Goal: Communication & Community: Answer question/provide support

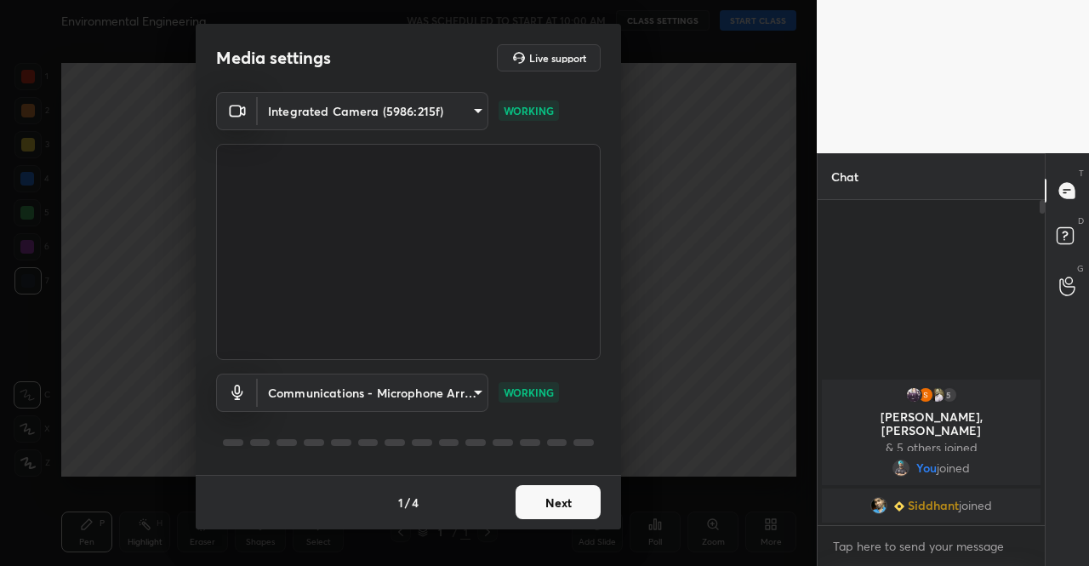
click at [558, 496] on button "Next" at bounding box center [558, 502] width 85 height 34
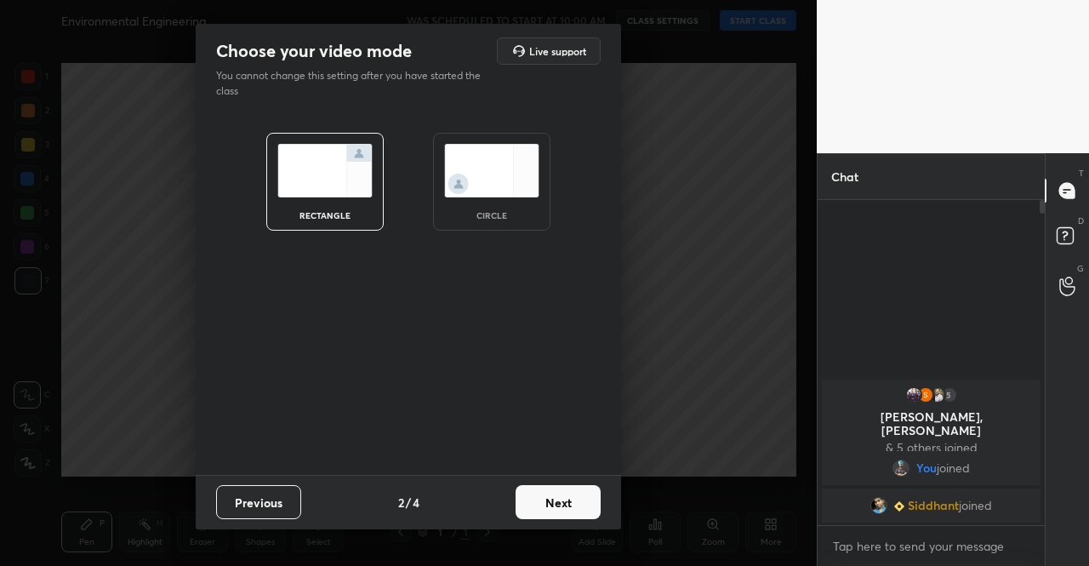
click at [558, 496] on button "Next" at bounding box center [558, 502] width 85 height 34
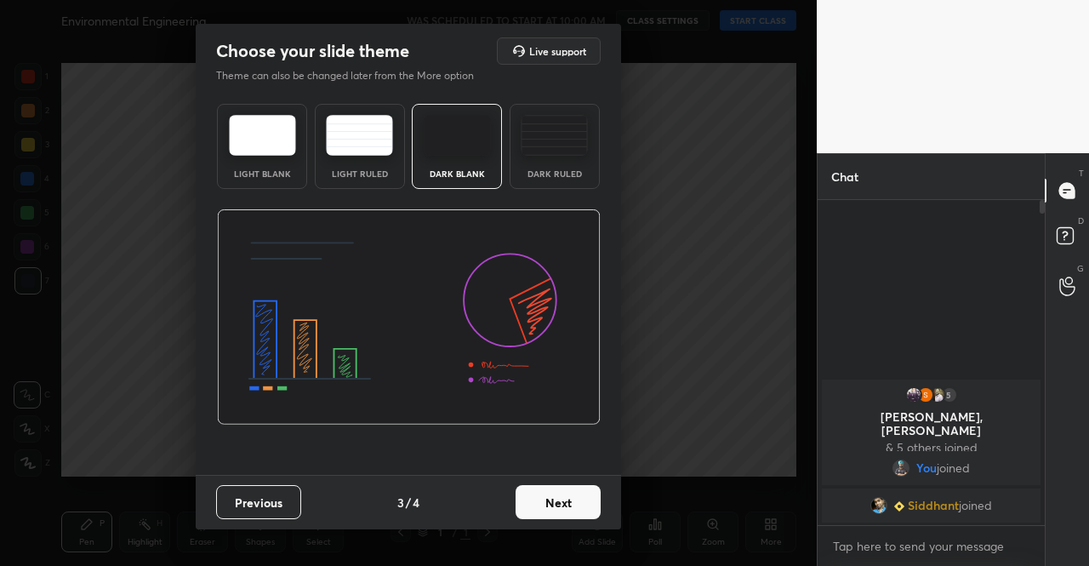
click at [558, 496] on button "Next" at bounding box center [558, 502] width 85 height 34
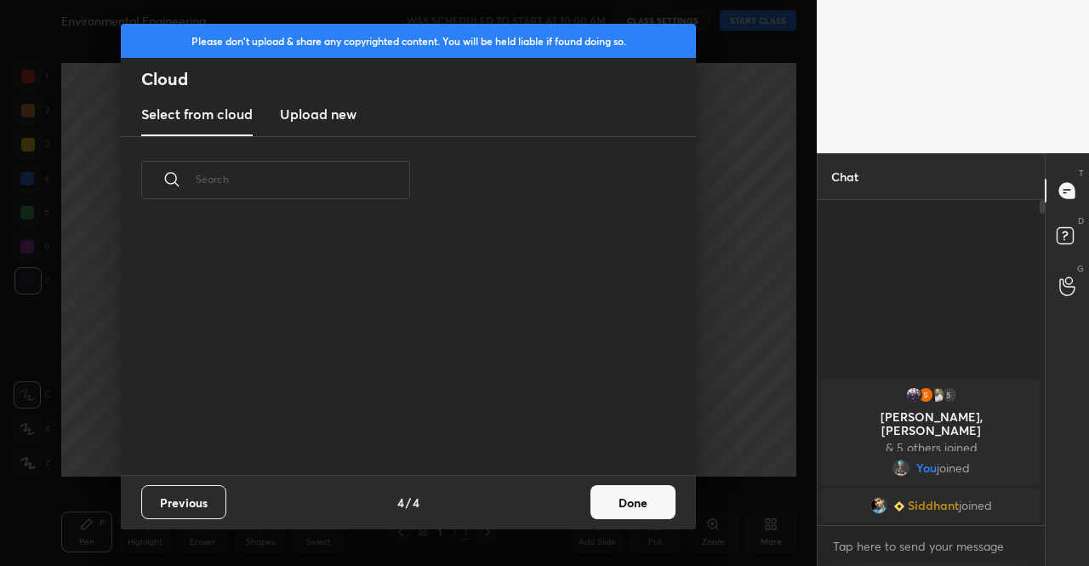
scroll to position [250, 546]
click at [599, 507] on button "Done" at bounding box center [632, 502] width 85 height 34
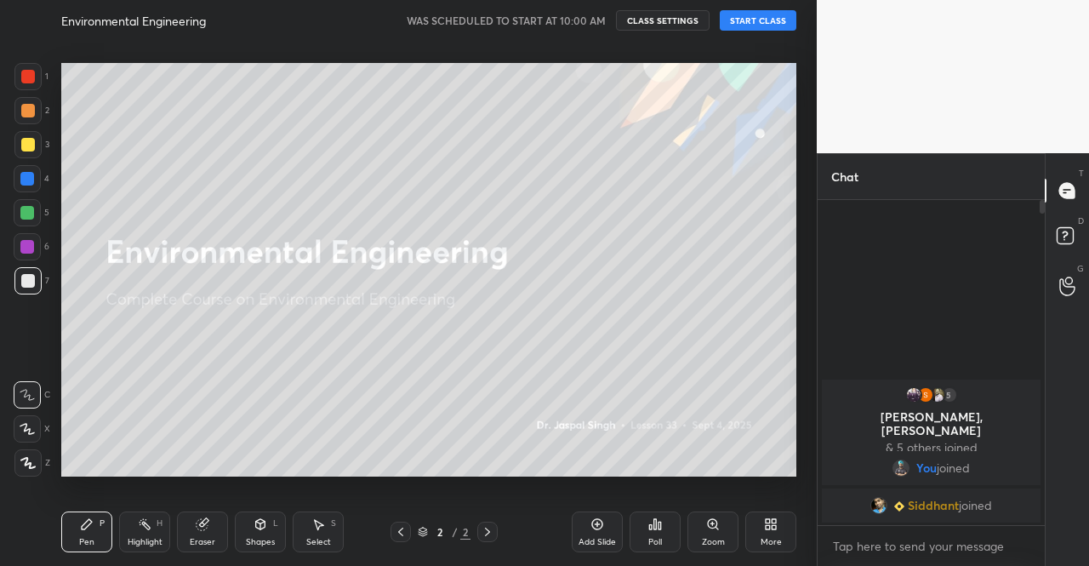
click at [767, 545] on div "More" at bounding box center [771, 542] width 21 height 9
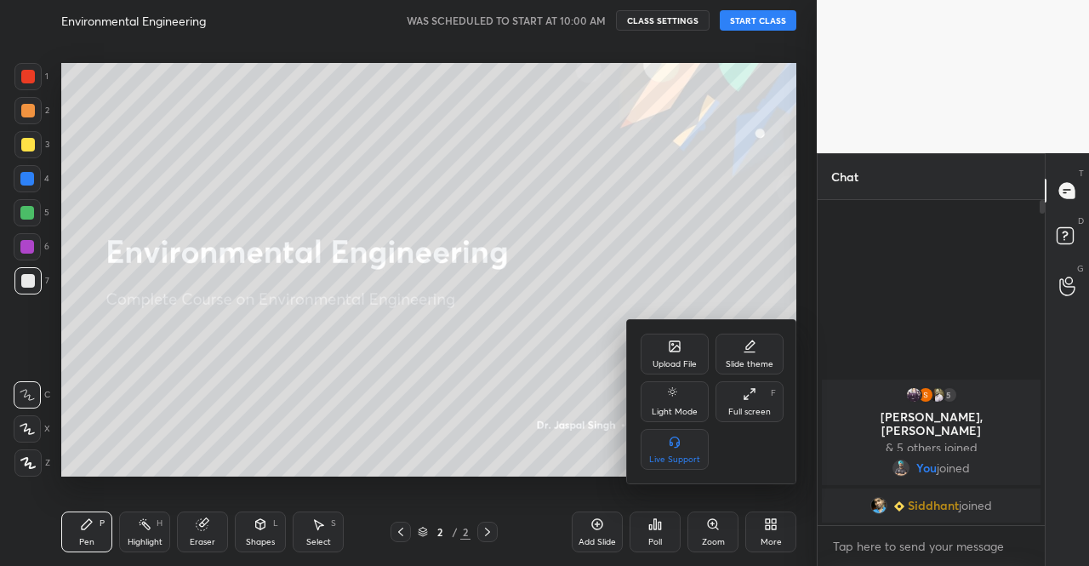
click at [693, 360] on div "Upload File" at bounding box center [675, 364] width 44 height 9
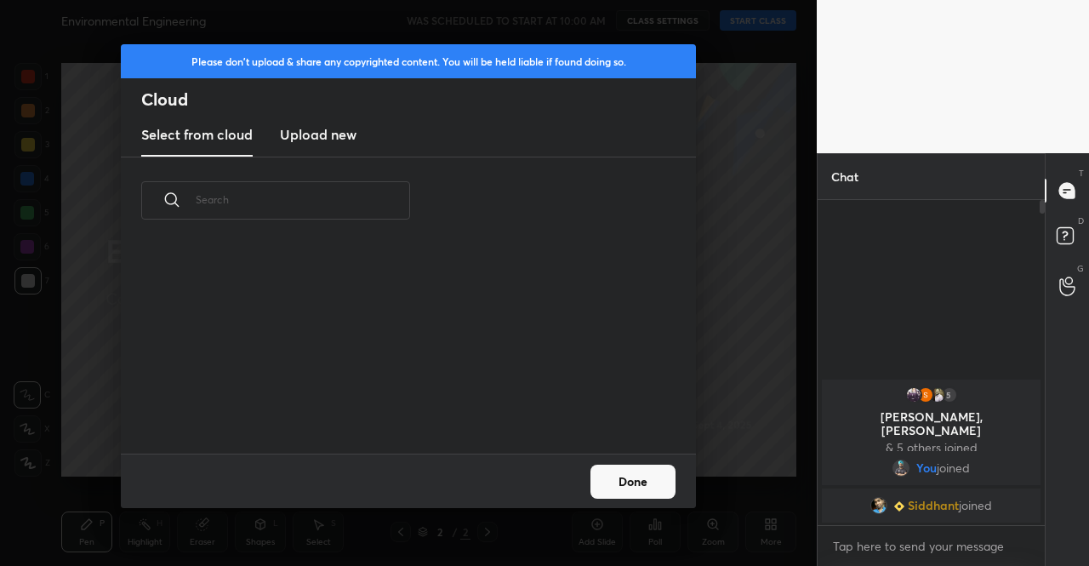
scroll to position [209, 546]
click at [325, 135] on h3 "Upload new" at bounding box center [318, 134] width 77 height 20
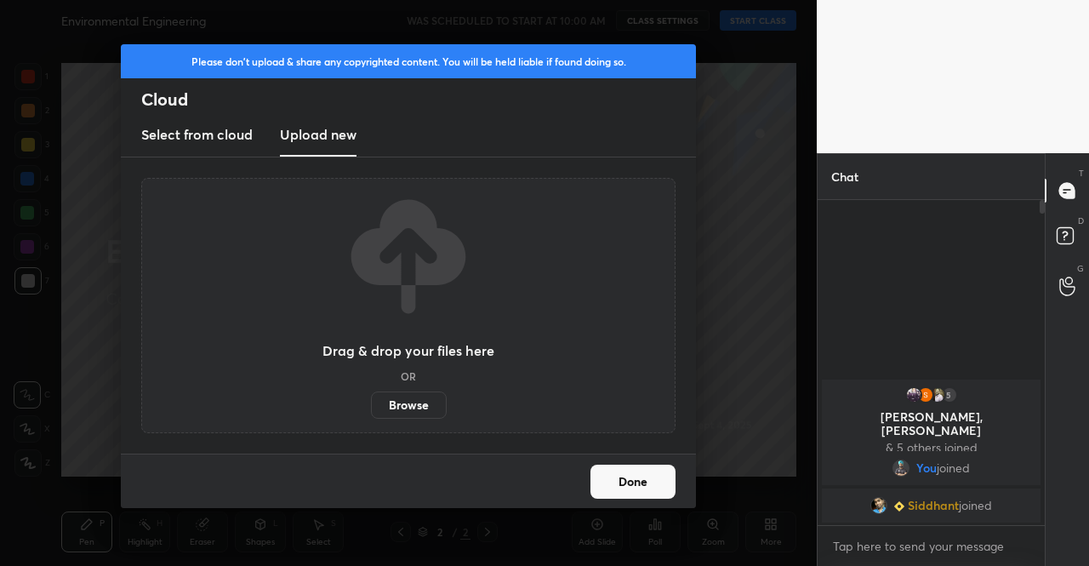
click at [420, 400] on label "Browse" at bounding box center [409, 404] width 76 height 27
click at [371, 400] on input "Browse" at bounding box center [371, 404] width 0 height 27
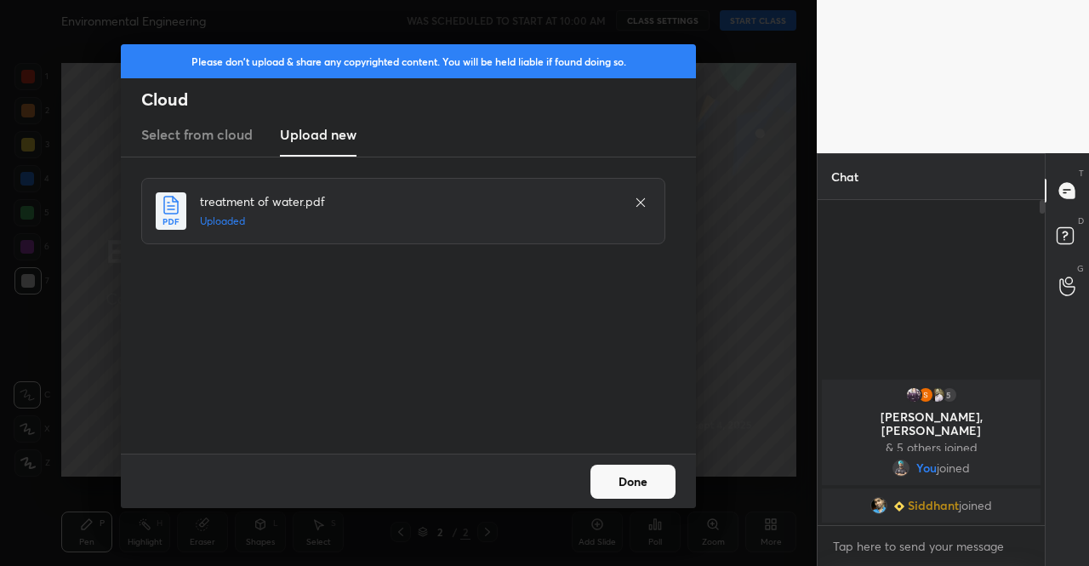
click at [624, 486] on button "Done" at bounding box center [632, 482] width 85 height 34
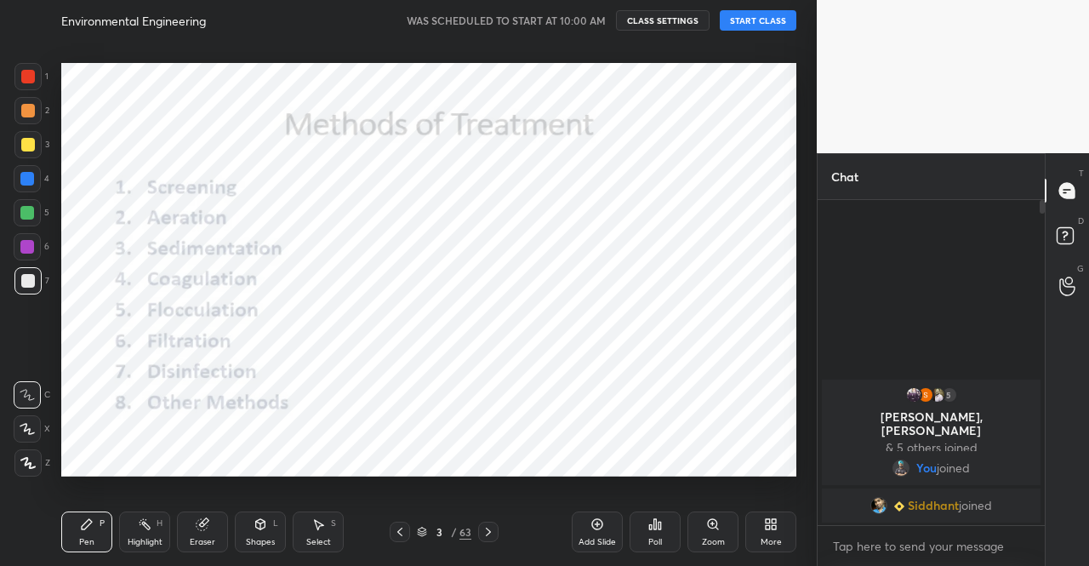
click at [404, 532] on icon at bounding box center [400, 532] width 14 height 14
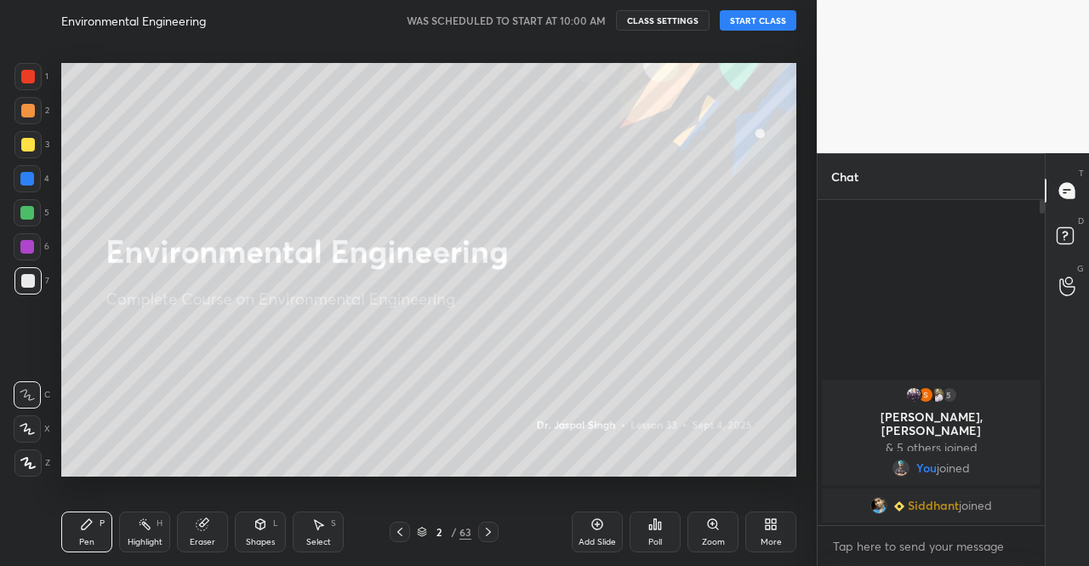
click at [755, 22] on button "START CLASS" at bounding box center [758, 20] width 77 height 20
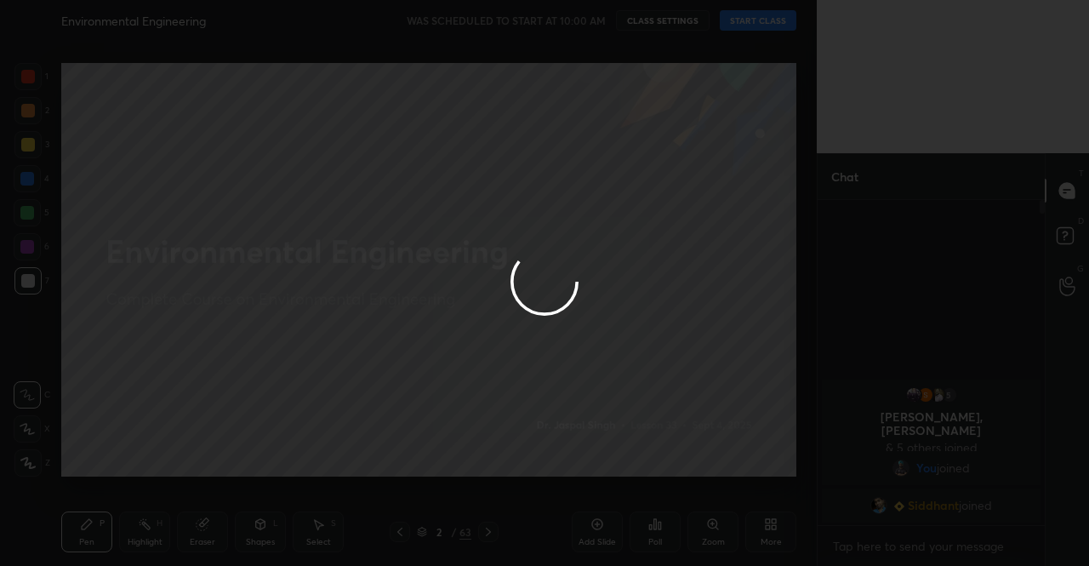
type textarea "x"
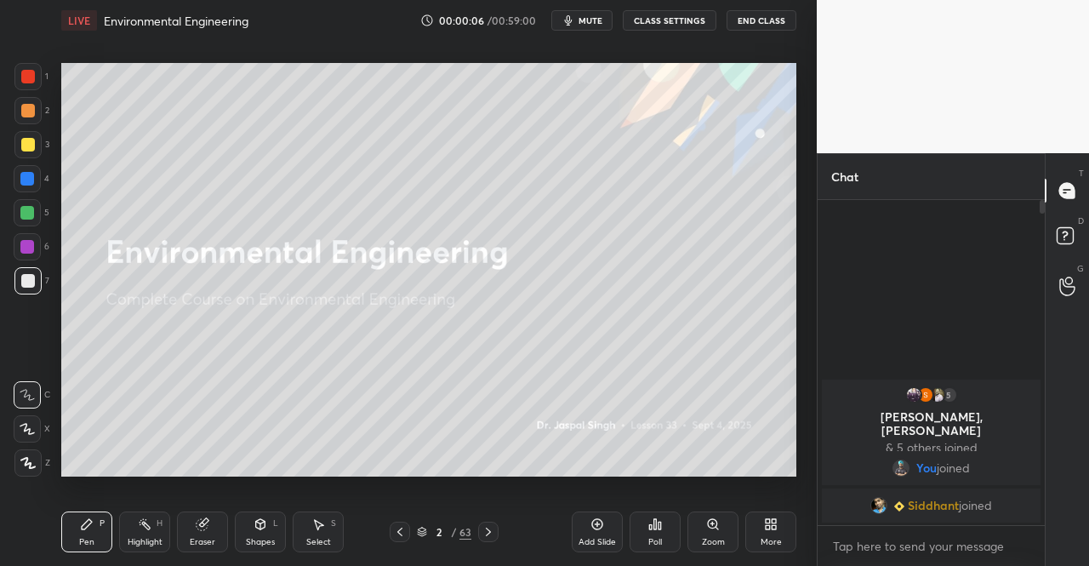
click at [590, 21] on span "mute" at bounding box center [591, 20] width 24 height 12
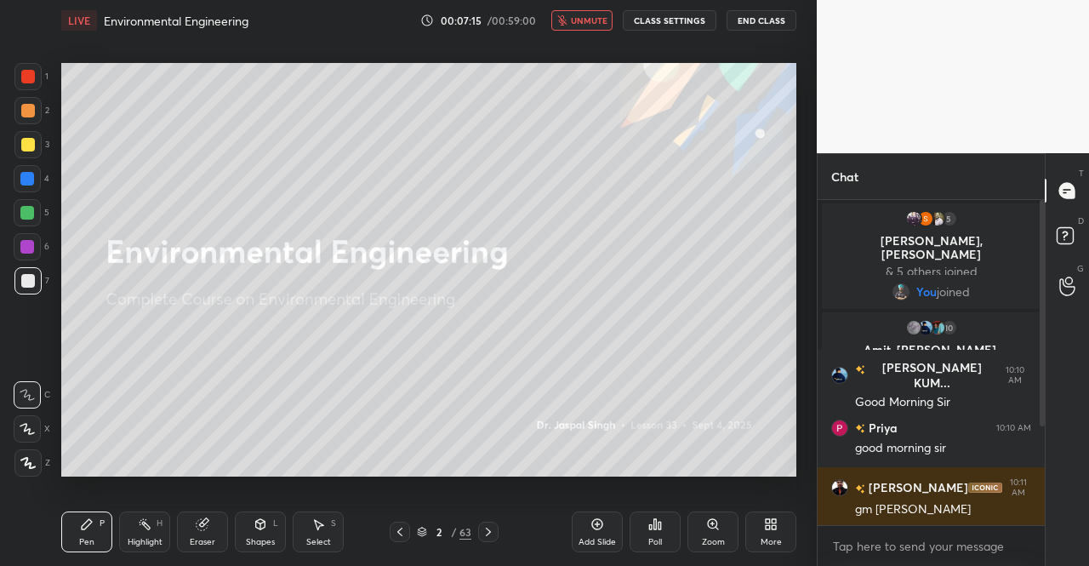
drag, startPoint x: 582, startPoint y: 12, endPoint x: 601, endPoint y: 37, distance: 31.7
click at [584, 14] on button "unmute" at bounding box center [581, 20] width 61 height 20
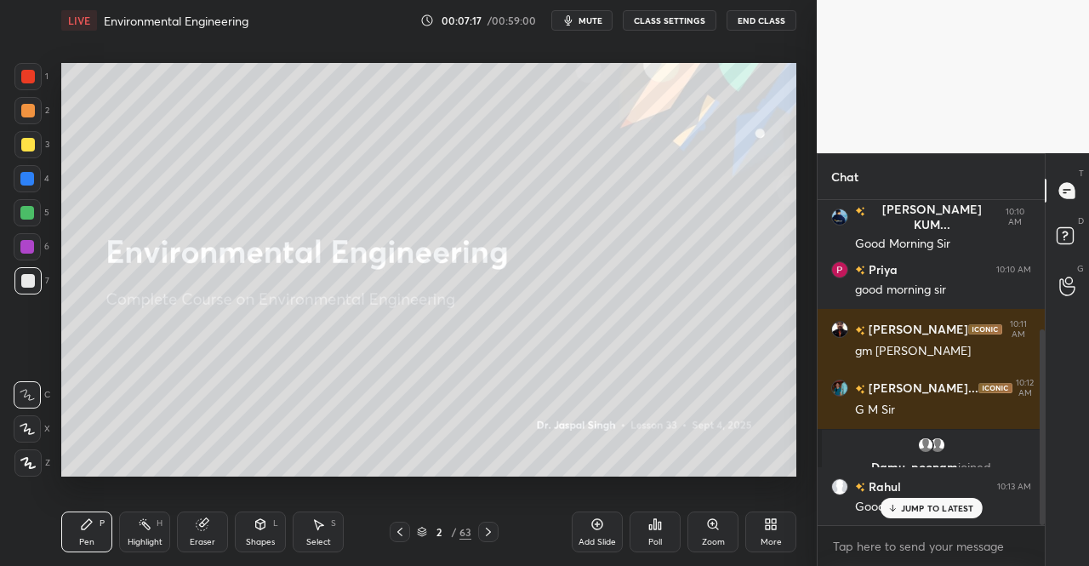
scroll to position [216, 0]
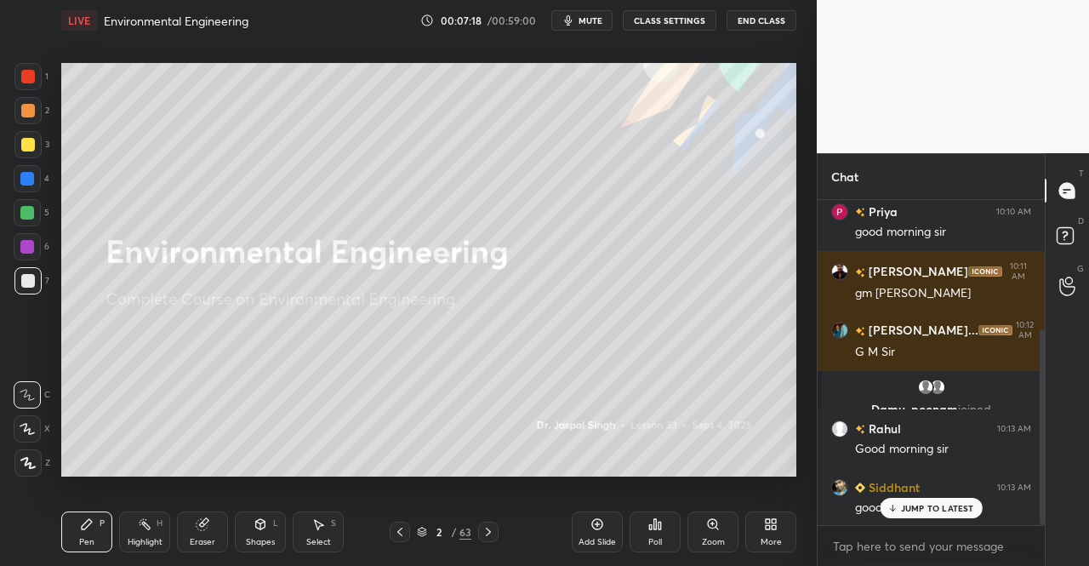
click at [28, 142] on div at bounding box center [28, 145] width 14 height 14
click at [21, 462] on icon at bounding box center [27, 463] width 15 height 12
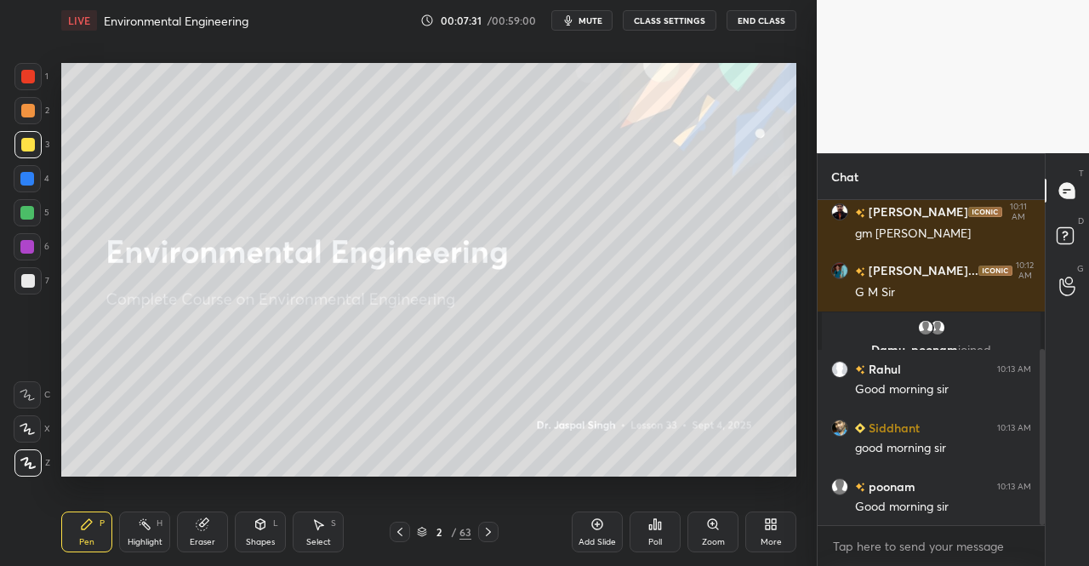
scroll to position [334, 0]
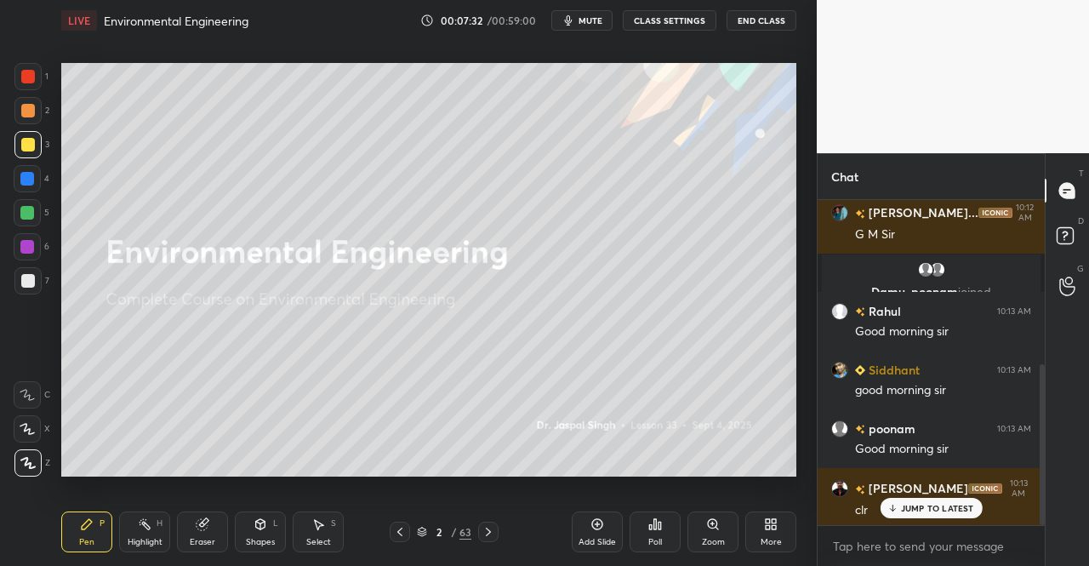
click at [422, 530] on icon at bounding box center [422, 532] width 10 height 10
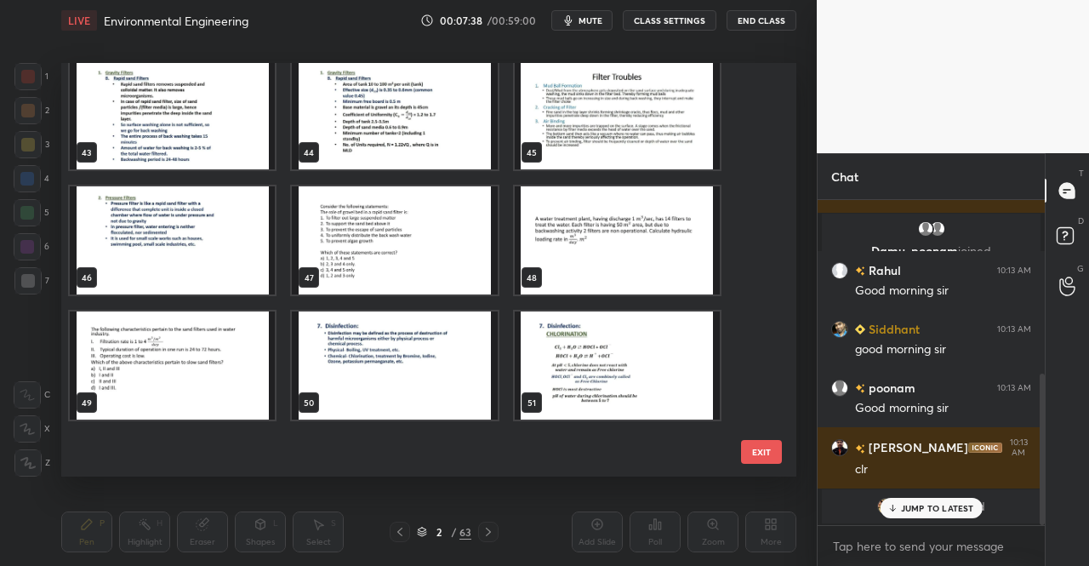
scroll to position [1702, 0]
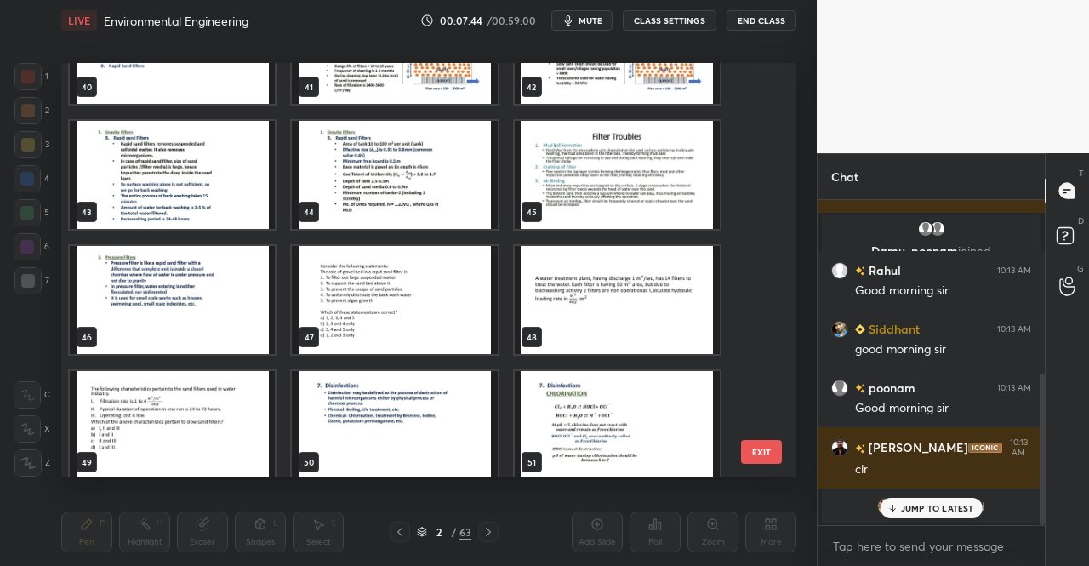
click at [678, 176] on img "grid" at bounding box center [617, 175] width 205 height 108
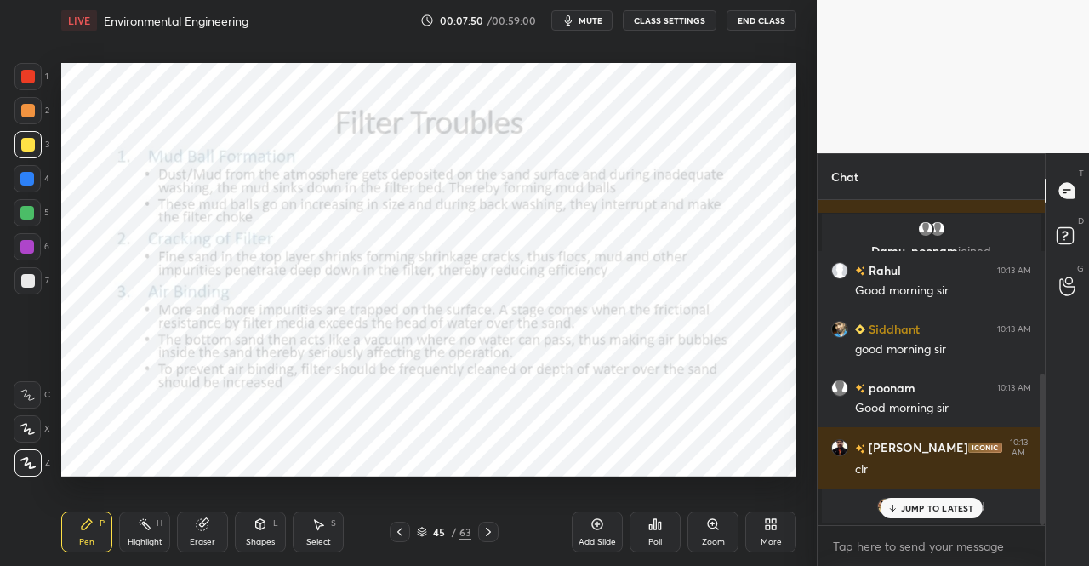
click at [423, 532] on icon at bounding box center [422, 529] width 9 height 4
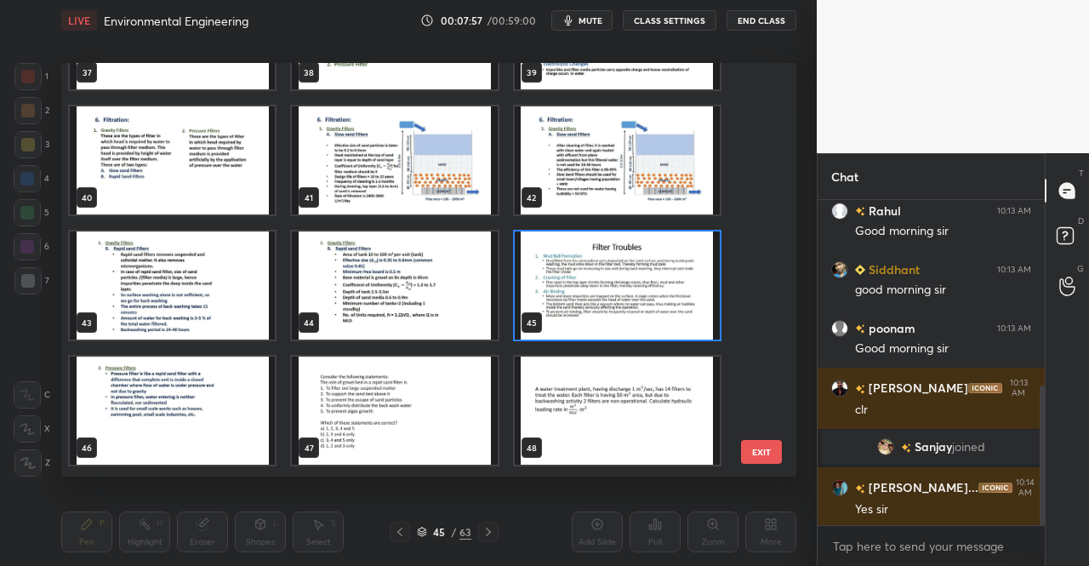
scroll to position [1617, 0]
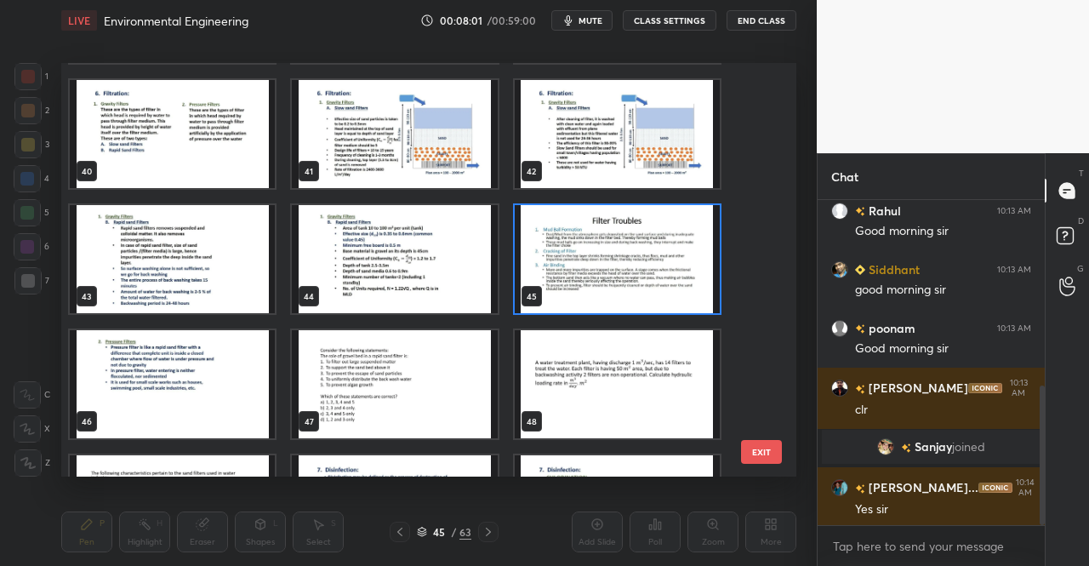
click at [584, 249] on img "grid" at bounding box center [617, 259] width 205 height 108
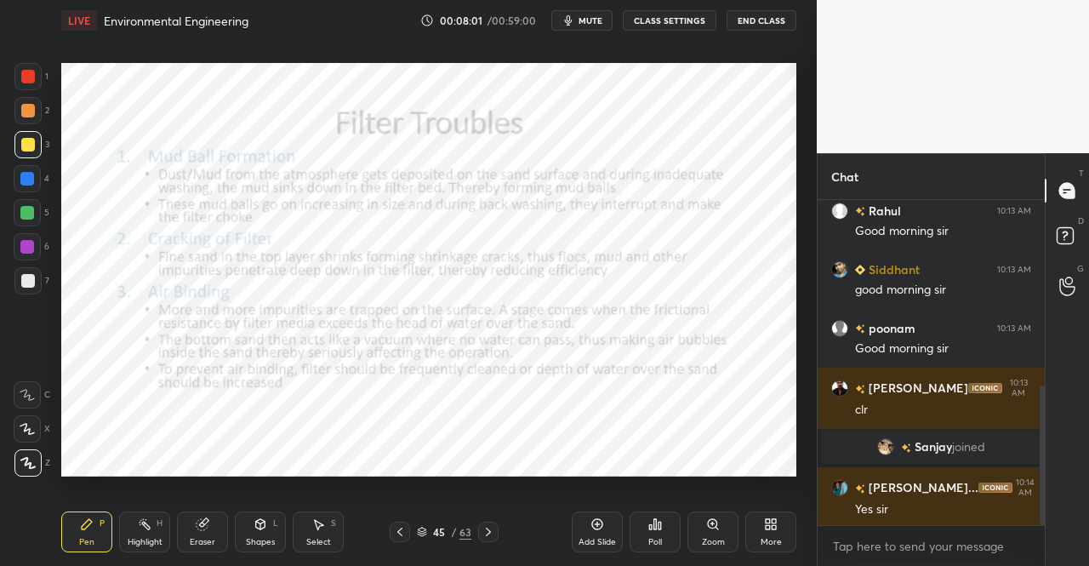
click at [584, 249] on img "grid" at bounding box center [617, 259] width 205 height 108
click at [488, 529] on icon at bounding box center [489, 532] width 14 height 14
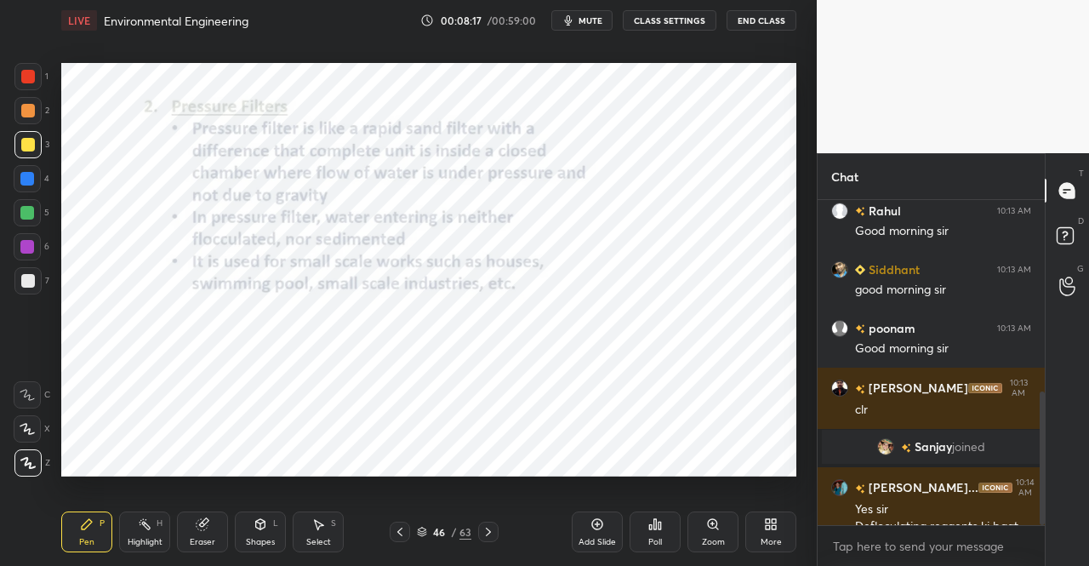
scroll to position [466, 0]
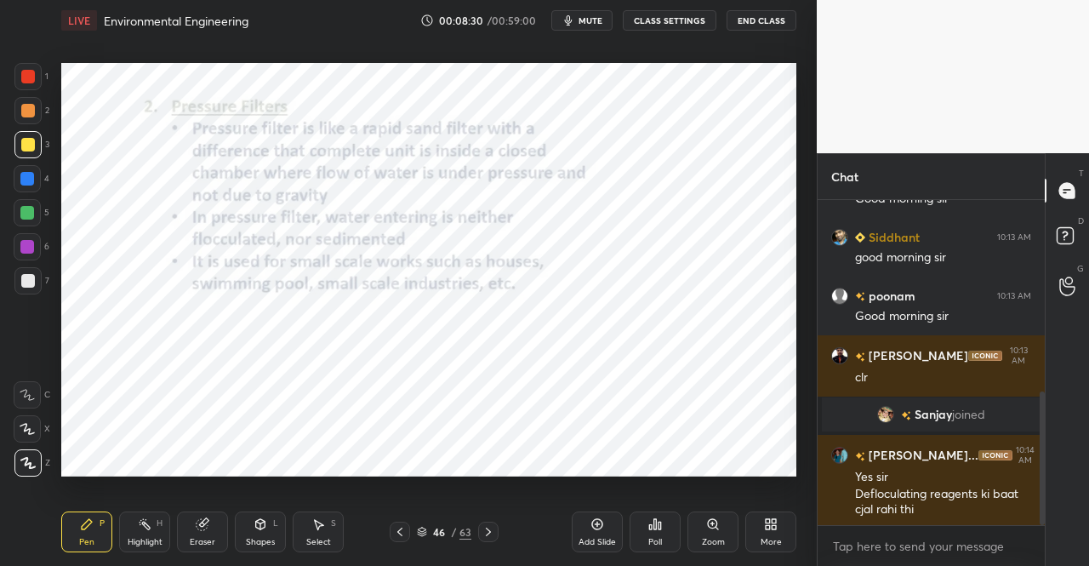
click at [256, 530] on icon at bounding box center [261, 524] width 14 height 14
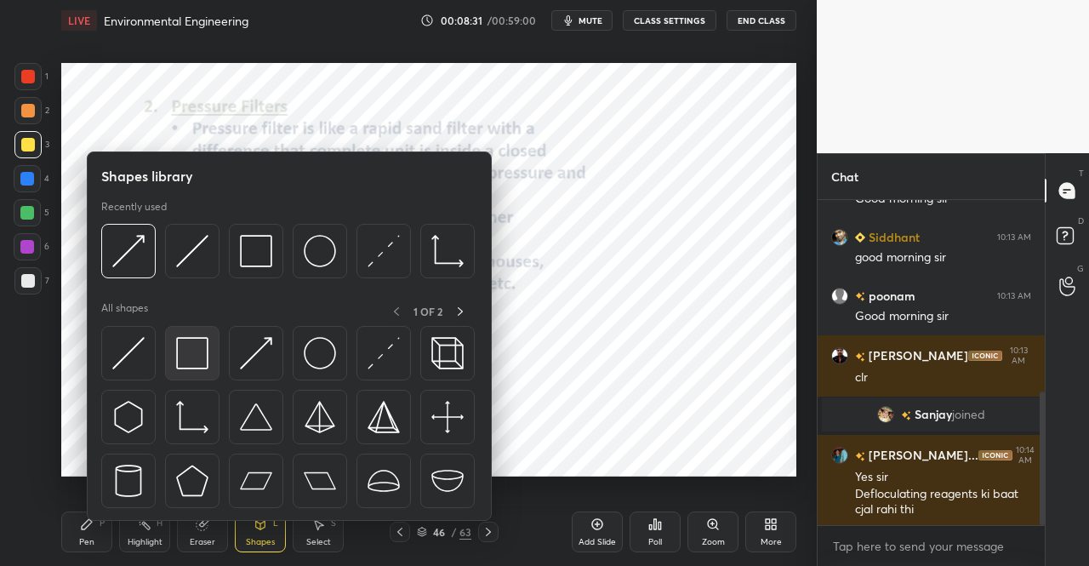
click at [174, 354] on div at bounding box center [192, 353] width 54 height 54
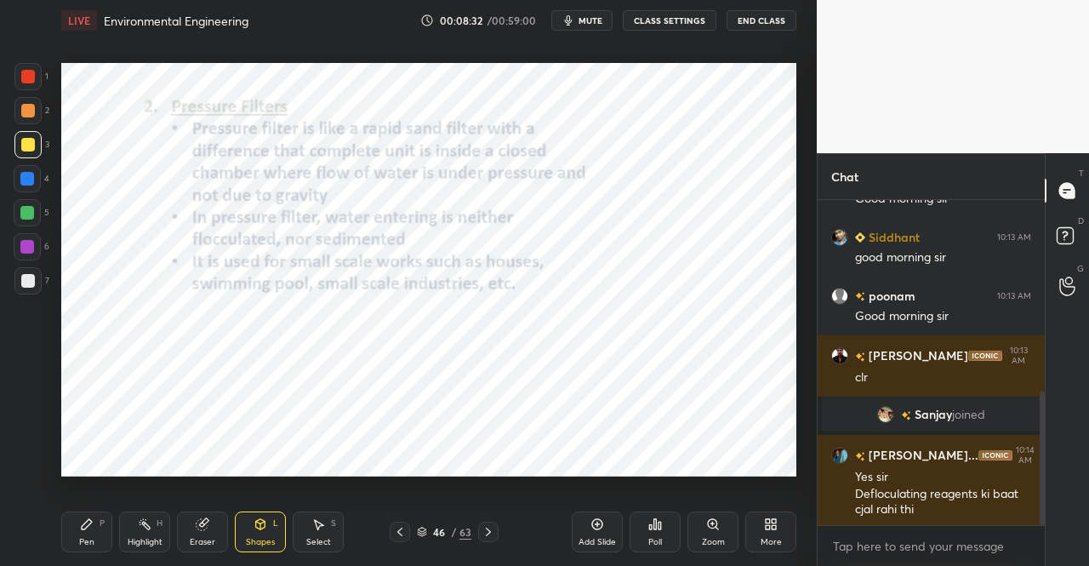
click at [20, 69] on div at bounding box center [27, 76] width 27 height 27
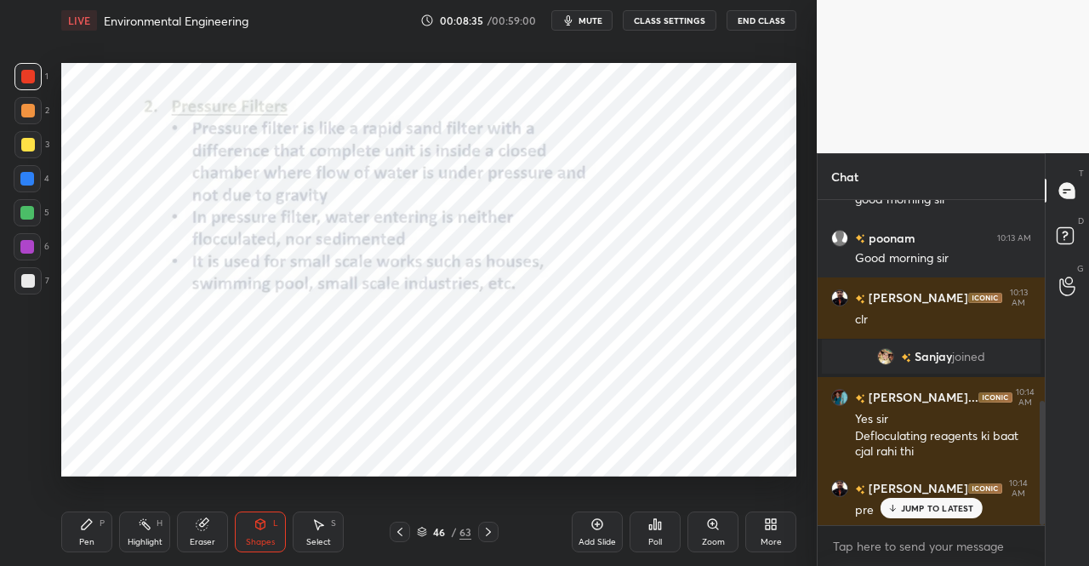
click at [245, 528] on div "Shapes L" at bounding box center [260, 531] width 51 height 41
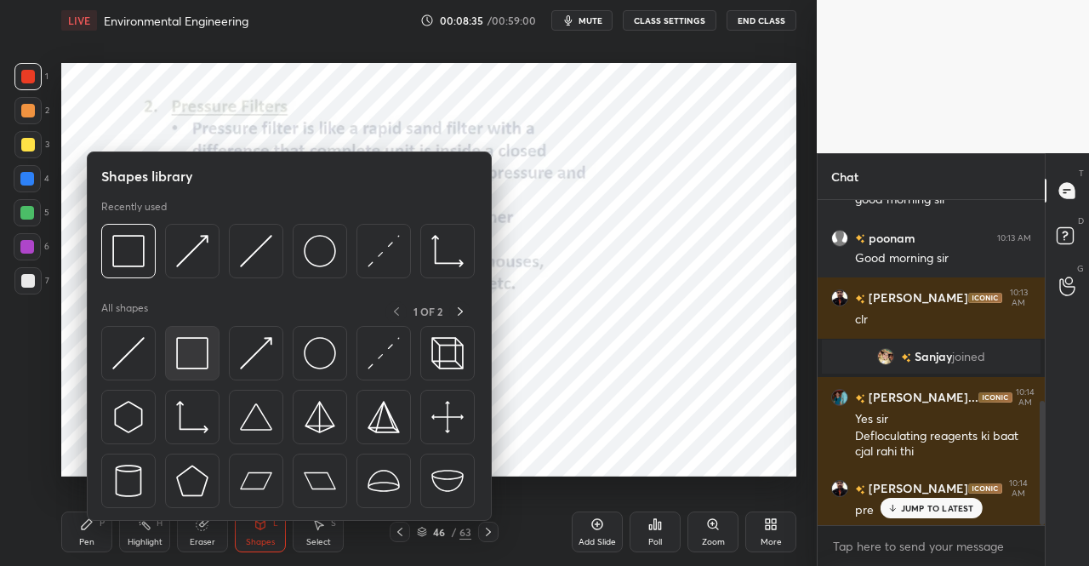
click at [200, 362] on img at bounding box center [192, 353] width 32 height 32
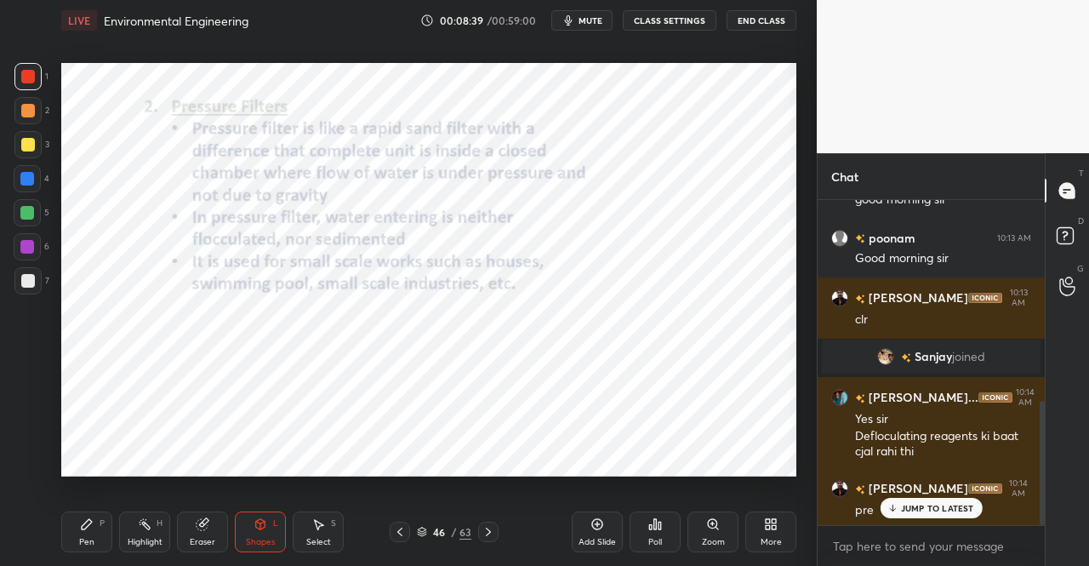
click at [199, 534] on div "Eraser" at bounding box center [202, 531] width 51 height 41
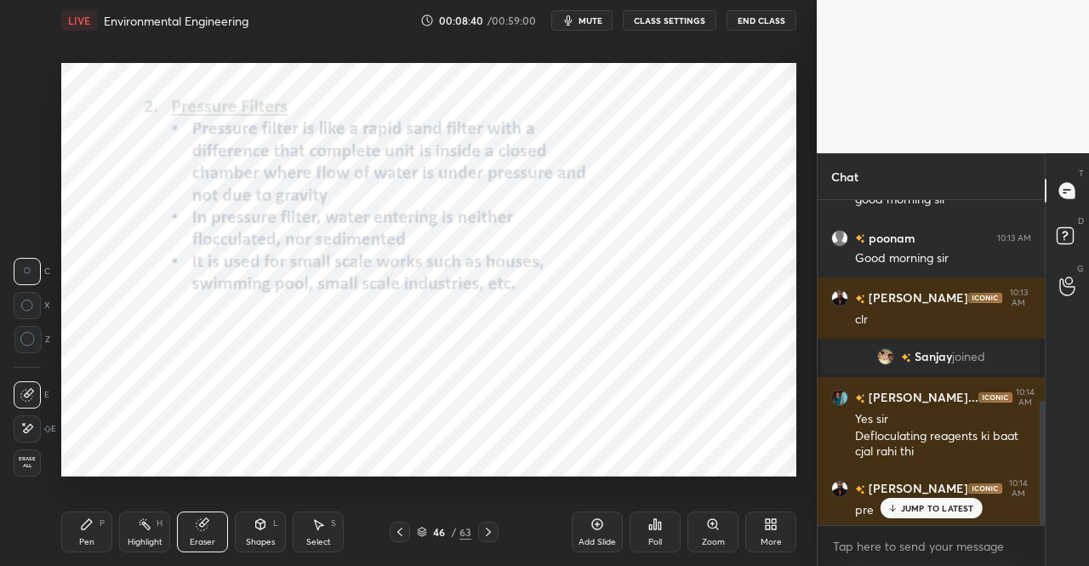
click at [22, 391] on icon at bounding box center [27, 395] width 14 height 14
click at [271, 528] on div "Shapes L" at bounding box center [260, 531] width 51 height 41
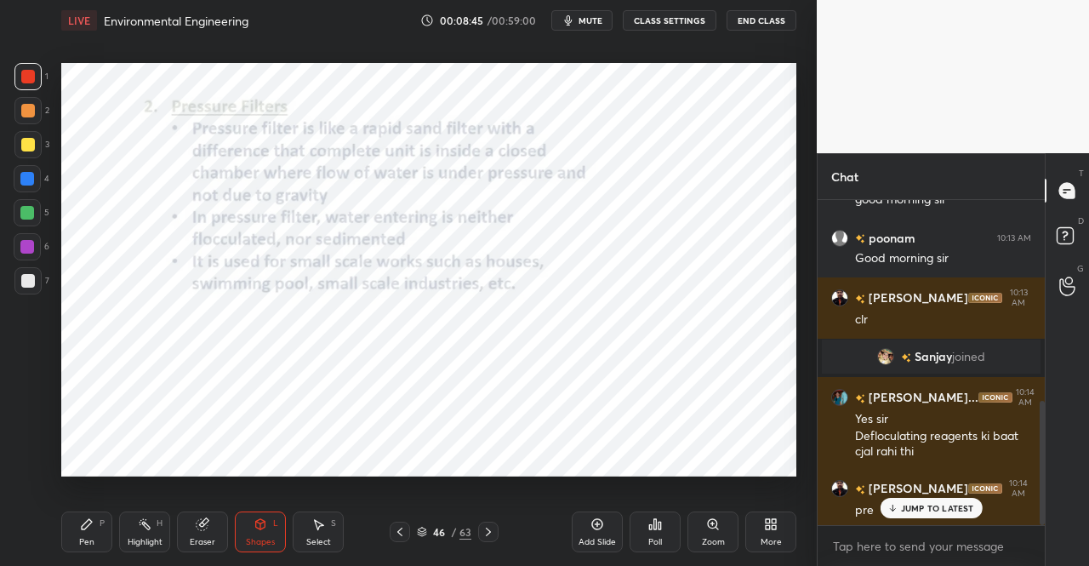
click at [82, 545] on div "Pen" at bounding box center [86, 542] width 15 height 9
click at [202, 540] on div "Eraser" at bounding box center [203, 542] width 26 height 9
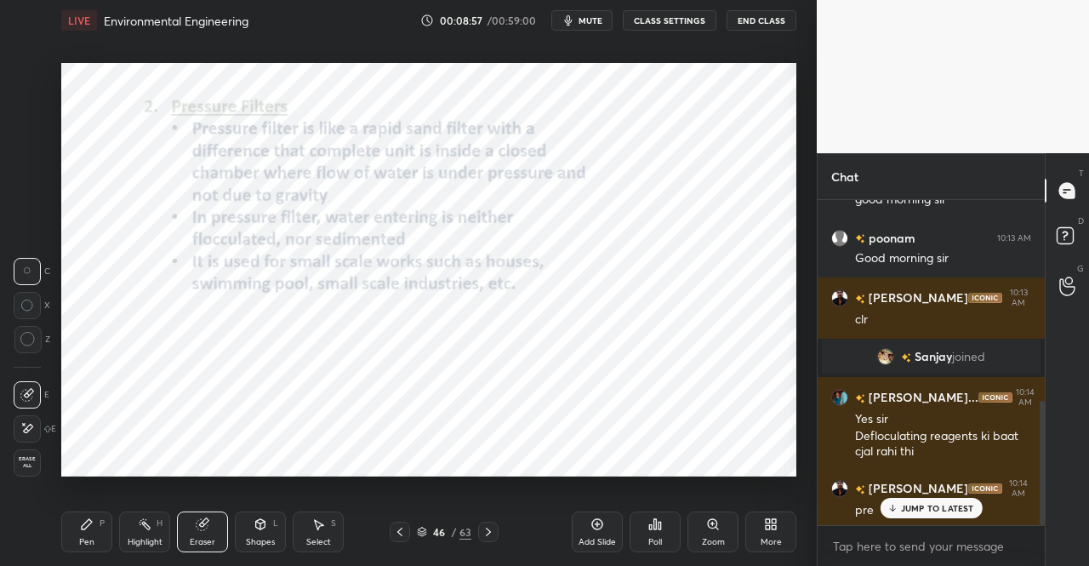
click at [252, 533] on div "Shapes L" at bounding box center [260, 531] width 51 height 41
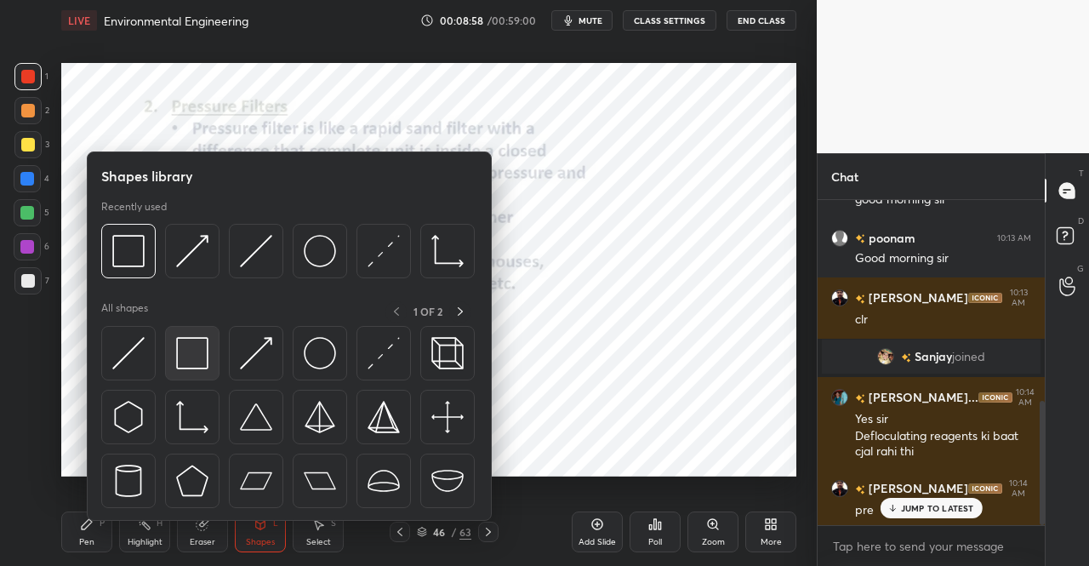
click at [204, 358] on img at bounding box center [192, 353] width 32 height 32
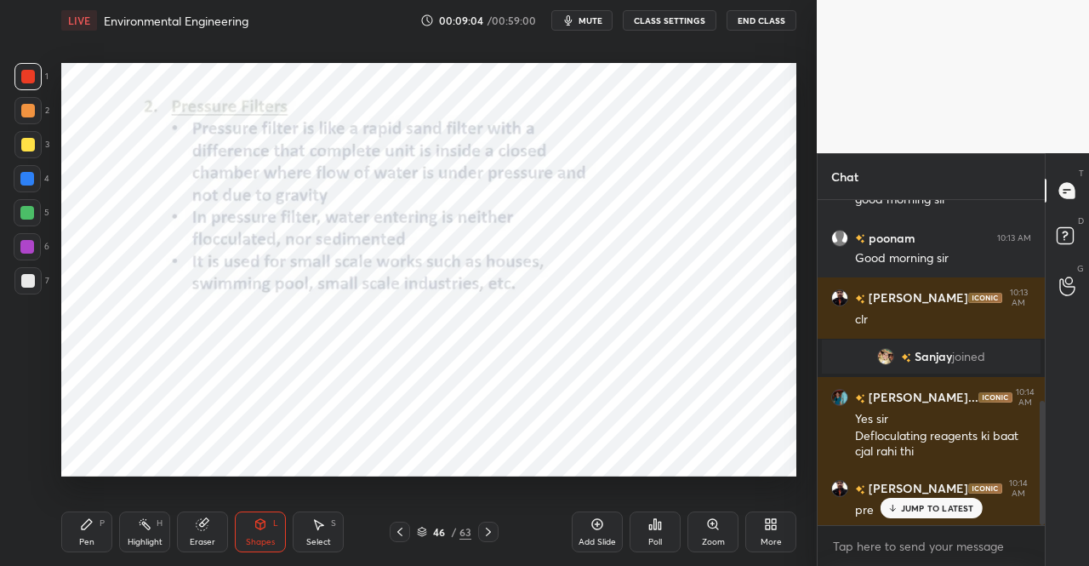
click at [207, 527] on icon at bounding box center [203, 524] width 14 height 14
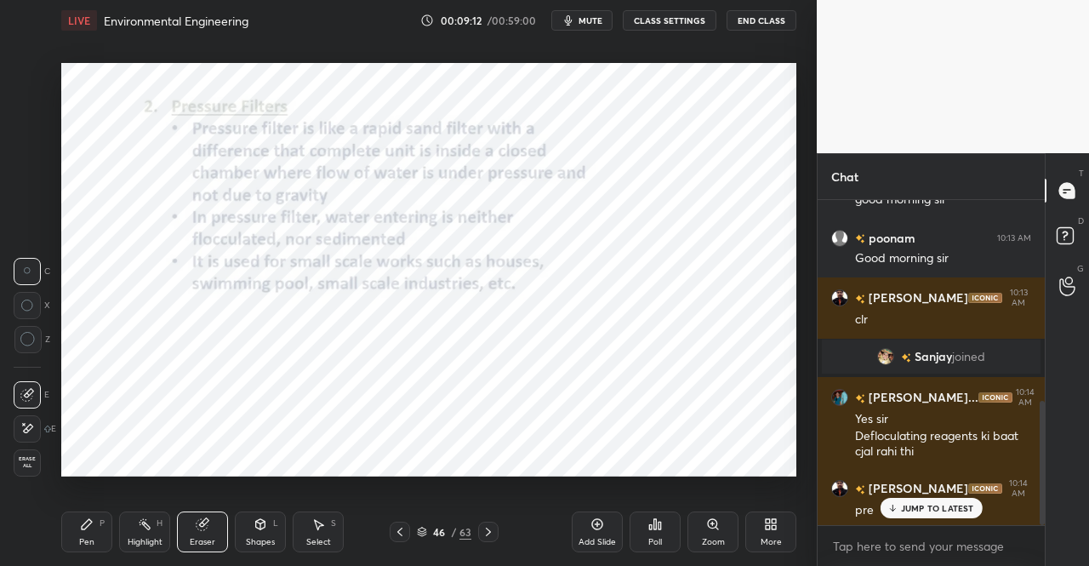
click at [88, 528] on icon at bounding box center [87, 524] width 14 height 14
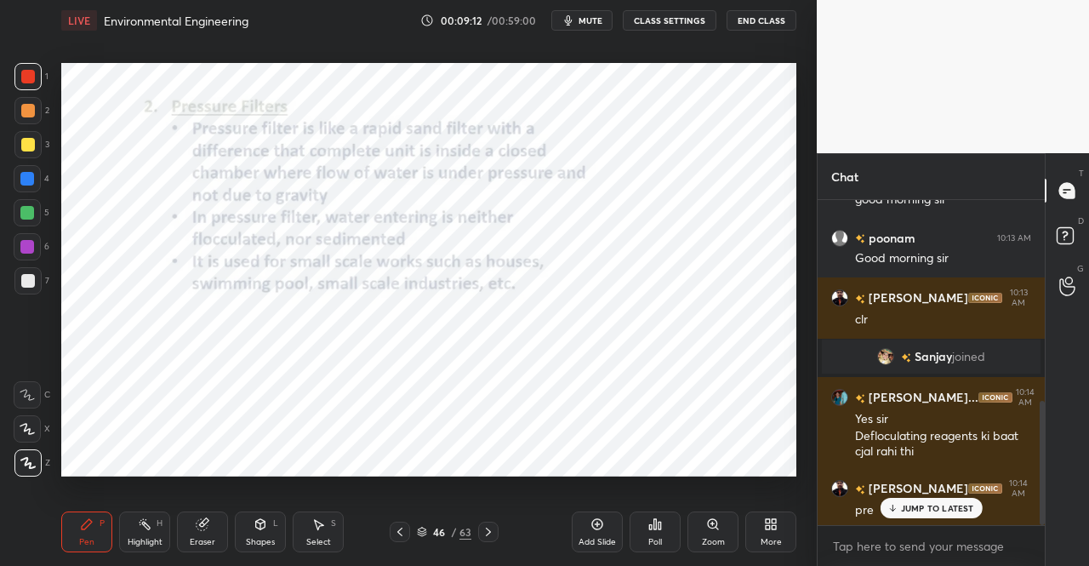
click at [94, 532] on div "Pen P" at bounding box center [86, 531] width 51 height 41
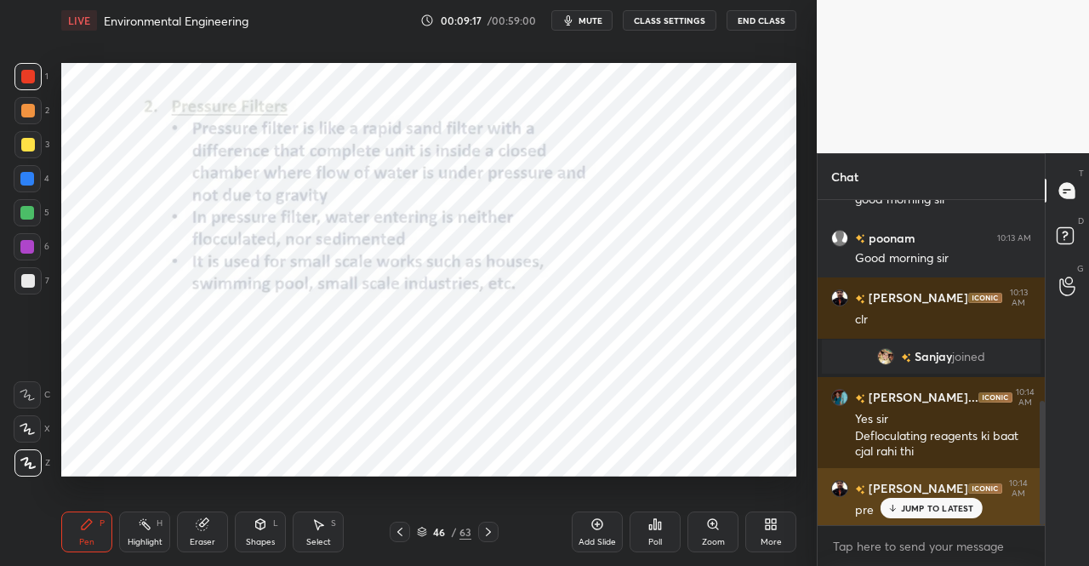
click at [935, 510] on p "JUMP TO LATEST" at bounding box center [937, 508] width 73 height 10
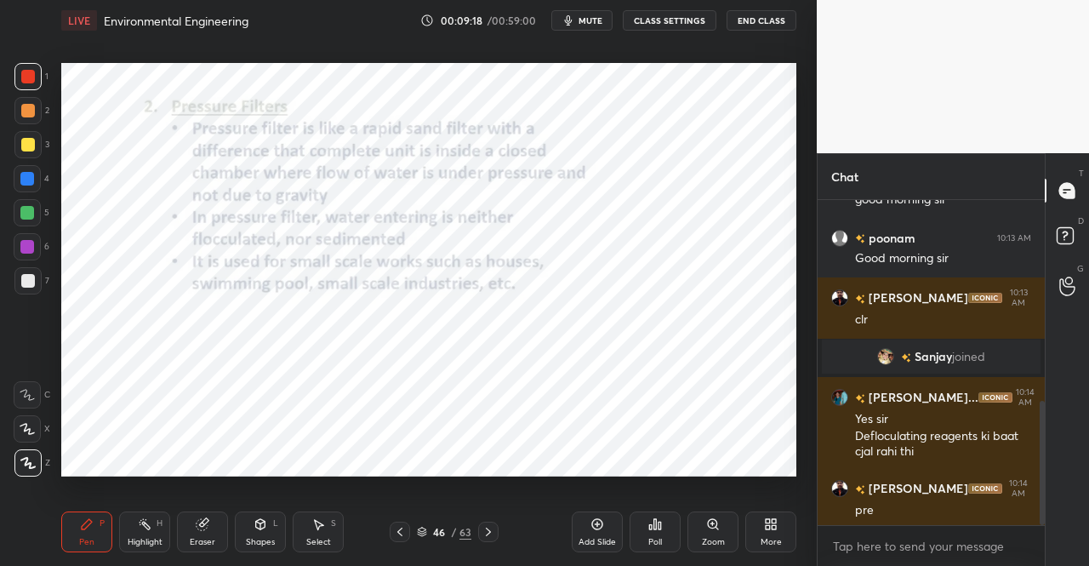
click at [266, 533] on div "Shapes L" at bounding box center [260, 531] width 51 height 41
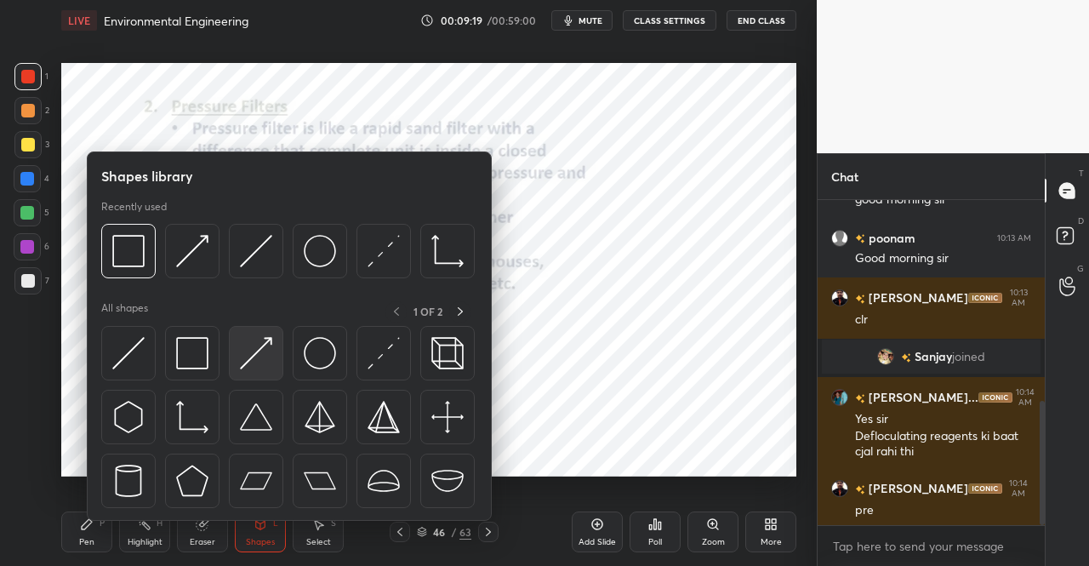
click at [259, 340] on img at bounding box center [256, 353] width 32 height 32
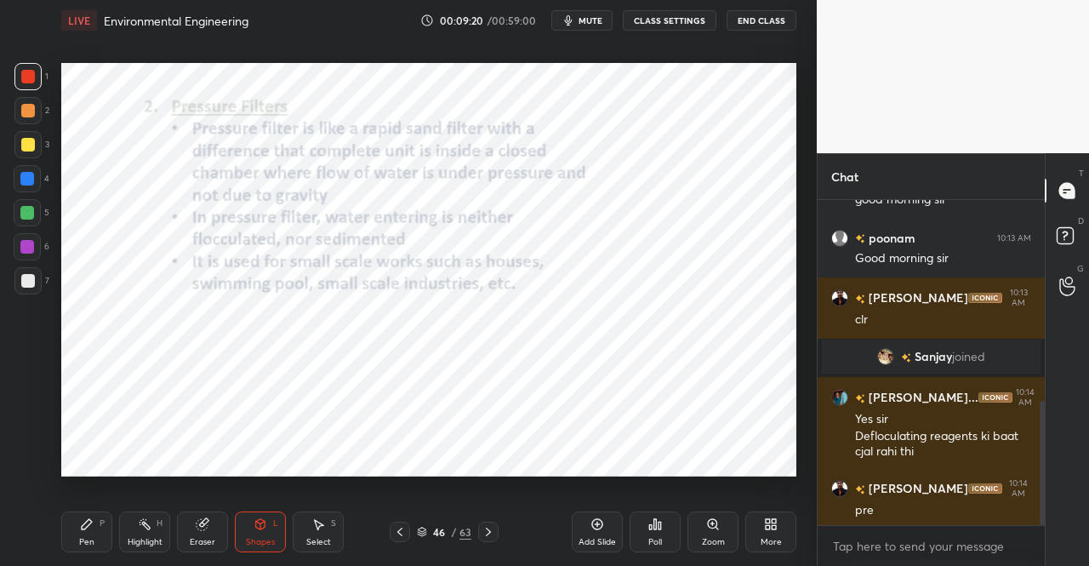
click at [21, 73] on div at bounding box center [28, 77] width 14 height 14
click at [27, 81] on div at bounding box center [28, 77] width 14 height 14
click at [246, 527] on div "Shapes L" at bounding box center [260, 531] width 51 height 41
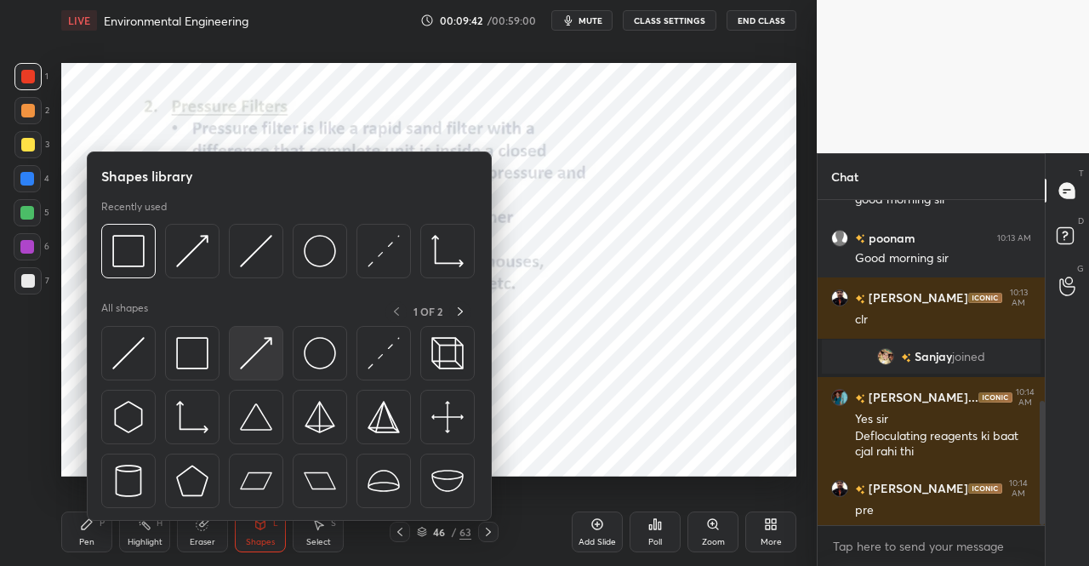
click at [248, 362] on img at bounding box center [256, 353] width 32 height 32
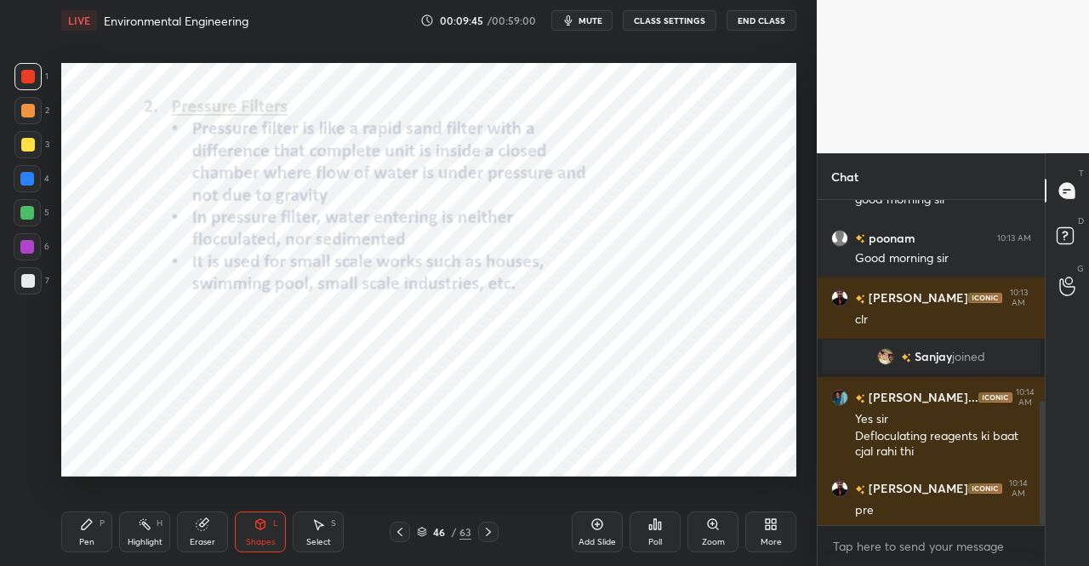
click at [89, 538] on div "Pen" at bounding box center [86, 542] width 15 height 9
click at [88, 534] on div "Pen P" at bounding box center [86, 531] width 51 height 41
click at [265, 530] on icon at bounding box center [261, 524] width 14 height 14
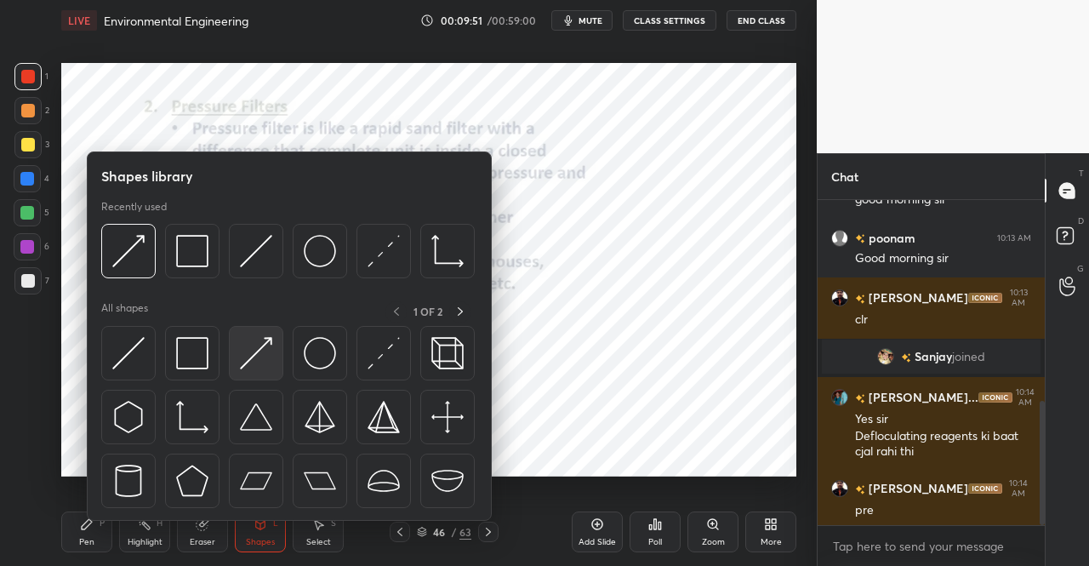
click at [260, 360] on img at bounding box center [256, 353] width 32 height 32
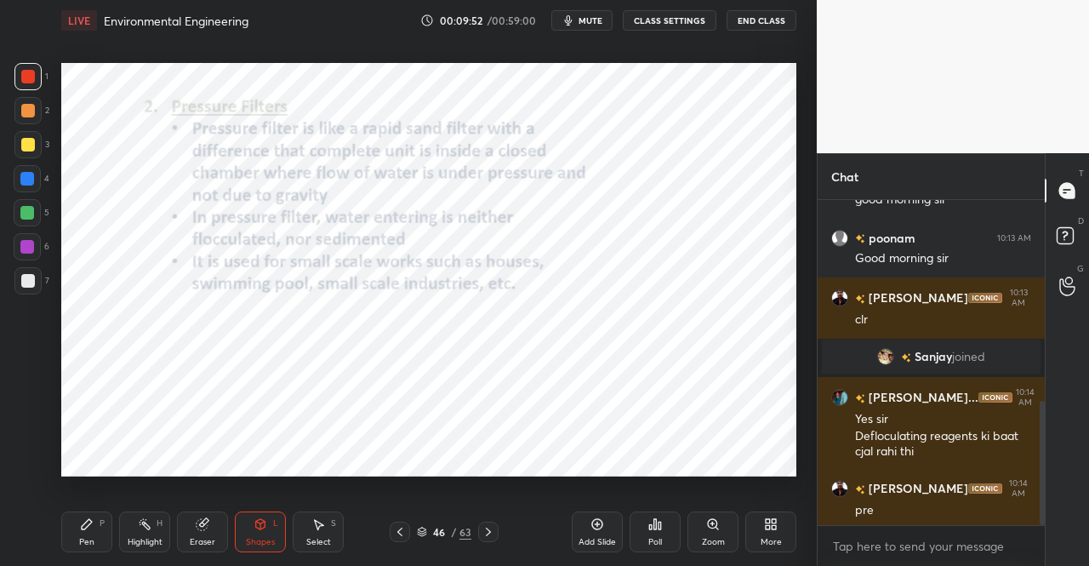
click at [27, 249] on div at bounding box center [27, 247] width 14 height 14
click at [82, 529] on icon at bounding box center [87, 524] width 10 height 10
click at [94, 505] on div "Pen P Highlight H Eraser Shapes L Select S 46 / 63 Add Slide Poll Zoom More" at bounding box center [428, 532] width 735 height 68
click at [17, 80] on div at bounding box center [27, 76] width 27 height 27
click at [37, 86] on div at bounding box center [27, 76] width 27 height 27
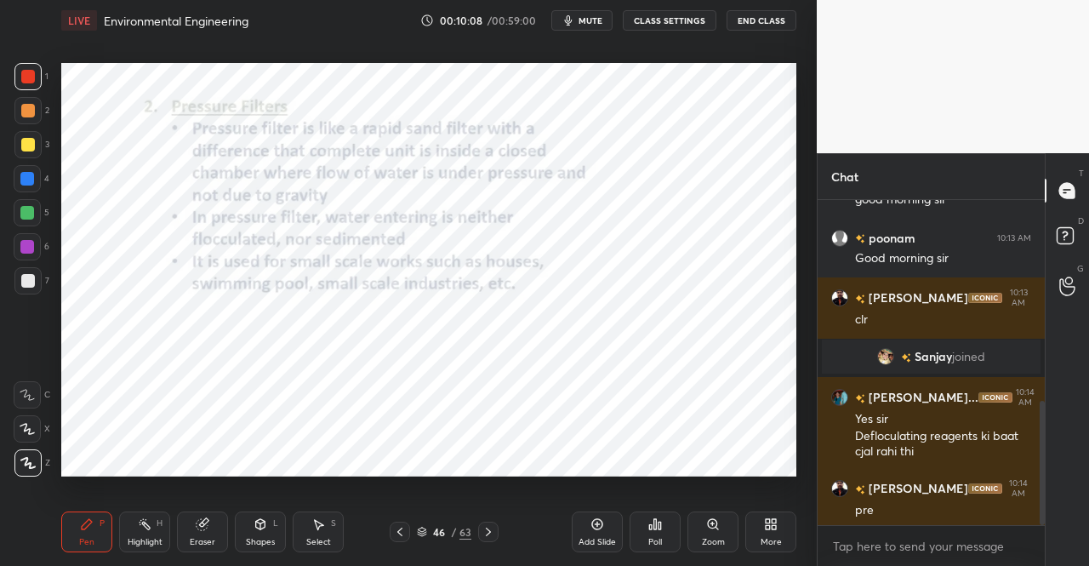
click at [276, 516] on div "Shapes L" at bounding box center [260, 531] width 51 height 41
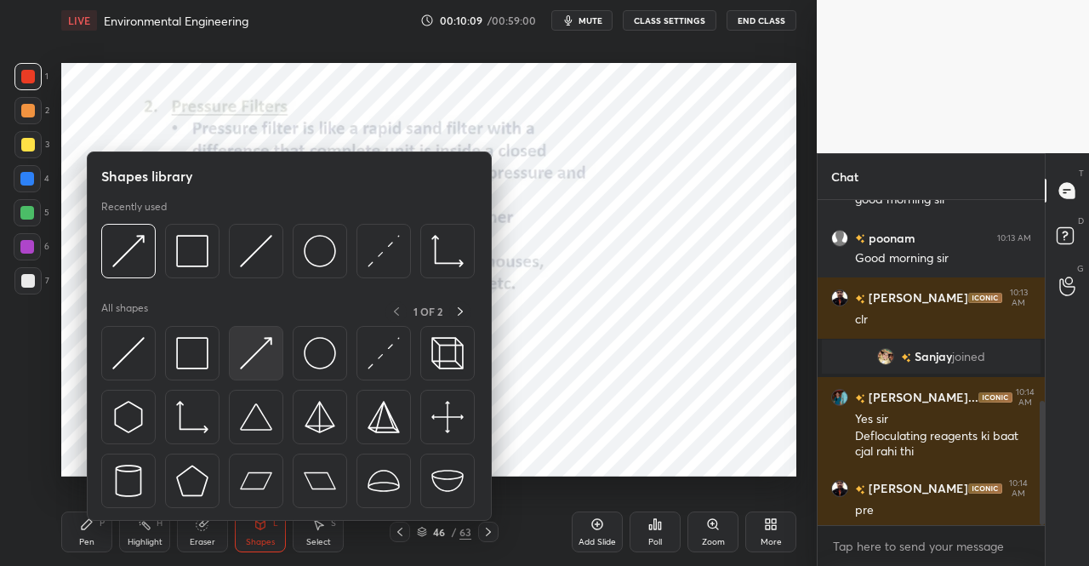
click at [264, 353] on img at bounding box center [256, 353] width 32 height 32
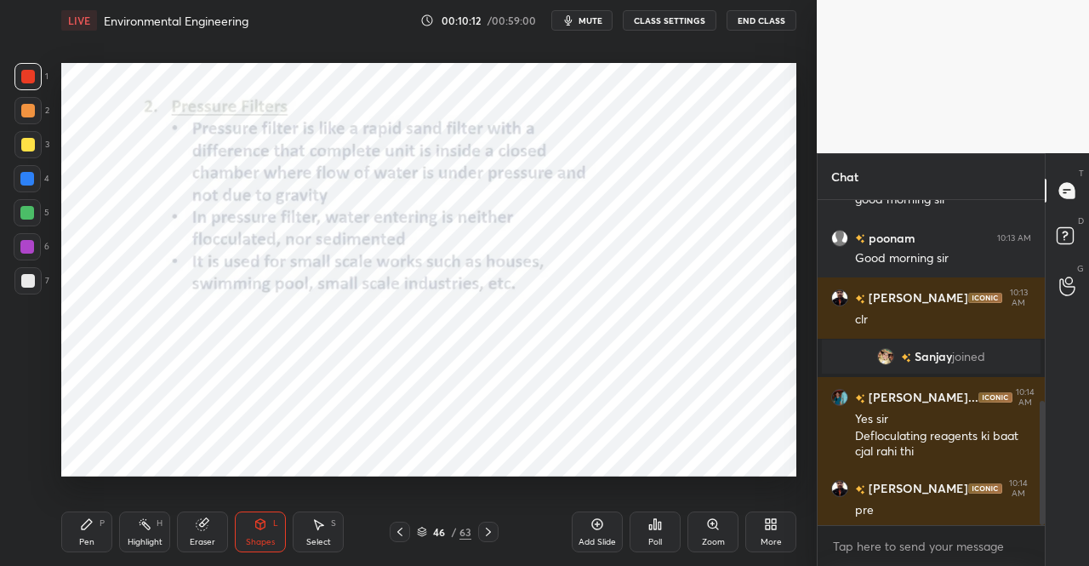
click at [85, 539] on div "Pen" at bounding box center [86, 542] width 15 height 9
click at [83, 525] on icon at bounding box center [87, 524] width 10 height 10
click at [24, 82] on div at bounding box center [28, 77] width 14 height 14
click at [31, 93] on div "1" at bounding box center [31, 80] width 34 height 34
click at [69, 544] on div "Pen P" at bounding box center [86, 531] width 51 height 41
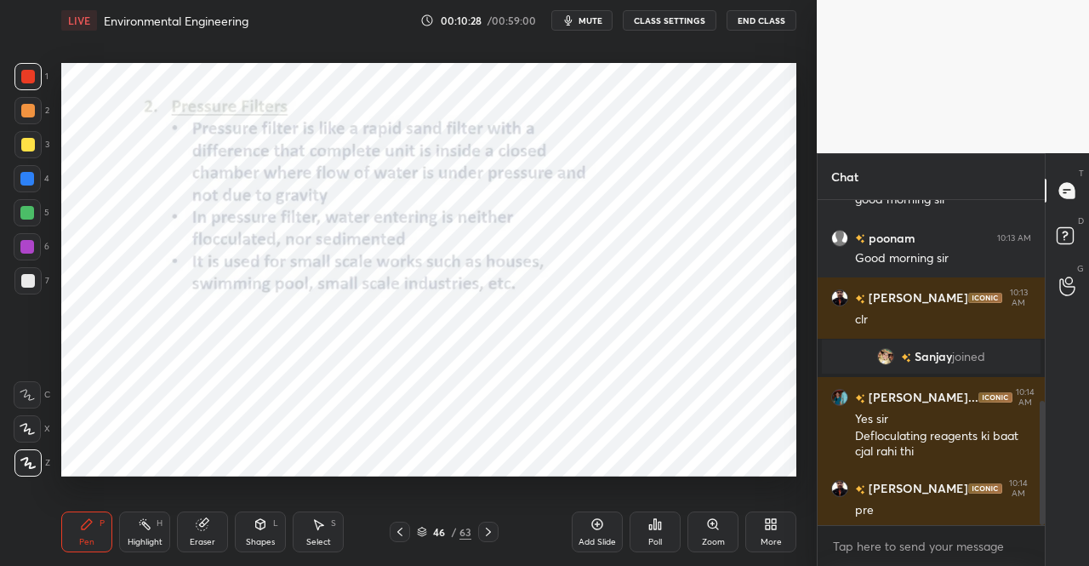
click at [76, 528] on div "Pen P" at bounding box center [86, 531] width 51 height 41
click at [26, 80] on div at bounding box center [28, 77] width 14 height 14
click at [331, 532] on div "Select S" at bounding box center [318, 531] width 51 height 41
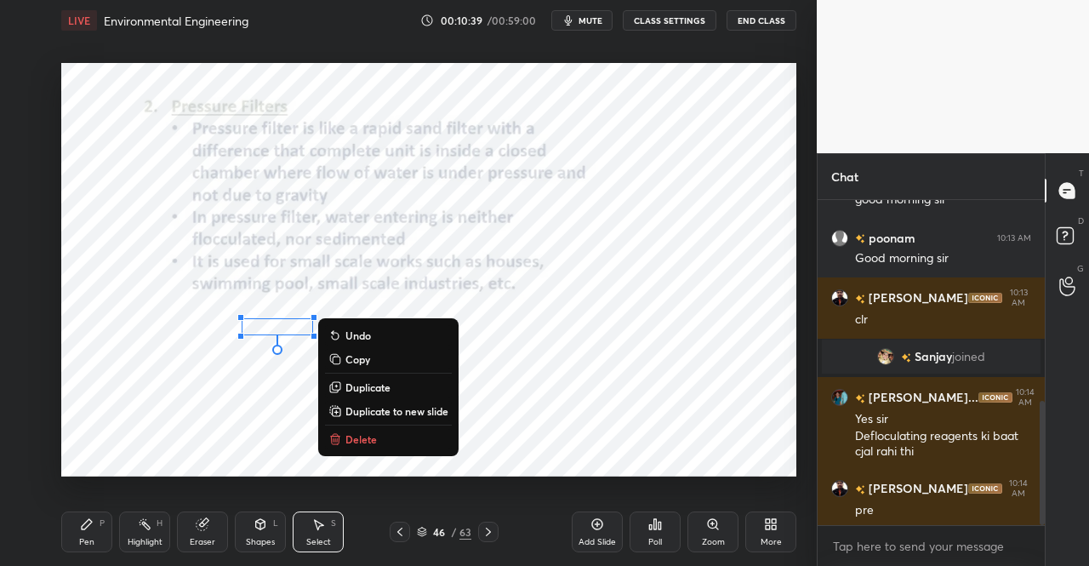
click at [388, 435] on button "Delete" at bounding box center [388, 439] width 127 height 20
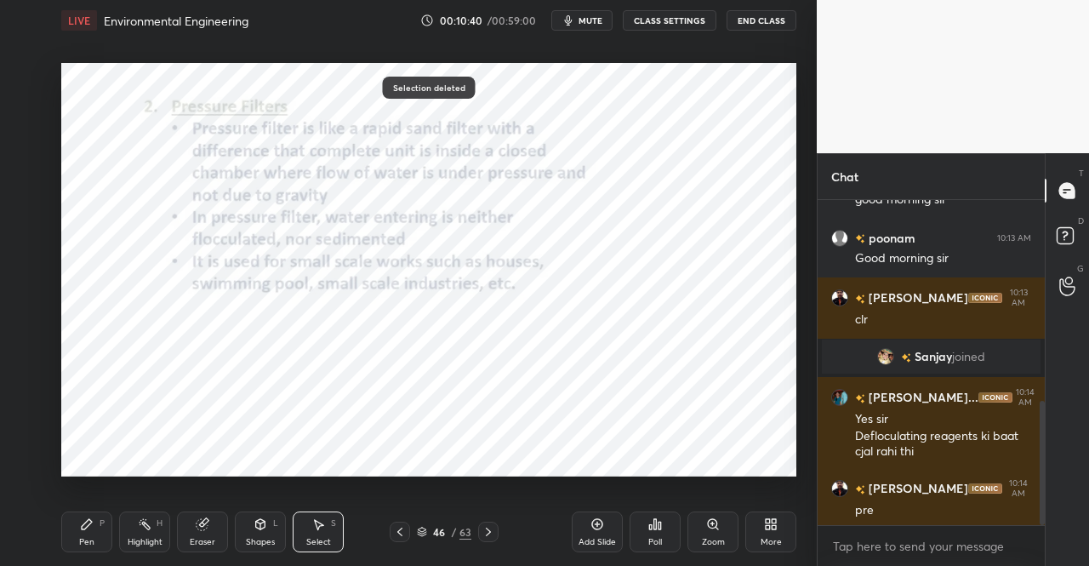
click at [94, 545] on div "Pen P" at bounding box center [86, 531] width 51 height 41
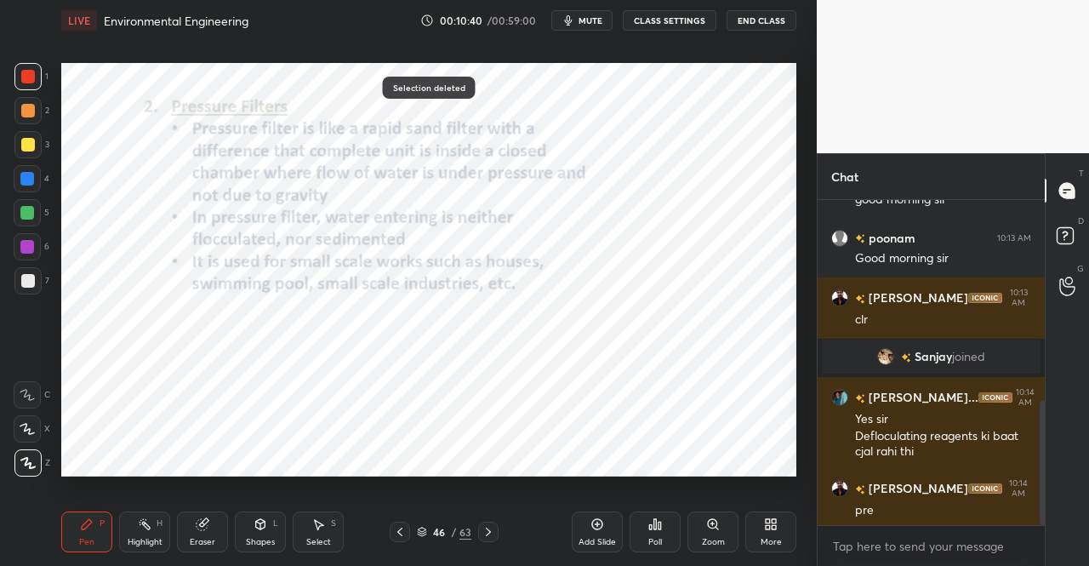
click at [121, 516] on div "Highlight H" at bounding box center [144, 531] width 51 height 41
click at [92, 535] on div "Pen P" at bounding box center [86, 531] width 51 height 41
click at [103, 527] on div "P" at bounding box center [102, 523] width 5 height 9
click at [210, 533] on div "Eraser" at bounding box center [202, 531] width 51 height 41
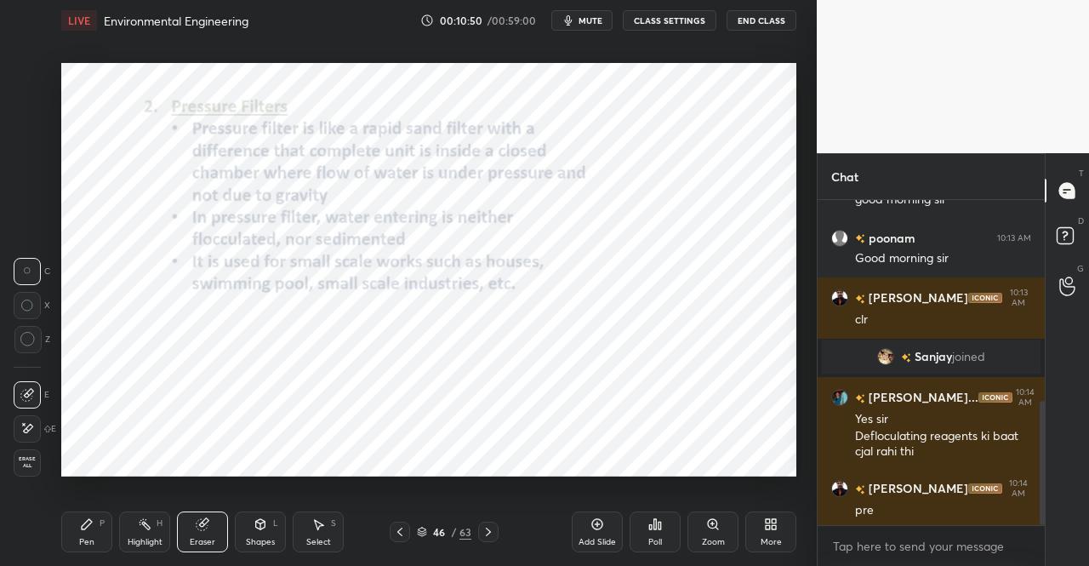
click at [69, 542] on div "Pen P" at bounding box center [86, 531] width 51 height 41
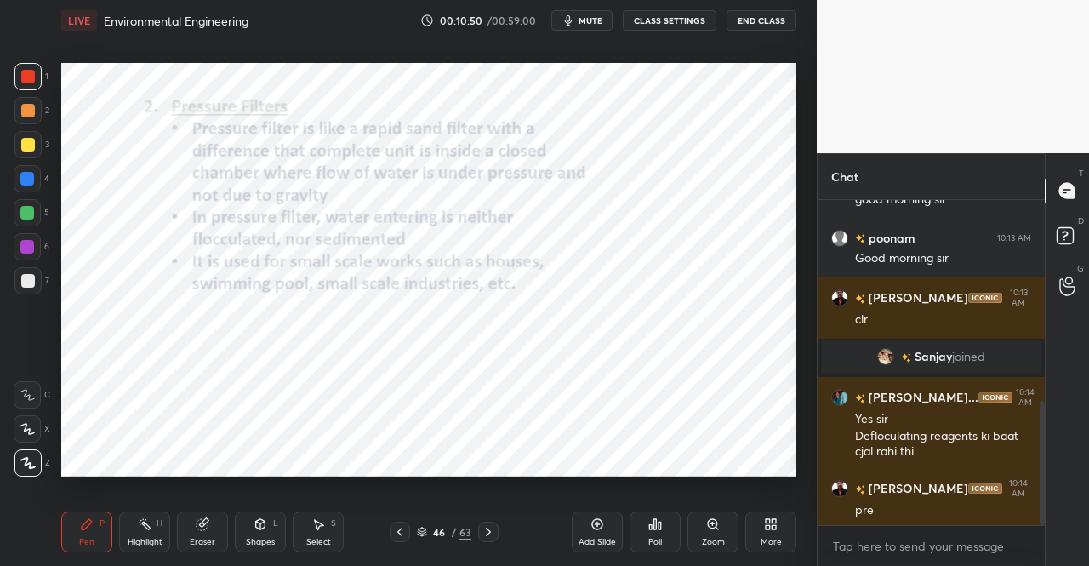
click at [95, 527] on div "Pen P" at bounding box center [86, 531] width 51 height 41
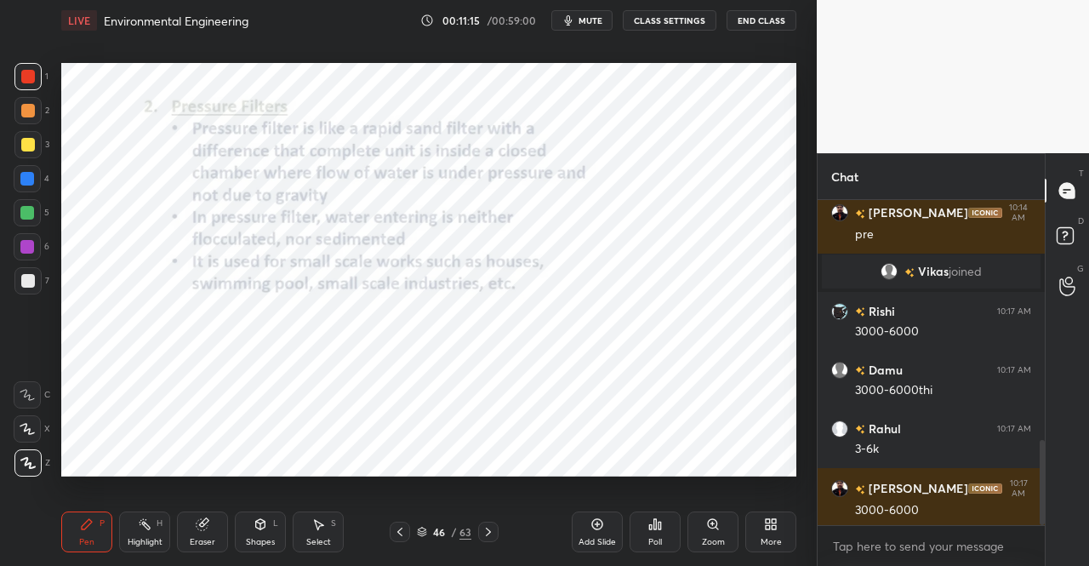
scroll to position [914, 0]
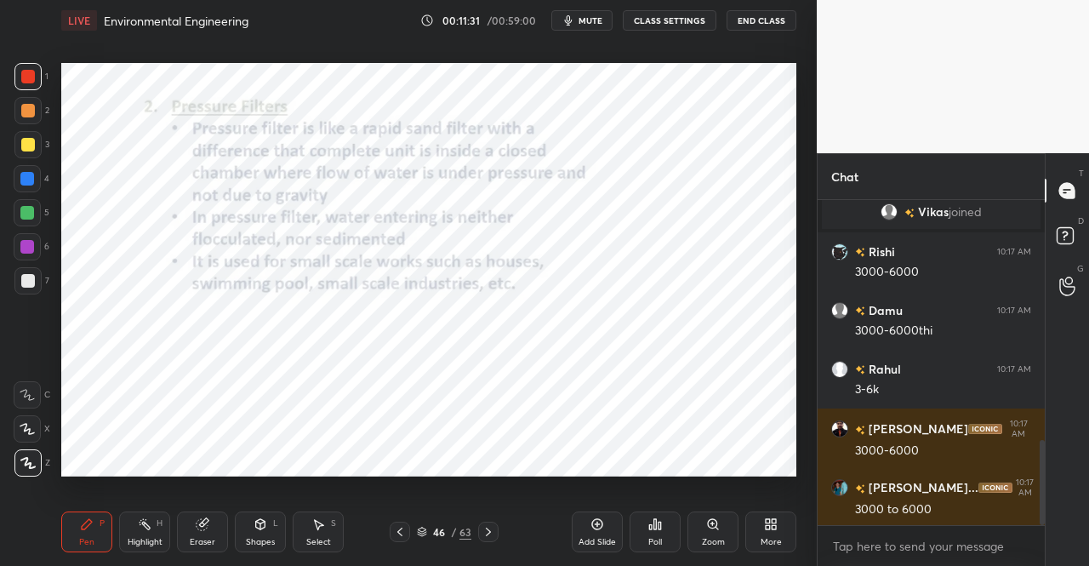
click at [488, 533] on icon at bounding box center [488, 531] width 5 height 9
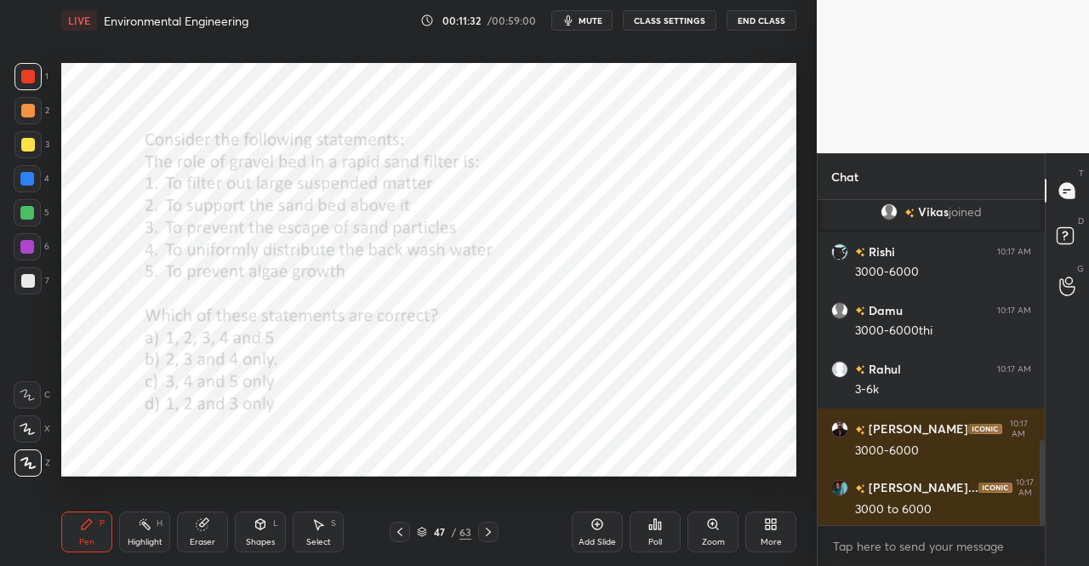
click at [398, 533] on icon at bounding box center [399, 531] width 5 height 9
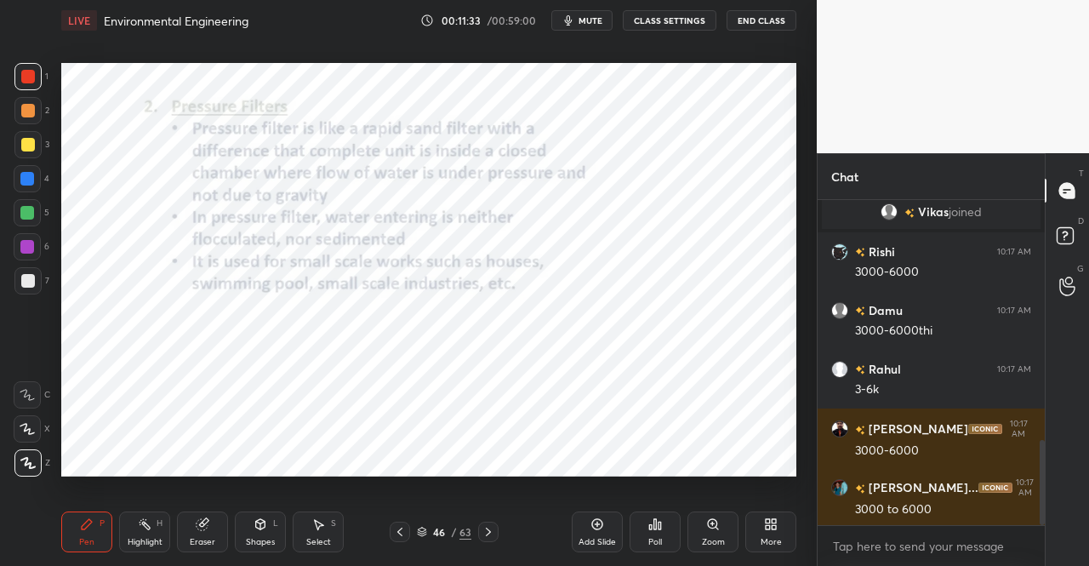
click at [590, 522] on icon at bounding box center [597, 524] width 14 height 14
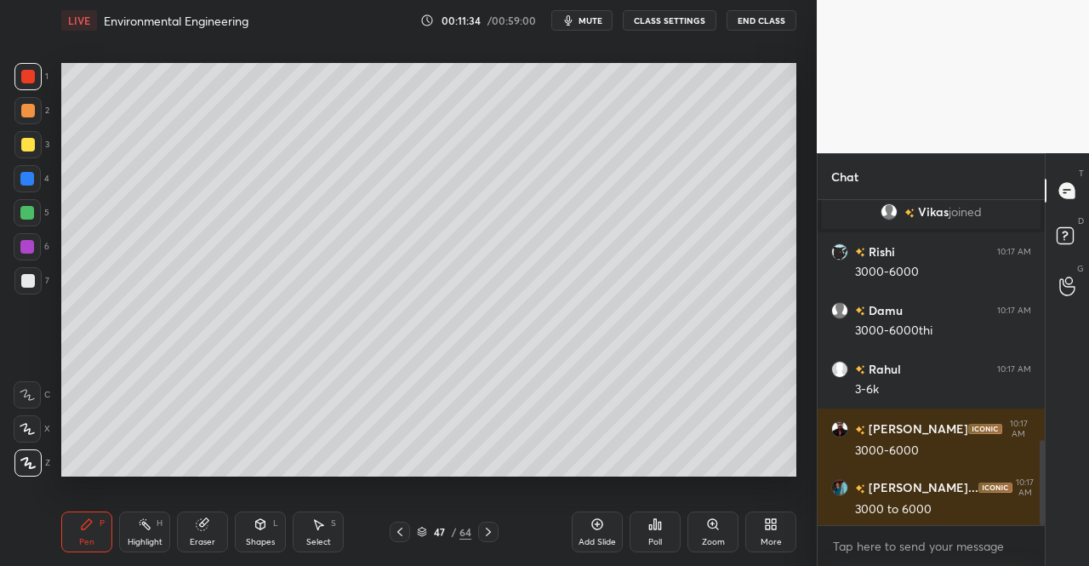
click at [76, 522] on div "Pen P" at bounding box center [86, 531] width 51 height 41
click at [95, 506] on div "Pen P Highlight H Eraser Shapes L Select S 47 / 64 Add Slide Poll Zoom More" at bounding box center [428, 532] width 735 height 68
click at [83, 540] on div "Pen" at bounding box center [86, 542] width 15 height 9
click at [92, 539] on div "Pen" at bounding box center [86, 542] width 15 height 9
click at [35, 139] on div at bounding box center [27, 144] width 27 height 27
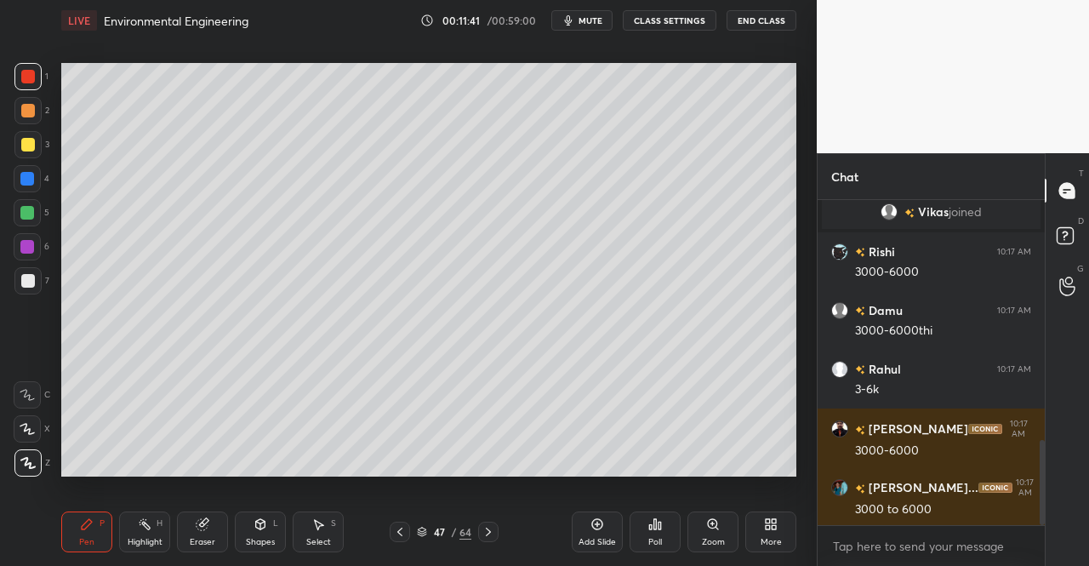
click at [39, 148] on div at bounding box center [27, 144] width 27 height 27
click at [111, 532] on div "Pen P" at bounding box center [86, 531] width 51 height 41
click at [109, 516] on div "Pen P" at bounding box center [86, 531] width 51 height 41
click at [310, 534] on div "Select S" at bounding box center [318, 531] width 51 height 41
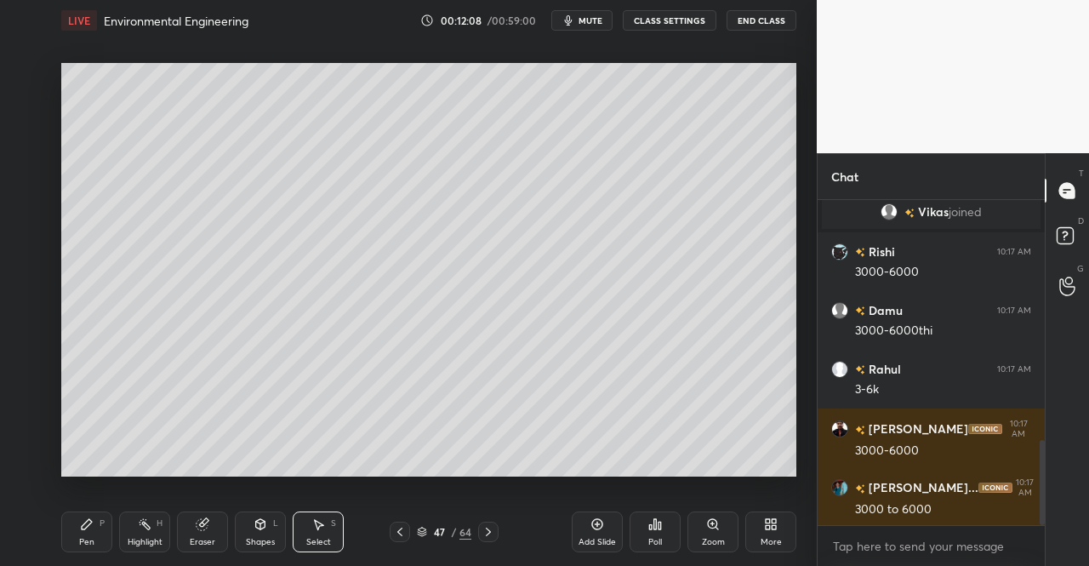
click at [262, 521] on icon at bounding box center [260, 524] width 9 height 10
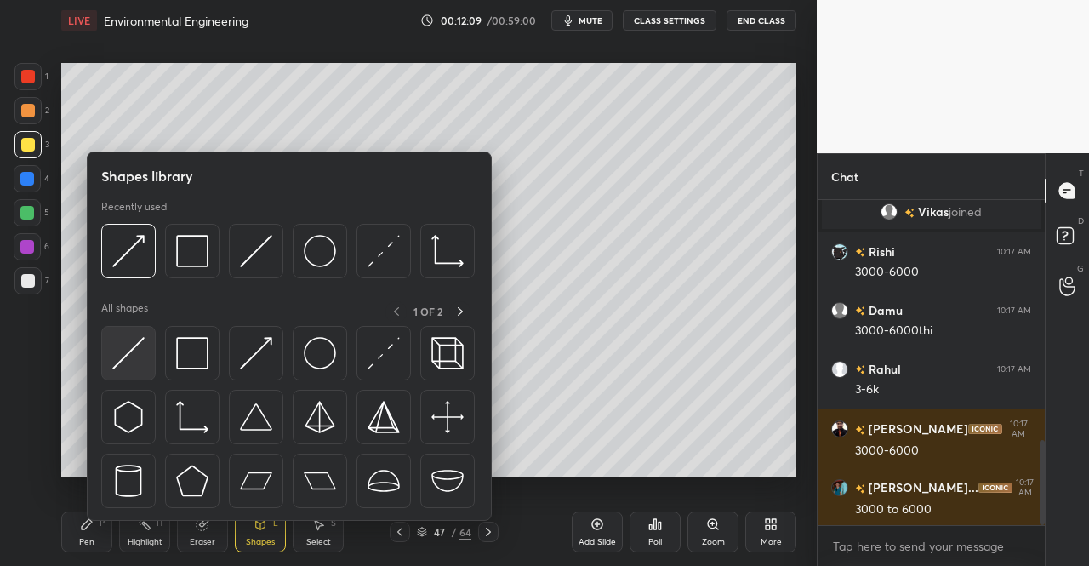
click at [155, 365] on div at bounding box center [128, 353] width 54 height 54
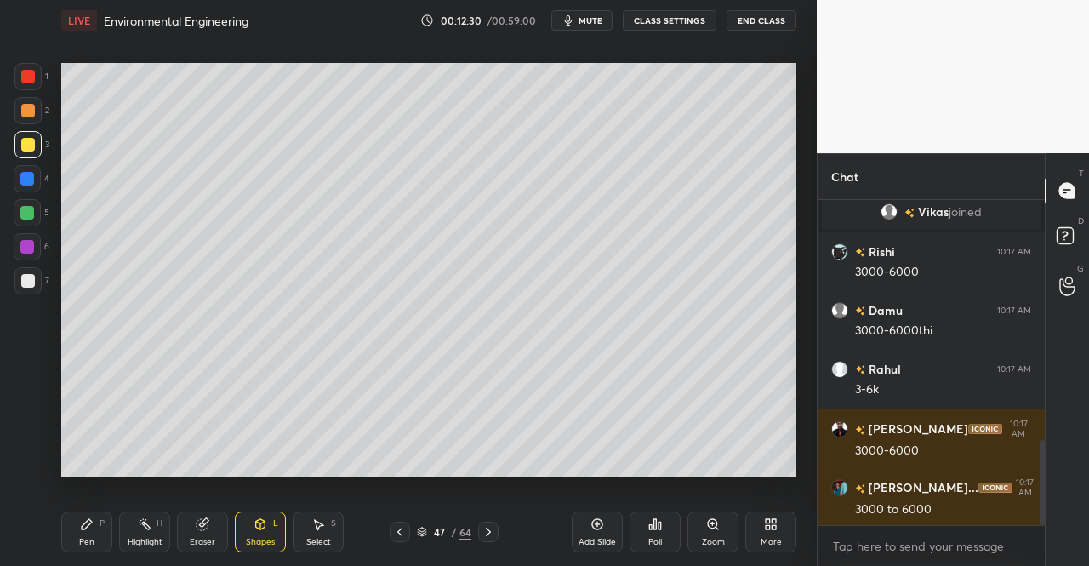
click at [274, 527] on div "L" at bounding box center [275, 523] width 5 height 9
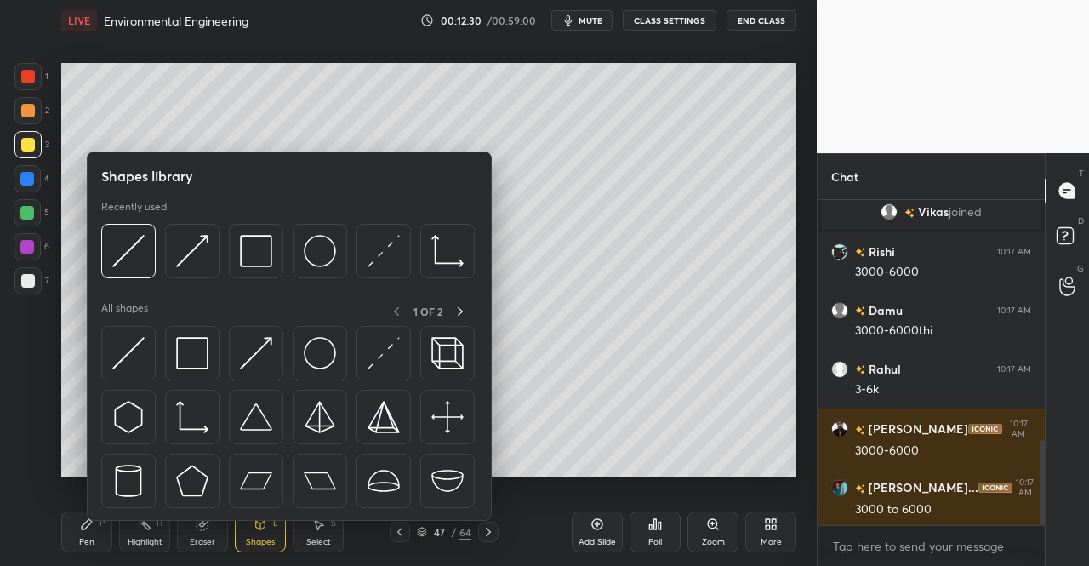
click at [260, 520] on div "Shapes library Recently used All shapes 1 OF 2" at bounding box center [289, 335] width 405 height 369
click at [343, 343] on div at bounding box center [320, 353] width 54 height 54
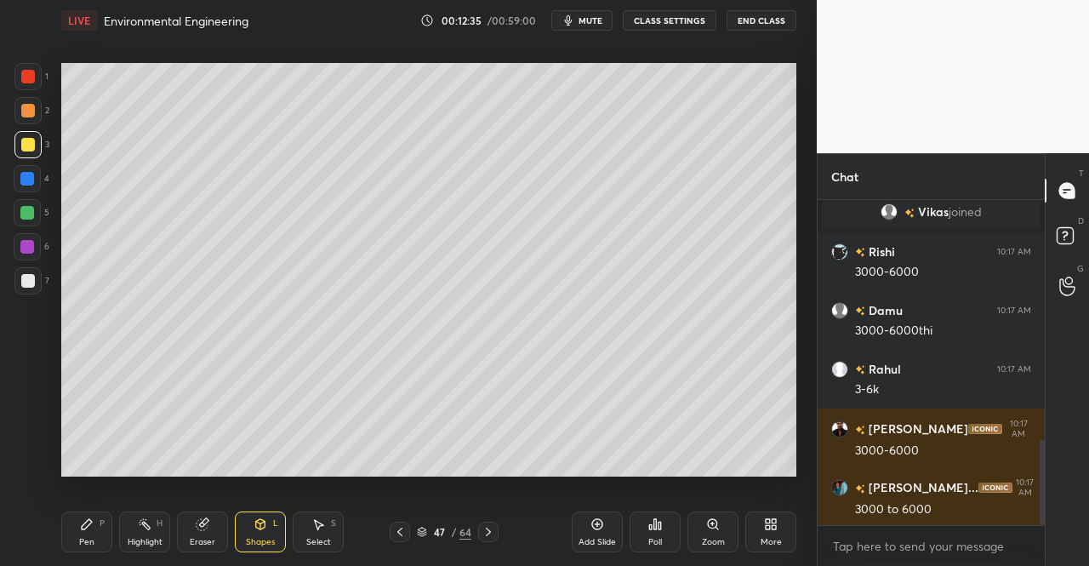
click at [258, 527] on icon at bounding box center [260, 524] width 9 height 10
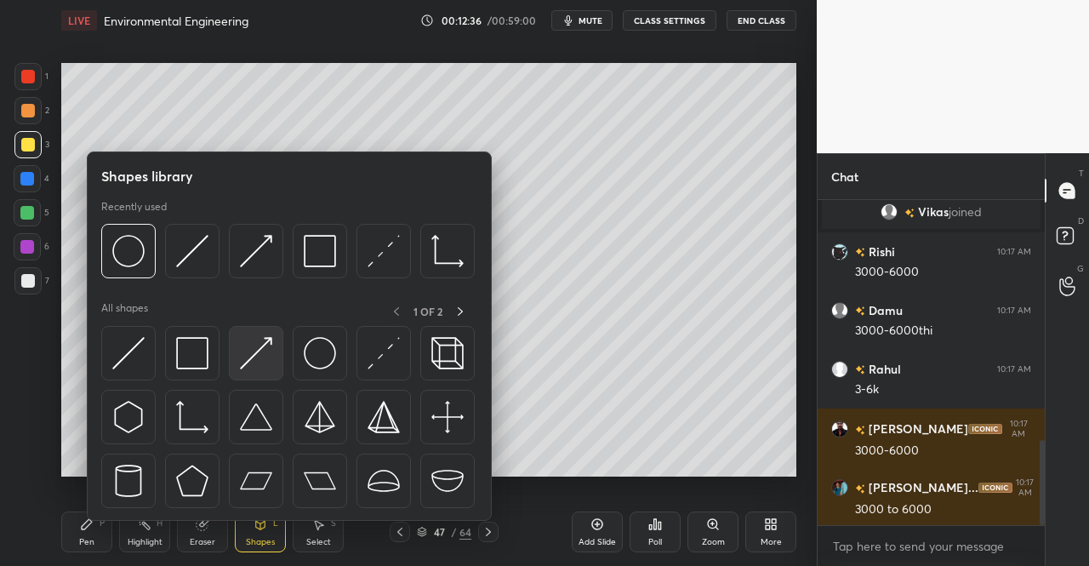
click at [270, 339] on img at bounding box center [256, 353] width 32 height 32
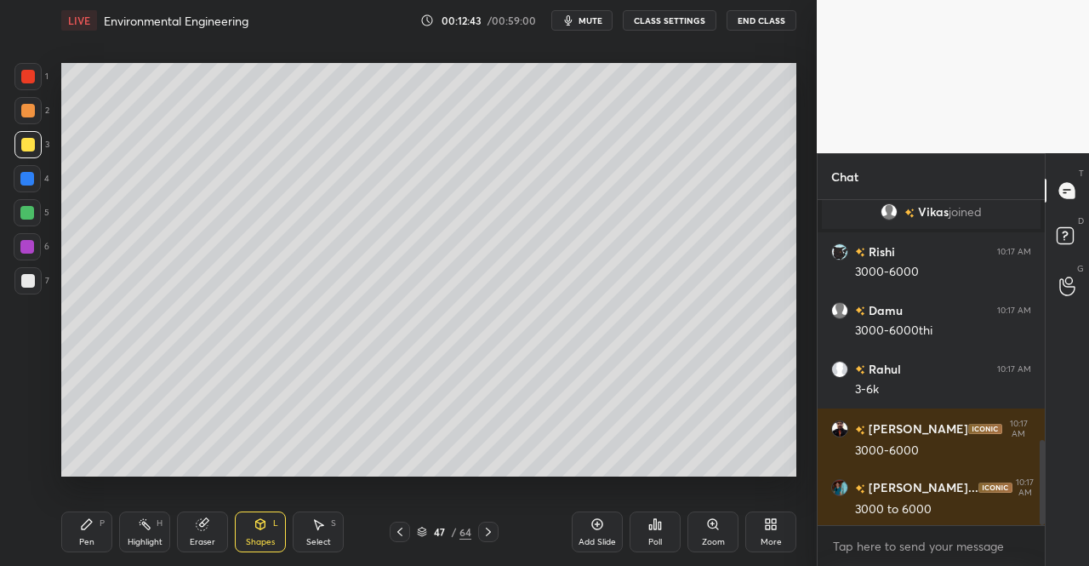
click at [77, 550] on div "Pen P" at bounding box center [86, 531] width 51 height 41
click at [69, 529] on div "Pen P" at bounding box center [86, 531] width 51 height 41
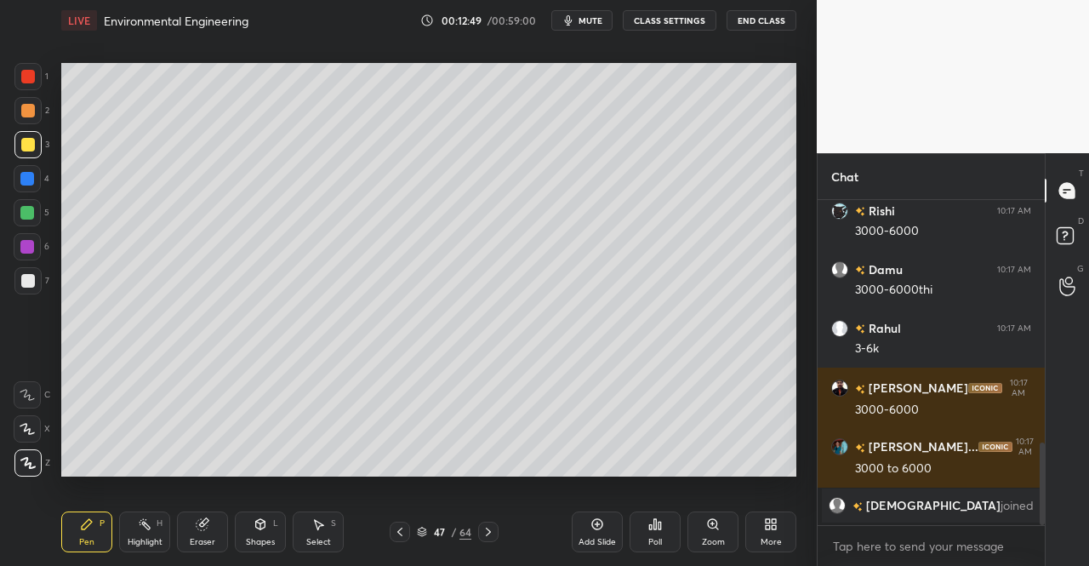
click at [194, 540] on div "Eraser" at bounding box center [203, 542] width 26 height 9
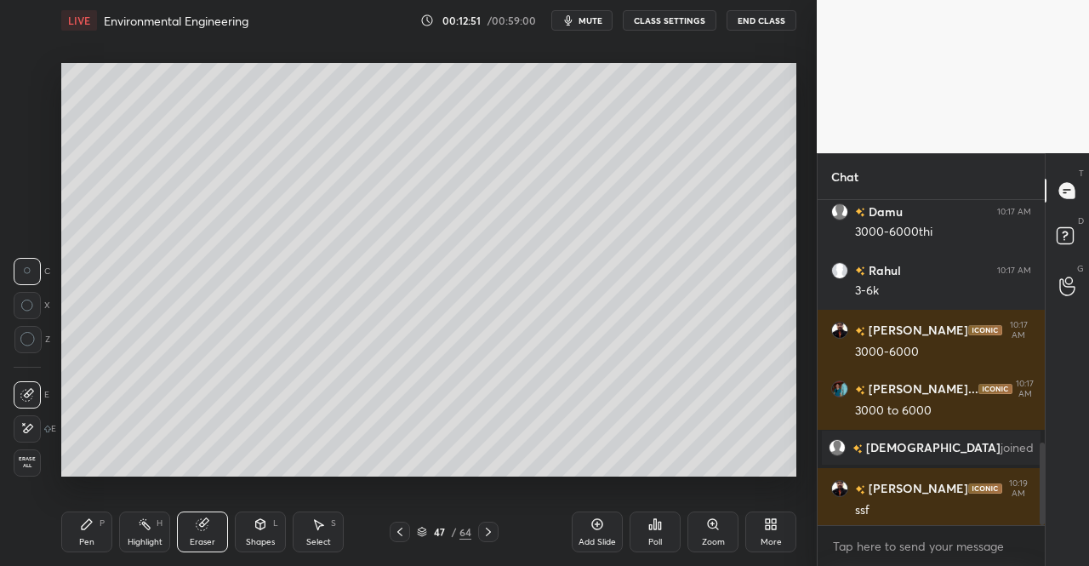
click at [72, 552] on div "Pen P" at bounding box center [86, 531] width 51 height 41
click at [87, 539] on div "Pen" at bounding box center [86, 542] width 15 height 9
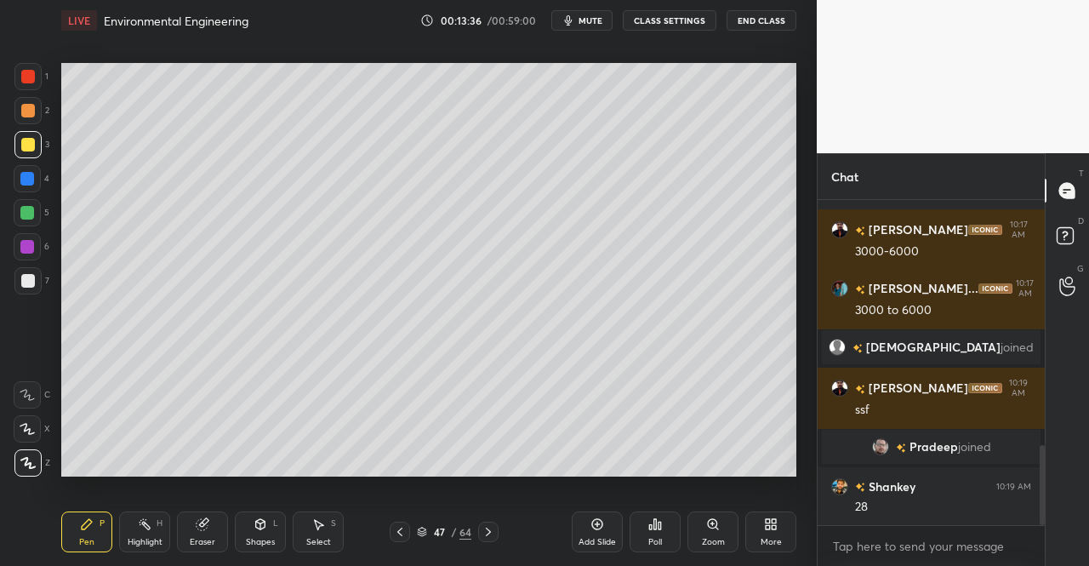
scroll to position [1050, 0]
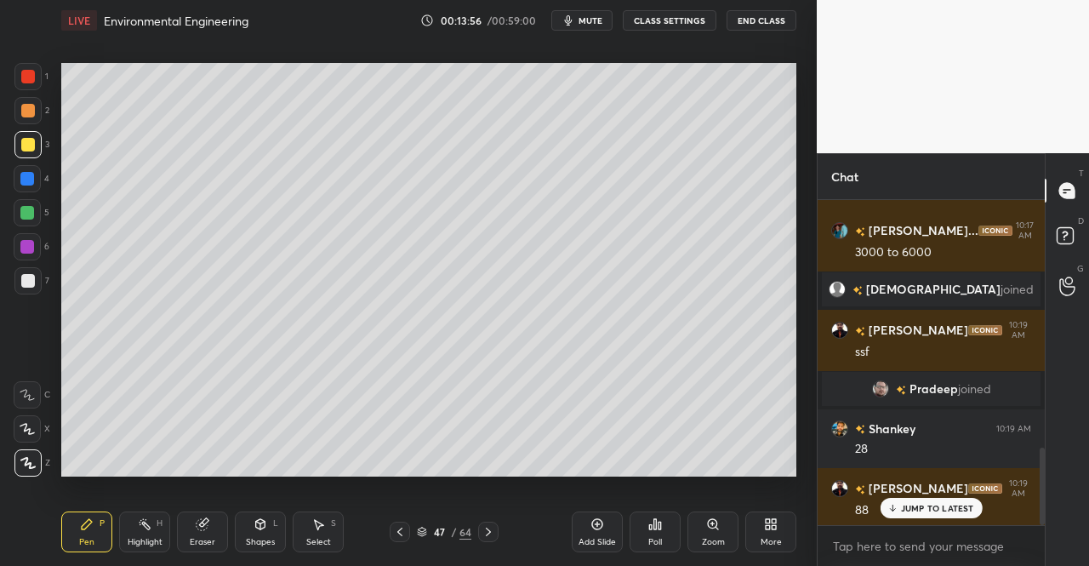
click at [220, 533] on div "Eraser" at bounding box center [202, 531] width 51 height 41
click at [213, 533] on div "Eraser" at bounding box center [202, 531] width 51 height 41
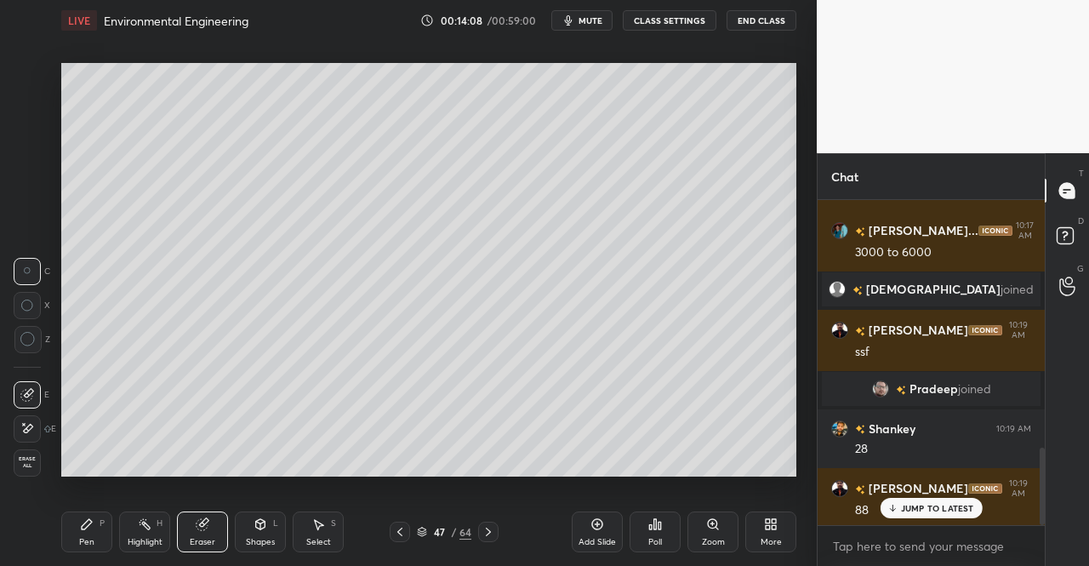
click at [194, 520] on div "Eraser" at bounding box center [202, 531] width 51 height 41
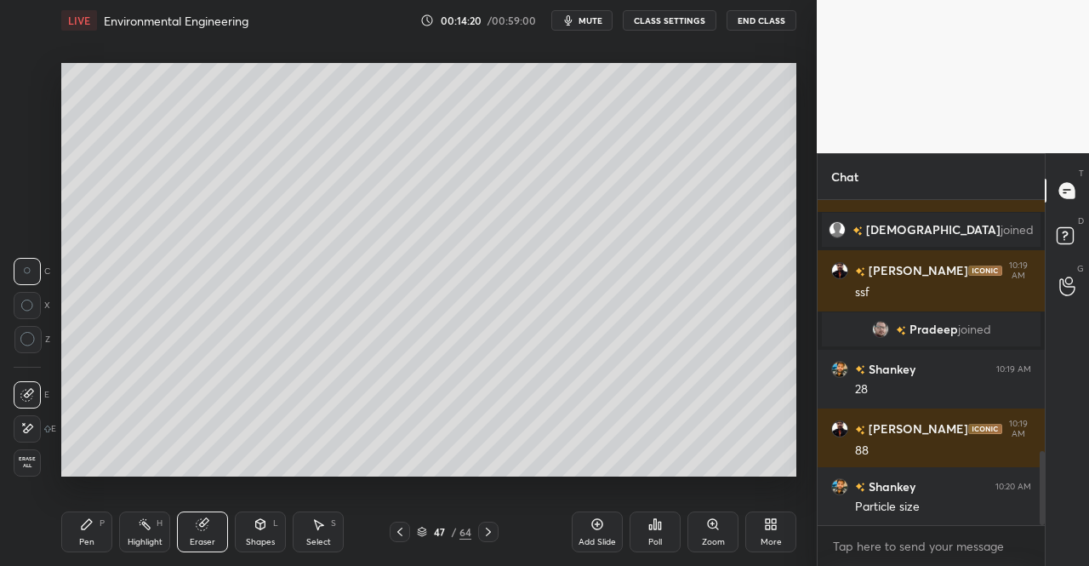
scroll to position [1167, 0]
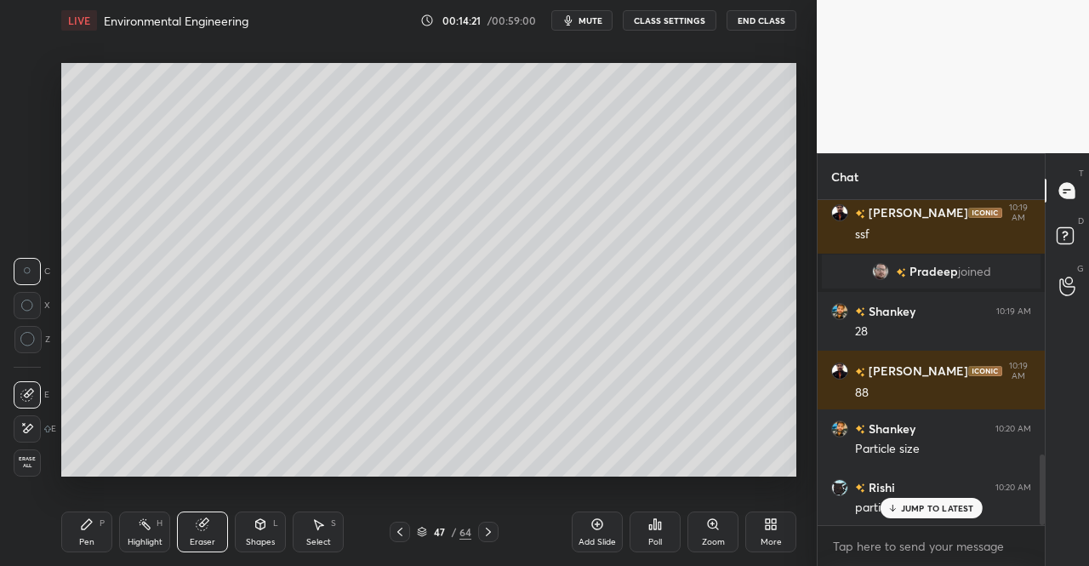
click at [77, 540] on div "Pen P" at bounding box center [86, 531] width 51 height 41
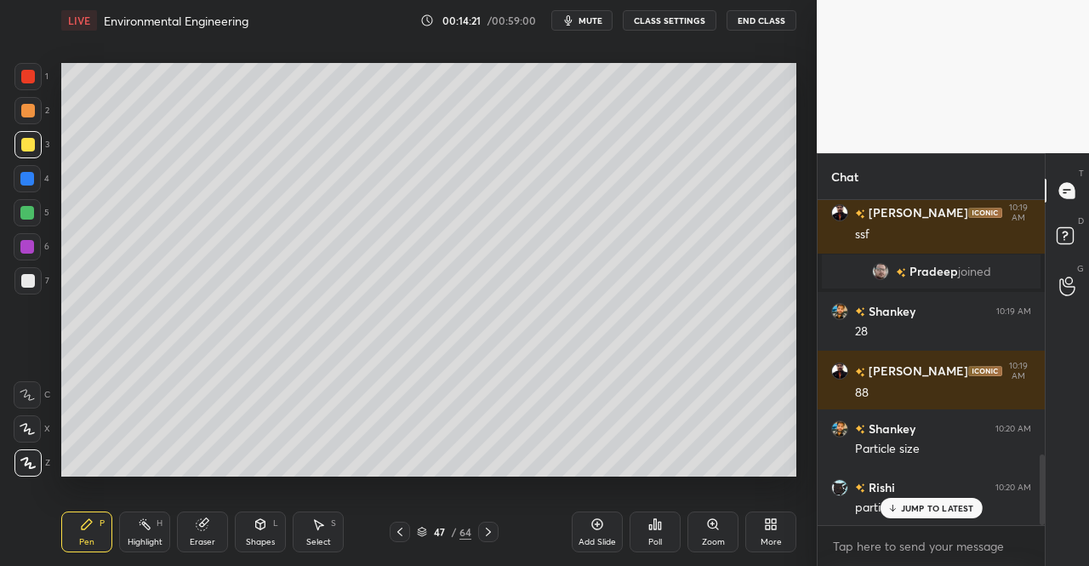
click at [63, 533] on div "Pen P" at bounding box center [86, 531] width 51 height 41
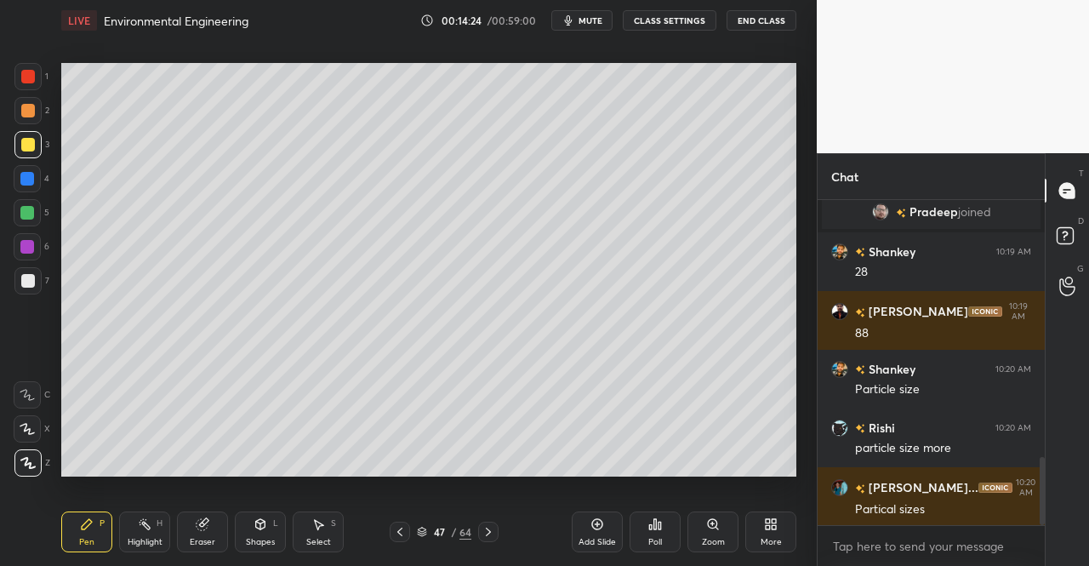
scroll to position [1285, 0]
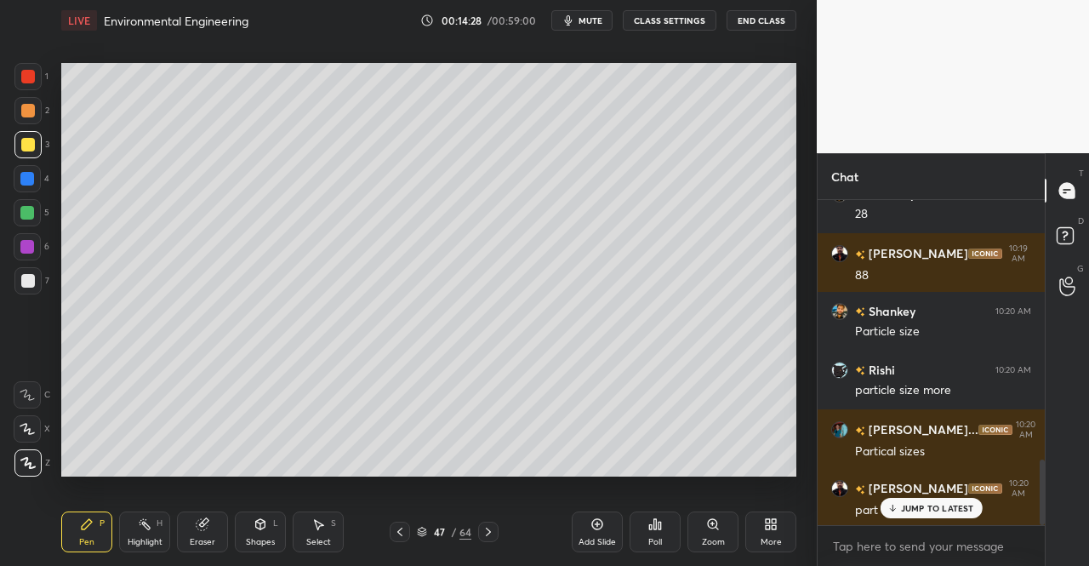
click at [152, 556] on div "Pen P Highlight H Eraser Shapes L Select S 47 / 64 Add Slide Poll Zoom More" at bounding box center [428, 532] width 735 height 68
click at [199, 528] on icon at bounding box center [202, 524] width 11 height 11
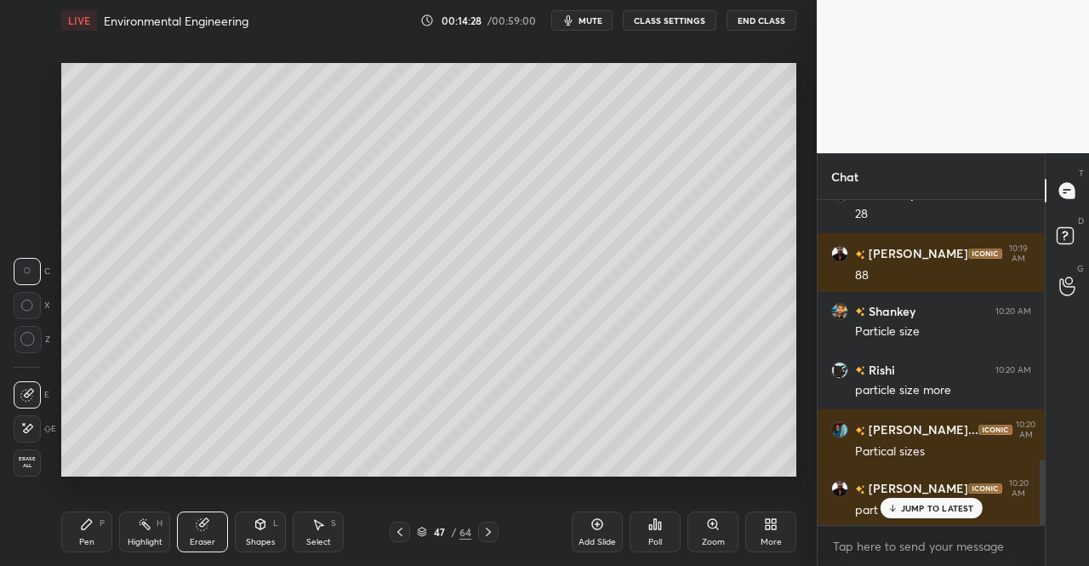
click at [208, 519] on icon at bounding box center [203, 522] width 9 height 9
click at [85, 541] on div "Pen" at bounding box center [86, 542] width 15 height 9
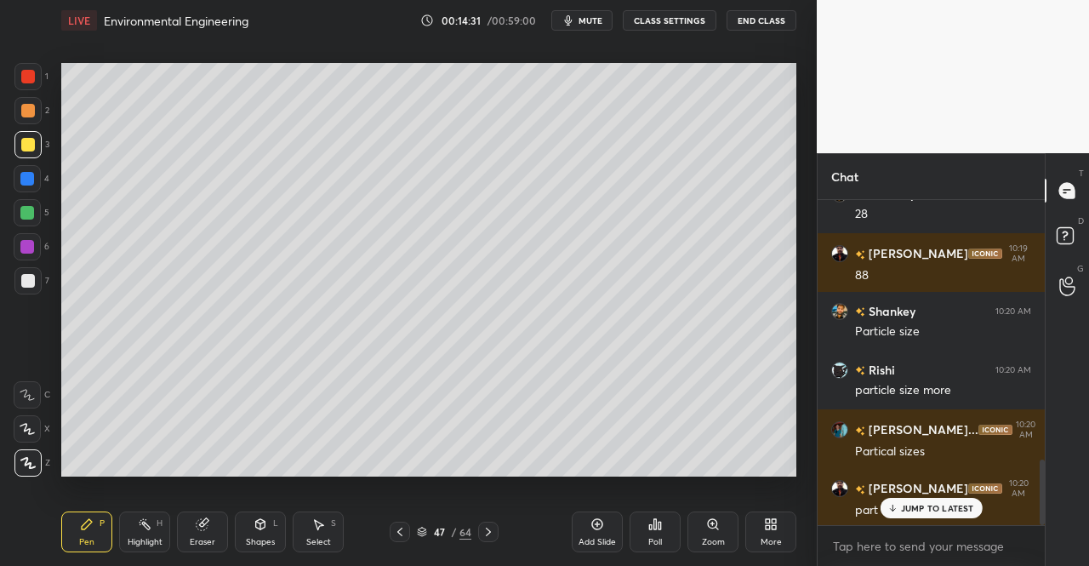
click at [99, 528] on div "Pen P" at bounding box center [86, 531] width 51 height 41
click at [202, 538] on div "Eraser" at bounding box center [203, 542] width 26 height 9
click at [211, 532] on div "Eraser" at bounding box center [202, 531] width 51 height 41
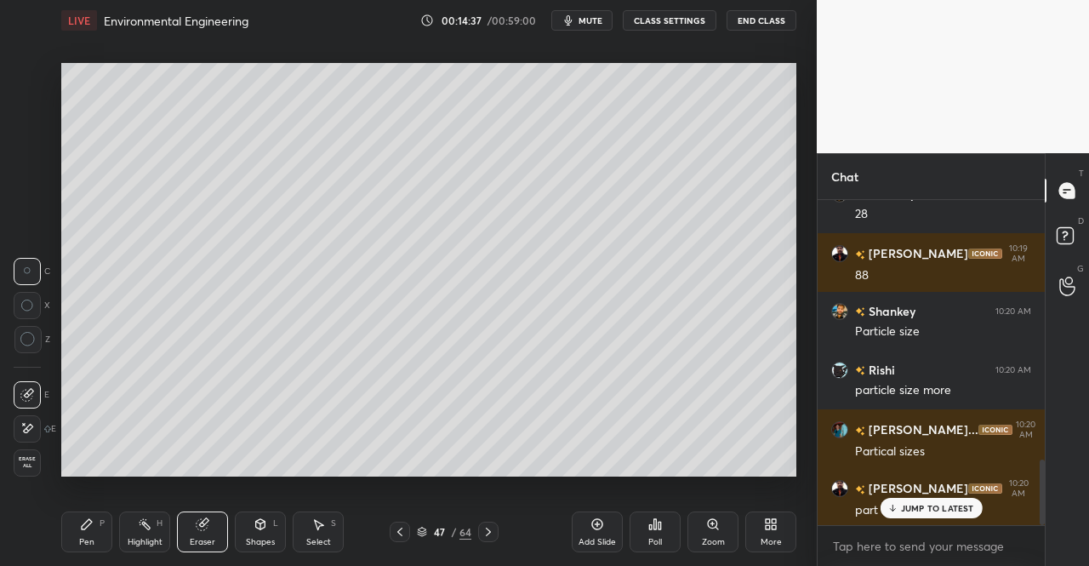
click at [102, 542] on div "Pen P" at bounding box center [86, 531] width 51 height 41
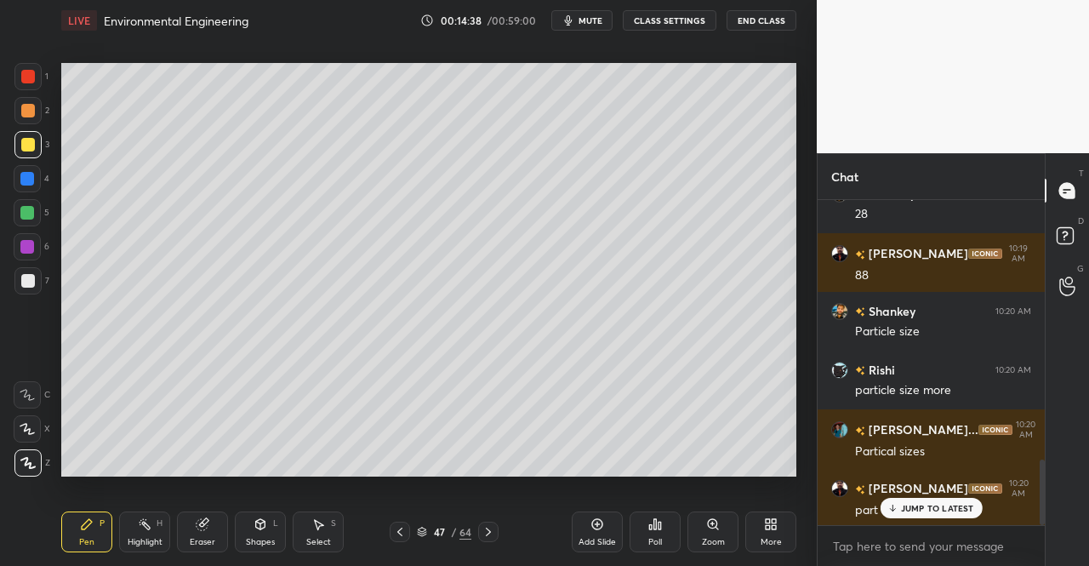
click at [107, 526] on div "Pen P" at bounding box center [86, 531] width 51 height 41
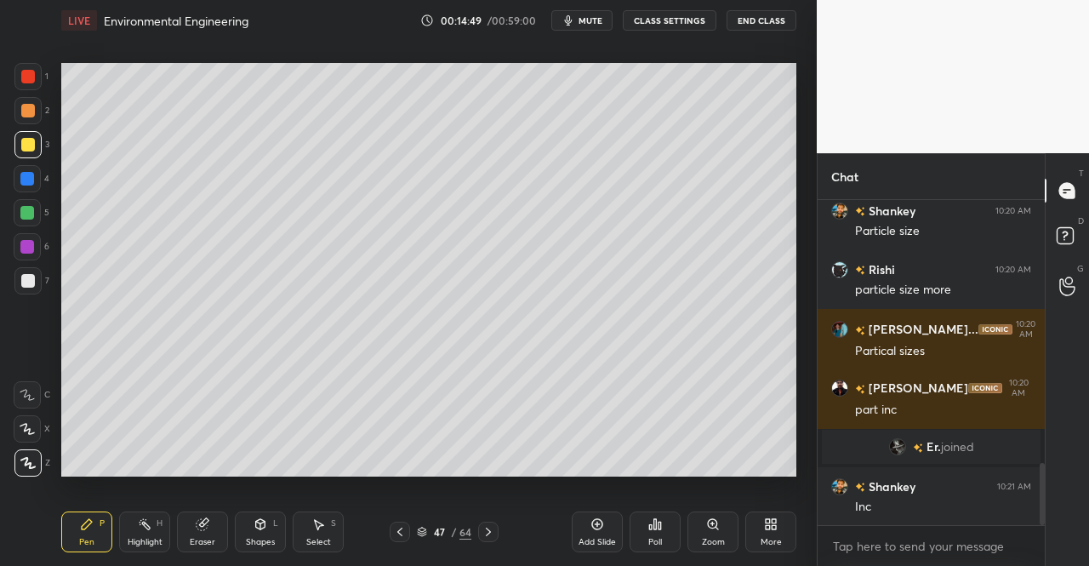
scroll to position [1443, 0]
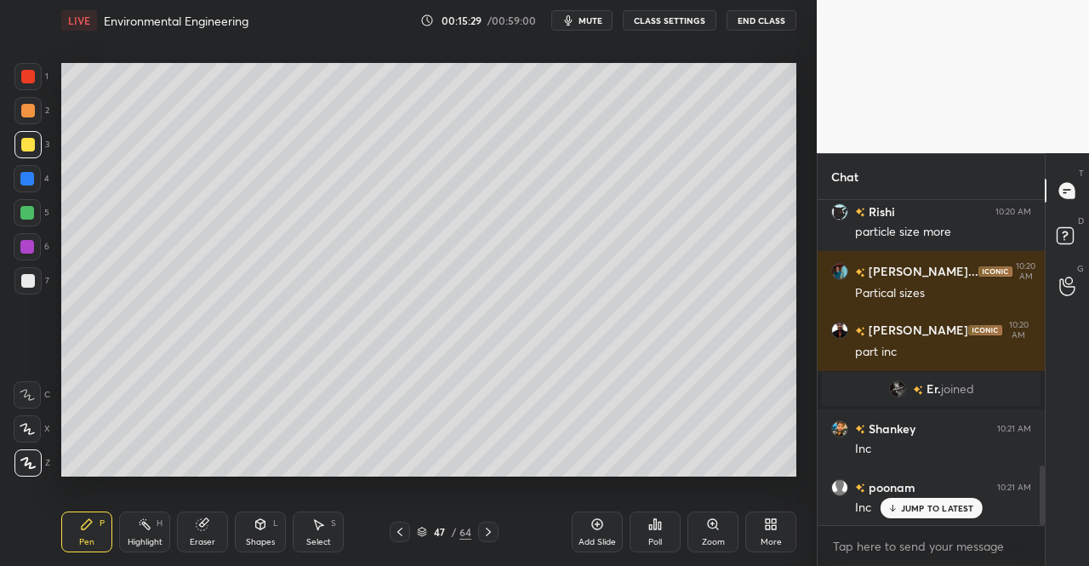
click at [191, 533] on div "Eraser" at bounding box center [202, 531] width 51 height 41
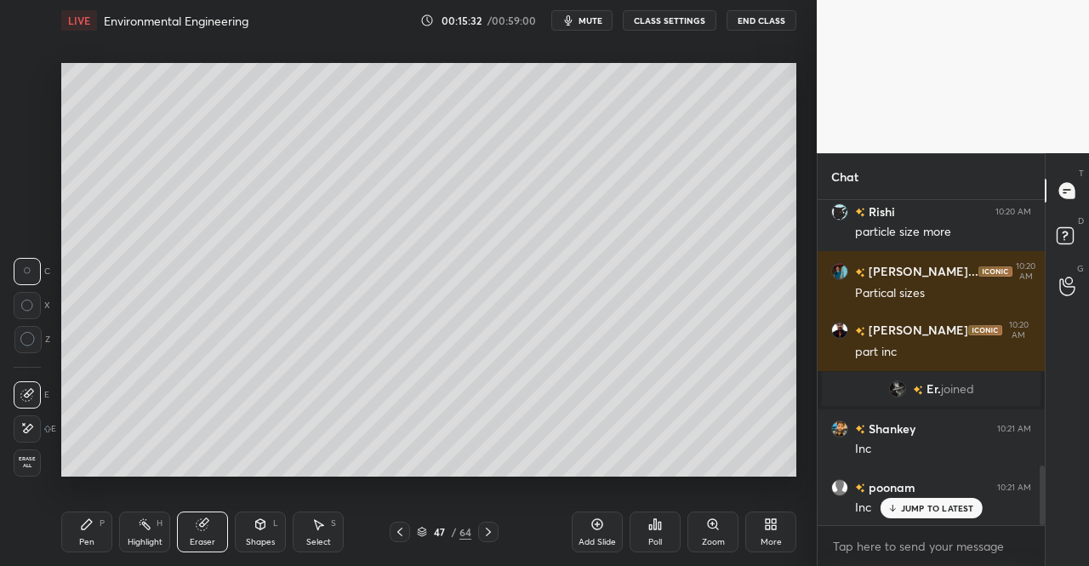
click at [91, 544] on div "Pen" at bounding box center [86, 542] width 15 height 9
click at [97, 526] on div "Pen P" at bounding box center [86, 531] width 51 height 41
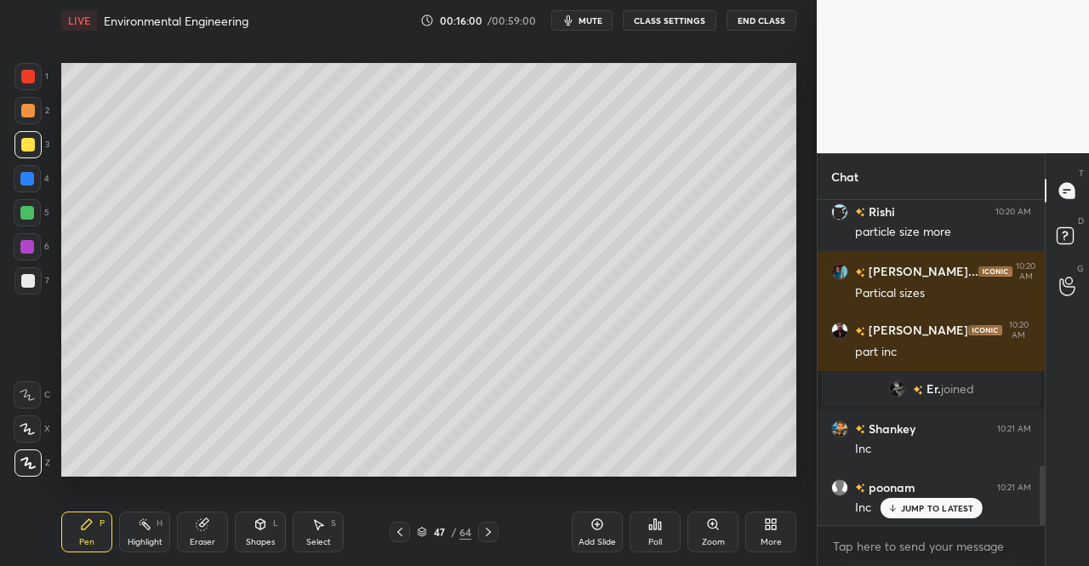
click at [182, 528] on div "Eraser" at bounding box center [202, 531] width 51 height 41
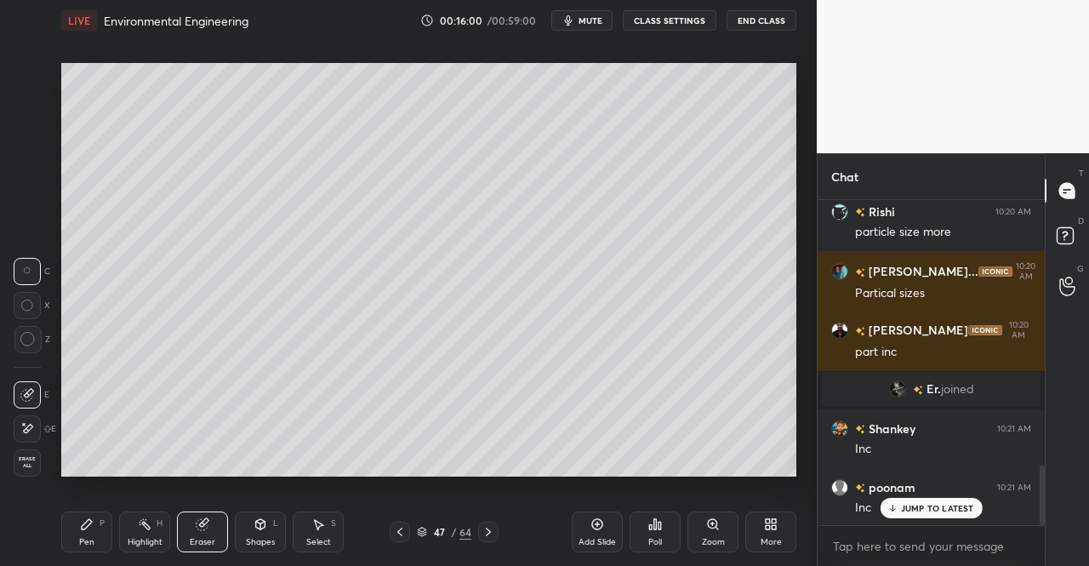
click at [203, 526] on icon at bounding box center [202, 524] width 11 height 11
click at [66, 533] on div "Pen P" at bounding box center [86, 531] width 51 height 41
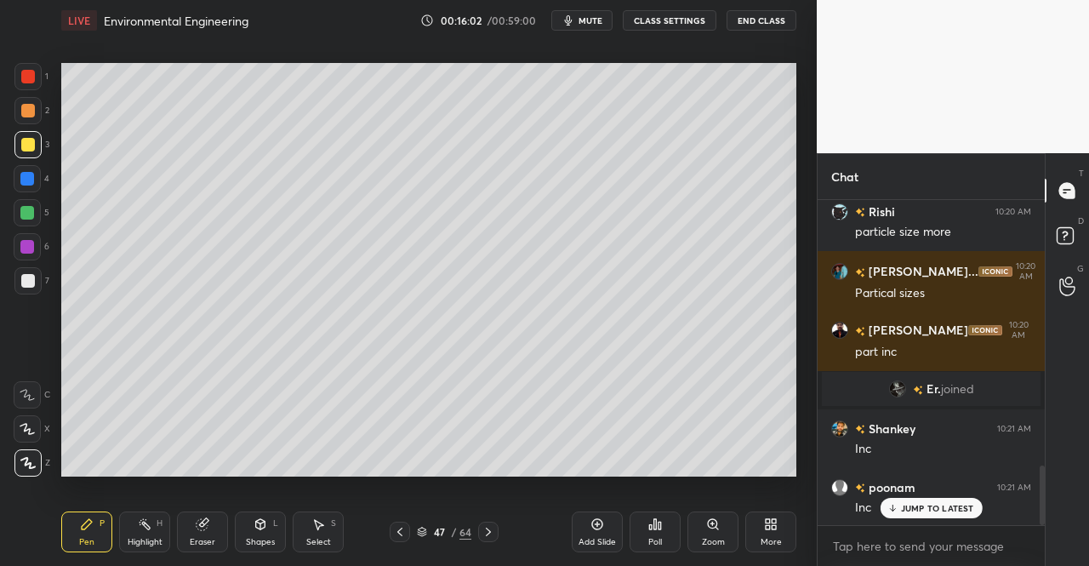
click at [83, 526] on icon at bounding box center [87, 524] width 10 height 10
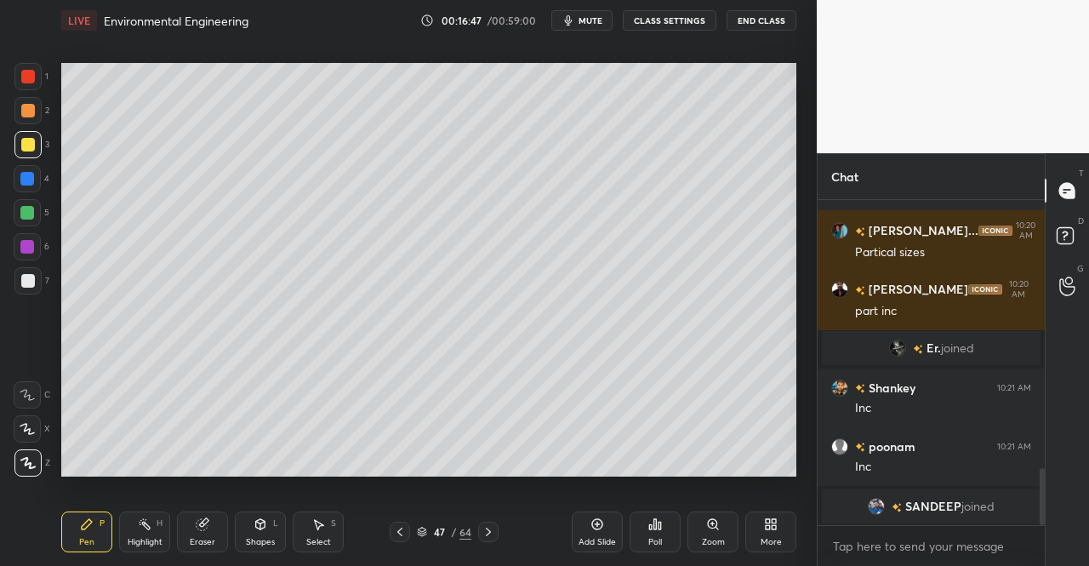
scroll to position [1543, 0]
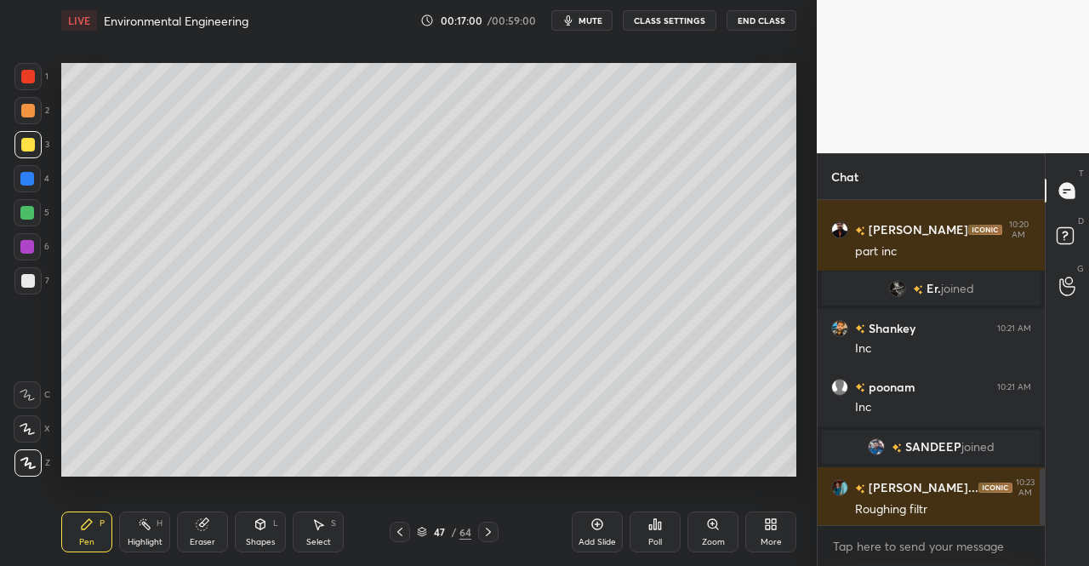
click at [607, 21] on button "mute" at bounding box center [581, 20] width 61 height 20
click at [197, 533] on div "Eraser" at bounding box center [202, 531] width 51 height 41
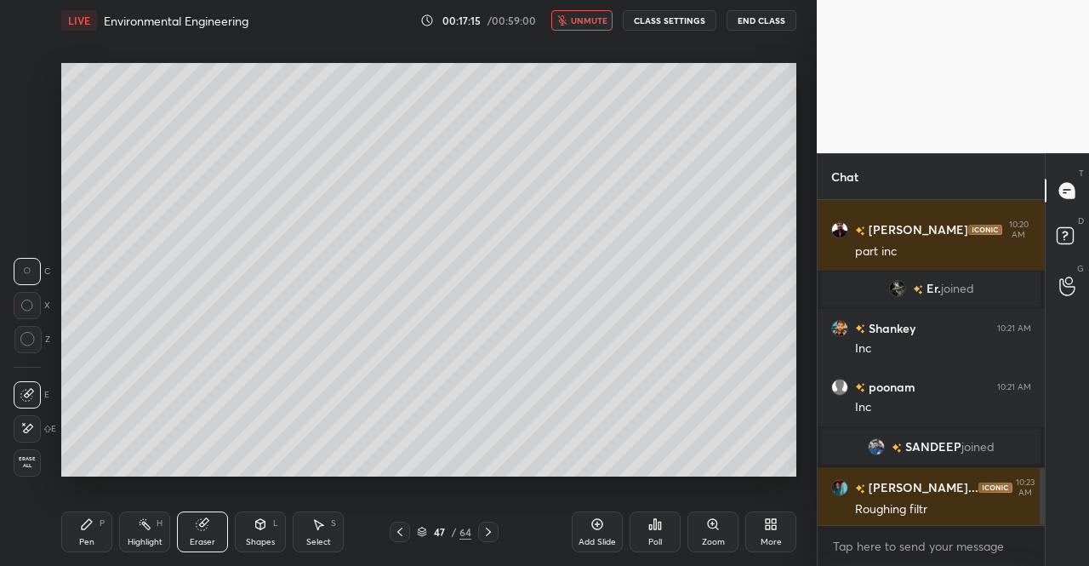
click at [97, 540] on div "Pen P" at bounding box center [86, 531] width 51 height 41
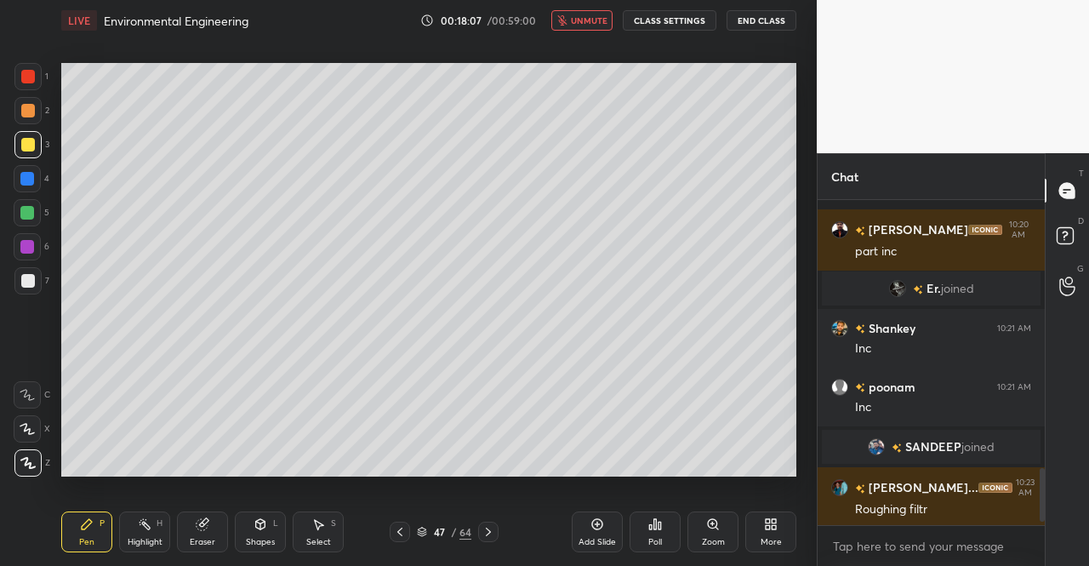
scroll to position [1647, 0]
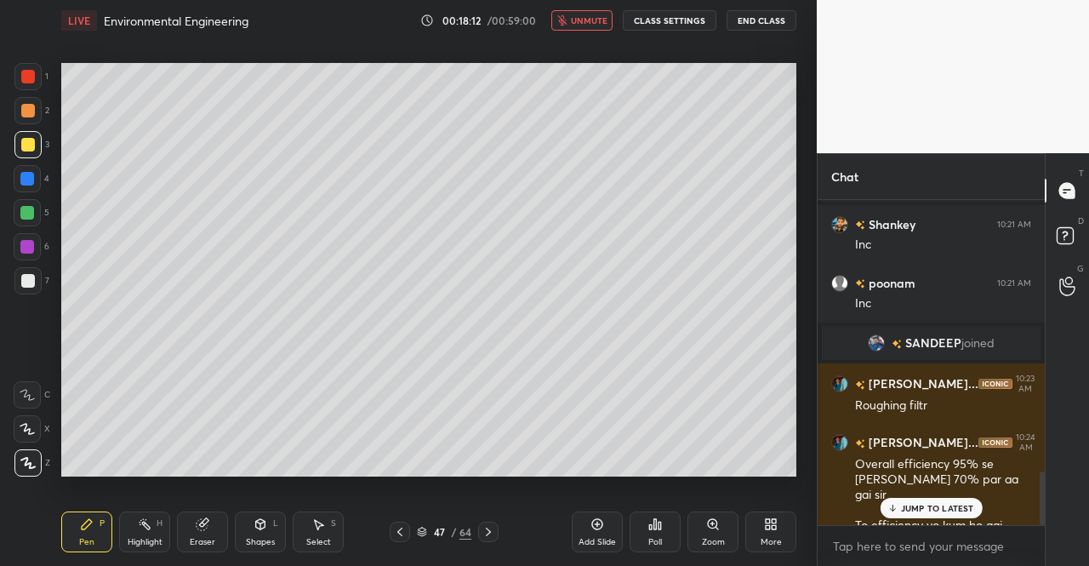
click at [590, 23] on span "unmute" at bounding box center [589, 20] width 37 height 12
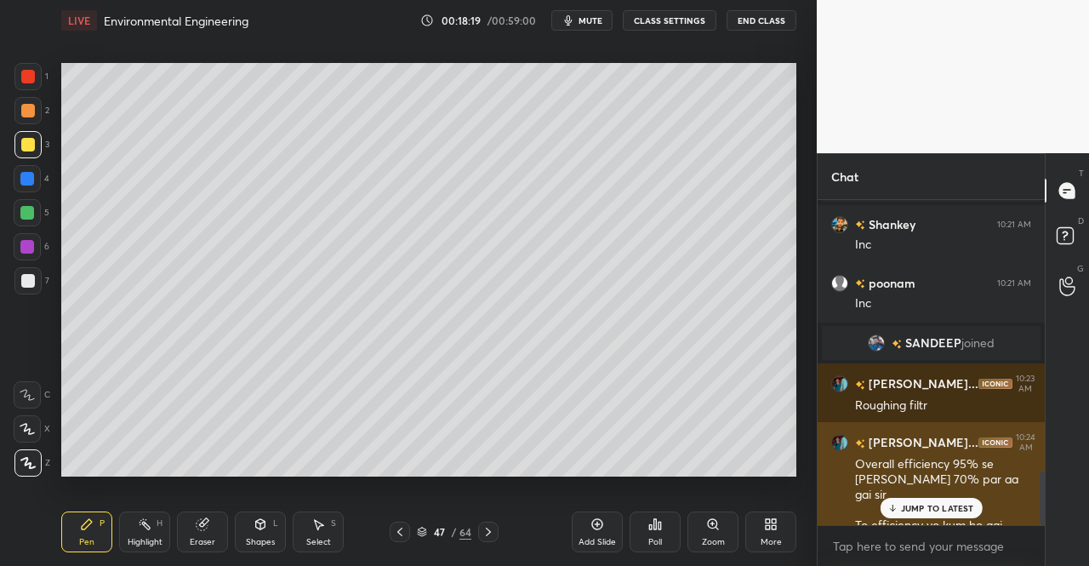
click at [914, 510] on p "JUMP TO LATEST" at bounding box center [937, 508] width 73 height 10
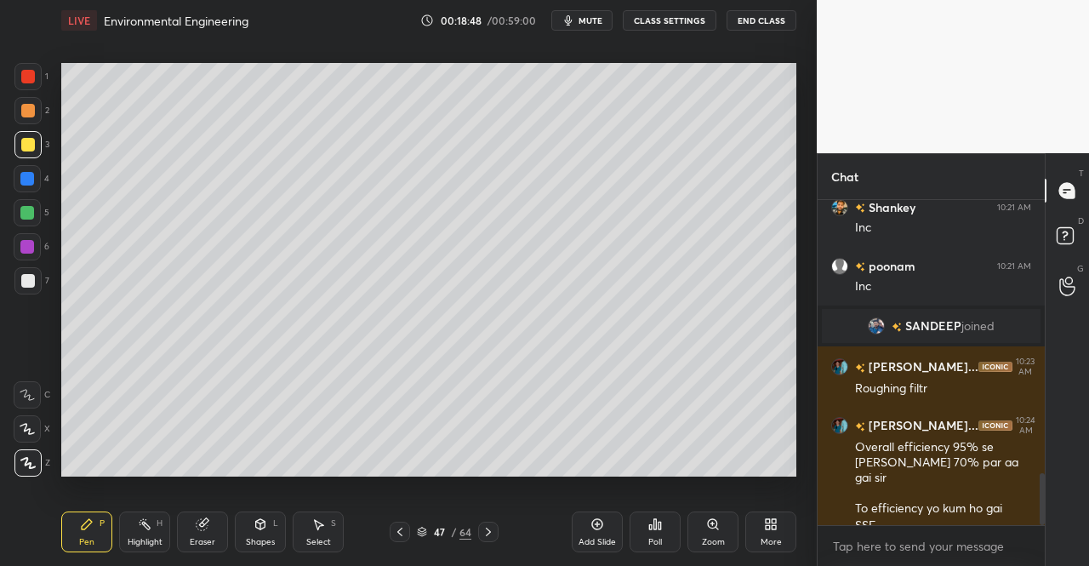
scroll to position [1724, 0]
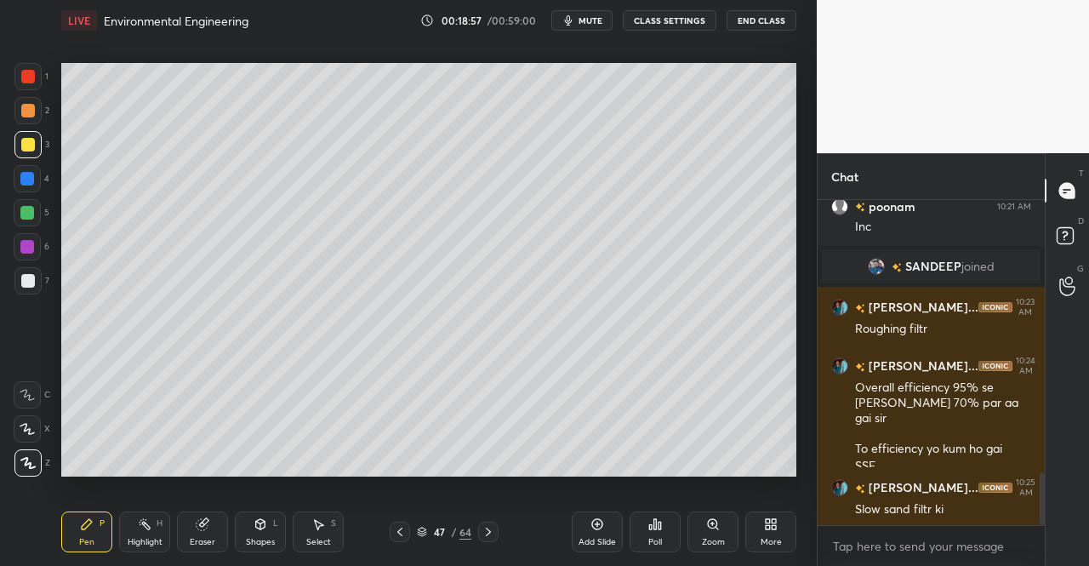
click at [96, 529] on div "Pen P" at bounding box center [86, 531] width 51 height 41
click at [94, 522] on div "Pen P" at bounding box center [86, 531] width 51 height 41
click at [27, 151] on div at bounding box center [28, 145] width 14 height 14
click at [28, 154] on div at bounding box center [27, 144] width 27 height 27
click at [46, 157] on div "3" at bounding box center [31, 144] width 35 height 27
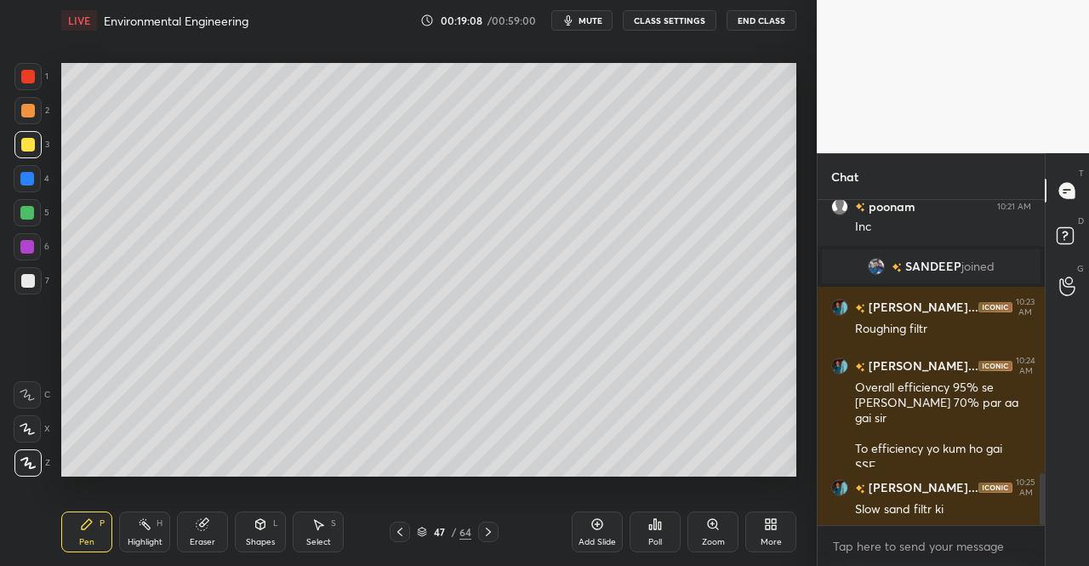
click at [591, 533] on div "Add Slide" at bounding box center [597, 531] width 51 height 41
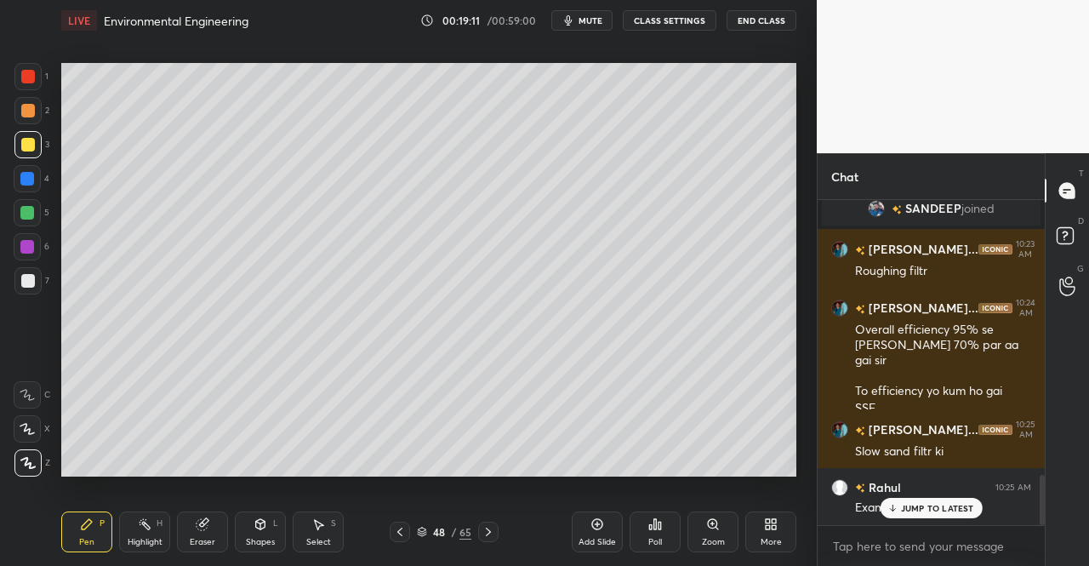
click at [397, 529] on icon at bounding box center [400, 532] width 14 height 14
click at [893, 505] on icon at bounding box center [892, 508] width 11 height 10
click at [491, 533] on icon at bounding box center [489, 532] width 14 height 14
click at [79, 527] on div "Pen P" at bounding box center [86, 531] width 51 height 41
click at [210, 527] on div "Eraser" at bounding box center [202, 531] width 51 height 41
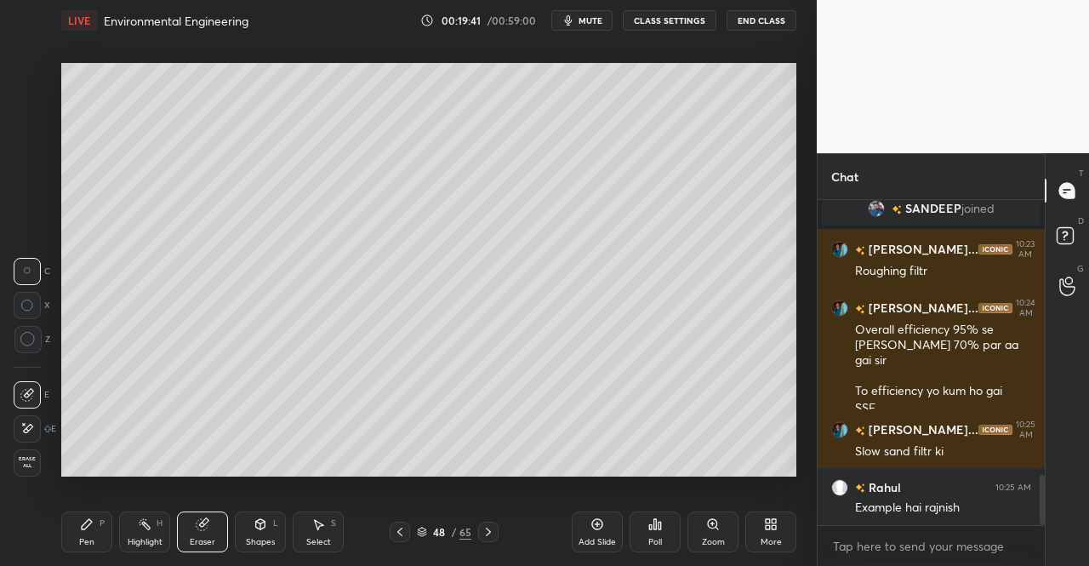
click at [204, 522] on icon at bounding box center [202, 524] width 11 height 11
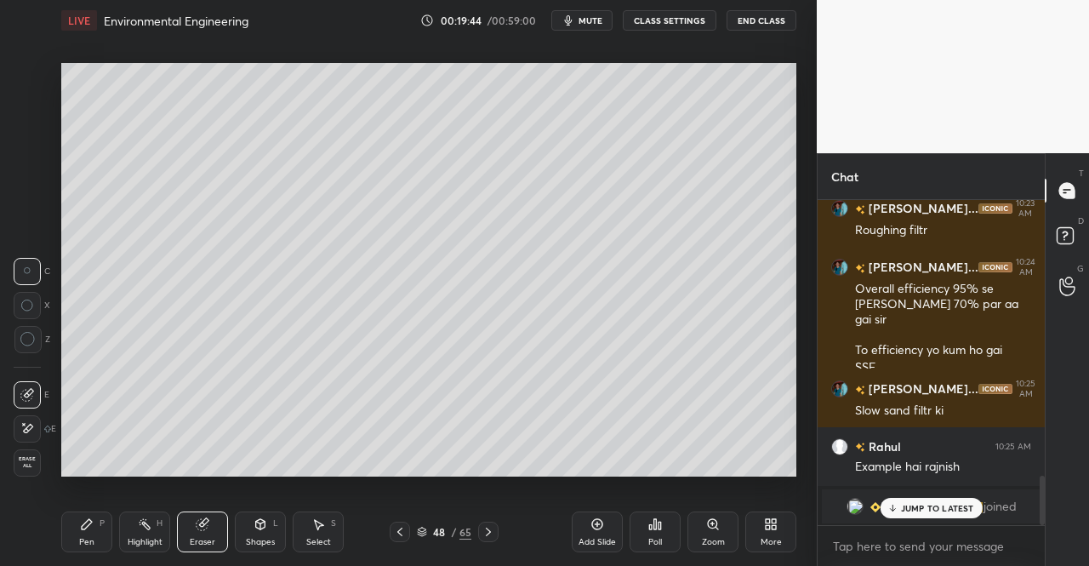
click at [83, 540] on div "Pen" at bounding box center [86, 542] width 15 height 9
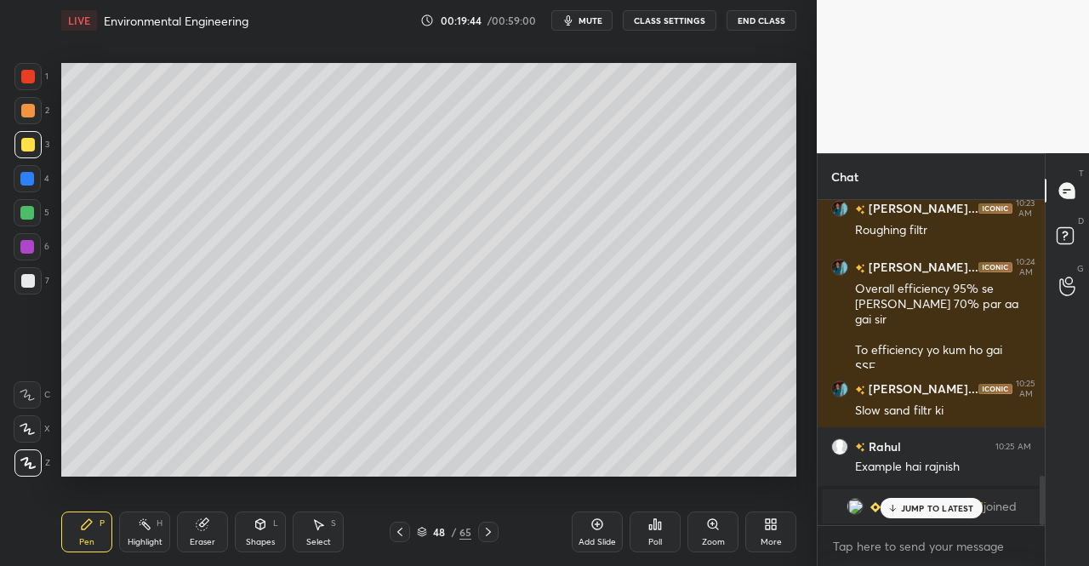
click at [119, 512] on div "Highlight H" at bounding box center [144, 531] width 51 height 41
click at [83, 528] on icon at bounding box center [87, 524] width 10 height 10
click at [85, 521] on icon at bounding box center [87, 524] width 14 height 14
click at [256, 530] on icon at bounding box center [261, 524] width 14 height 14
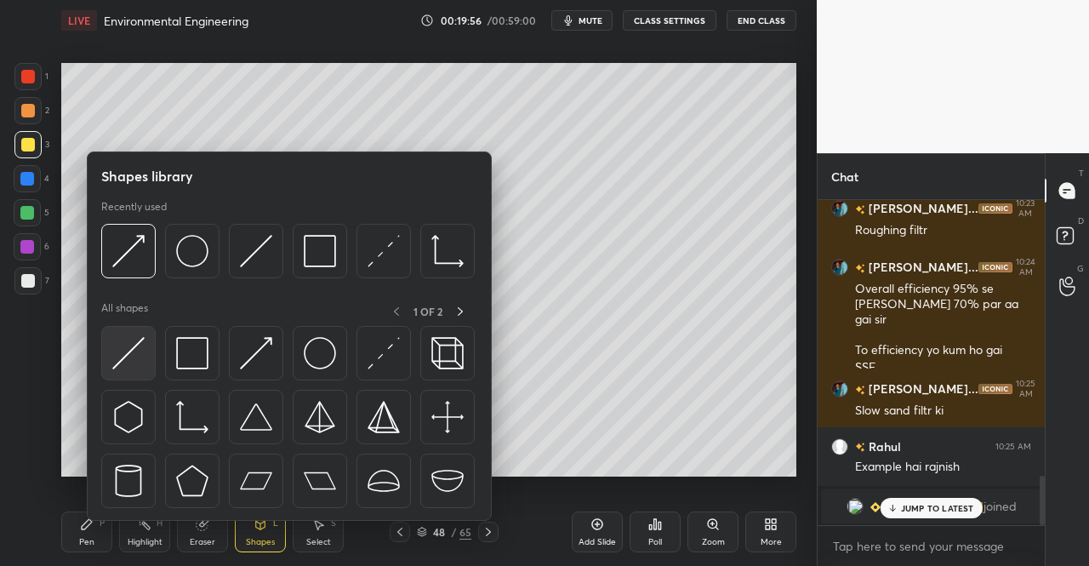
click at [117, 352] on img at bounding box center [128, 353] width 32 height 32
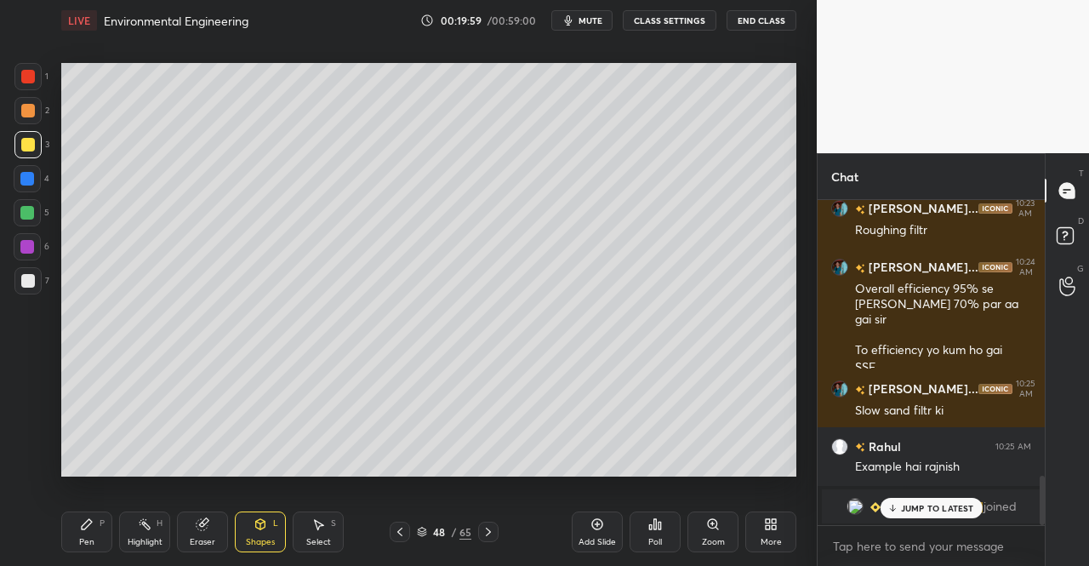
click at [83, 549] on div "Pen P" at bounding box center [86, 531] width 51 height 41
click at [83, 535] on div "Pen P" at bounding box center [86, 531] width 51 height 41
click at [68, 532] on div "Pen P" at bounding box center [86, 531] width 51 height 41
click at [73, 510] on div "Pen P Highlight H Eraser Shapes L Select S 48 / 65 Add Slide Poll Zoom More" at bounding box center [428, 532] width 735 height 68
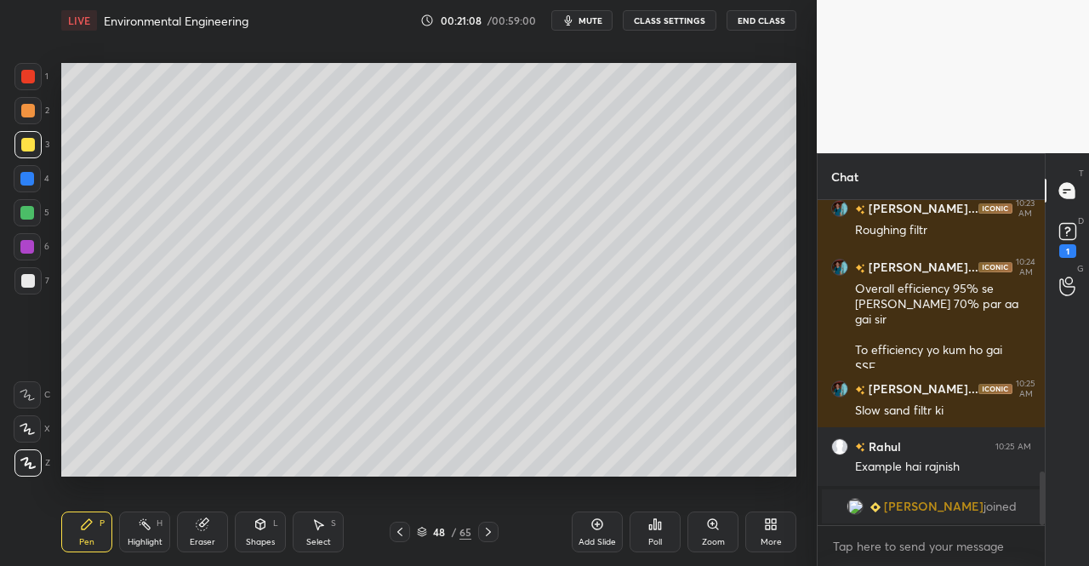
scroll to position [1644, 0]
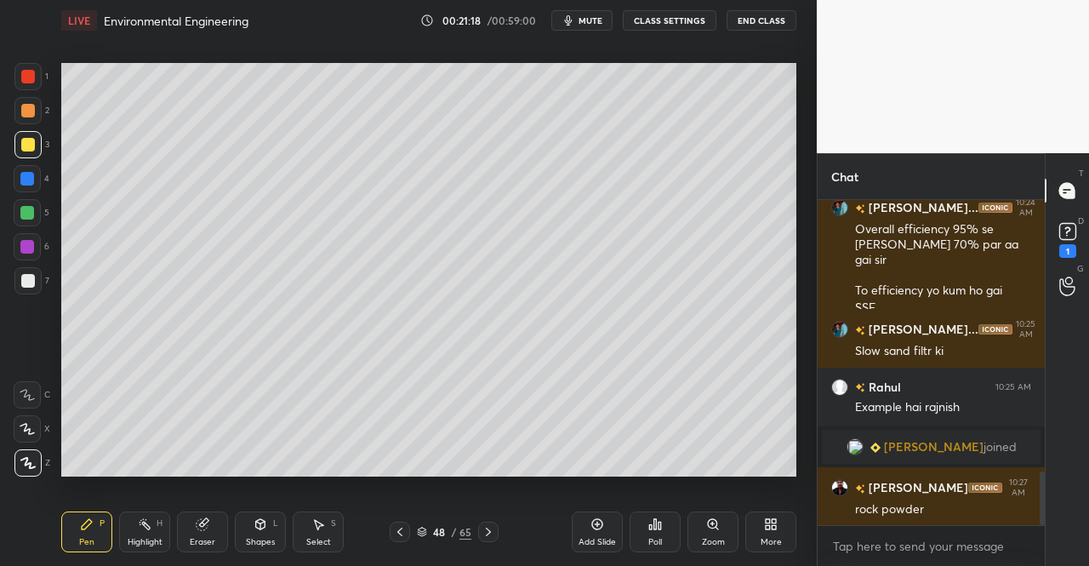
click at [201, 532] on div "Eraser" at bounding box center [202, 531] width 51 height 41
click at [206, 506] on div "Pen P Highlight H Eraser Shapes L Select S 48 / 65 Add Slide Poll Zoom More" at bounding box center [428, 532] width 735 height 68
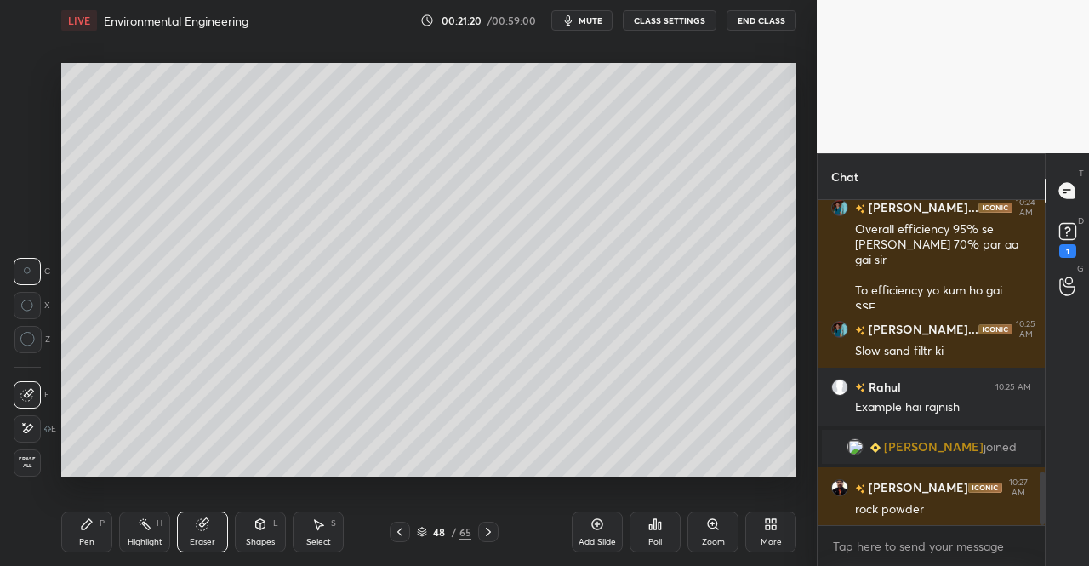
click at [89, 535] on div "Pen P" at bounding box center [86, 531] width 51 height 41
click at [90, 510] on div "Pen P Highlight H Eraser Shapes L Select S 48 / 65 Add Slide Poll Zoom More" at bounding box center [428, 532] width 735 height 68
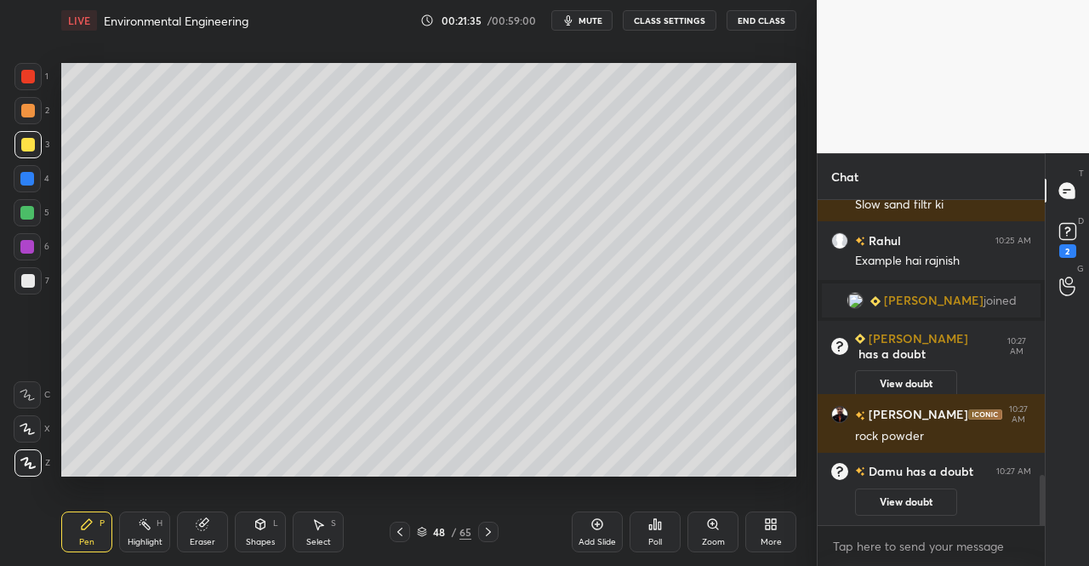
scroll to position [1831, 0]
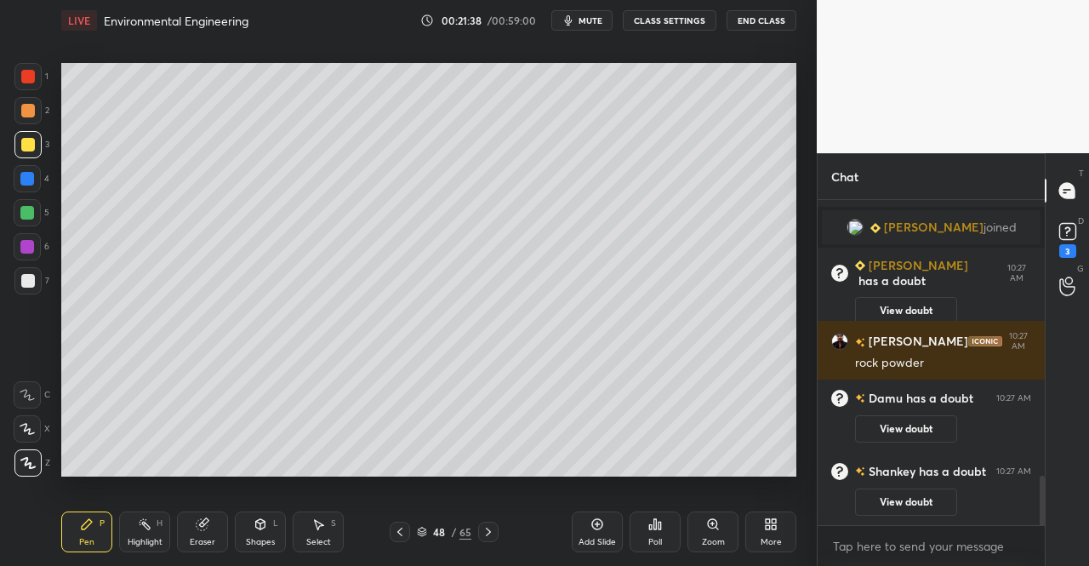
click at [211, 530] on div "Eraser" at bounding box center [202, 531] width 51 height 41
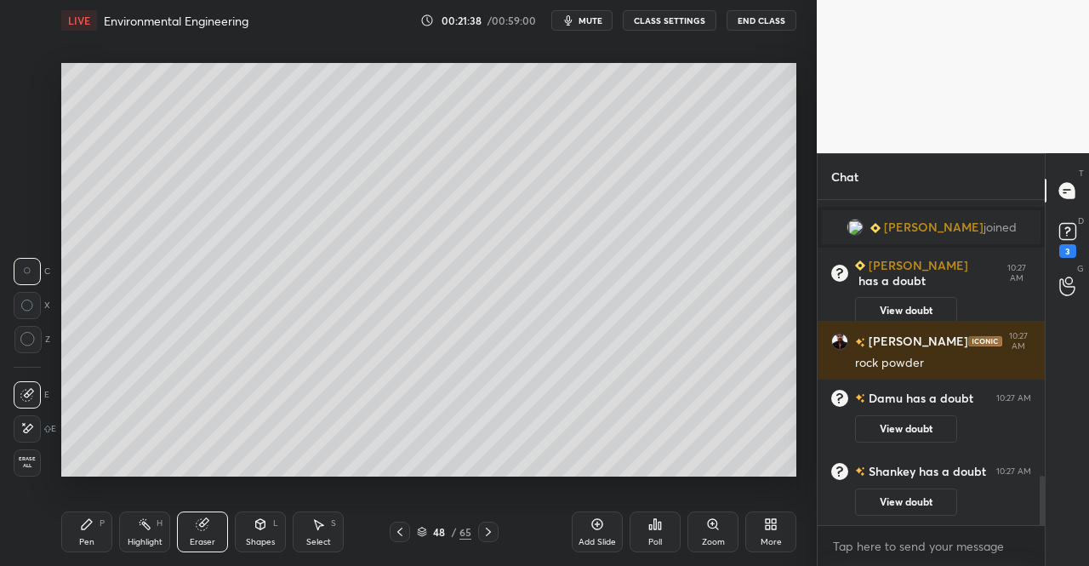
click at [221, 526] on div "Eraser" at bounding box center [202, 531] width 51 height 41
click at [96, 530] on div "Pen P" at bounding box center [86, 531] width 51 height 41
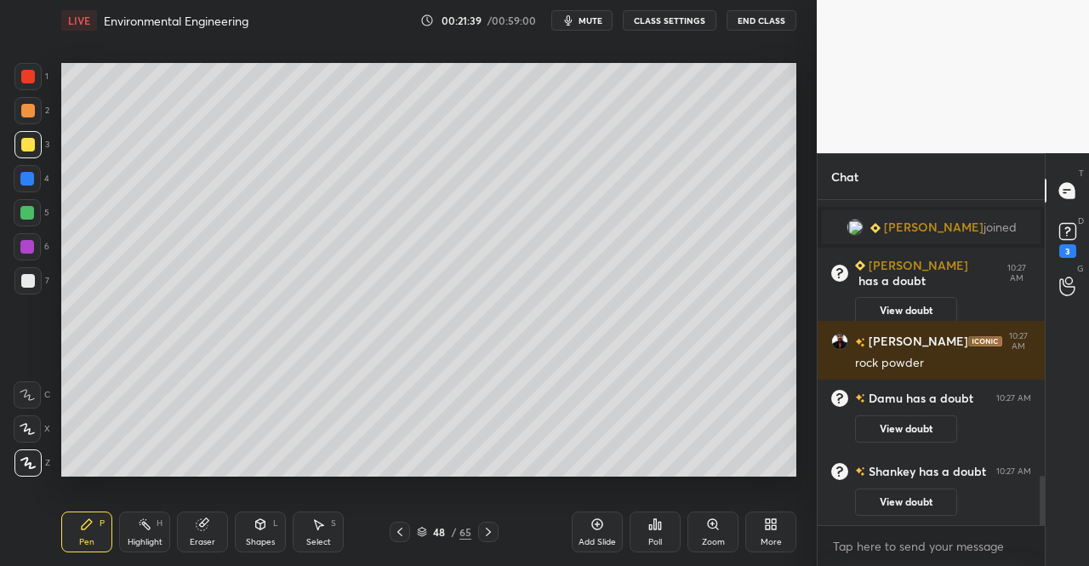
click at [104, 522] on div "P" at bounding box center [102, 523] width 5 height 9
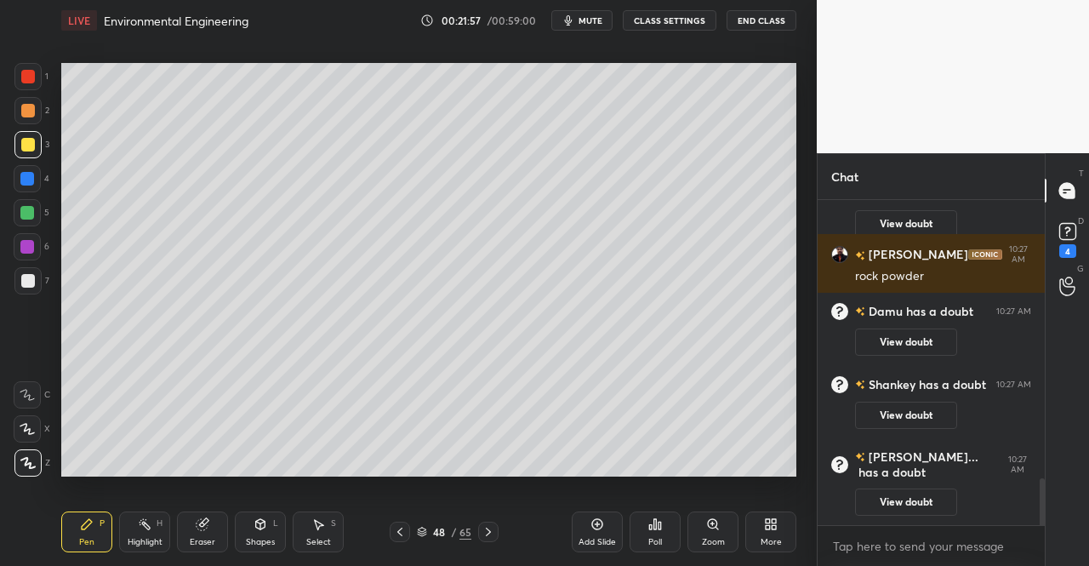
click at [197, 545] on div "Eraser" at bounding box center [203, 542] width 26 height 9
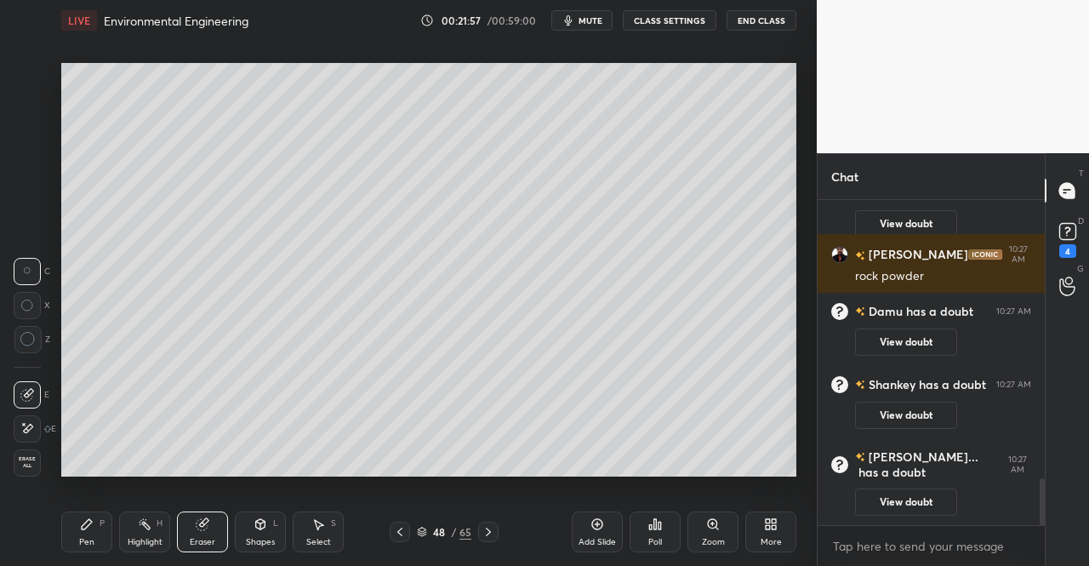
click at [198, 521] on icon at bounding box center [202, 524] width 11 height 11
click at [83, 528] on icon at bounding box center [87, 524] width 10 height 10
click at [87, 511] on div "Pen P" at bounding box center [86, 531] width 51 height 41
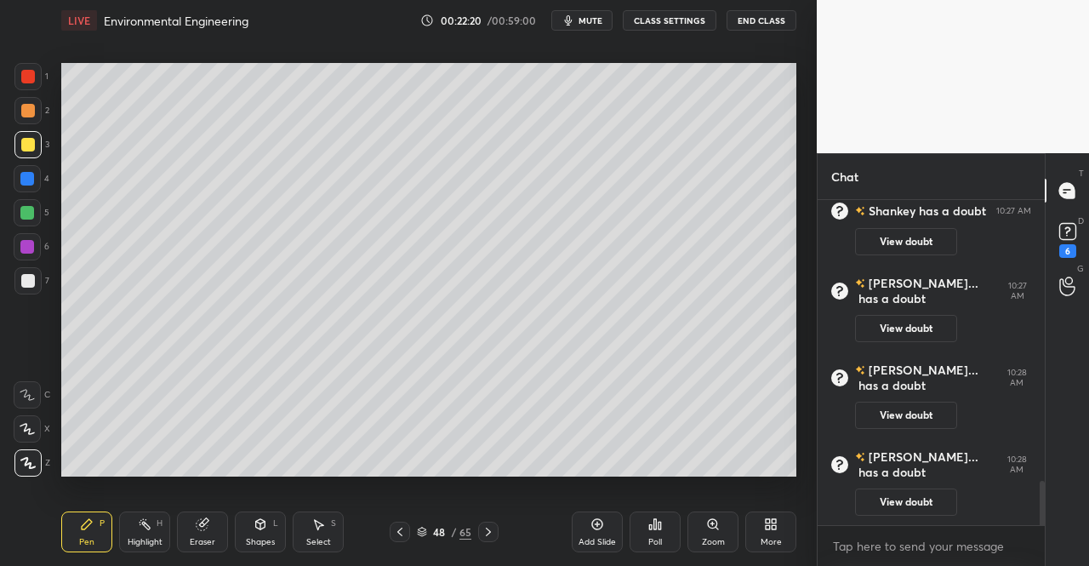
scroll to position [2100, 0]
click at [63, 523] on div "Pen P" at bounding box center [86, 531] width 51 height 41
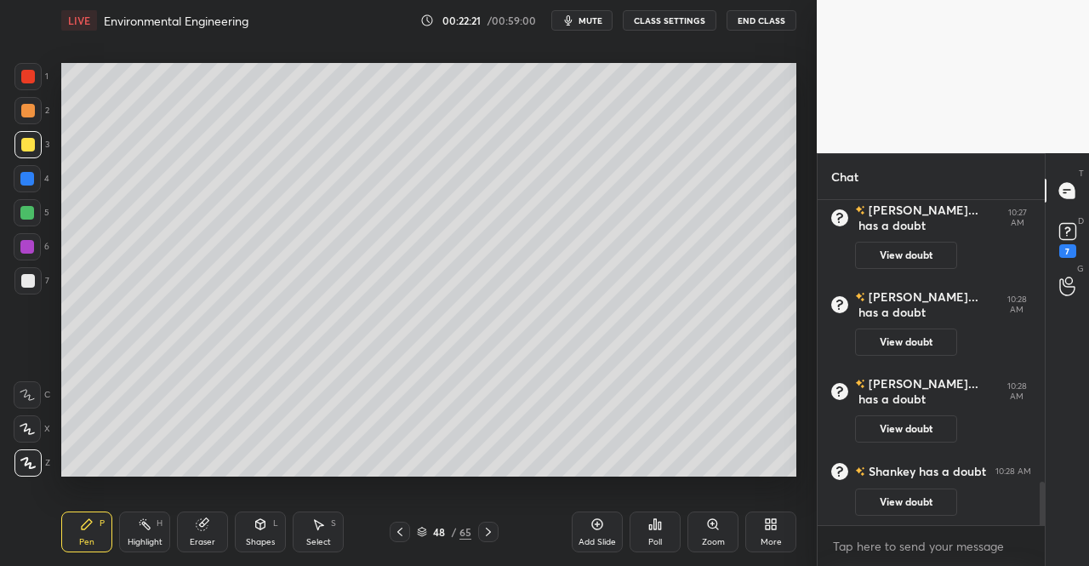
click at [74, 501] on div "Pen P Highlight H Eraser Shapes L Select S 48 / 65 Add Slide Poll Zoom More" at bounding box center [428, 532] width 735 height 68
click at [84, 525] on icon at bounding box center [87, 524] width 10 height 10
click at [194, 534] on div "Eraser" at bounding box center [202, 531] width 51 height 41
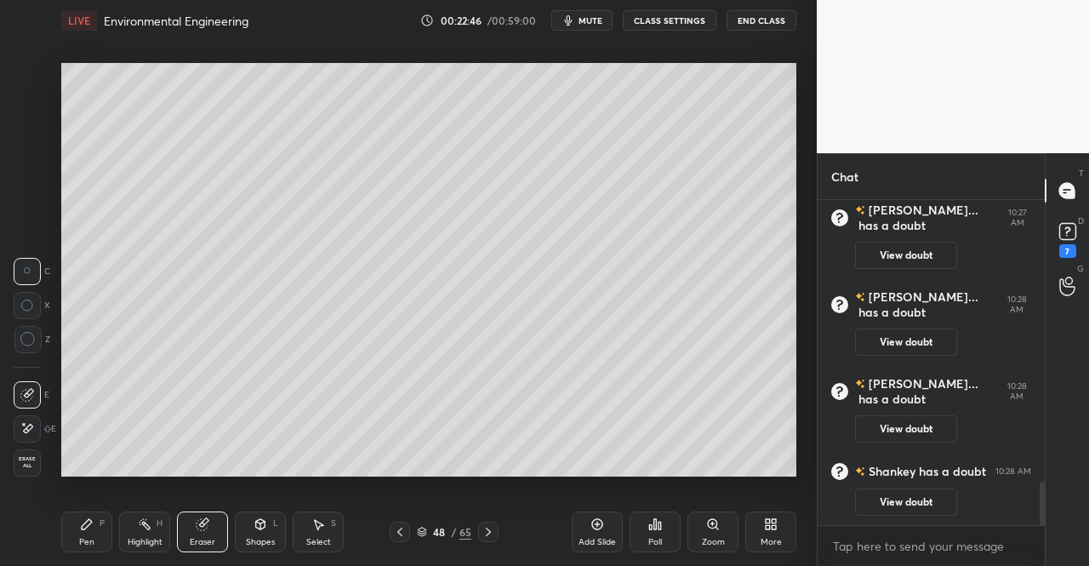
click at [221, 526] on div "Eraser" at bounding box center [202, 531] width 51 height 41
click at [99, 539] on div "Pen P" at bounding box center [86, 531] width 51 height 41
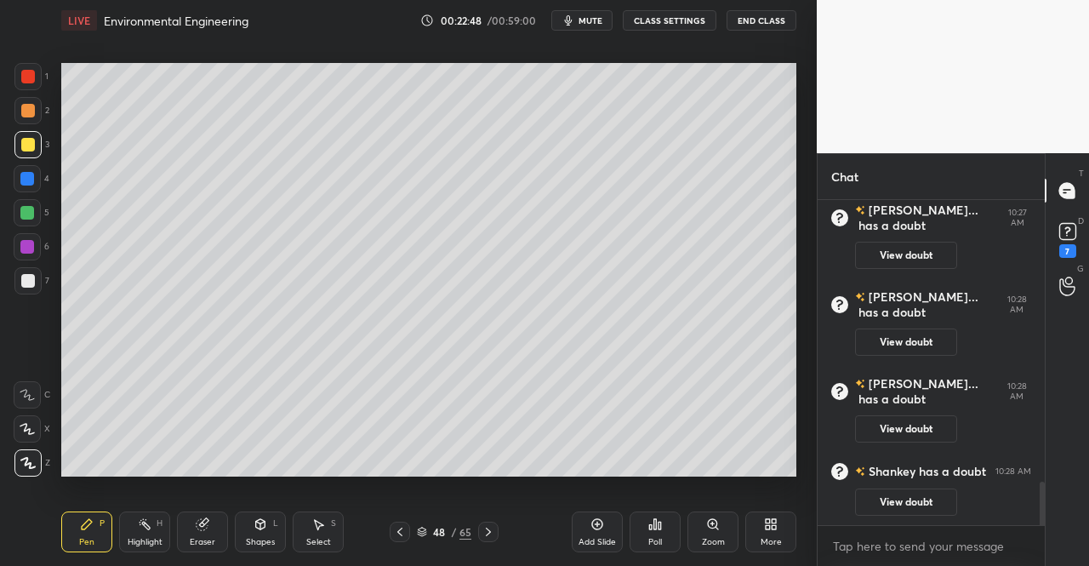
click at [130, 525] on div "Highlight H" at bounding box center [144, 531] width 51 height 41
click at [83, 548] on div "Pen P" at bounding box center [86, 531] width 51 height 41
click at [100, 539] on div "Pen P" at bounding box center [86, 531] width 51 height 41
click at [181, 529] on div "Eraser" at bounding box center [202, 531] width 51 height 41
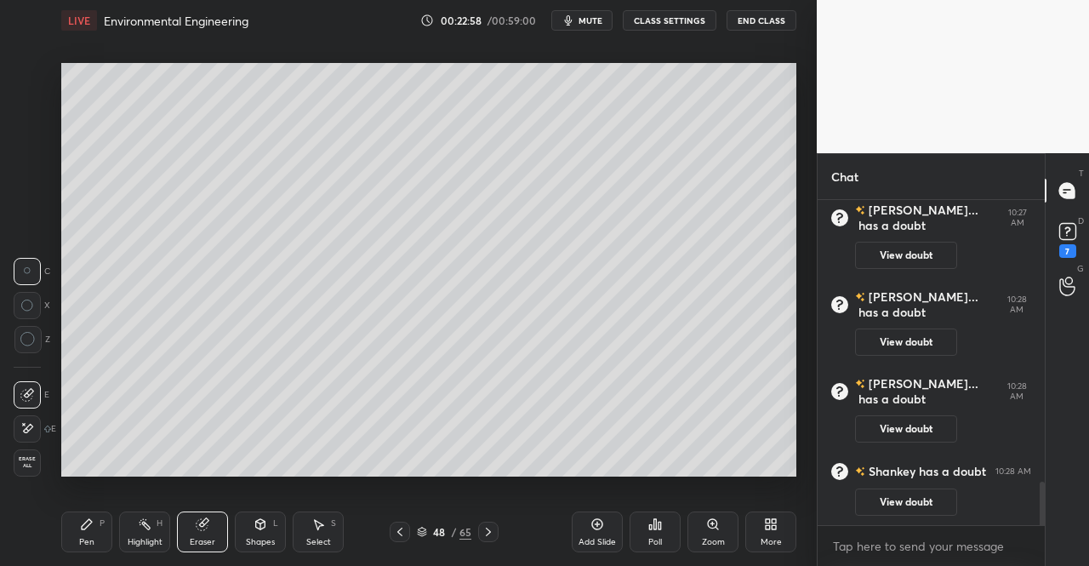
click at [64, 518] on div "Pen P" at bounding box center [86, 531] width 51 height 41
click at [75, 522] on div "Pen P" at bounding box center [86, 531] width 51 height 41
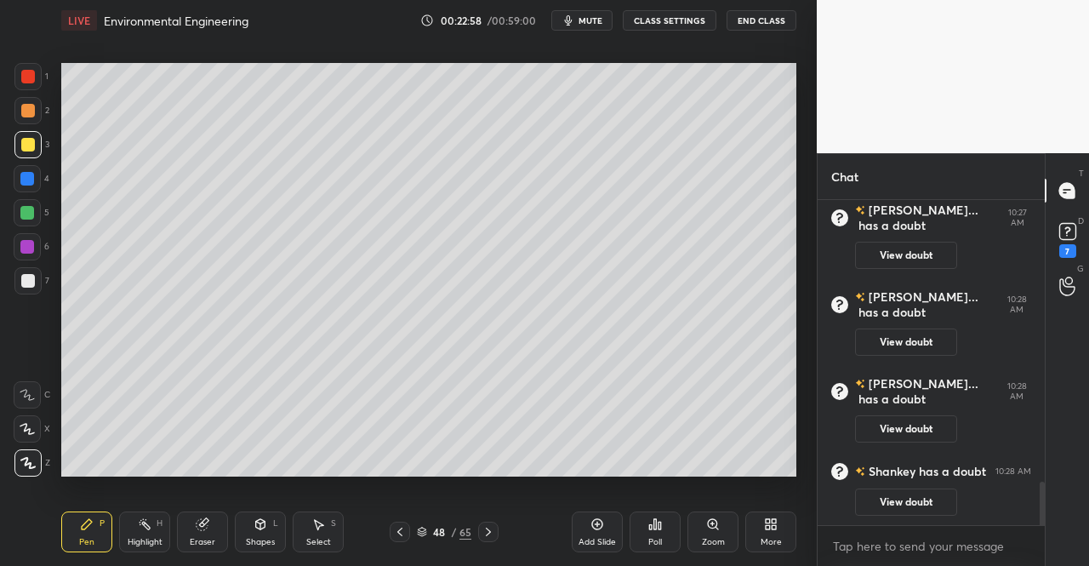
click at [84, 516] on div "Pen P" at bounding box center [86, 531] width 51 height 41
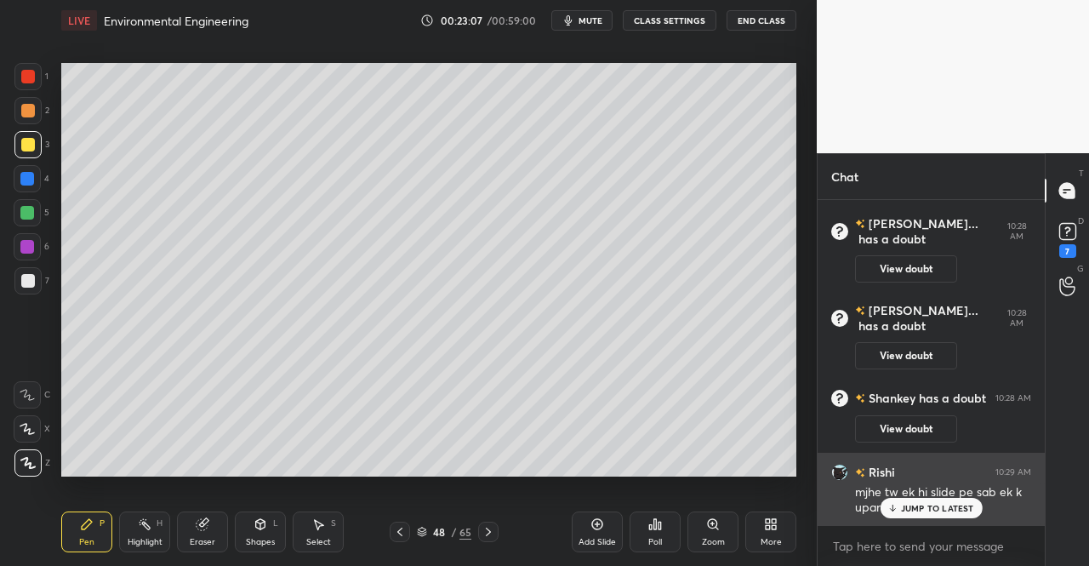
click at [917, 503] on p "JUMP TO LATEST" at bounding box center [937, 508] width 73 height 10
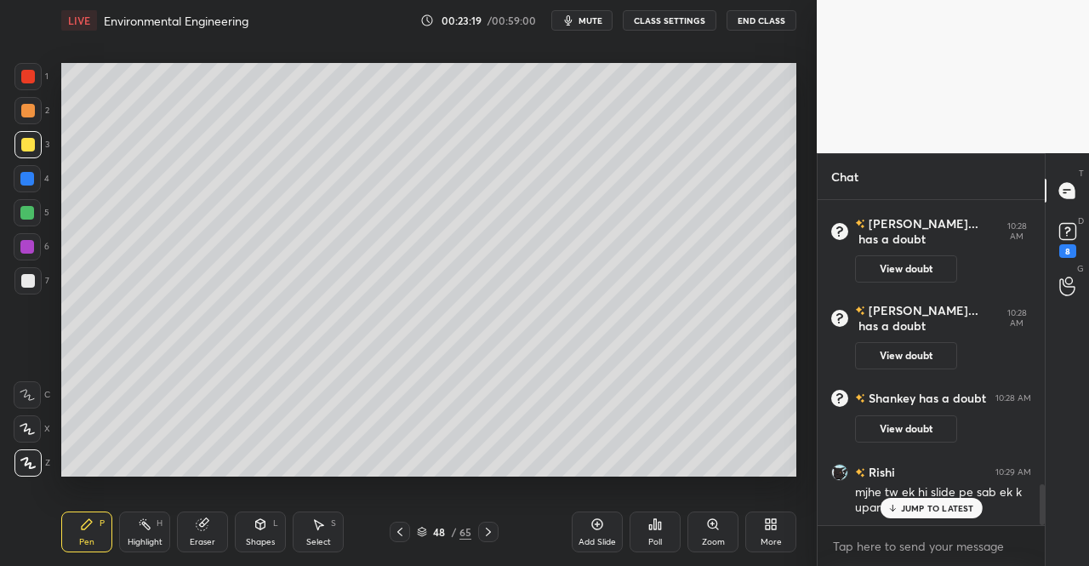
scroll to position [2246, 0]
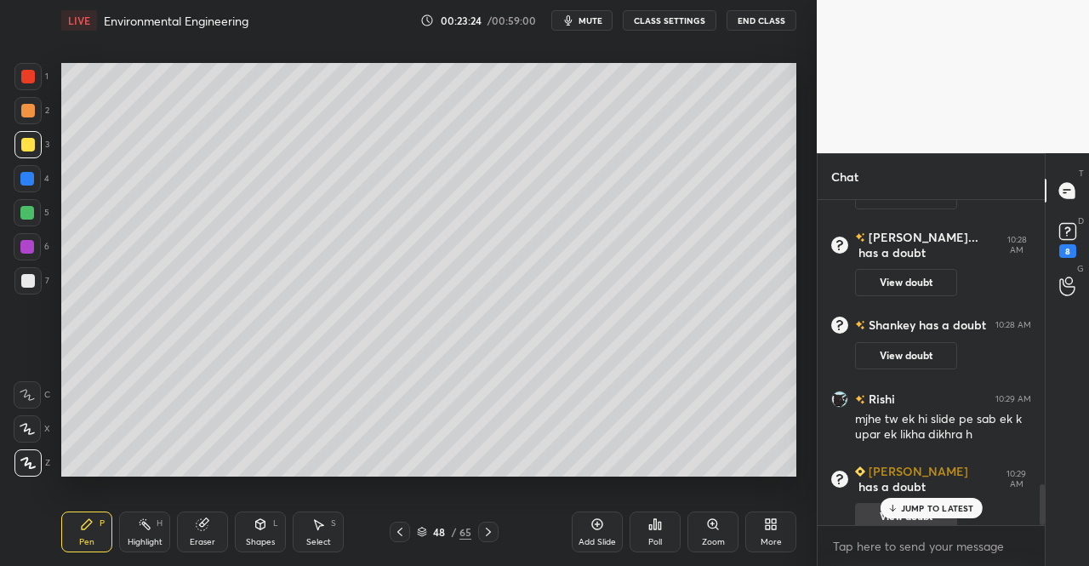
click at [910, 515] on div "JUMP TO LATEST" at bounding box center [931, 508] width 102 height 20
click at [1063, 254] on div "8" at bounding box center [1067, 251] width 17 height 14
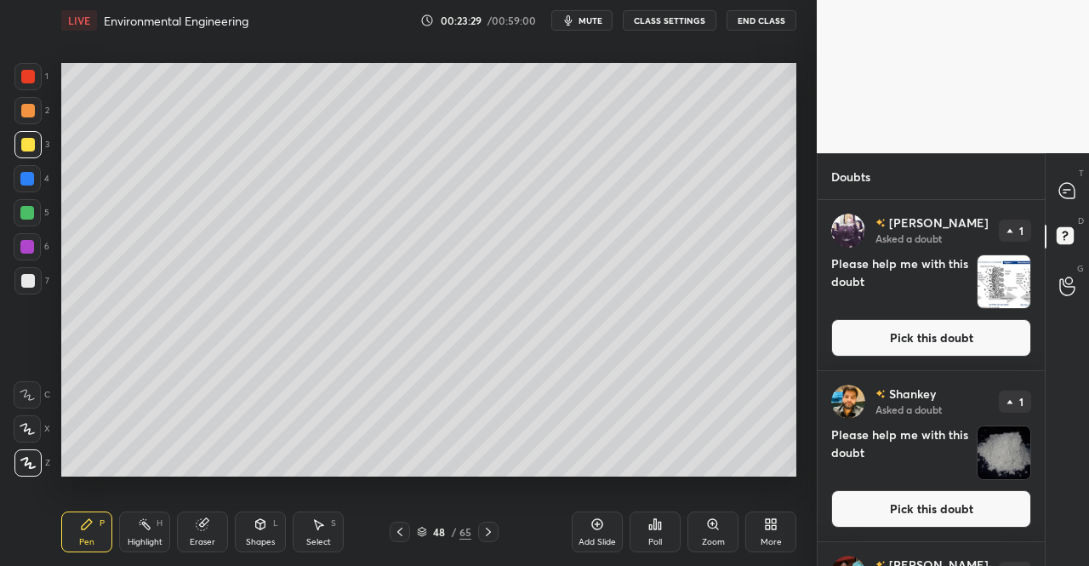
click at [966, 339] on button "Pick this doubt" at bounding box center [931, 337] width 200 height 37
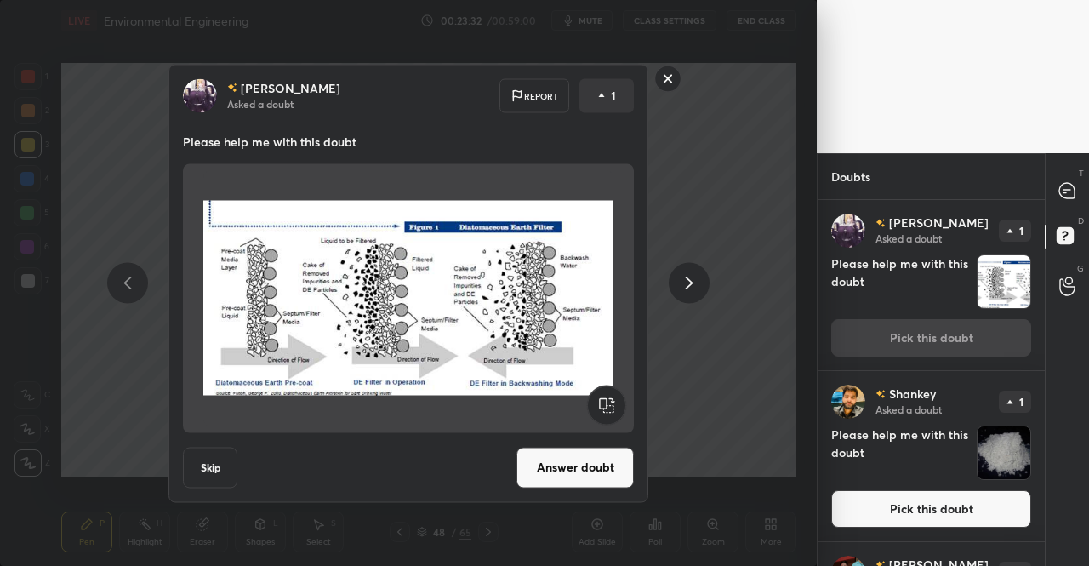
click at [688, 287] on icon at bounding box center [690, 283] width 8 height 13
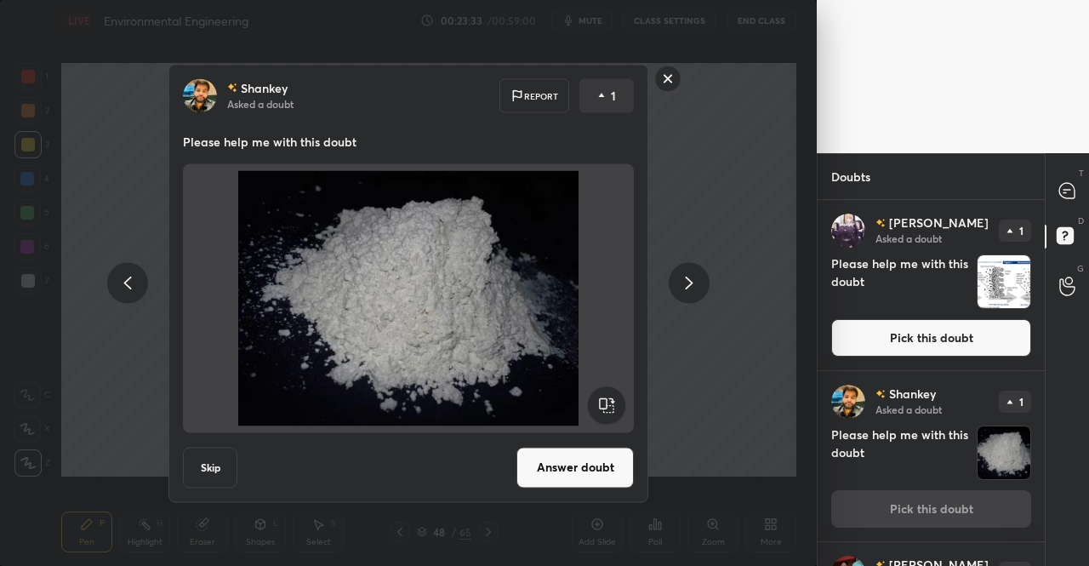
click at [558, 470] on button "Answer doubt" at bounding box center [574, 467] width 117 height 41
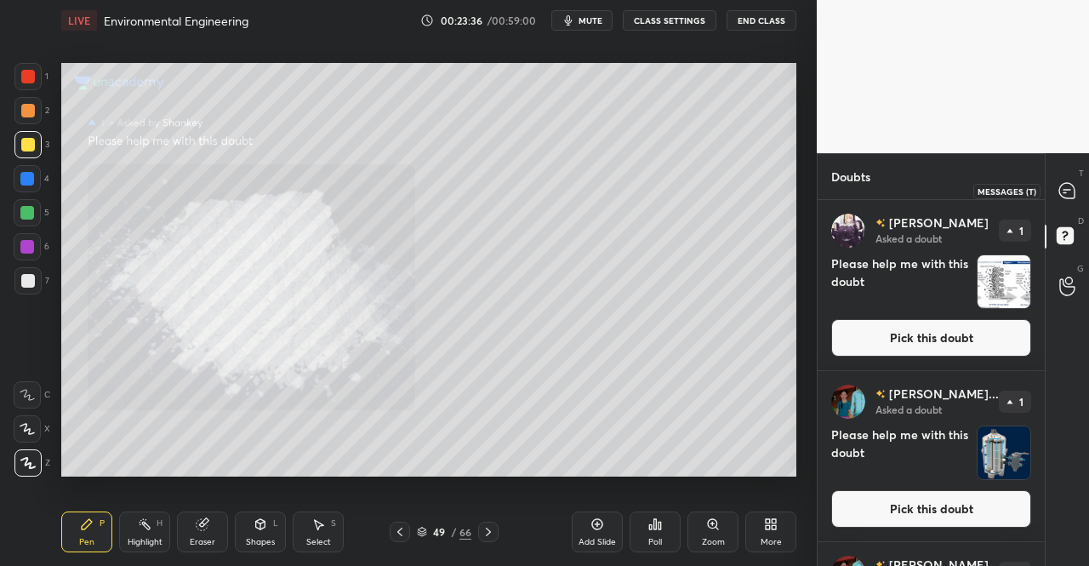
click at [1070, 193] on icon at bounding box center [1066, 190] width 15 height 15
type textarea "x"
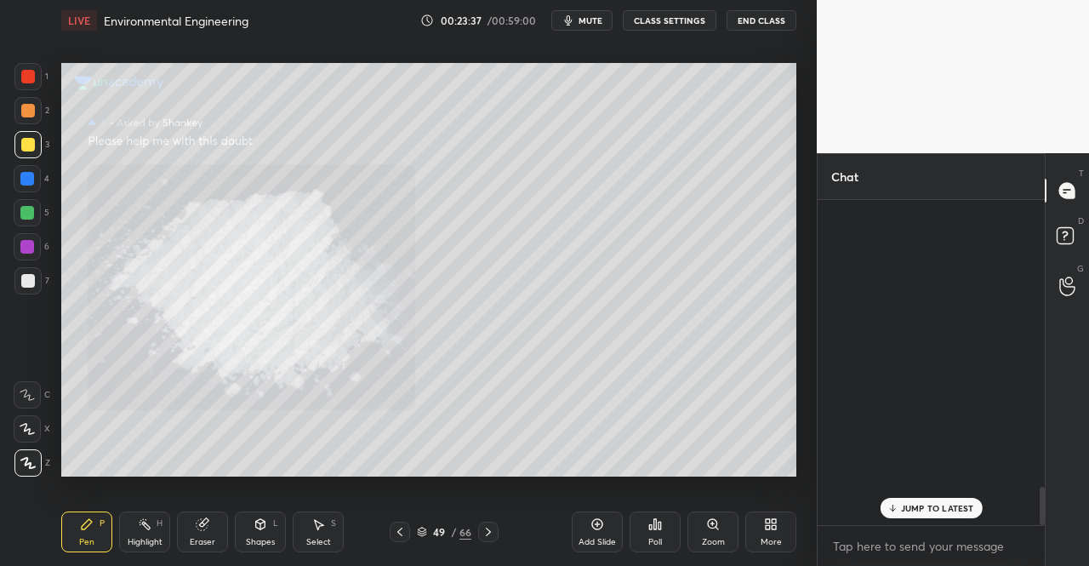
scroll to position [320, 222]
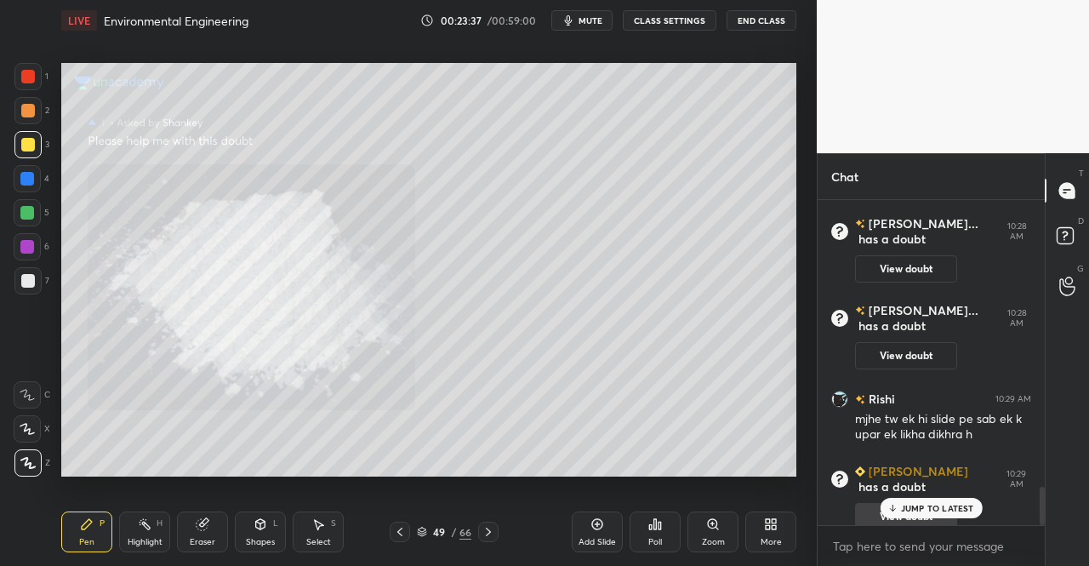
click at [931, 506] on p "JUMP TO LATEST" at bounding box center [937, 508] width 73 height 10
click at [702, 525] on div "Zoom" at bounding box center [712, 531] width 51 height 41
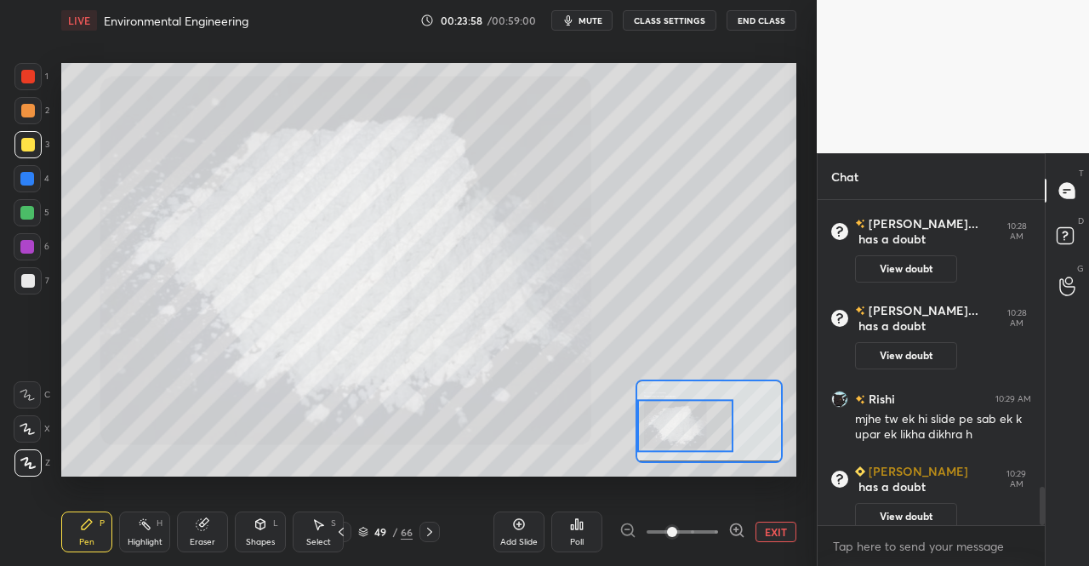
click at [80, 528] on icon at bounding box center [87, 524] width 14 height 14
click at [100, 507] on div "Pen P Highlight H Eraser Shapes L Select S 49 / 66 Add Slide Poll EXIT" at bounding box center [428, 532] width 735 height 68
click at [27, 107] on div at bounding box center [28, 111] width 14 height 14
click at [29, 73] on div at bounding box center [28, 77] width 14 height 14
click at [801, 539] on div "LIVE Environmental Engineering 00:24:18 / 00:59:00 mute CLASS SETTINGS End Clas…" at bounding box center [428, 283] width 749 height 566
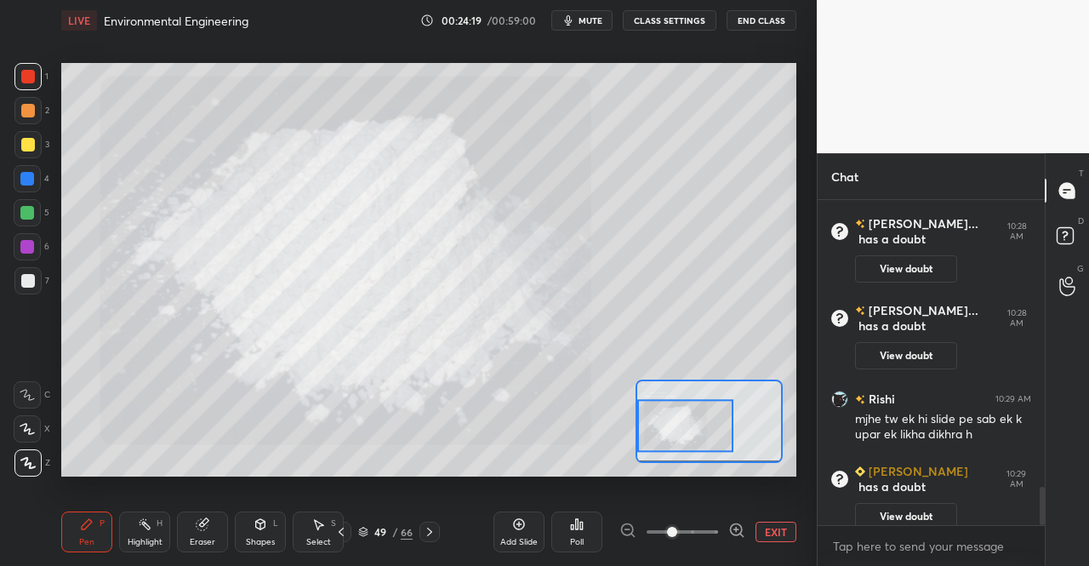
click at [788, 535] on button "EXIT" at bounding box center [775, 532] width 41 height 20
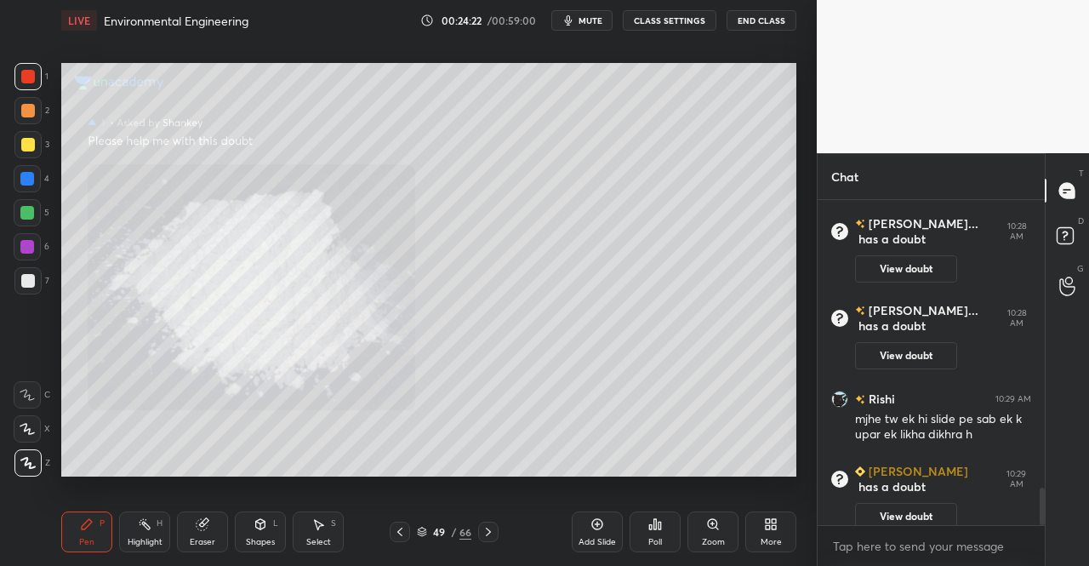
scroll to position [2500, 0]
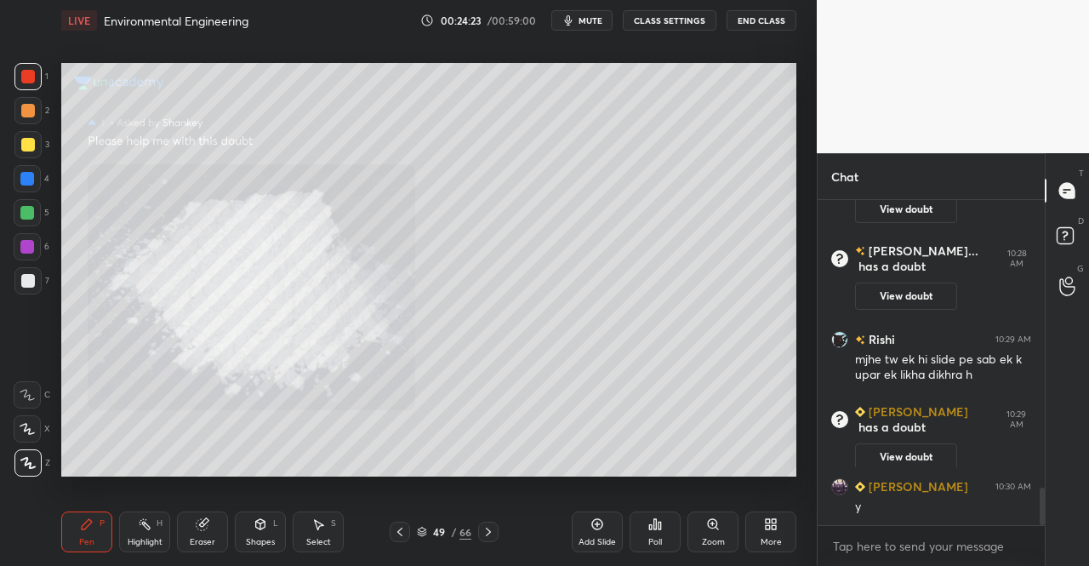
click at [492, 534] on icon at bounding box center [489, 532] width 14 height 14
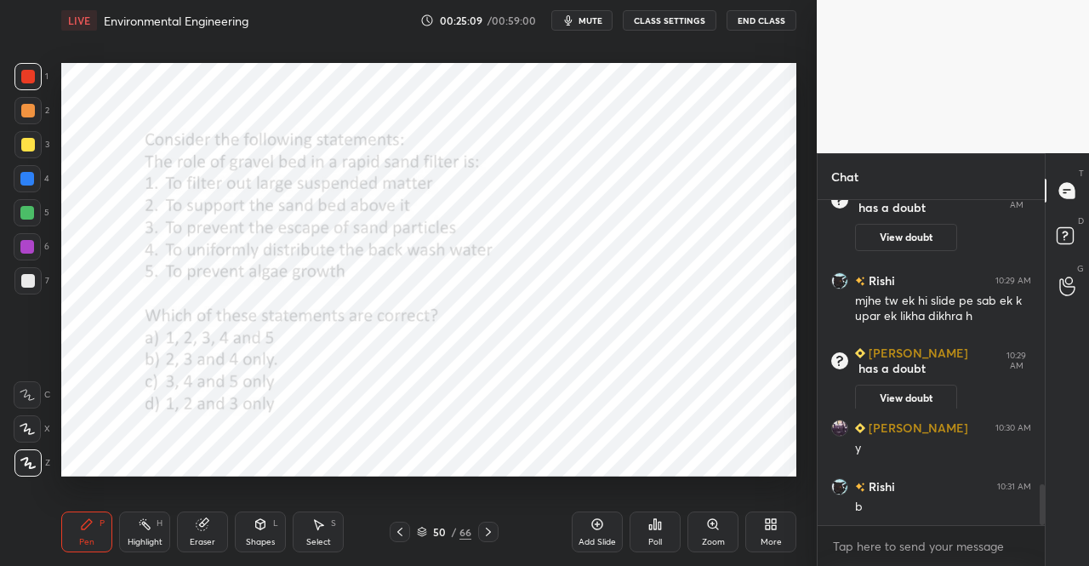
scroll to position [2302, 0]
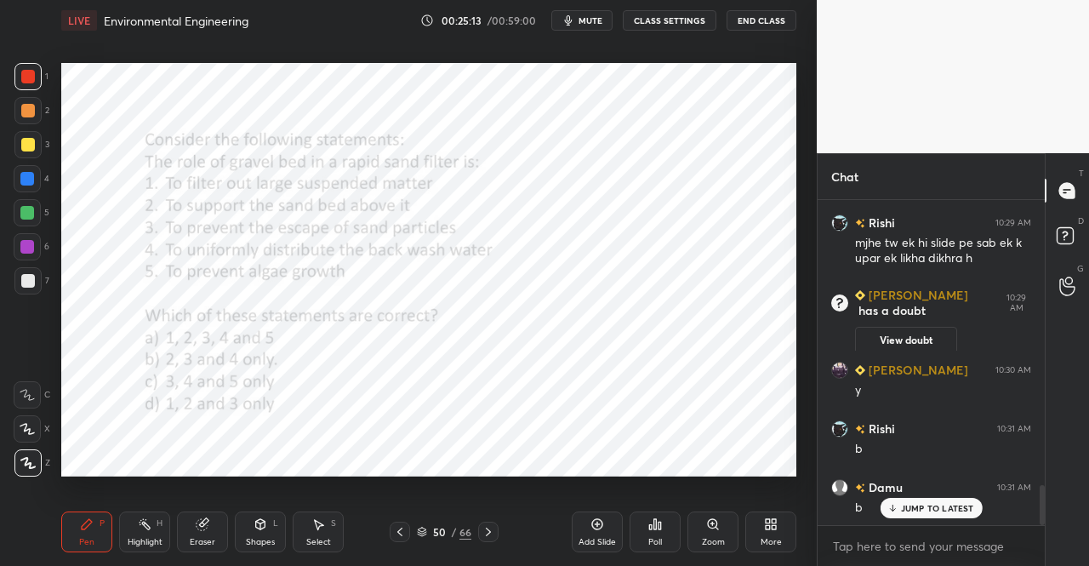
click at [87, 546] on div "Pen" at bounding box center [86, 542] width 15 height 9
click at [88, 525] on icon at bounding box center [87, 524] width 10 height 10
click at [19, 96] on div "1" at bounding box center [31, 80] width 34 height 34
click at [24, 99] on div at bounding box center [27, 110] width 27 height 27
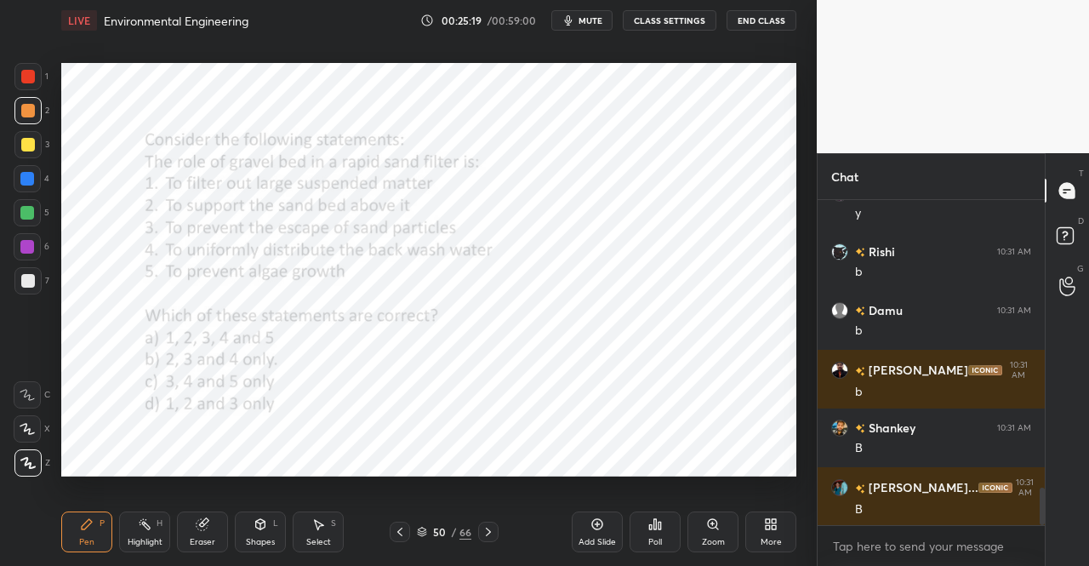
scroll to position [2537, 0]
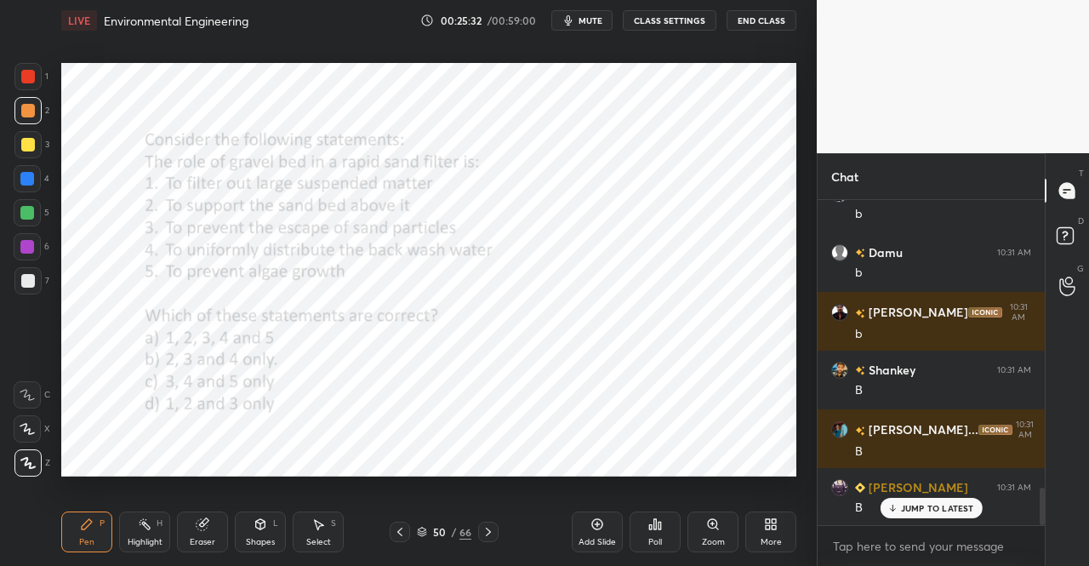
click at [157, 536] on div "Highlight H" at bounding box center [144, 531] width 51 height 41
click at [197, 530] on icon at bounding box center [203, 524] width 14 height 14
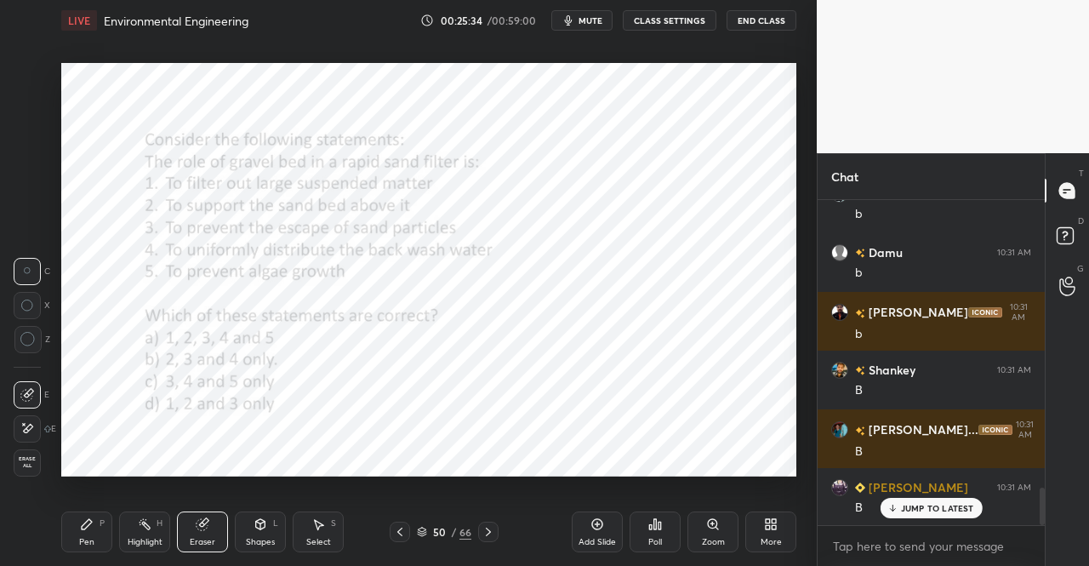
click at [199, 523] on icon at bounding box center [202, 524] width 11 height 11
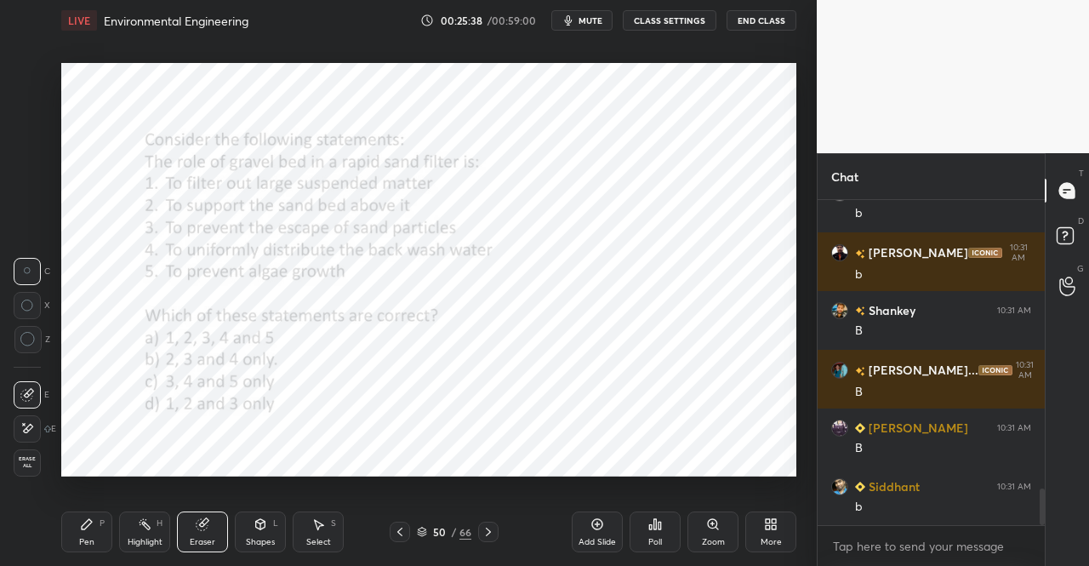
scroll to position [2654, 0]
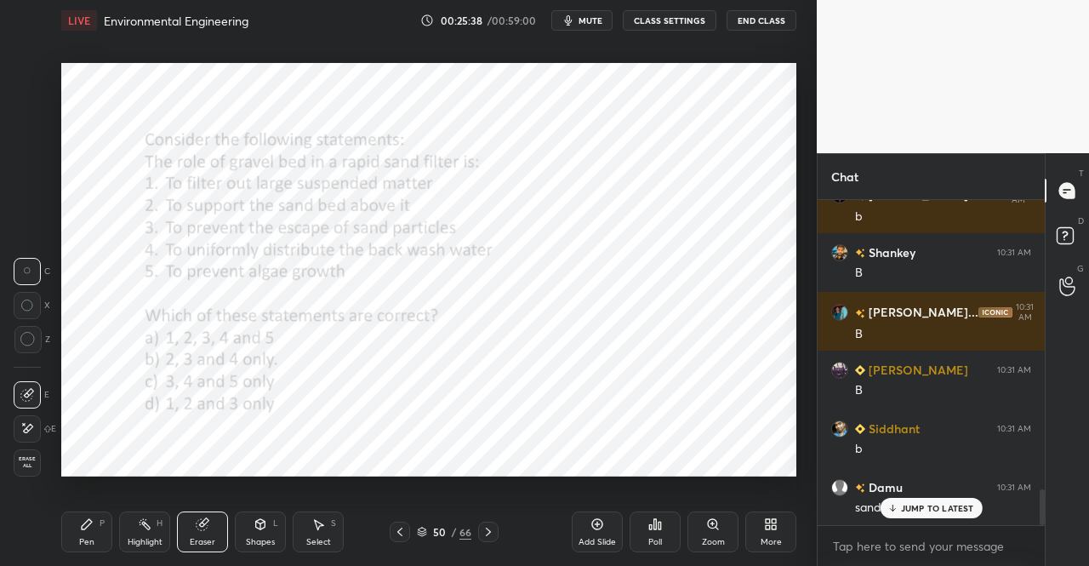
click at [75, 535] on div "Pen P" at bounding box center [86, 531] width 51 height 41
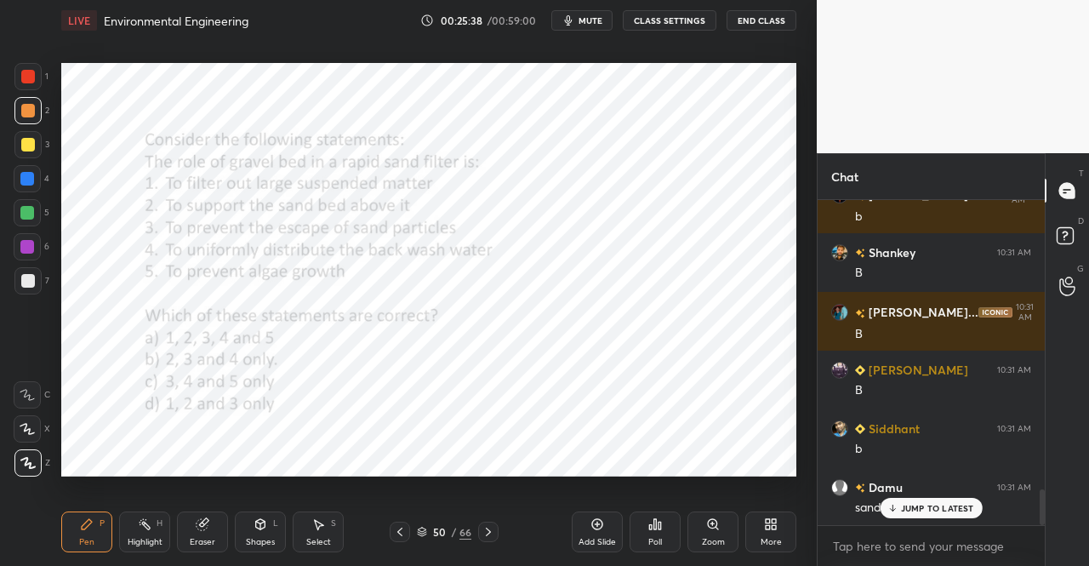
click at [102, 522] on div "P" at bounding box center [102, 523] width 5 height 9
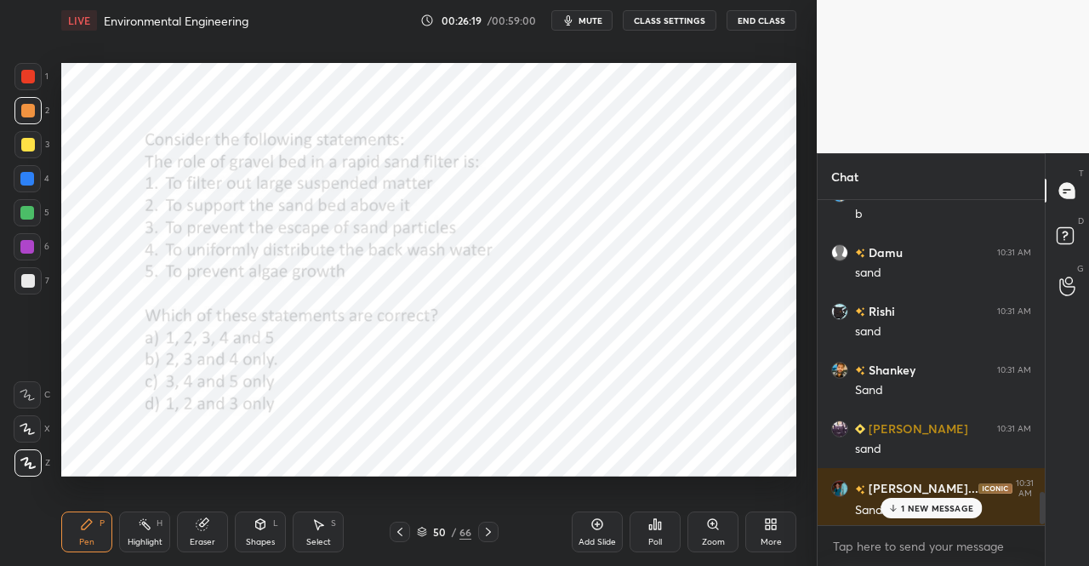
scroll to position [2949, 0]
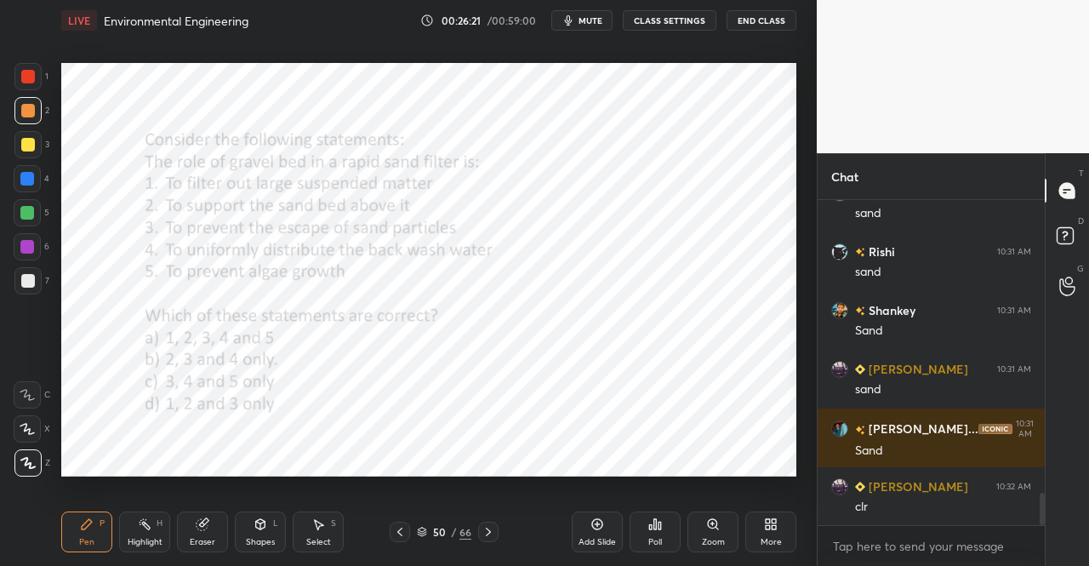
click at [490, 530] on icon at bounding box center [489, 532] width 14 height 14
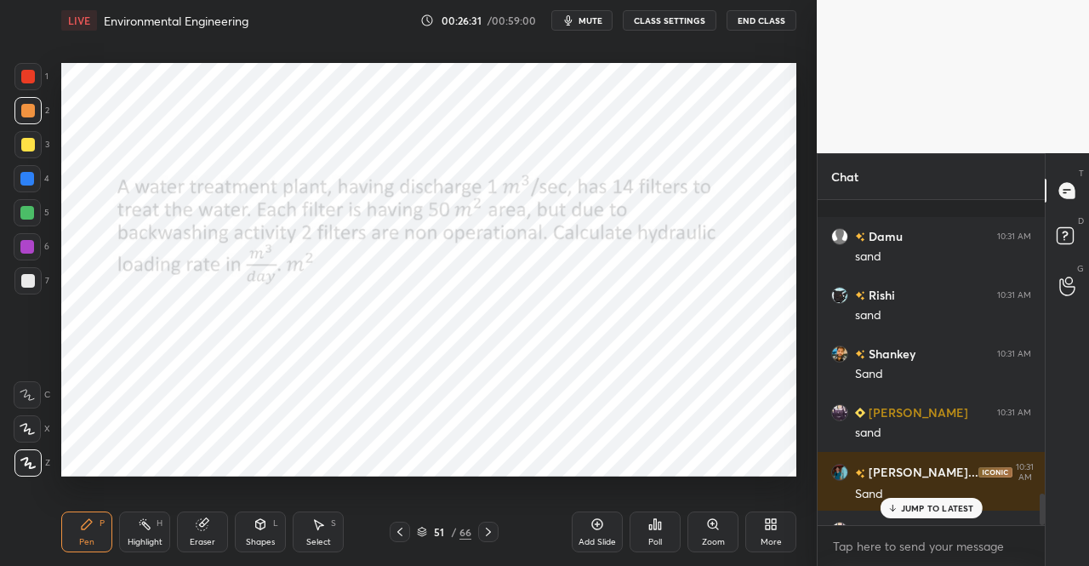
scroll to position [3007, 0]
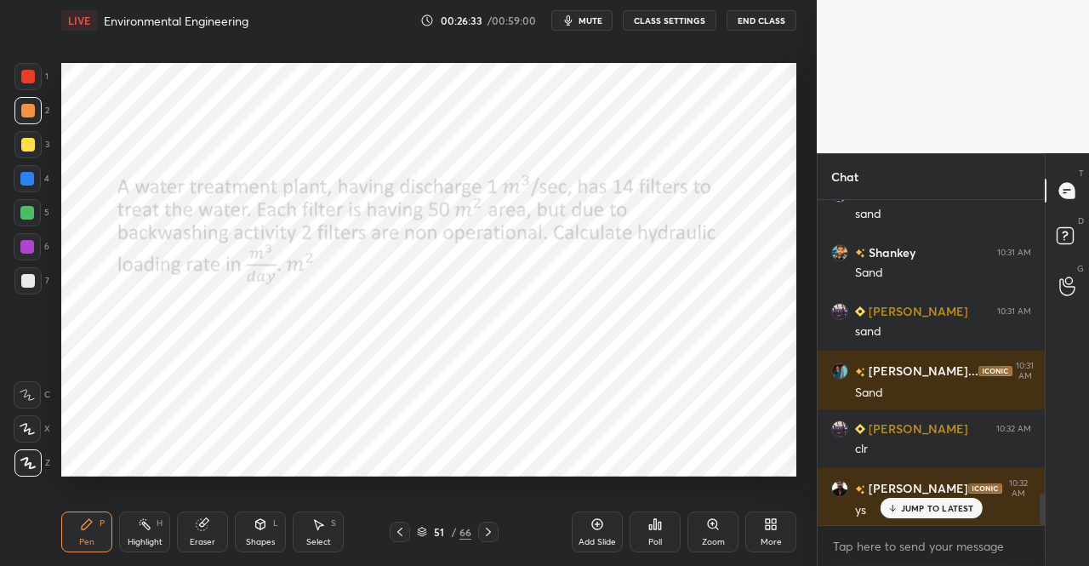
click at [964, 515] on div "JUMP TO LATEST" at bounding box center [931, 508] width 102 height 20
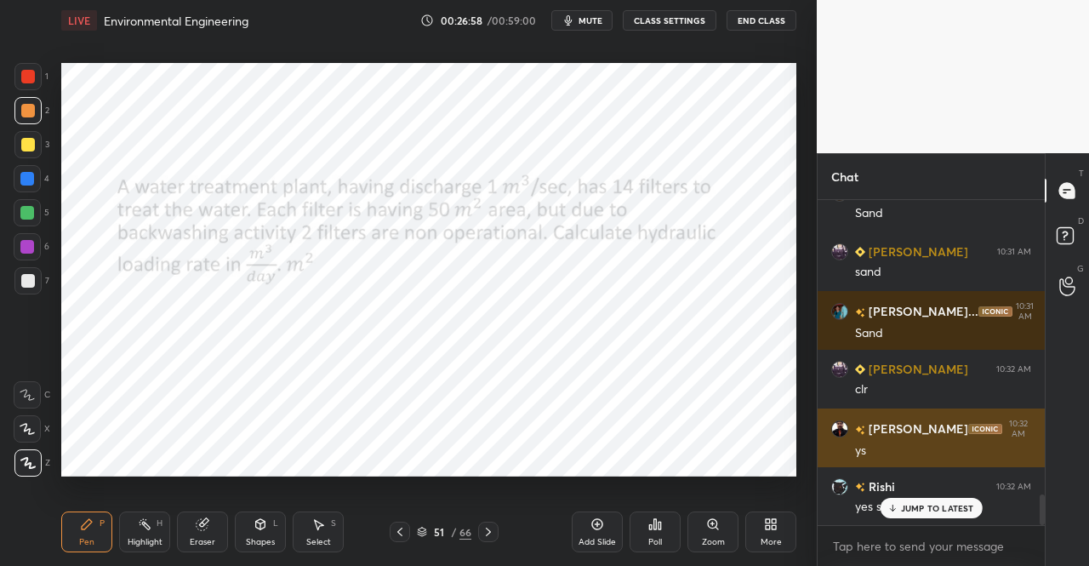
scroll to position [3124, 0]
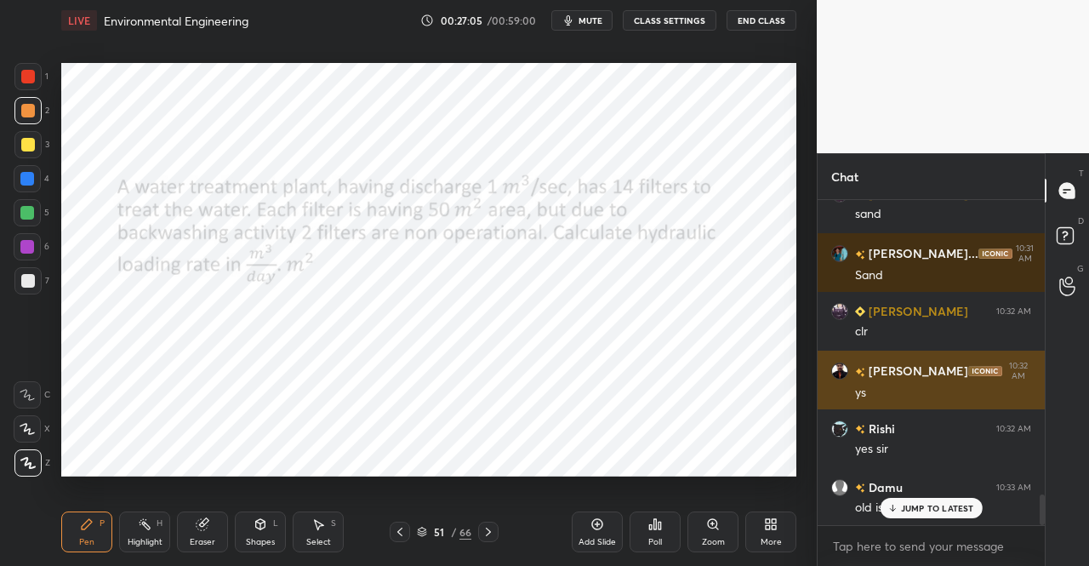
click at [965, 512] on p "JUMP TO LATEST" at bounding box center [937, 508] width 73 height 10
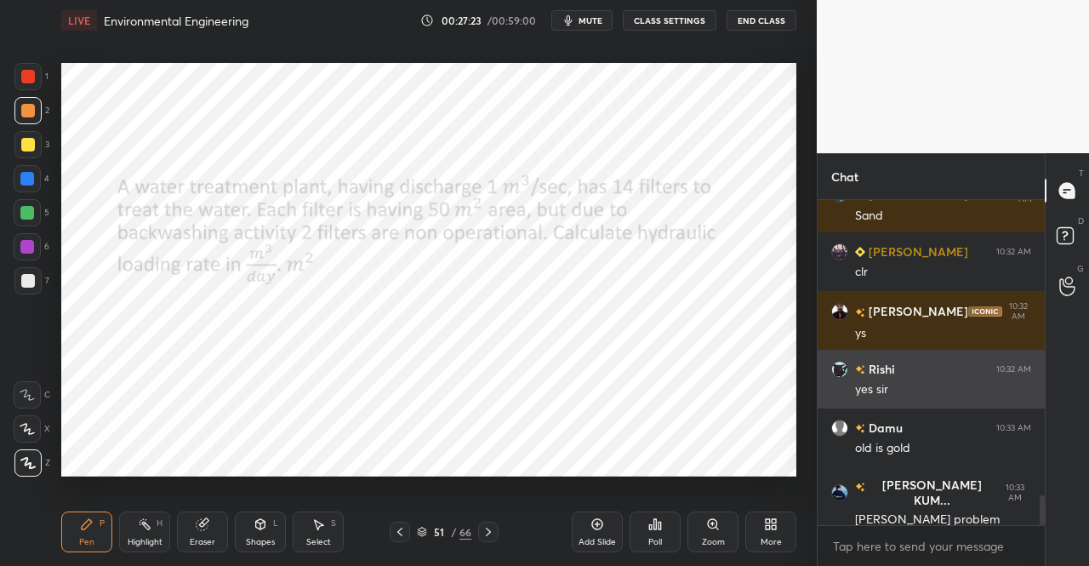
scroll to position [3241, 0]
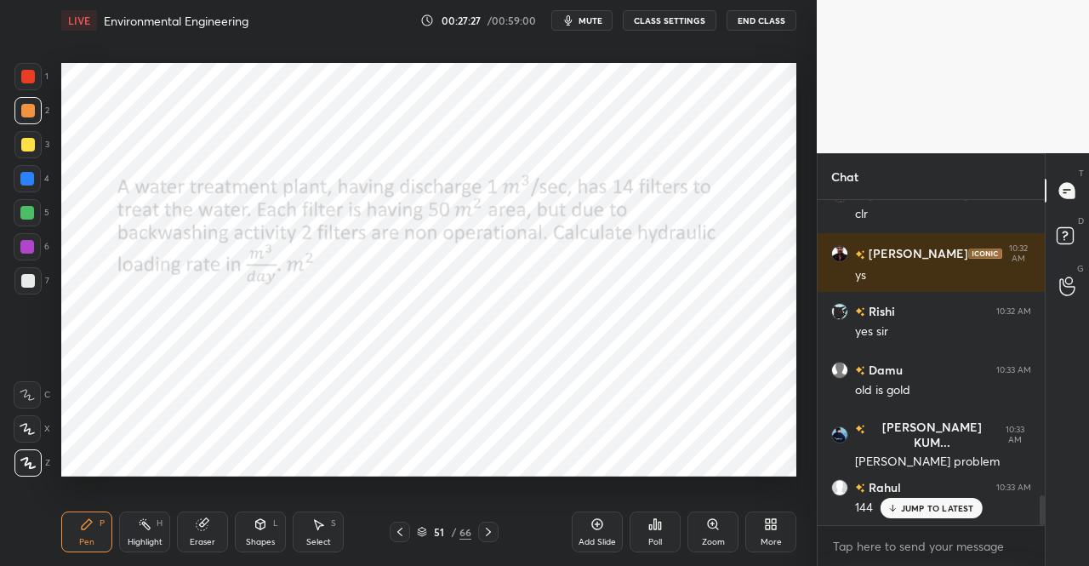
click at [27, 71] on div at bounding box center [28, 77] width 14 height 14
click at [45, 86] on div "1" at bounding box center [31, 76] width 34 height 27
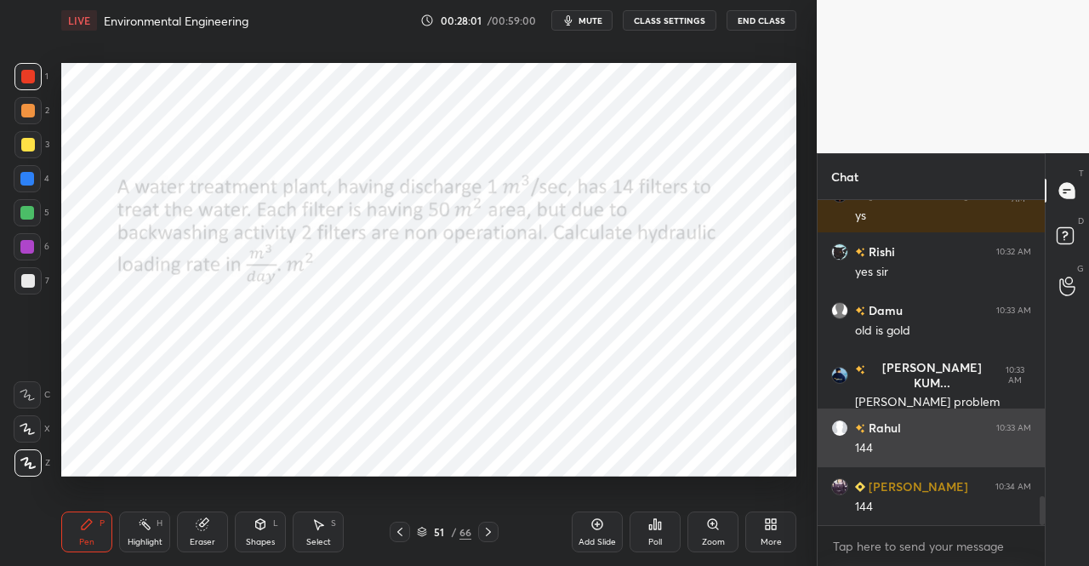
scroll to position [3359, 0]
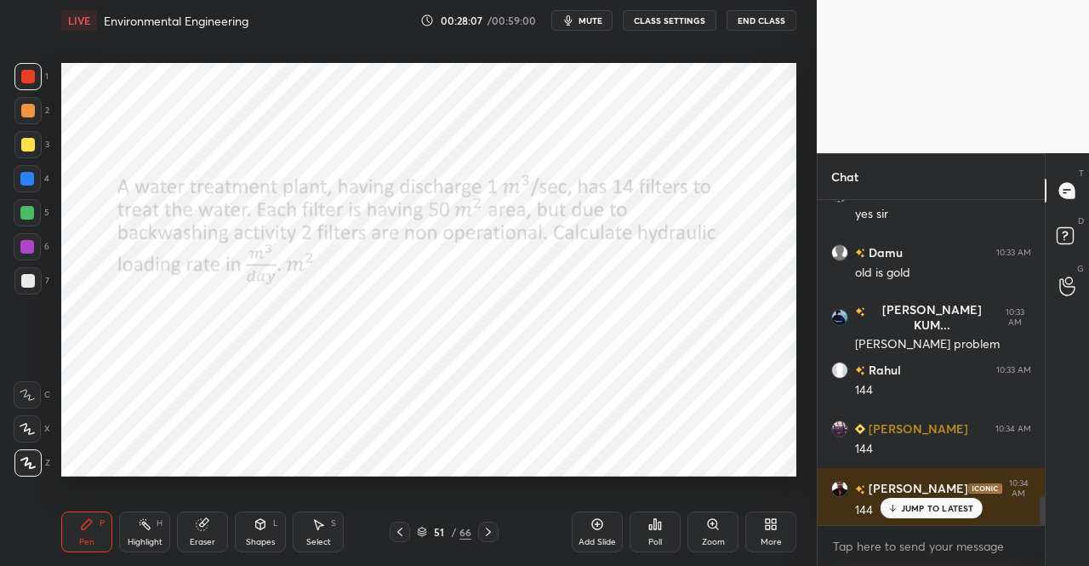
click at [213, 520] on div "Eraser" at bounding box center [202, 531] width 51 height 41
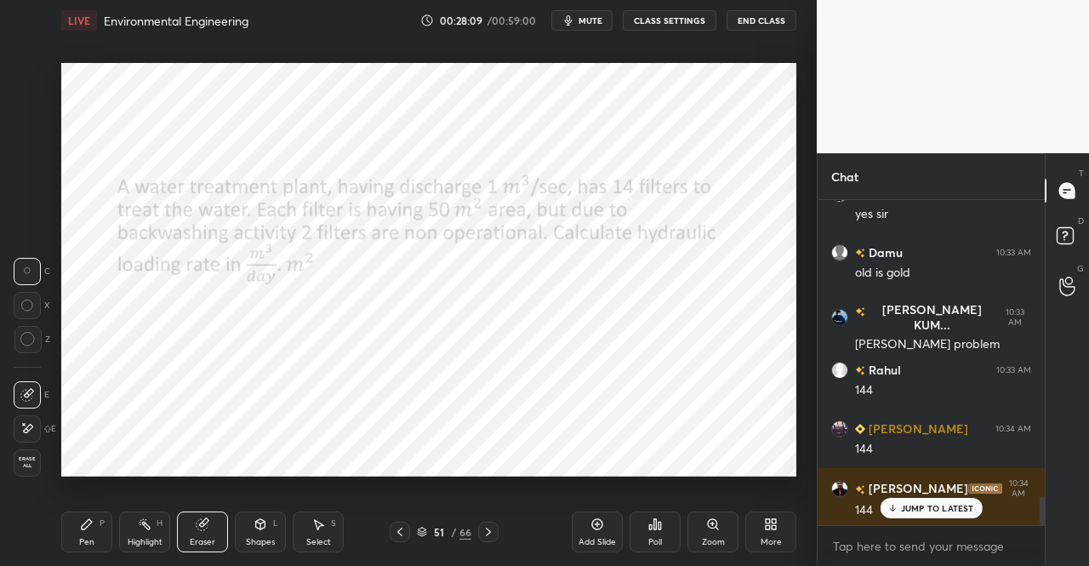
click at [91, 525] on icon at bounding box center [87, 524] width 14 height 14
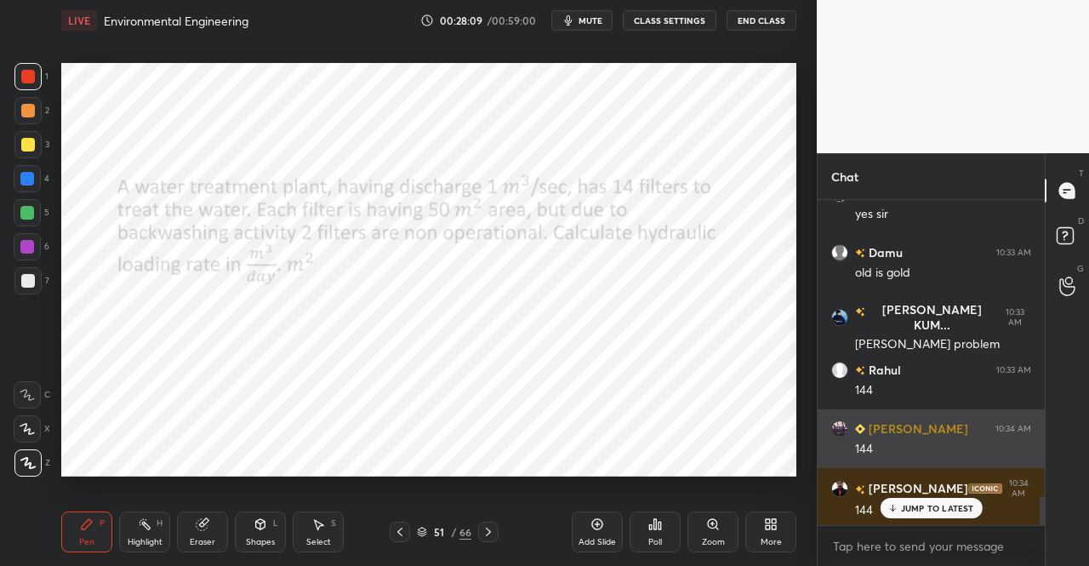
click at [105, 511] on div "Pen P Highlight H Eraser Shapes L Select S 51 / 66 Add Slide Poll Zoom More" at bounding box center [428, 532] width 735 height 68
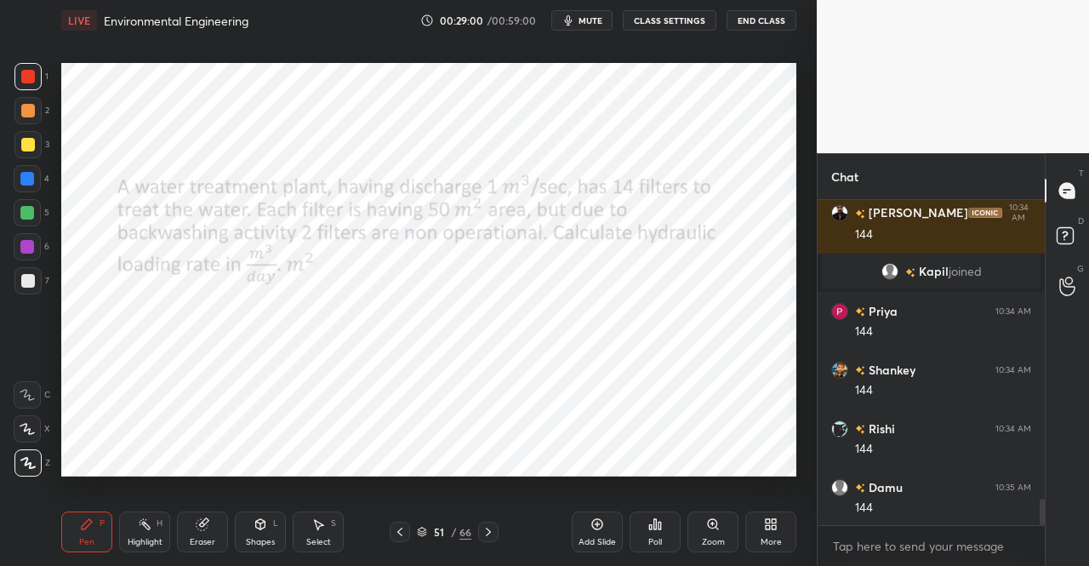
scroll to position [3694, 0]
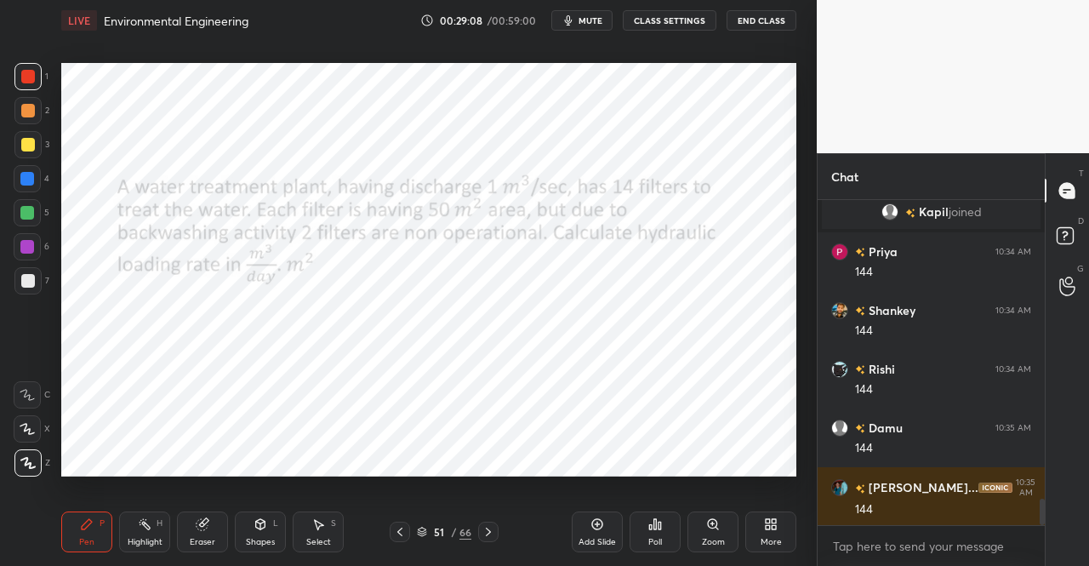
click at [492, 527] on icon at bounding box center [489, 532] width 14 height 14
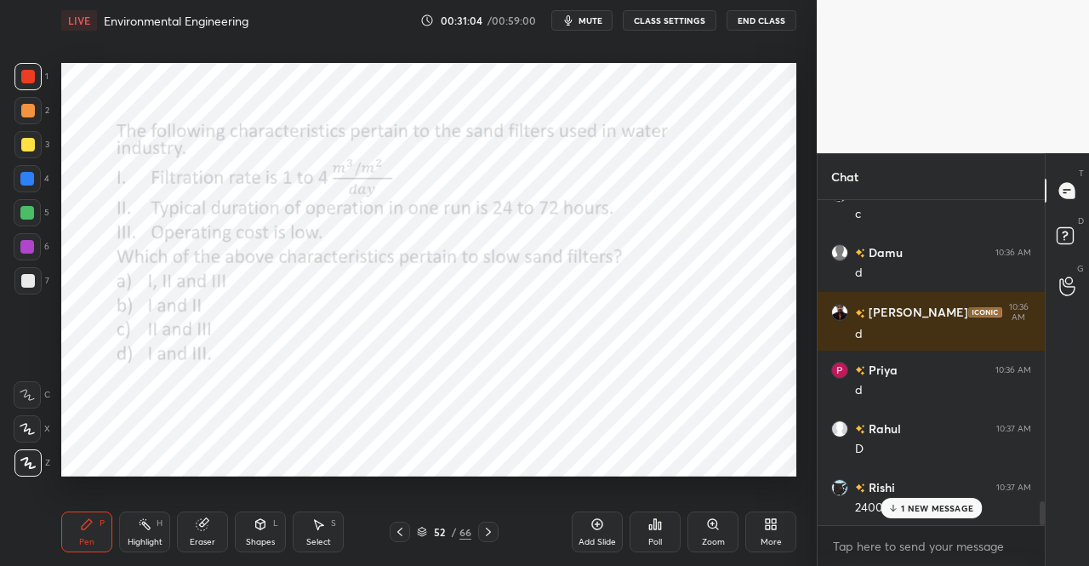
scroll to position [4164, 0]
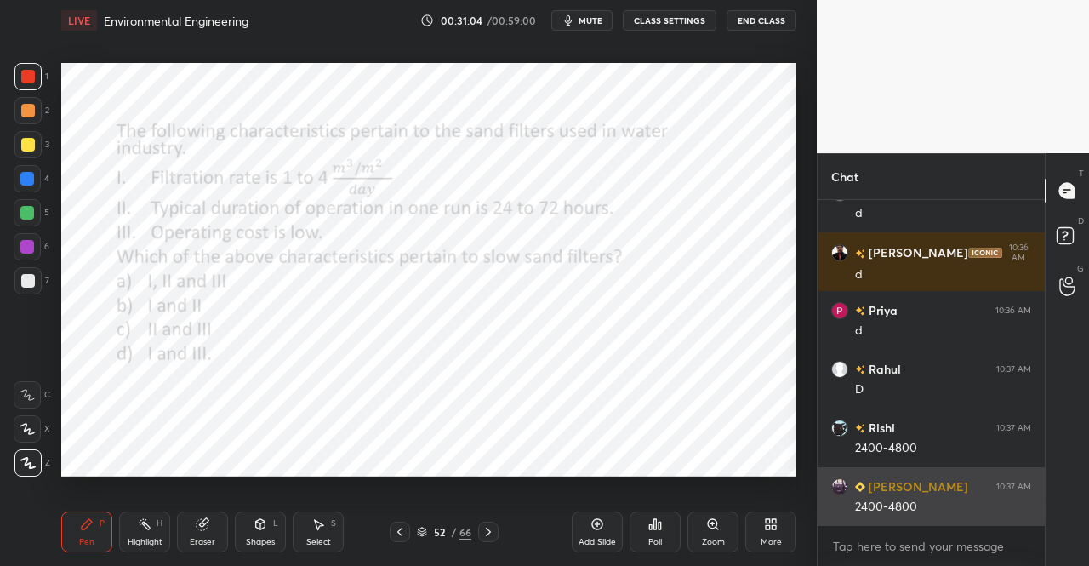
click at [941, 510] on div "2400-4800" at bounding box center [943, 507] width 176 height 17
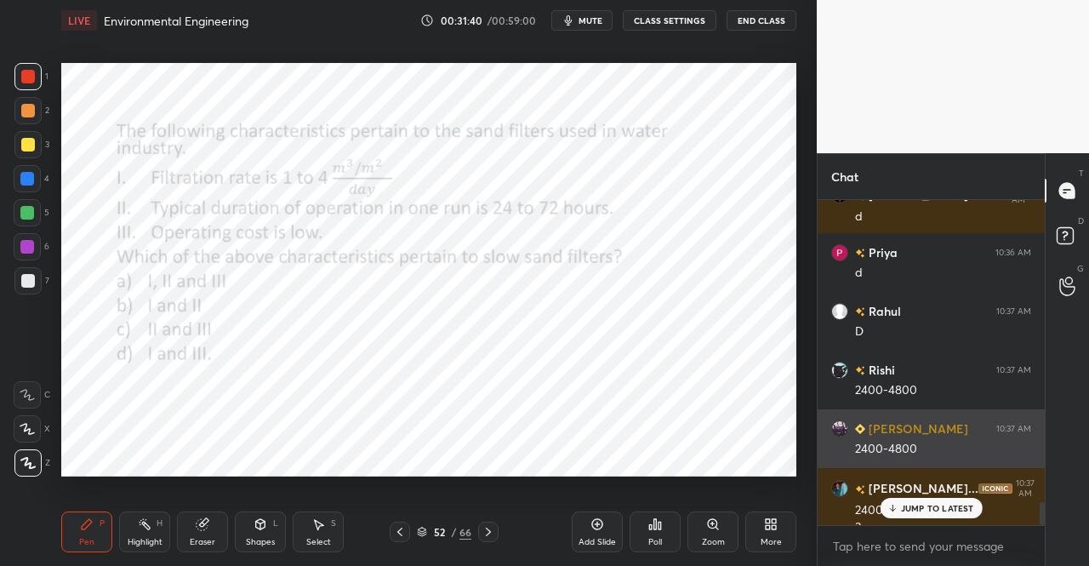
scroll to position [4239, 0]
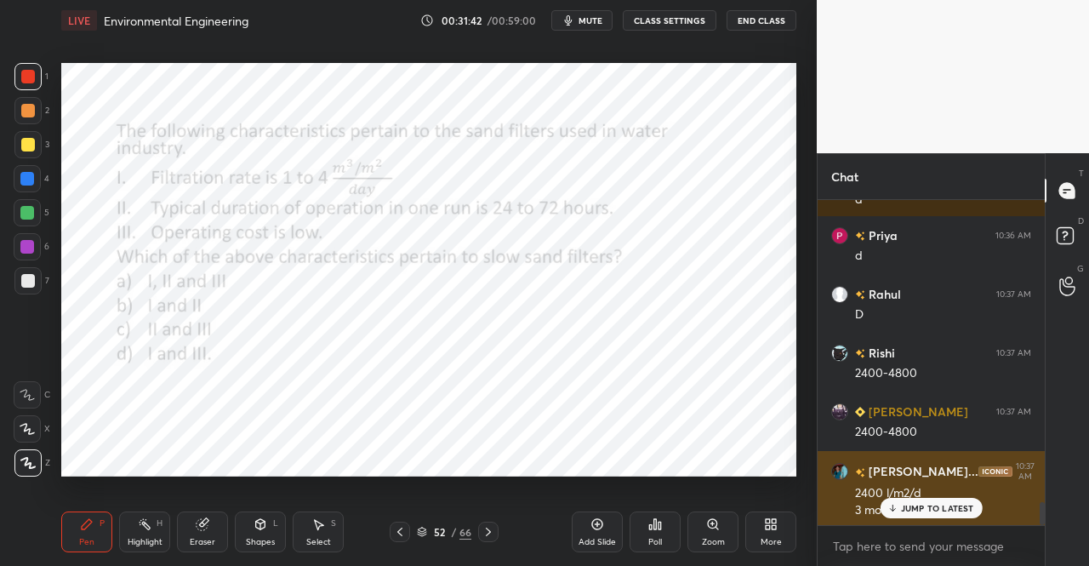
click at [922, 497] on div "2400 l/m2/d" at bounding box center [943, 493] width 176 height 17
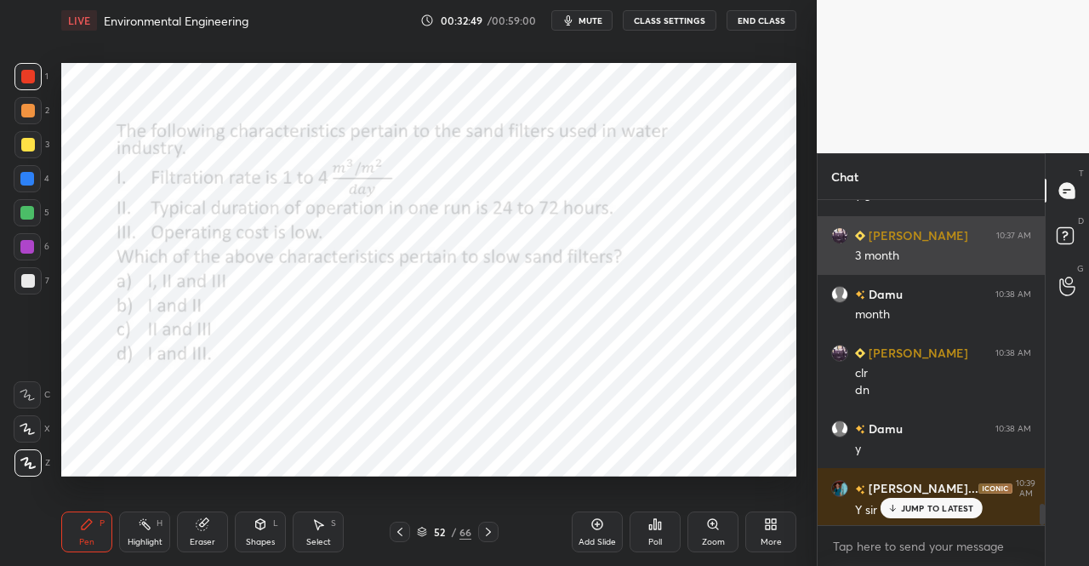
scroll to position [4667, 0]
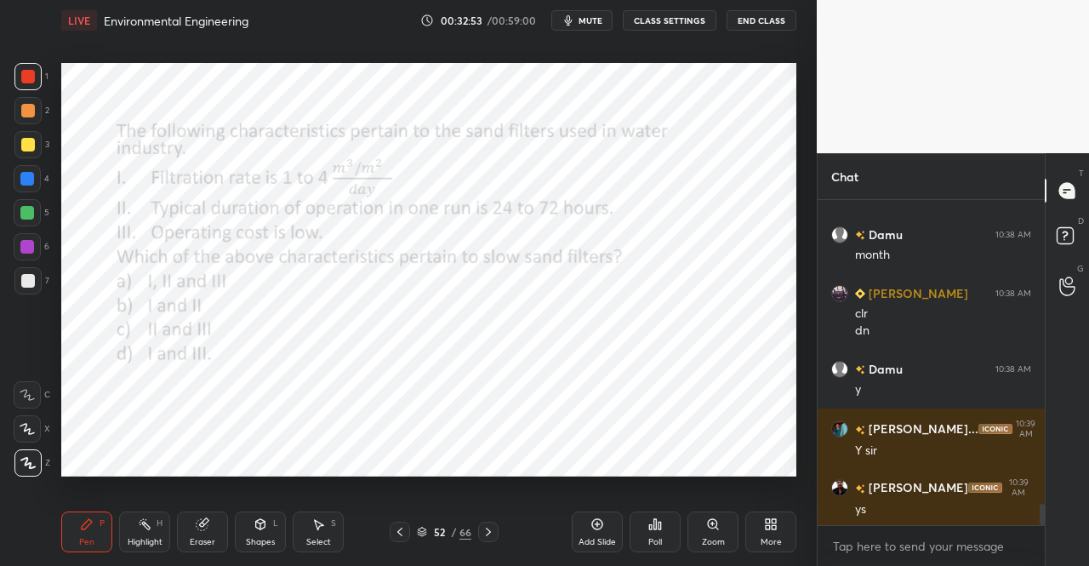
click at [490, 537] on icon at bounding box center [489, 532] width 14 height 14
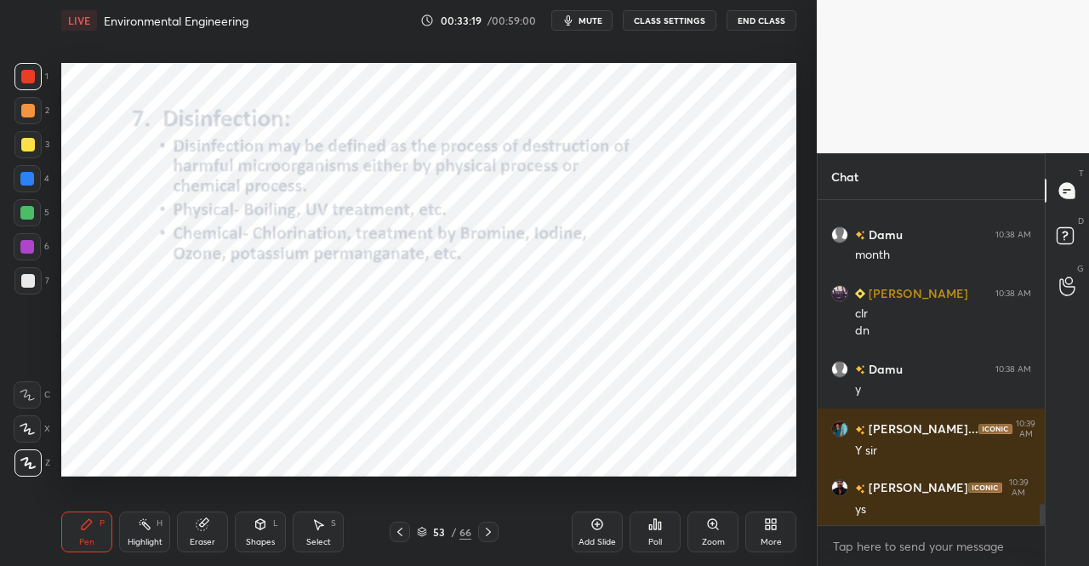
scroll to position [4725, 0]
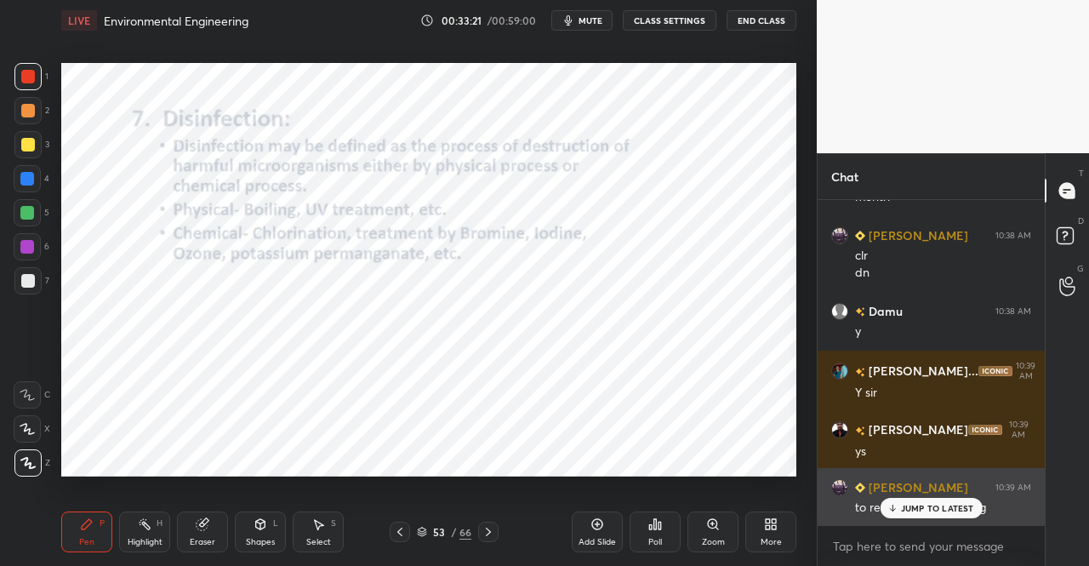
click at [939, 505] on p "JUMP TO LATEST" at bounding box center [937, 508] width 73 height 10
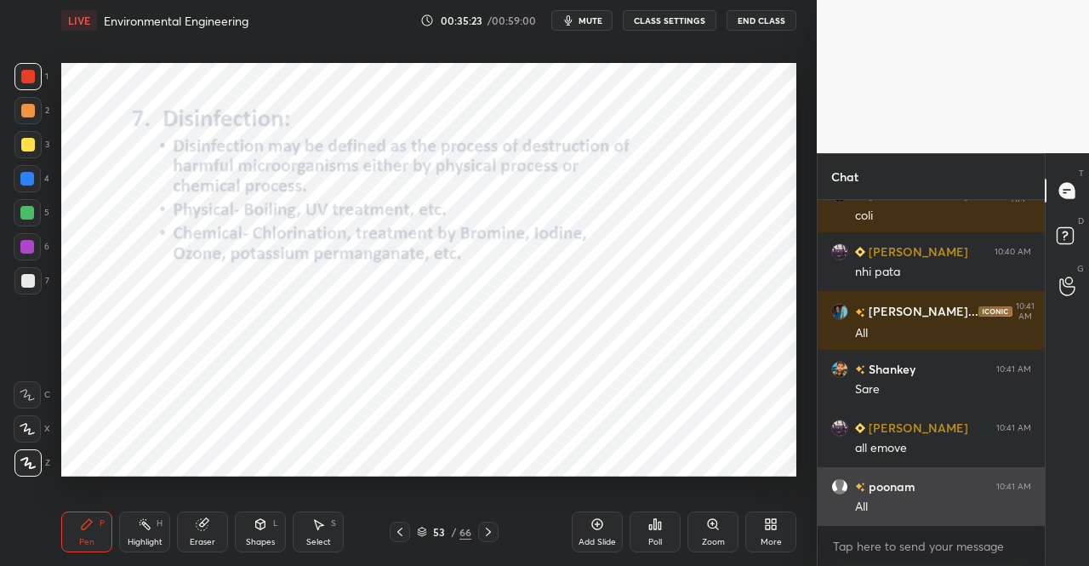
scroll to position [5547, 0]
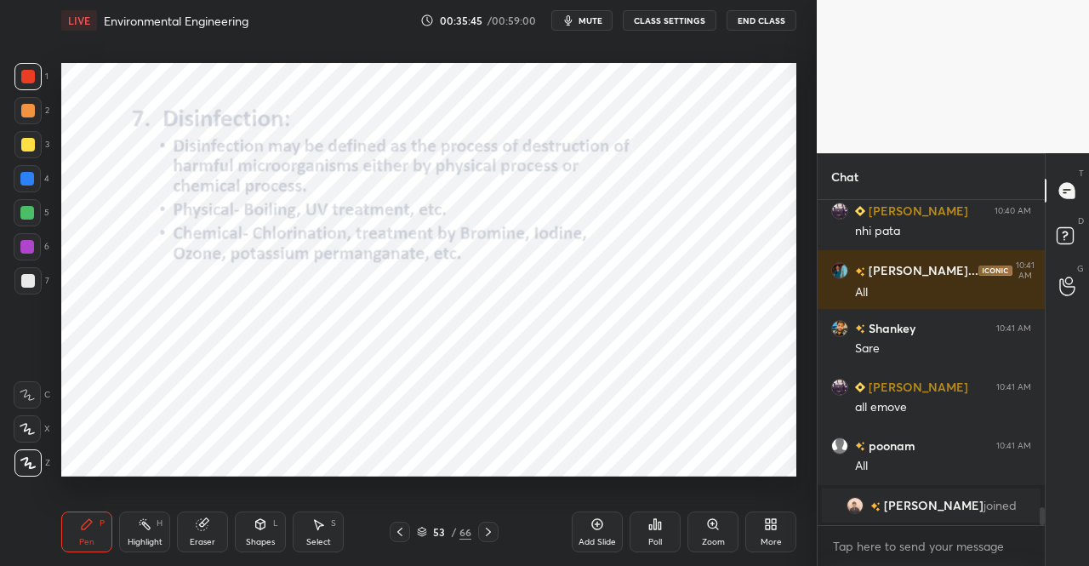
click at [210, 532] on div "Eraser" at bounding box center [202, 531] width 51 height 41
click at [216, 493] on div "Setting up your live class Poll for secs No correct answer Start poll" at bounding box center [428, 269] width 749 height 457
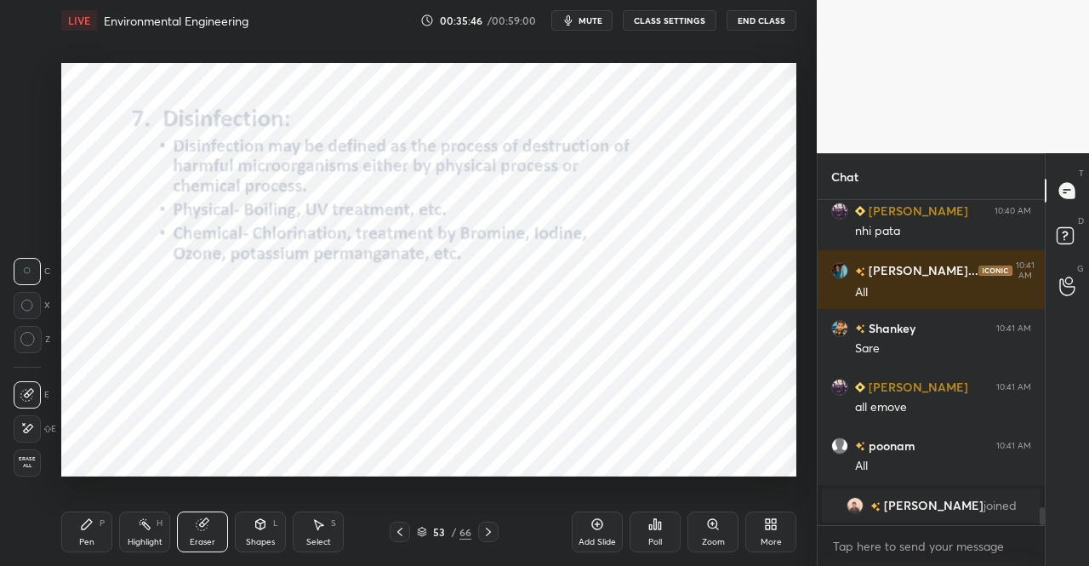
scroll to position [4446, 0]
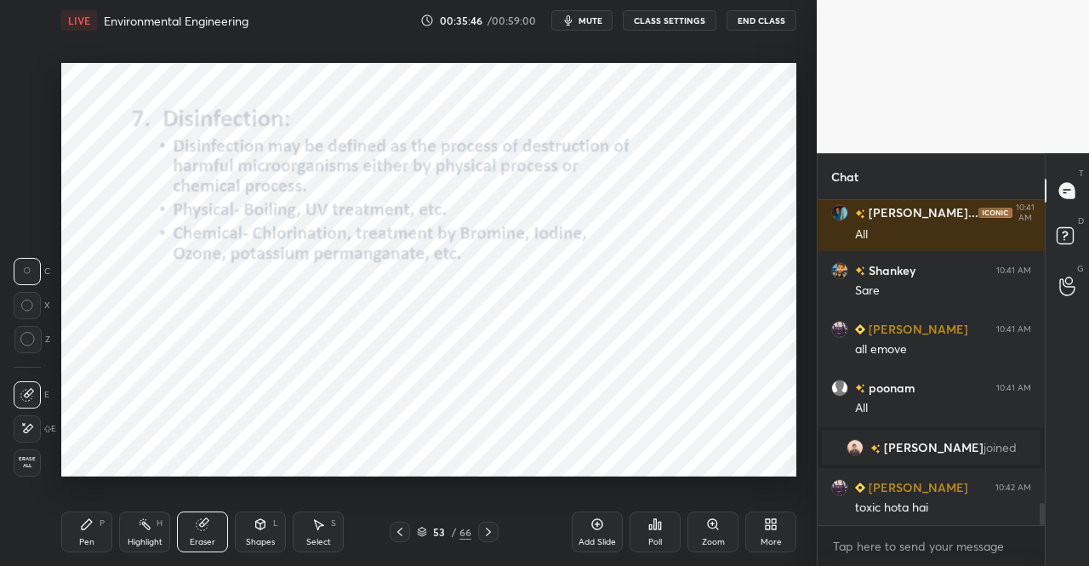
click at [104, 526] on div "P" at bounding box center [102, 523] width 5 height 9
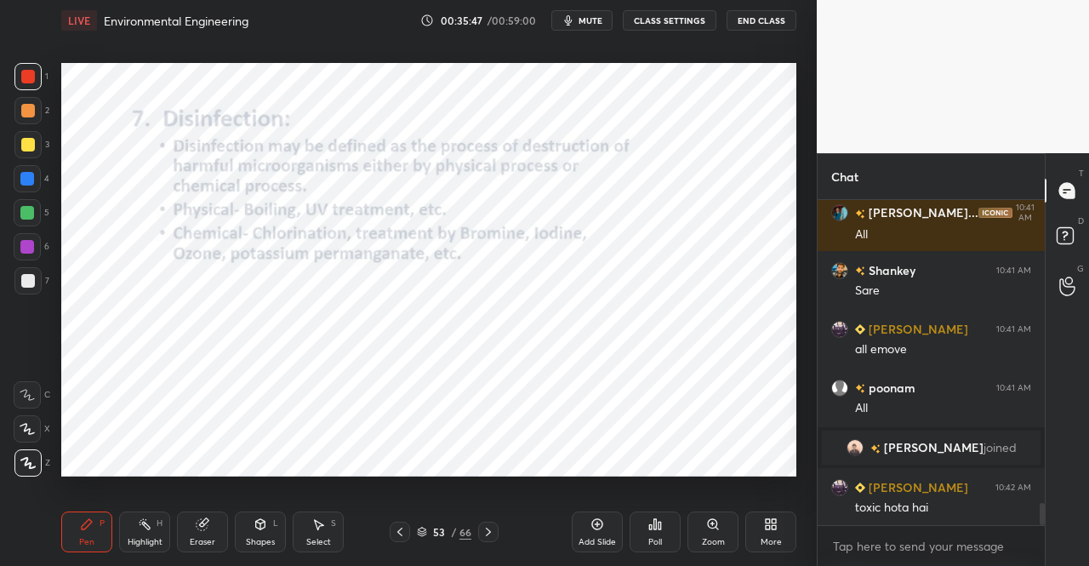
click at [89, 516] on div "Pen P" at bounding box center [86, 531] width 51 height 41
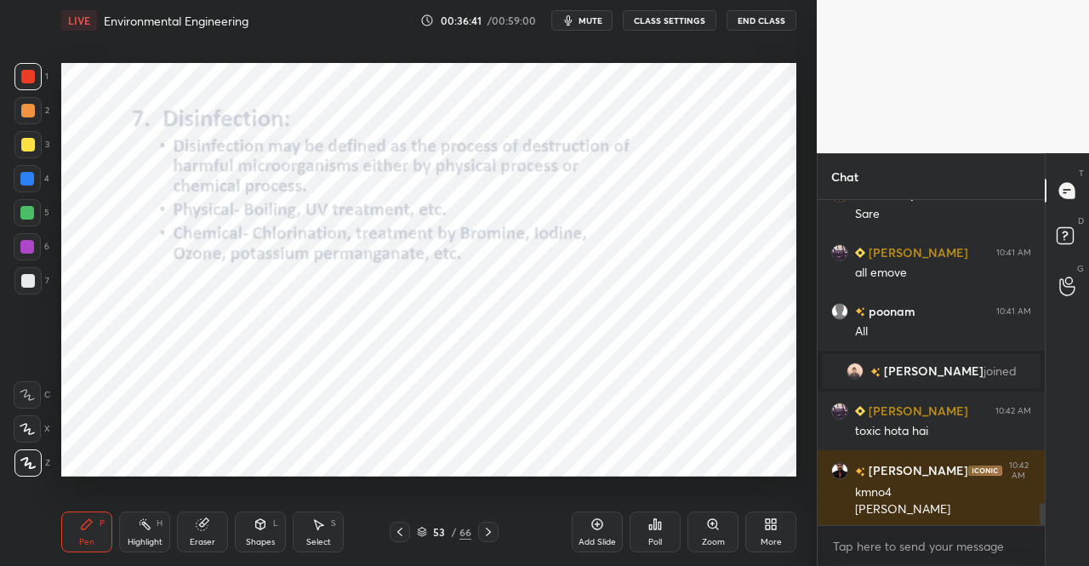
scroll to position [4581, 0]
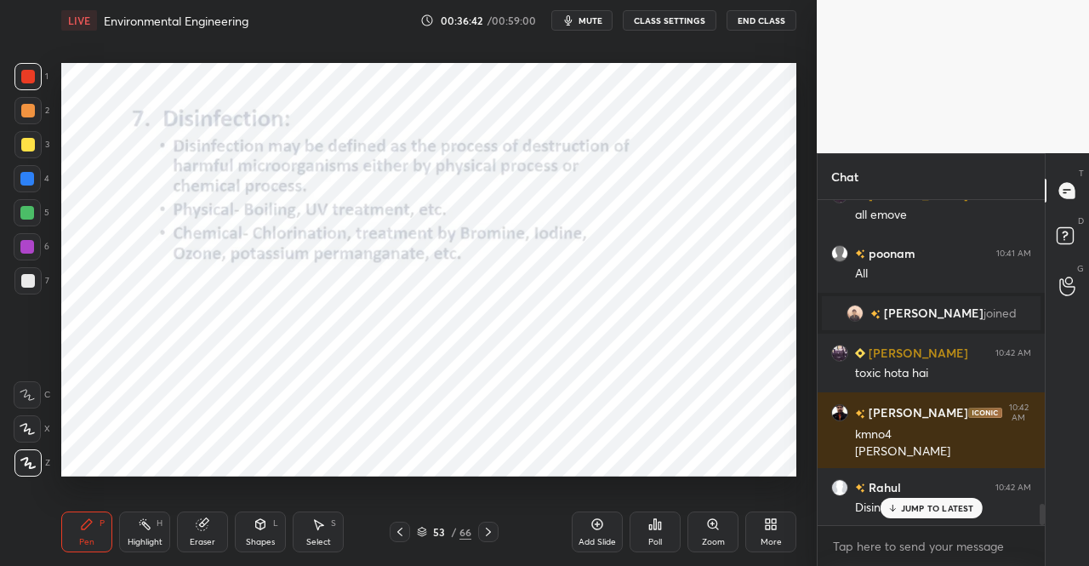
click at [484, 532] on icon at bounding box center [489, 532] width 14 height 14
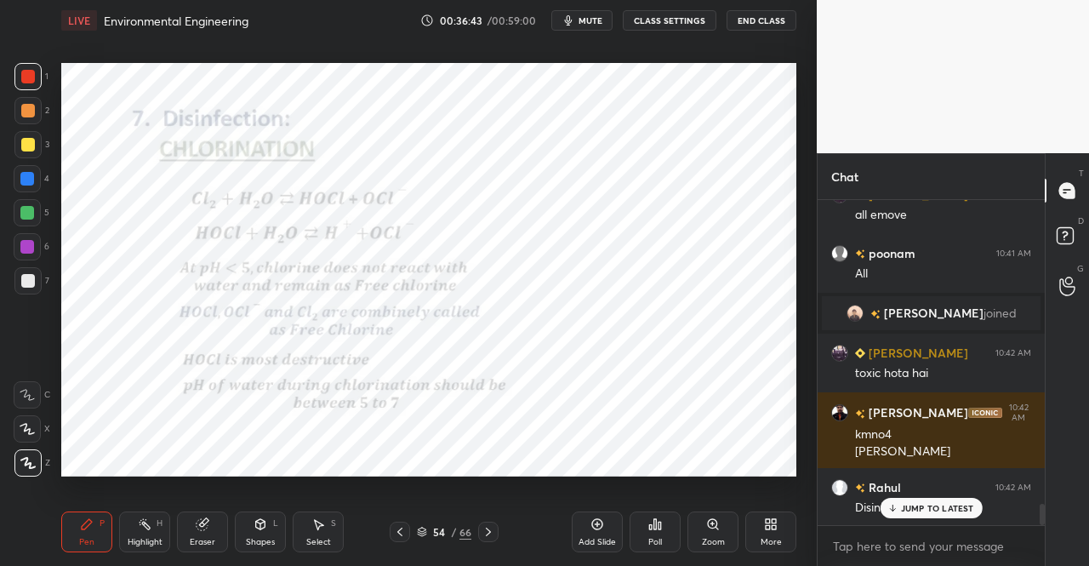
click at [396, 534] on icon at bounding box center [400, 532] width 14 height 14
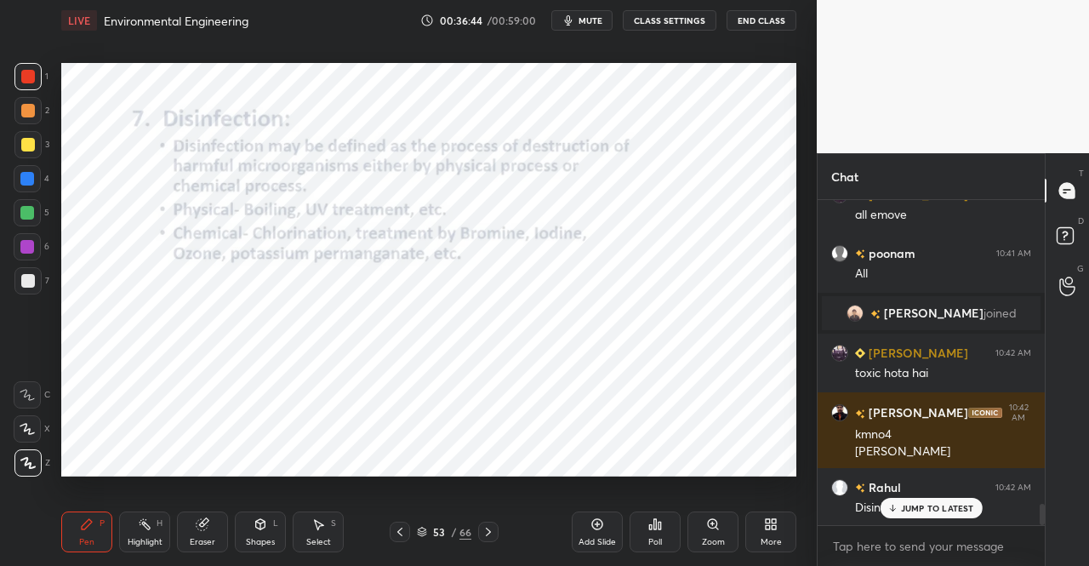
click at [587, 523] on div "Add Slide" at bounding box center [597, 531] width 51 height 41
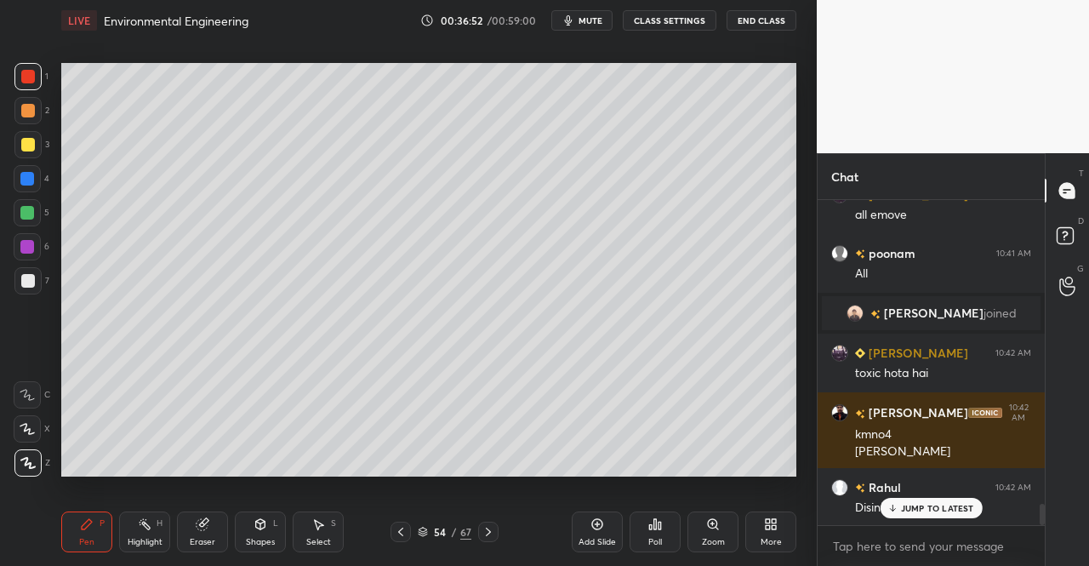
click at [20, 151] on div at bounding box center [27, 144] width 27 height 27
click at [27, 151] on div at bounding box center [28, 145] width 14 height 14
click at [273, 538] on div "Shapes" at bounding box center [260, 542] width 29 height 9
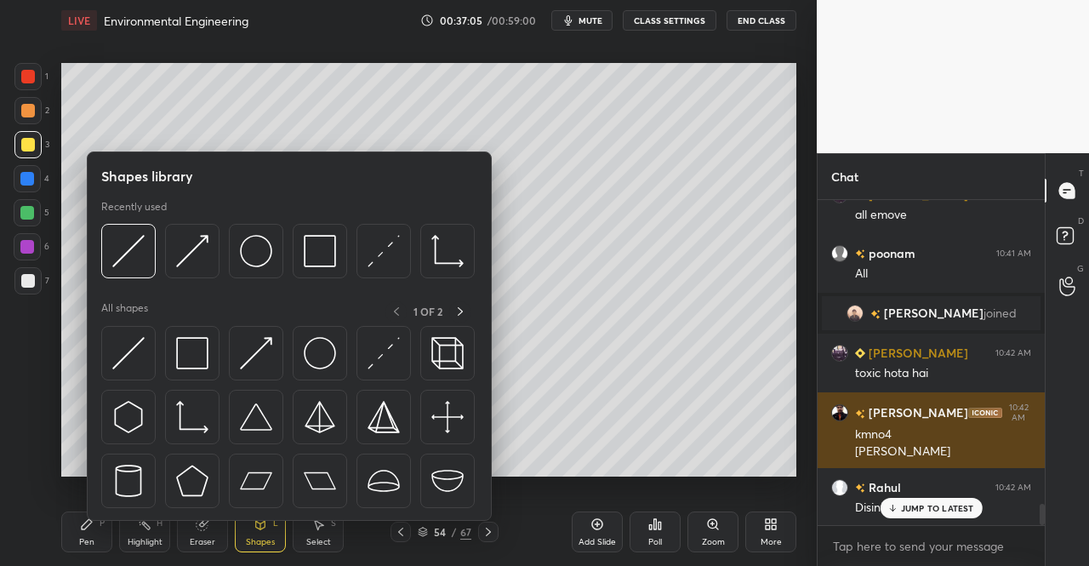
click at [138, 343] on img at bounding box center [128, 353] width 32 height 32
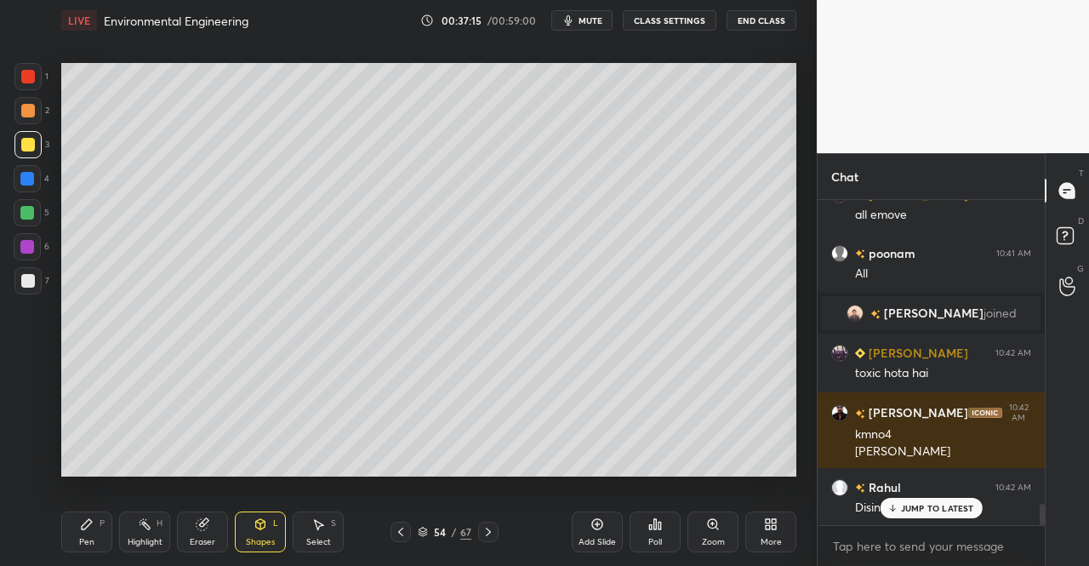
click at [260, 540] on div "Shapes" at bounding box center [260, 542] width 29 height 9
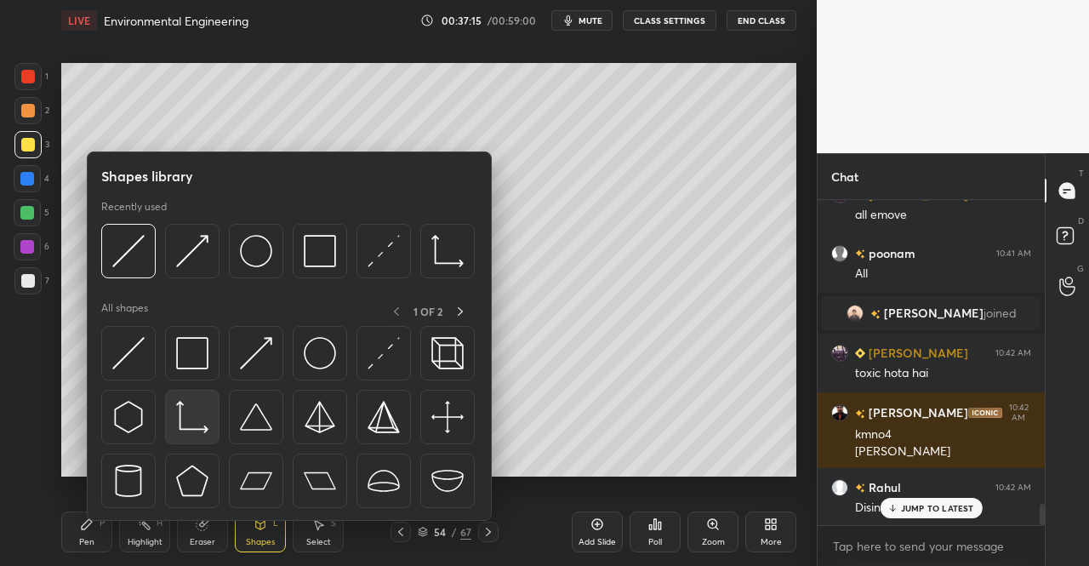
click at [187, 411] on img at bounding box center [192, 417] width 32 height 32
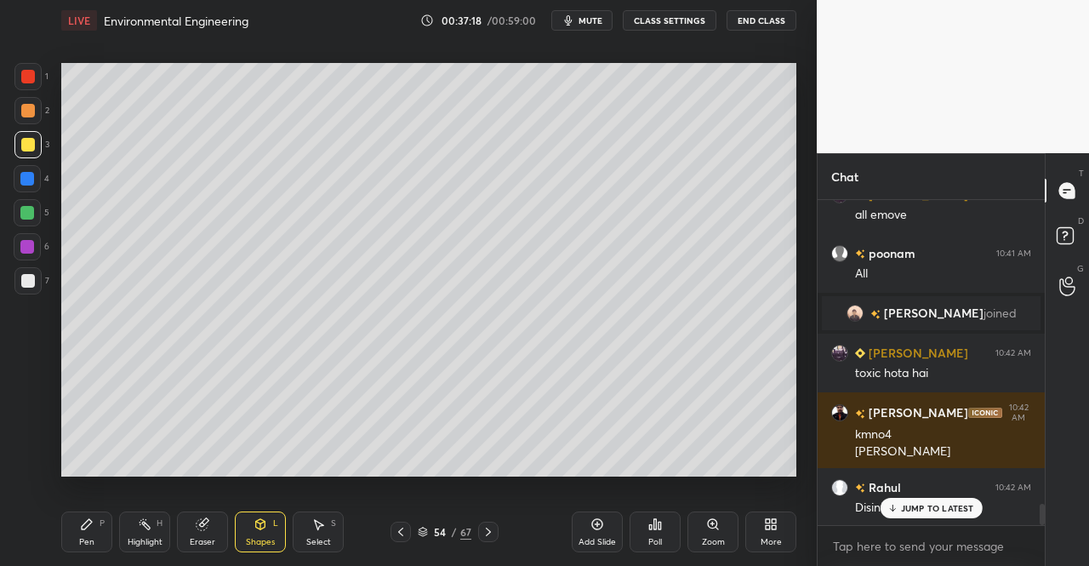
click at [80, 536] on div "Pen P" at bounding box center [86, 531] width 51 height 41
click at [78, 525] on div "Pen P" at bounding box center [86, 531] width 51 height 41
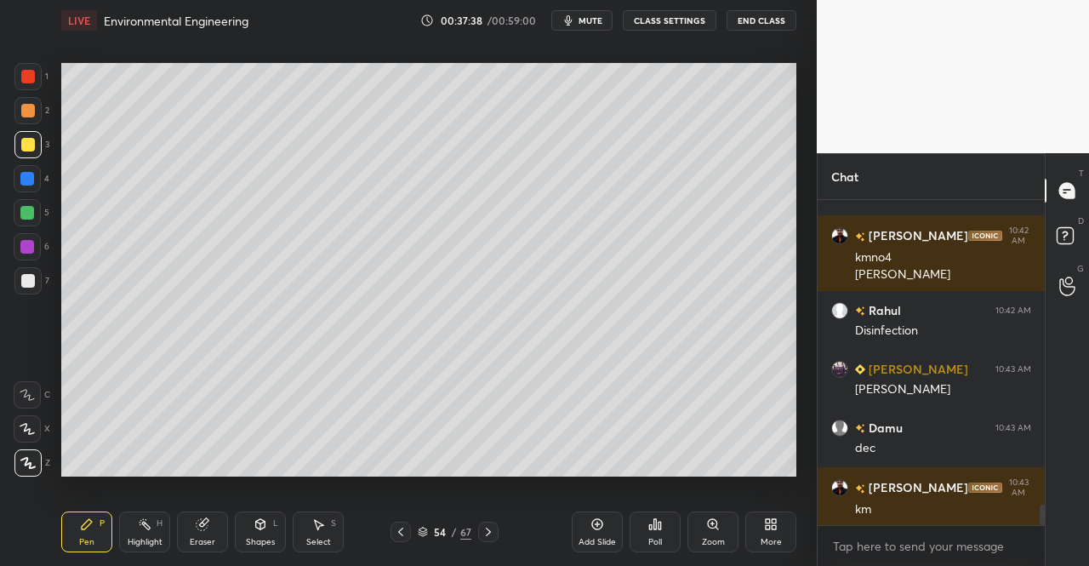
scroll to position [4815, 0]
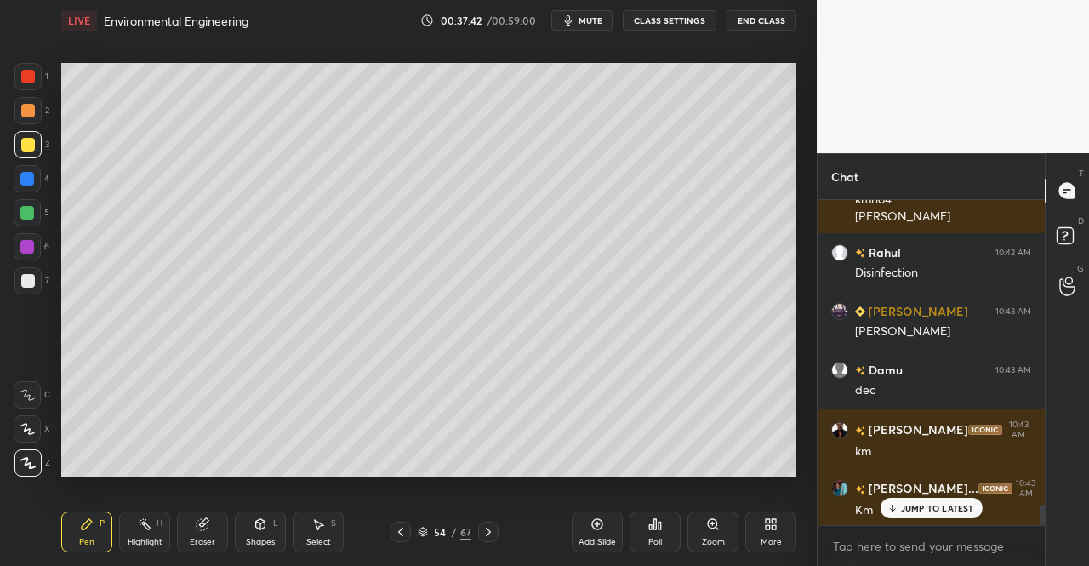
click at [267, 532] on div "Shapes L" at bounding box center [260, 531] width 51 height 41
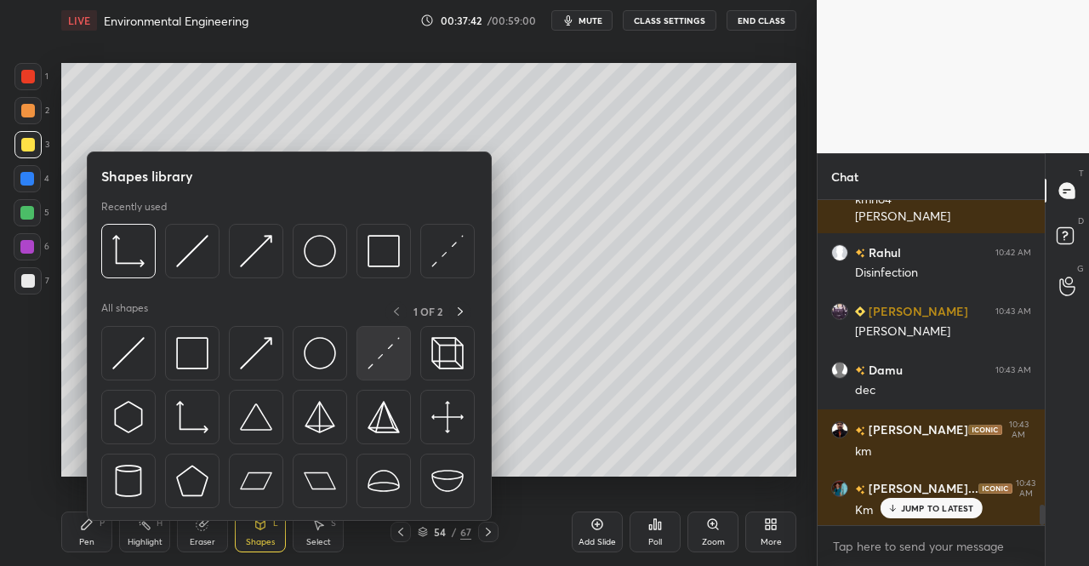
click at [373, 343] on img at bounding box center [384, 353] width 32 height 32
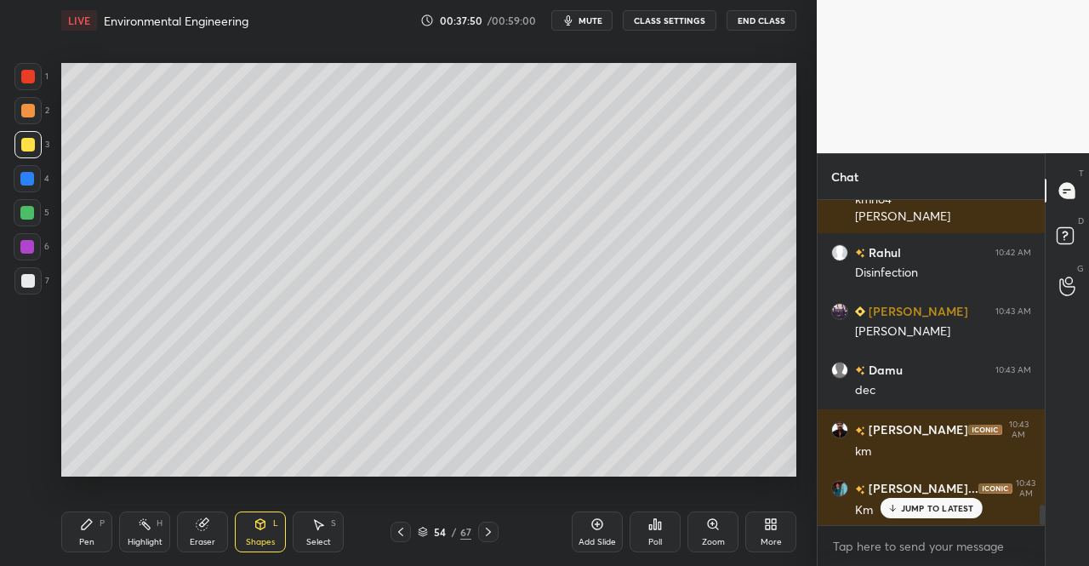
click at [88, 515] on div "Pen P" at bounding box center [86, 531] width 51 height 41
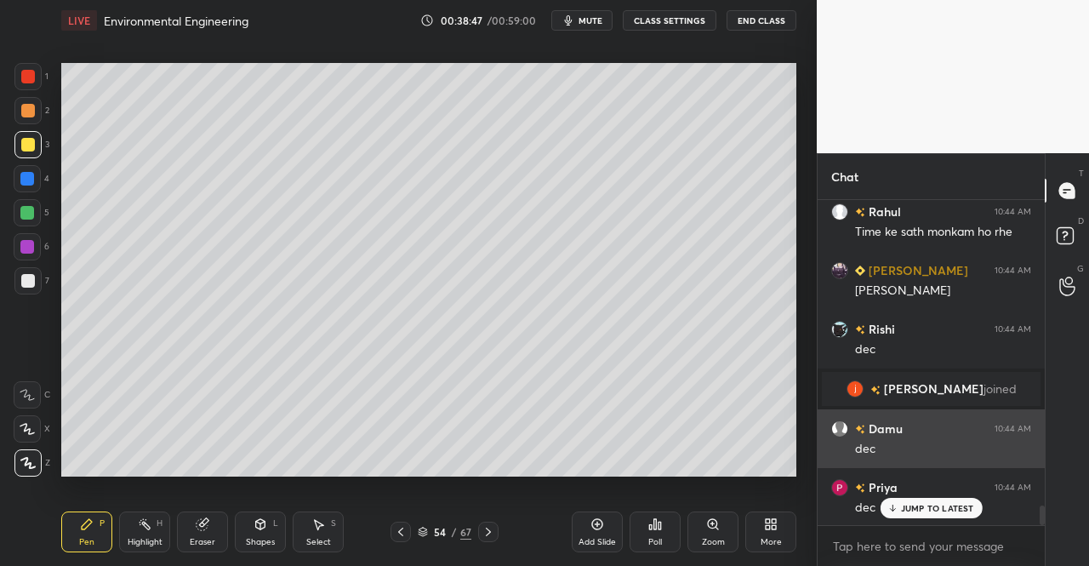
scroll to position [5115, 0]
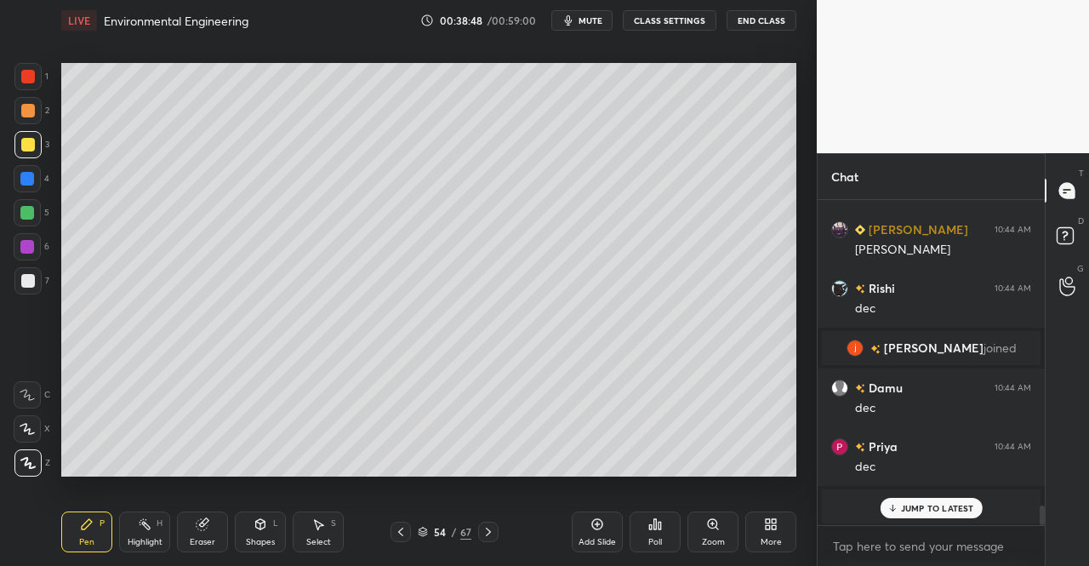
click at [204, 539] on div "Eraser" at bounding box center [203, 542] width 26 height 9
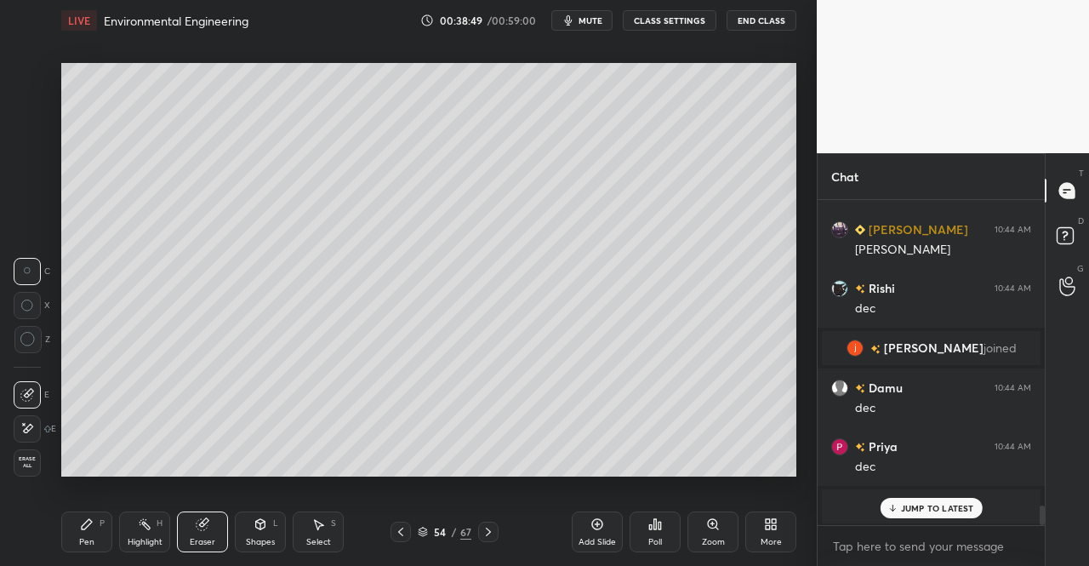
click at [208, 522] on icon at bounding box center [203, 524] width 14 height 14
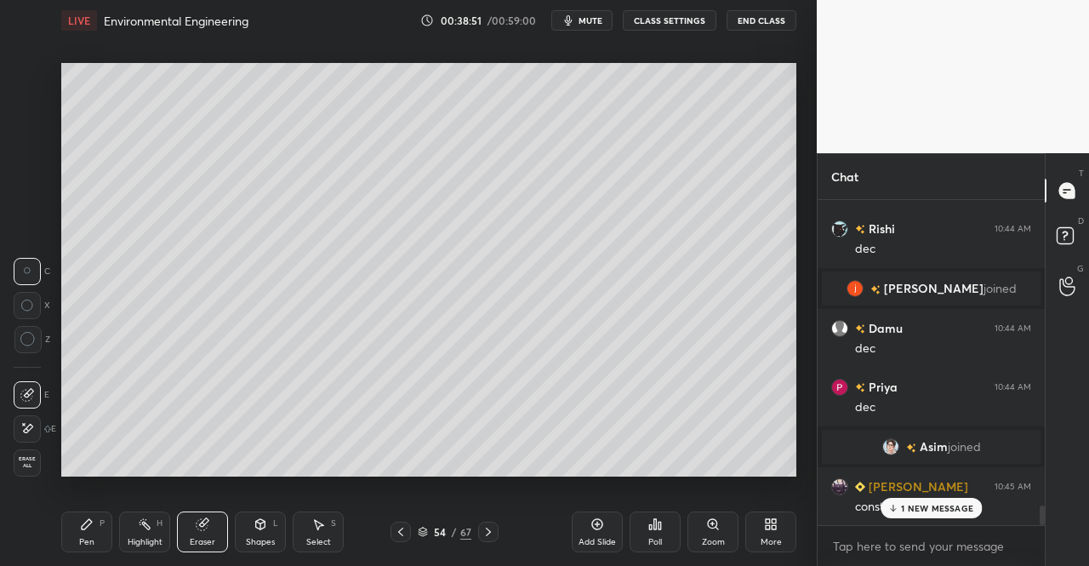
click at [90, 538] on div "Pen" at bounding box center [86, 542] width 15 height 9
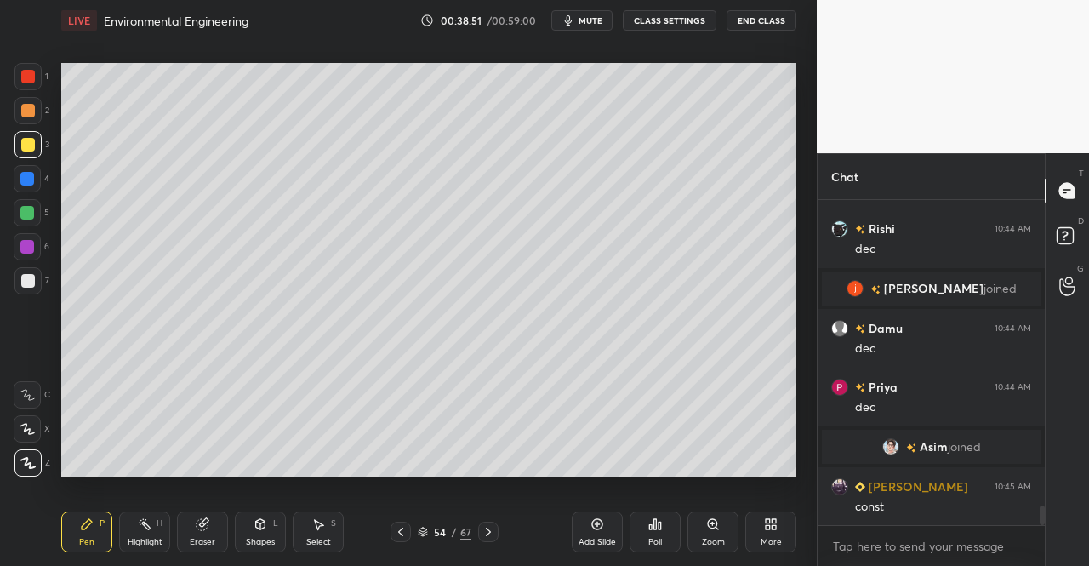
click at [73, 512] on div "Pen P" at bounding box center [86, 531] width 51 height 41
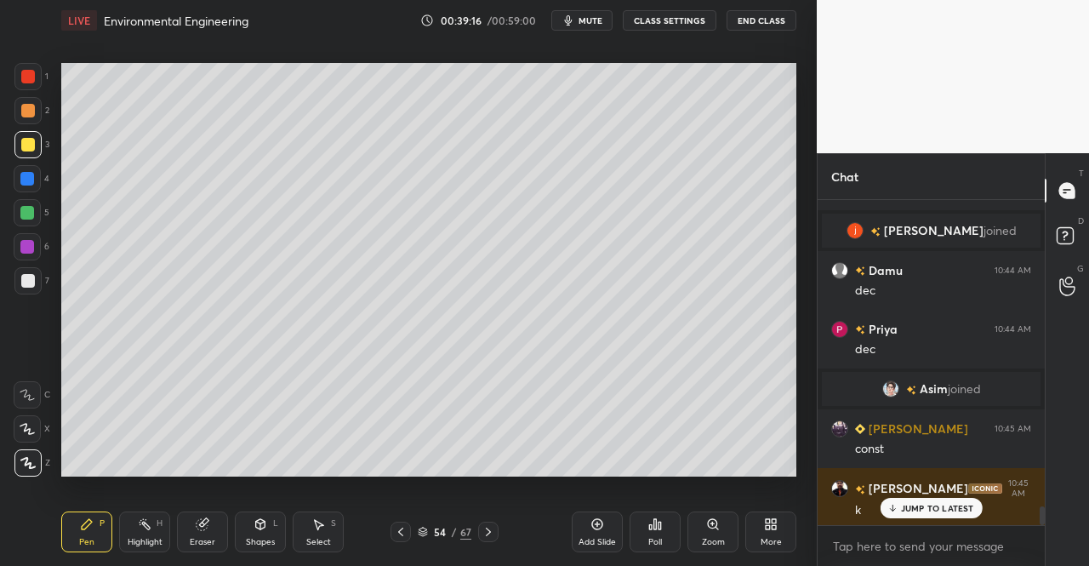
click at [202, 540] on div "Eraser" at bounding box center [203, 542] width 26 height 9
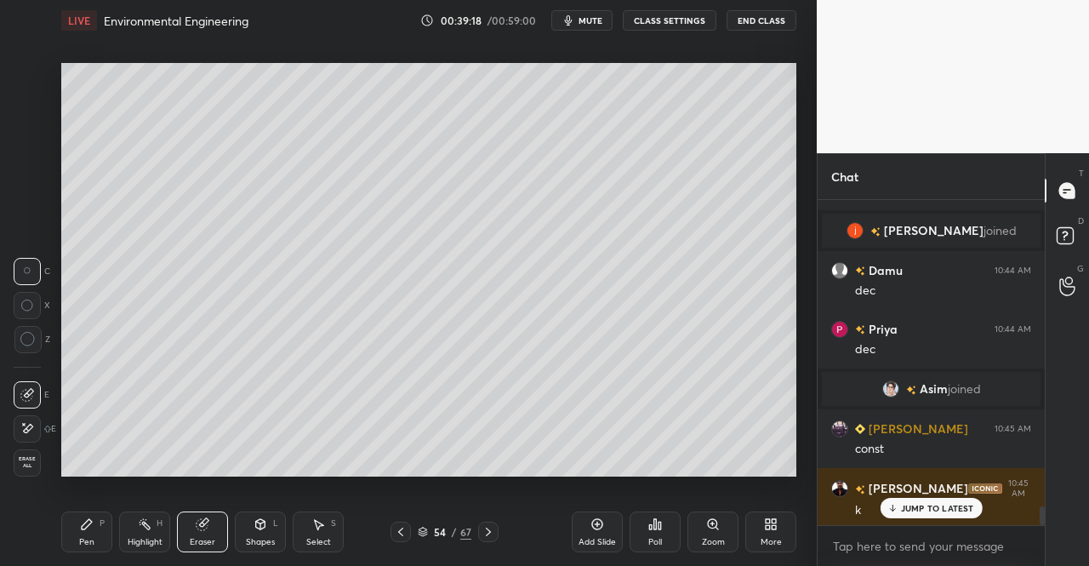
click at [109, 535] on div "Pen P" at bounding box center [86, 531] width 51 height 41
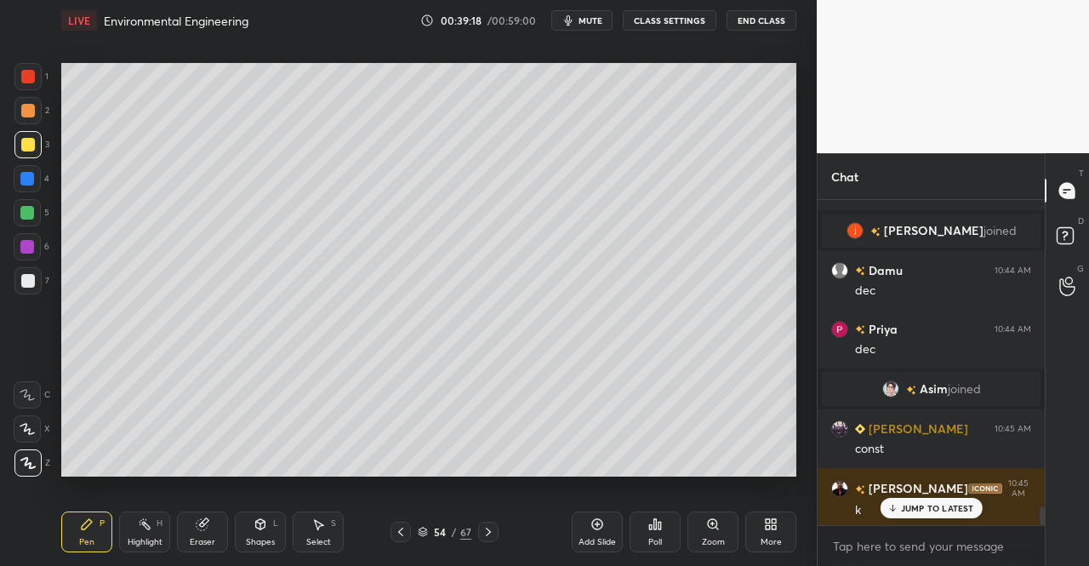
click at [91, 542] on div "Pen" at bounding box center [86, 542] width 15 height 9
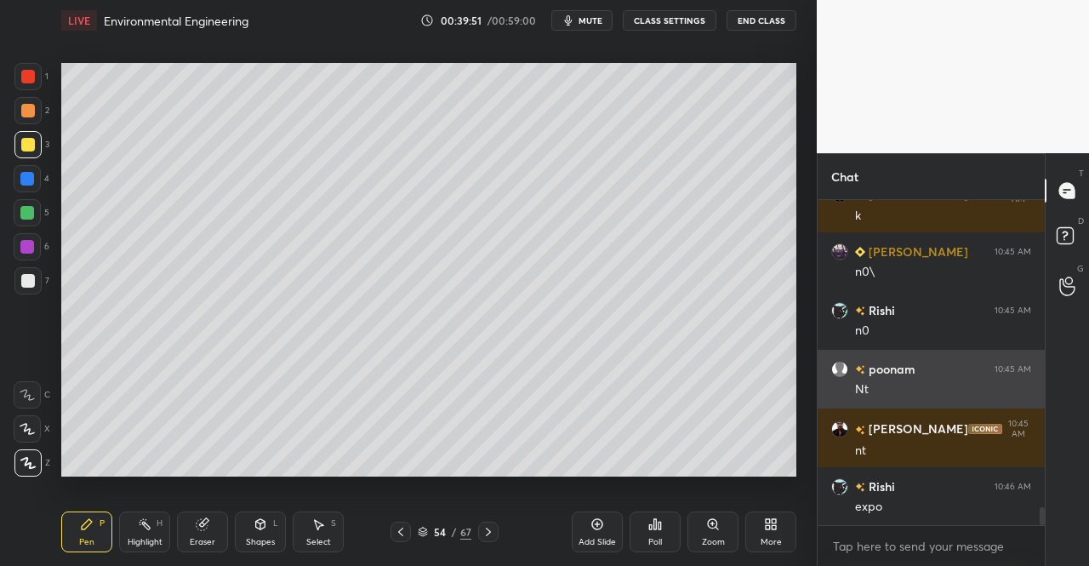
scroll to position [5567, 0]
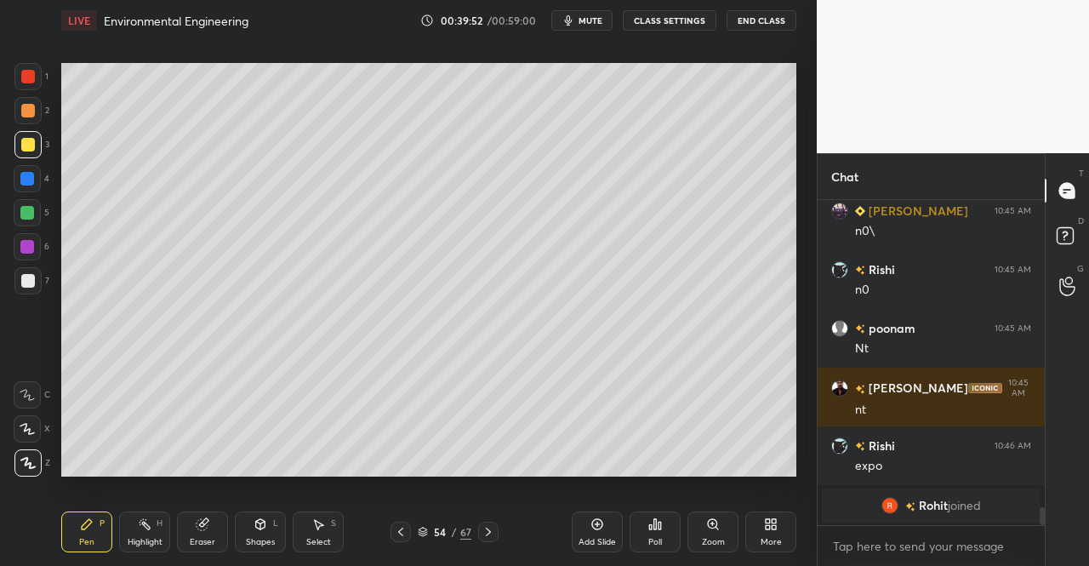
click at [248, 533] on div "Shapes L" at bounding box center [260, 531] width 51 height 41
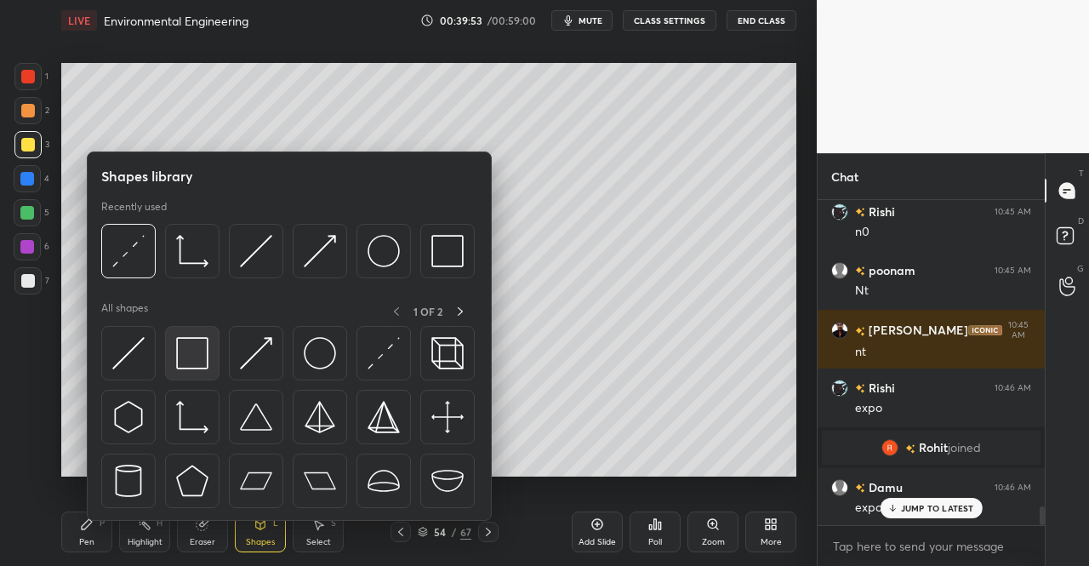
scroll to position [5508, 0]
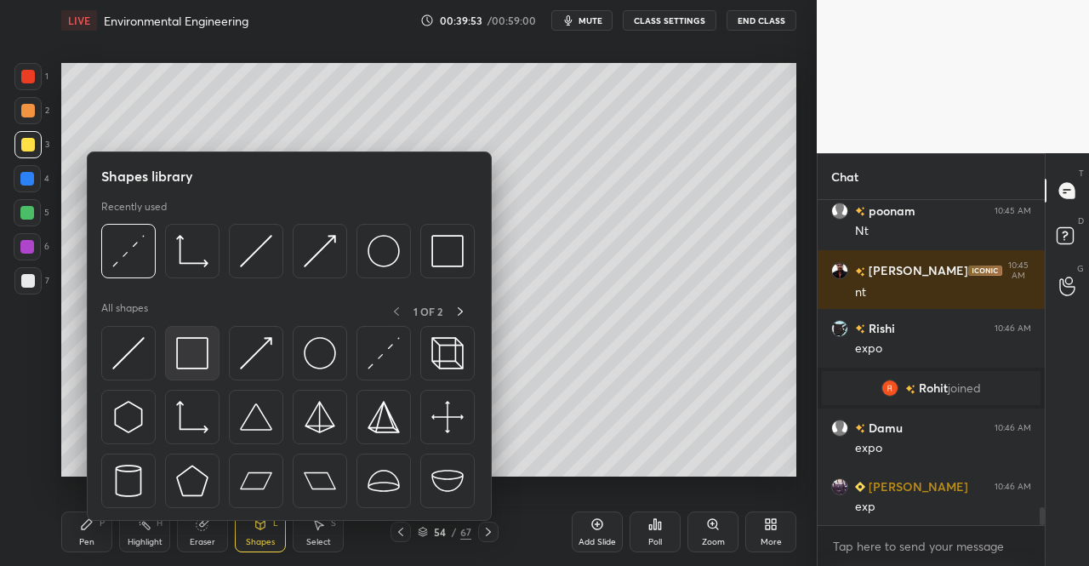
click at [197, 359] on img at bounding box center [192, 353] width 32 height 32
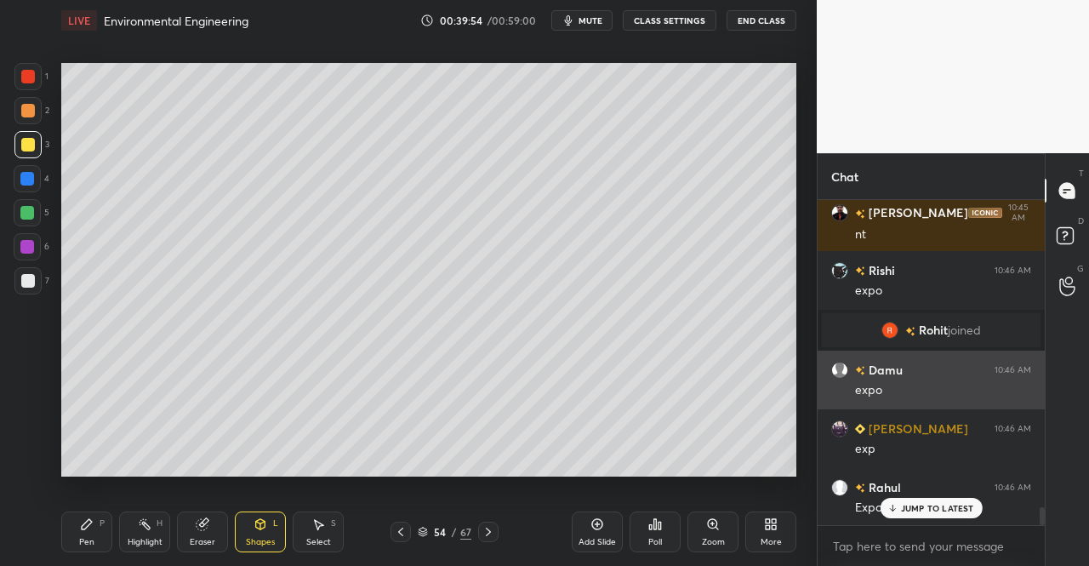
scroll to position [5625, 0]
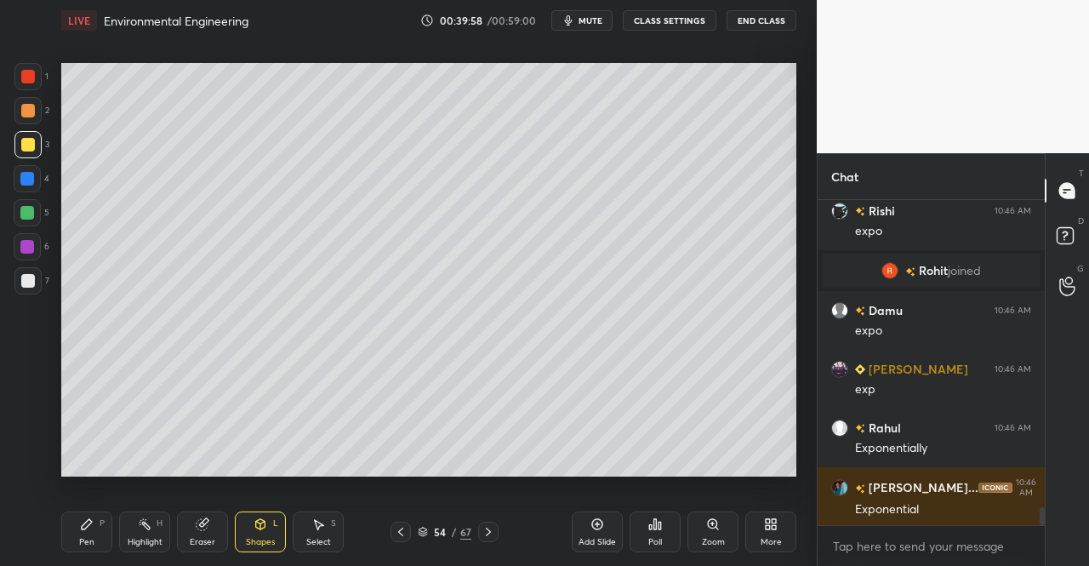
click at [85, 546] on div "Pen" at bounding box center [86, 542] width 15 height 9
click at [94, 530] on div "Pen P" at bounding box center [86, 531] width 51 height 41
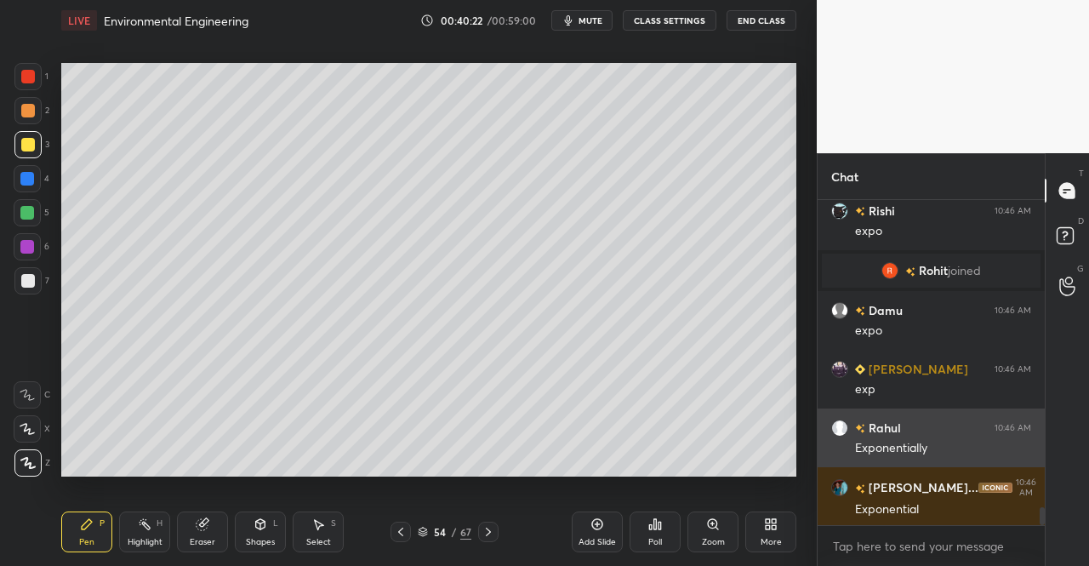
click at [596, 523] on icon at bounding box center [597, 524] width 5 height 5
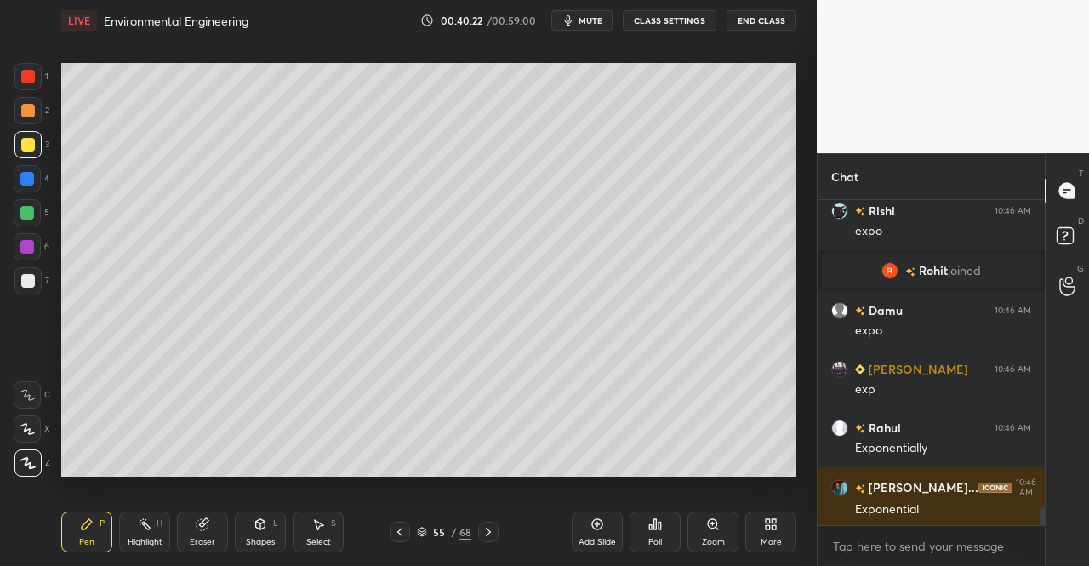
click at [78, 554] on div "Pen P Highlight H Eraser Shapes L Select S 55 / 68 Add Slide Poll Zoom More" at bounding box center [428, 532] width 735 height 68
click at [81, 519] on icon at bounding box center [87, 524] width 14 height 14
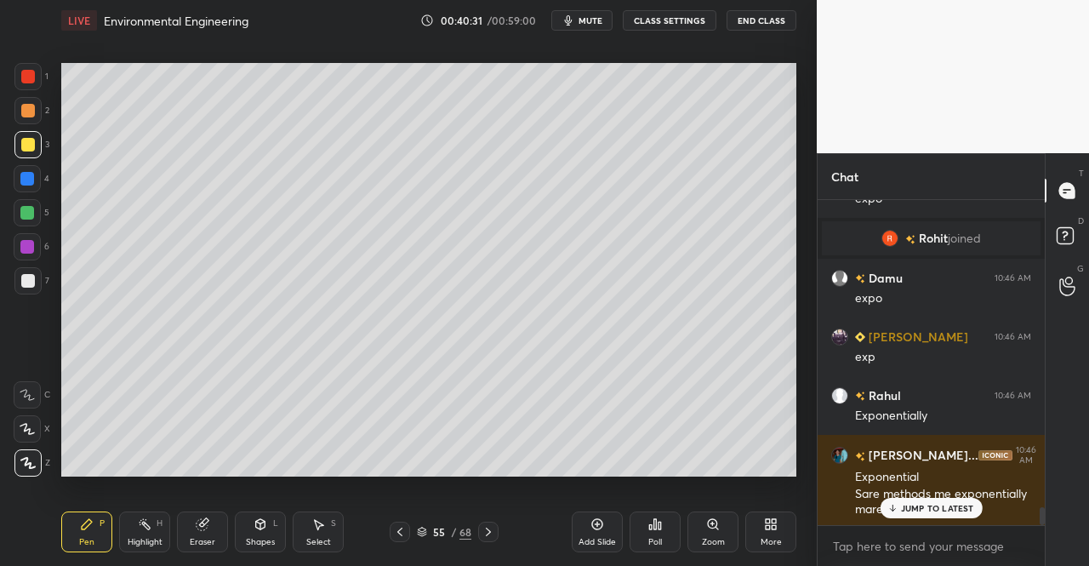
scroll to position [5715, 0]
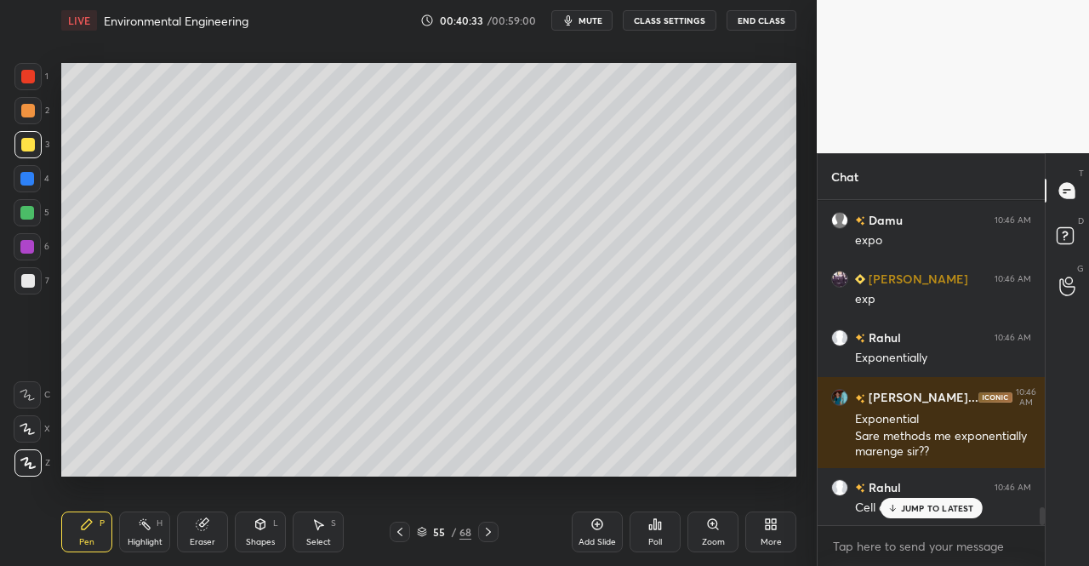
click at [198, 530] on icon at bounding box center [202, 524] width 11 height 11
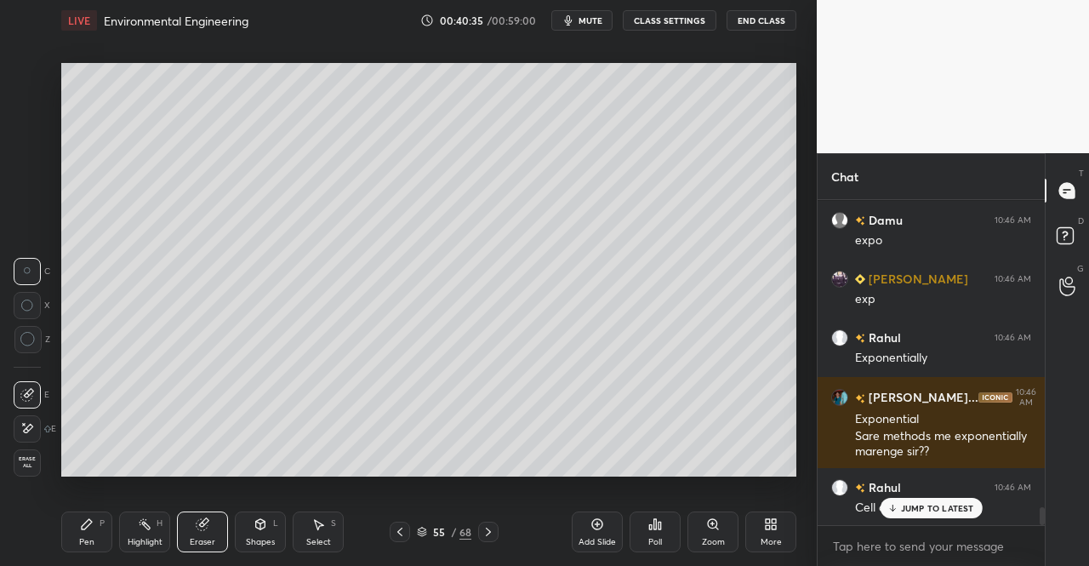
click at [92, 539] on div "Pen" at bounding box center [86, 542] width 15 height 9
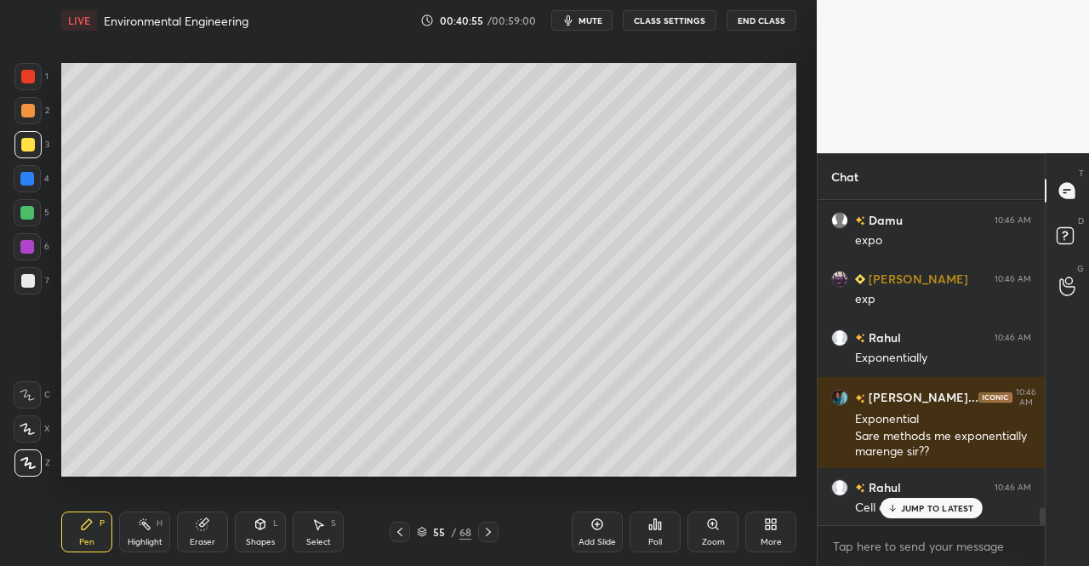
click at [264, 532] on div "Shapes L" at bounding box center [260, 531] width 51 height 41
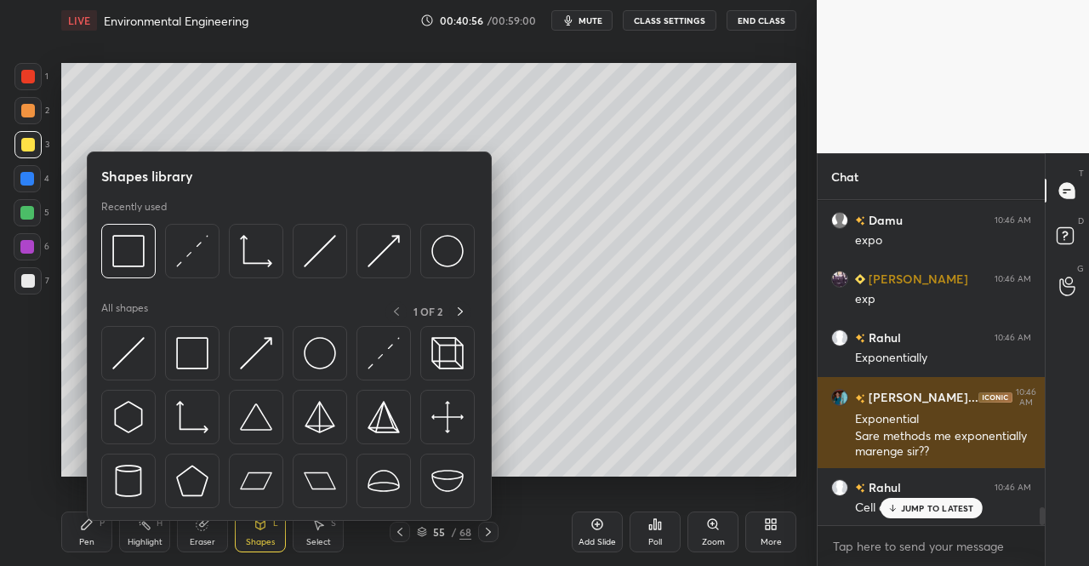
click at [200, 351] on img at bounding box center [192, 353] width 32 height 32
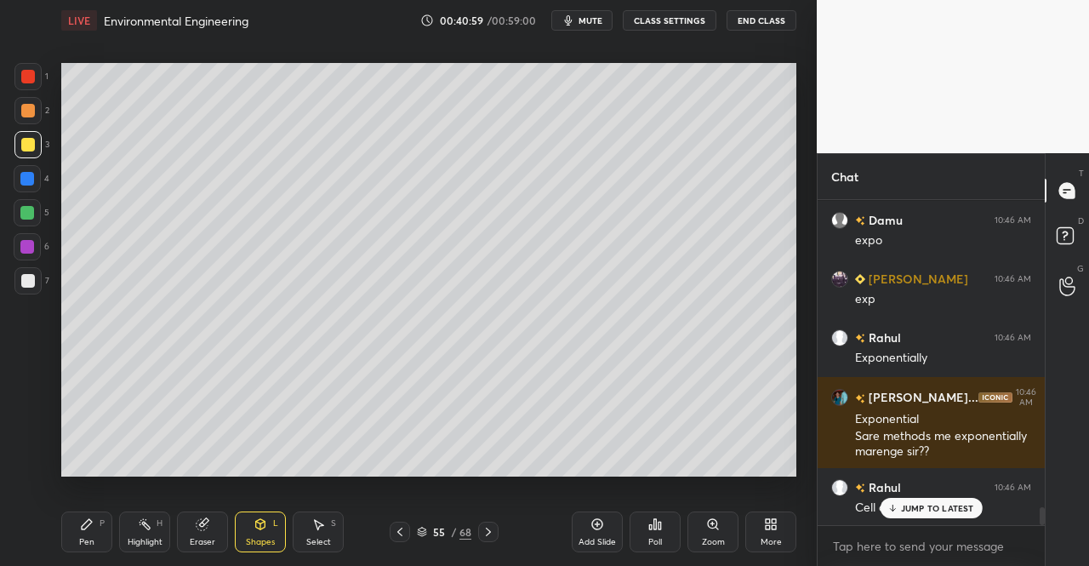
click at [70, 538] on div "Pen P" at bounding box center [86, 531] width 51 height 41
click at [96, 528] on div "Pen P" at bounding box center [86, 531] width 51 height 41
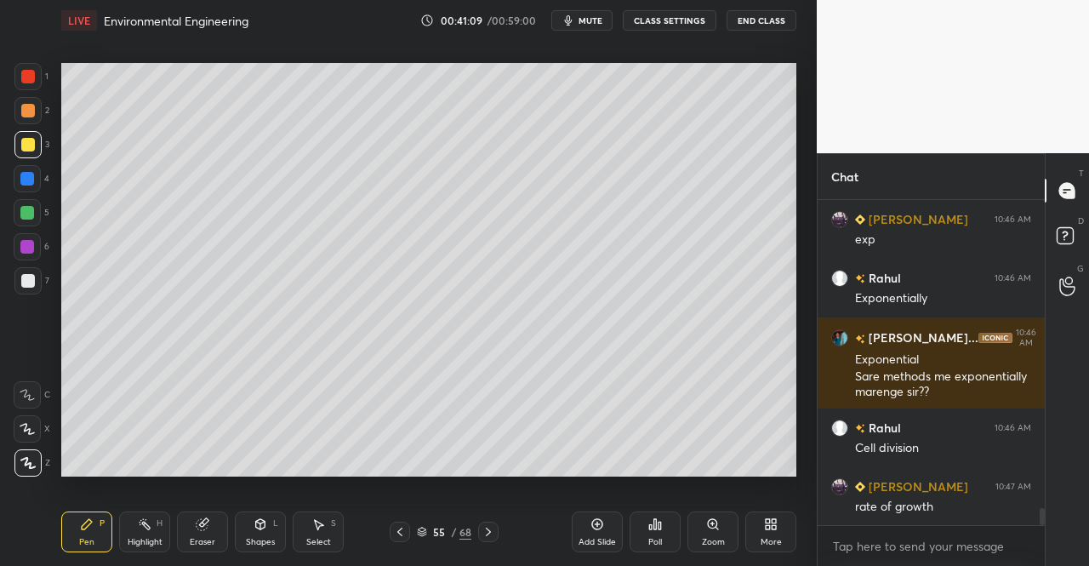
scroll to position [5833, 0]
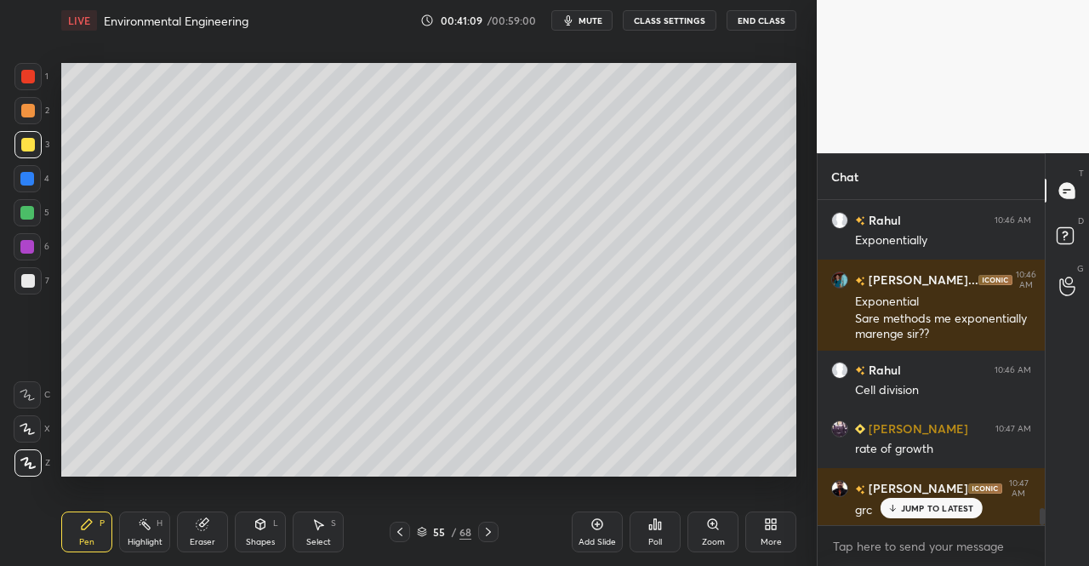
click at [396, 531] on icon at bounding box center [400, 532] width 14 height 14
click at [488, 532] on icon at bounding box center [489, 532] width 14 height 14
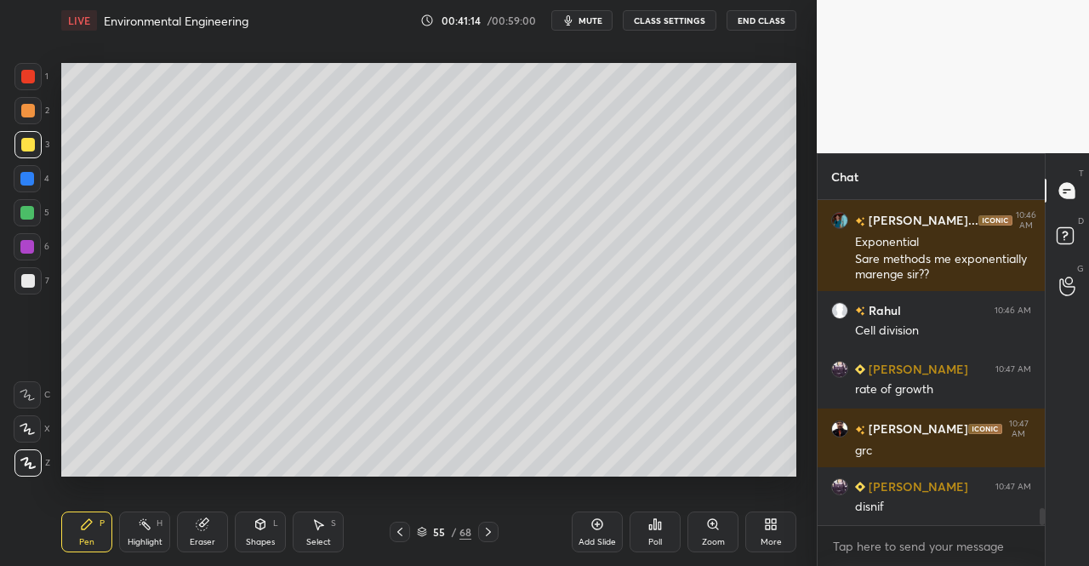
scroll to position [5950, 0]
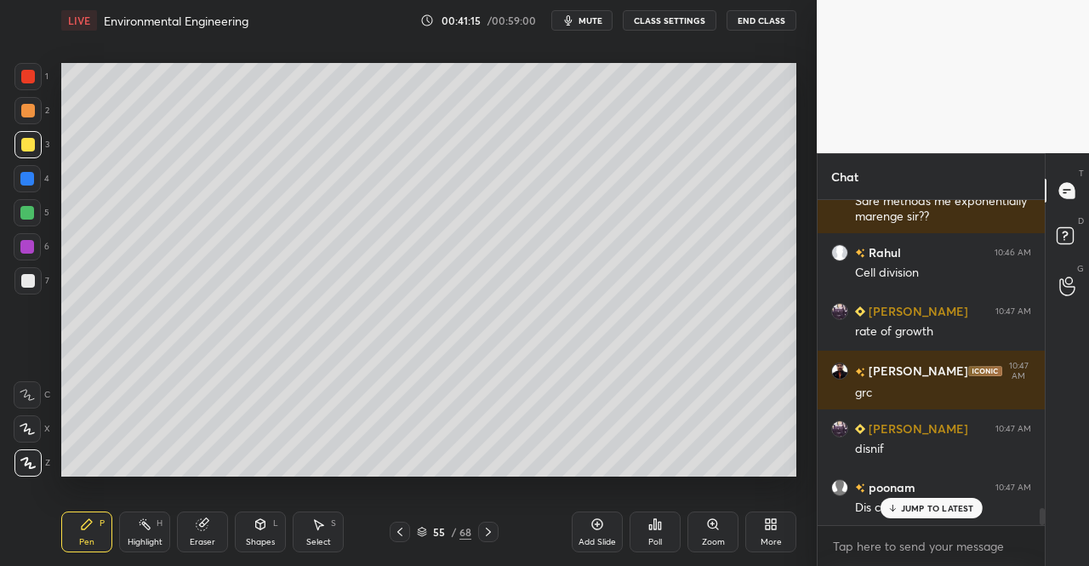
click at [400, 532] on icon at bounding box center [400, 532] width 14 height 14
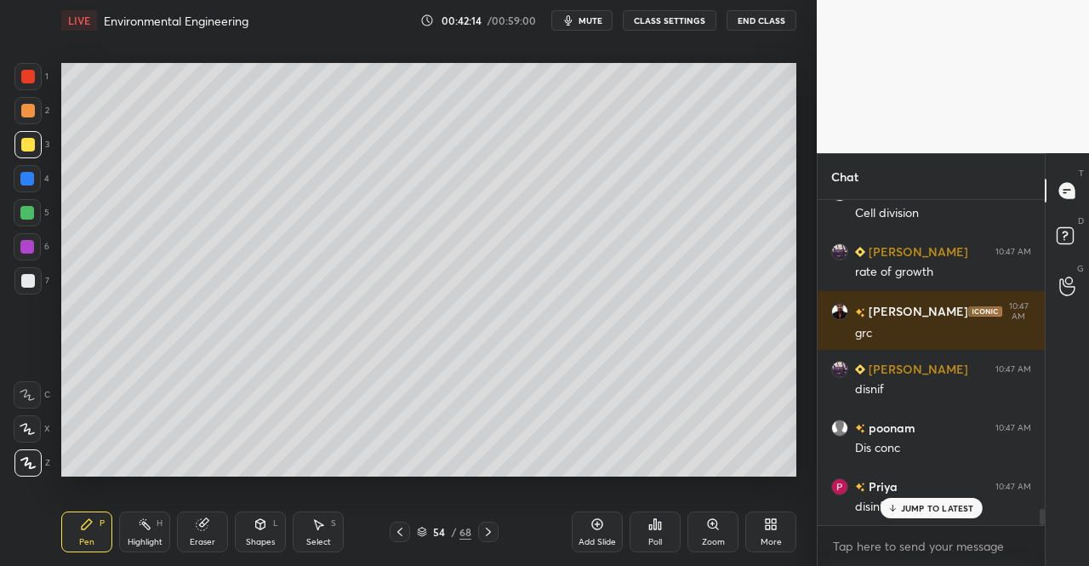
scroll to position [6083, 0]
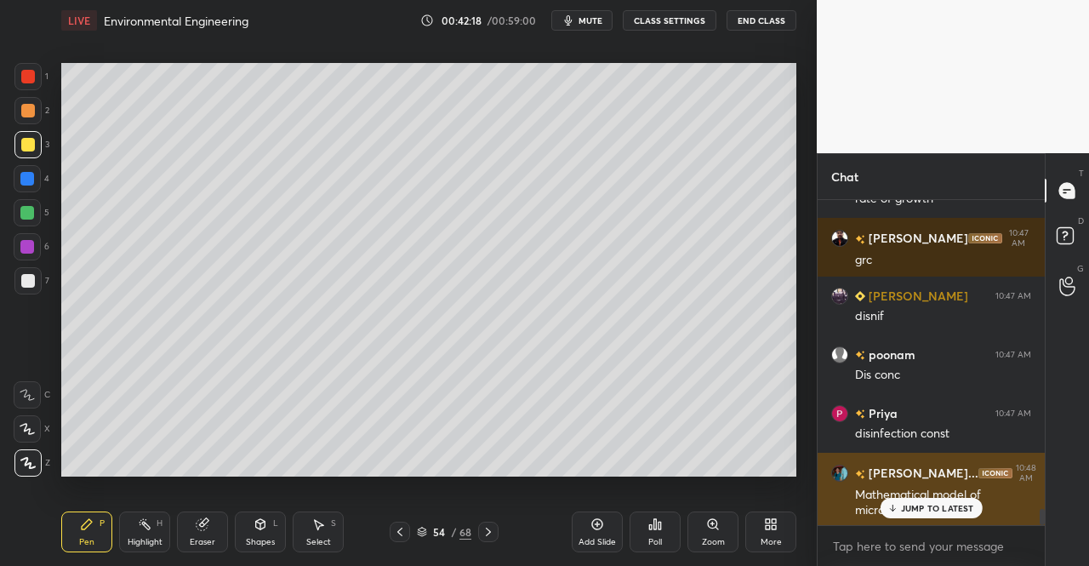
click at [930, 510] on p "JUMP TO LATEST" at bounding box center [937, 508] width 73 height 10
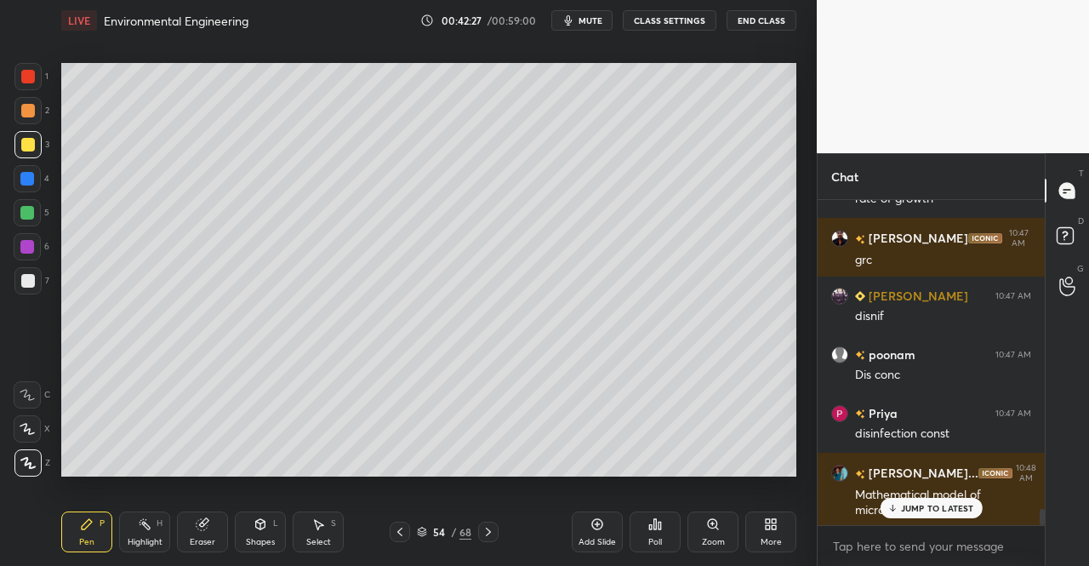
scroll to position [6124, 0]
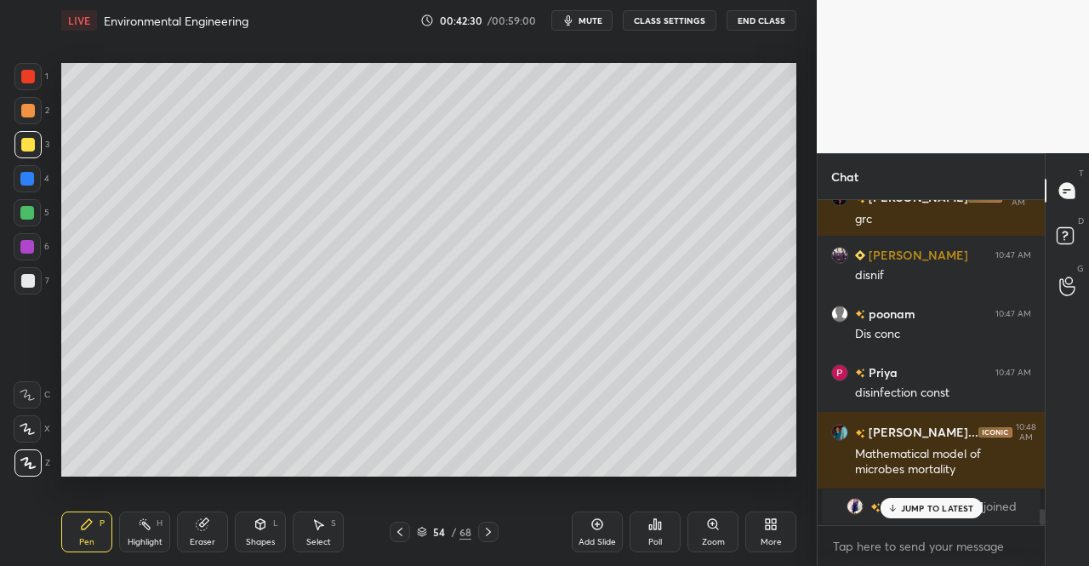
click at [584, 19] on span "mute" at bounding box center [591, 20] width 24 height 12
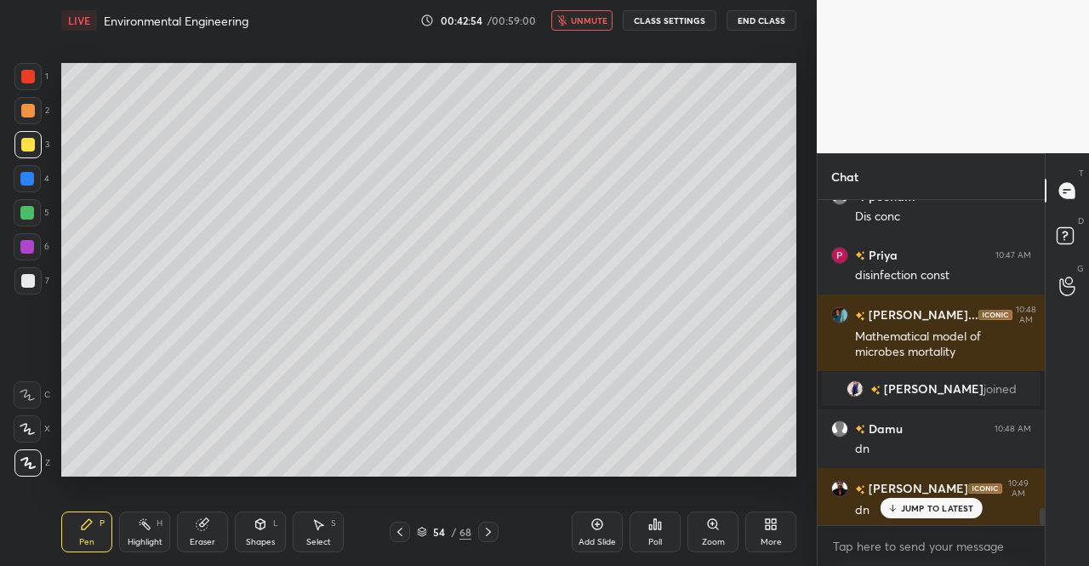
scroll to position [6076, 0]
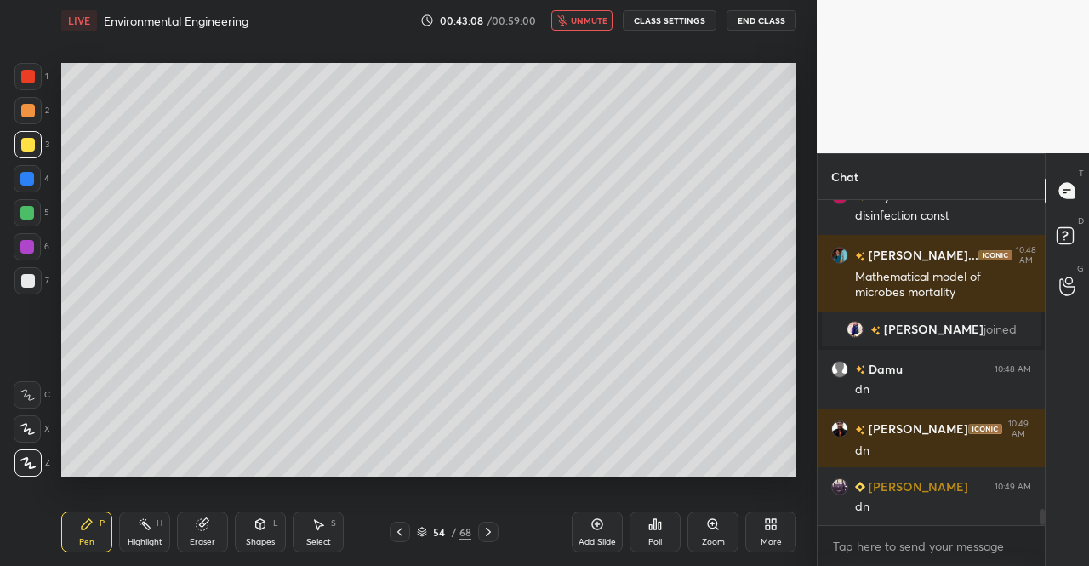
click at [574, 17] on span "unmute" at bounding box center [589, 20] width 37 height 12
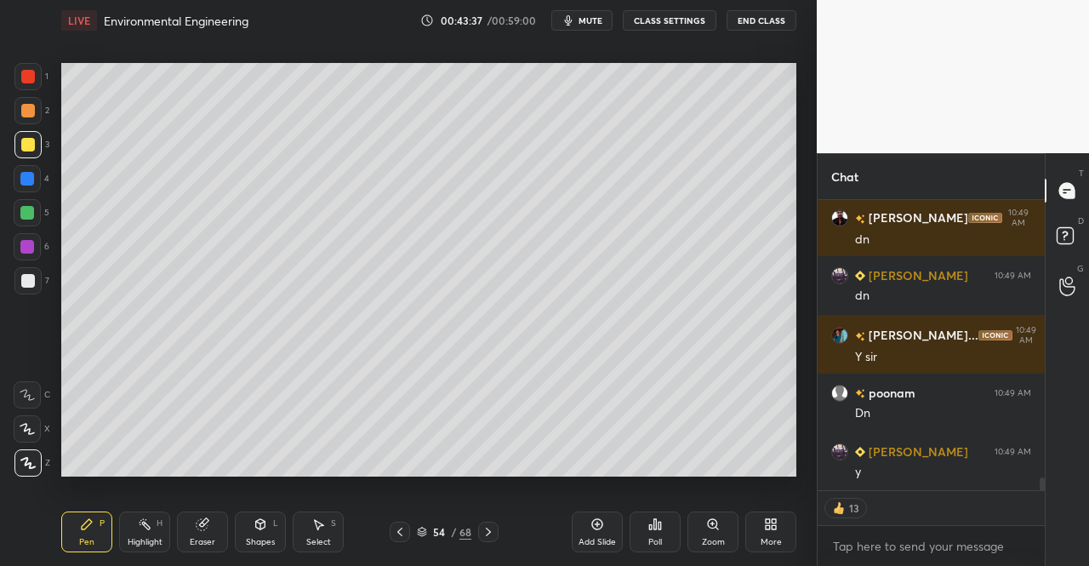
scroll to position [6346, 0]
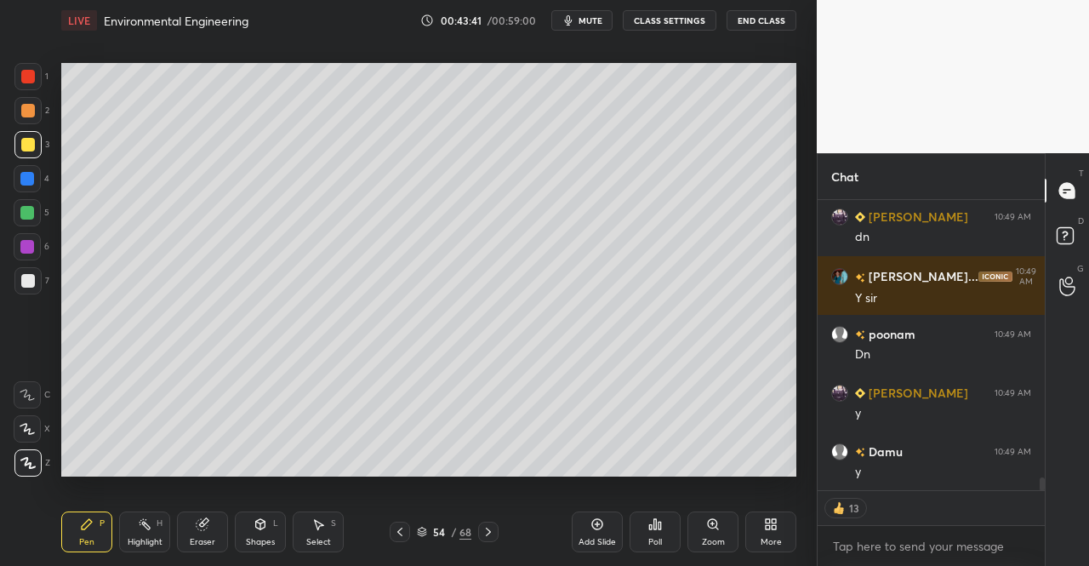
click at [392, 534] on div at bounding box center [400, 532] width 20 height 20
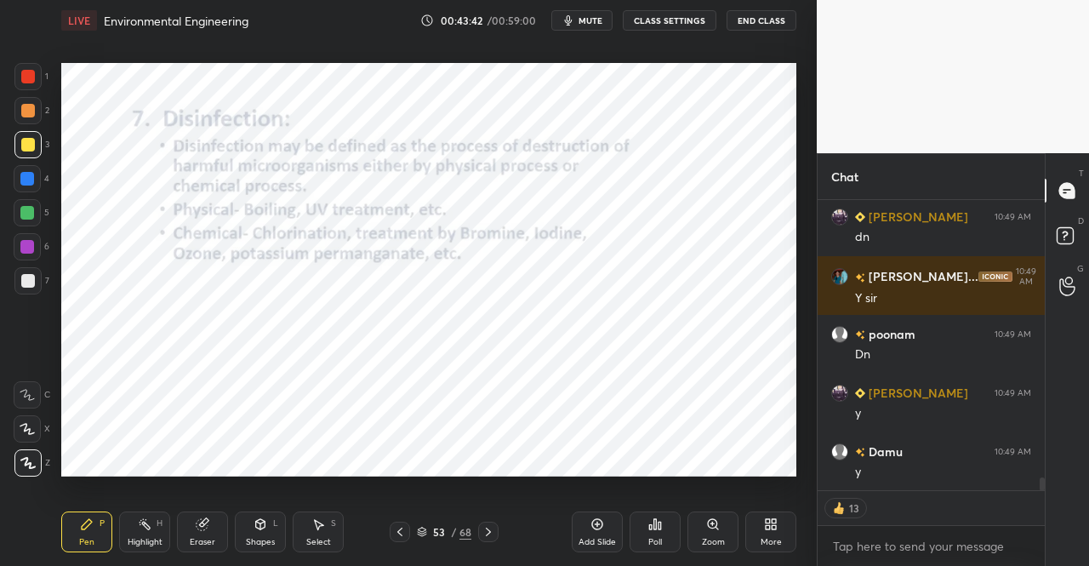
click at [487, 529] on icon at bounding box center [488, 531] width 5 height 9
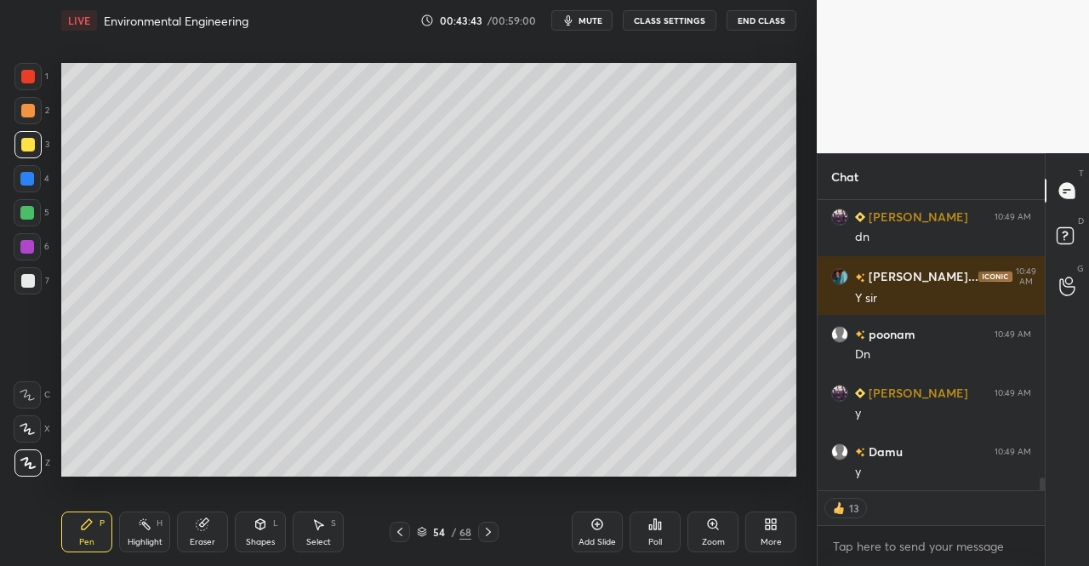
click at [491, 532] on icon at bounding box center [489, 532] width 14 height 14
click at [490, 532] on icon at bounding box center [488, 531] width 5 height 9
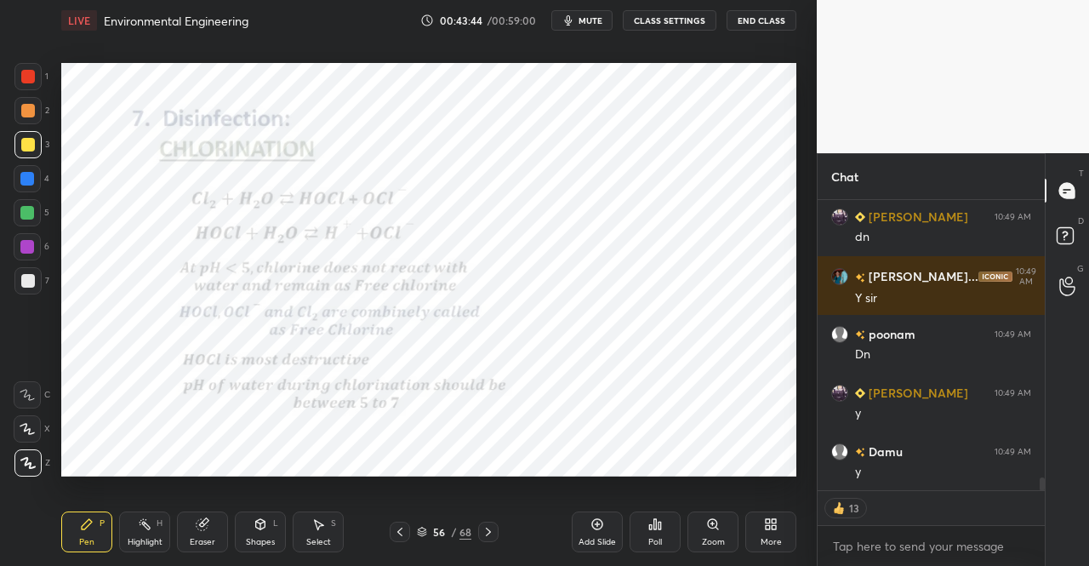
click at [489, 535] on icon at bounding box center [489, 532] width 14 height 14
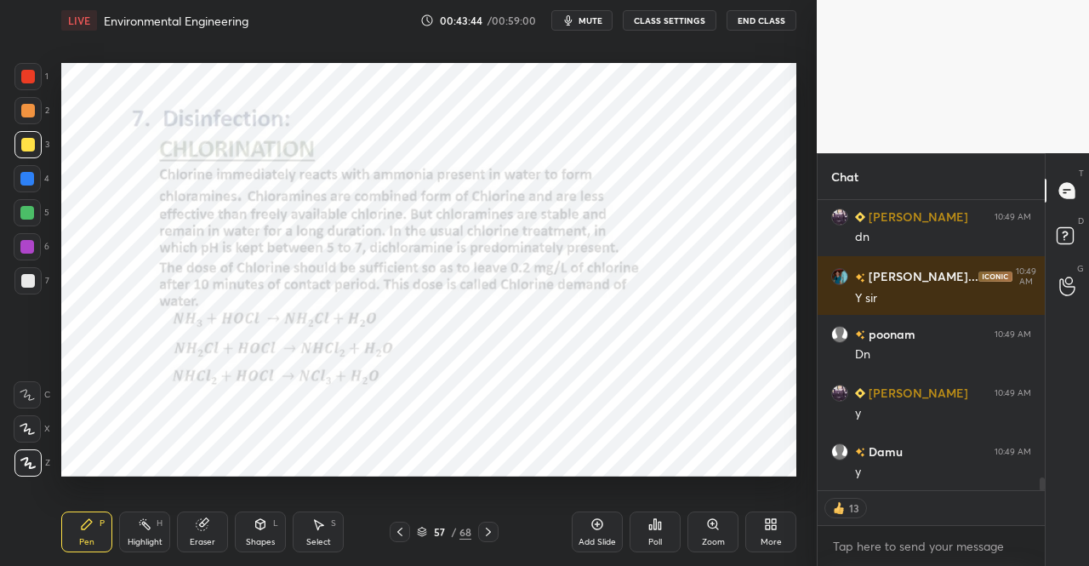
click at [489, 535] on icon at bounding box center [489, 532] width 14 height 14
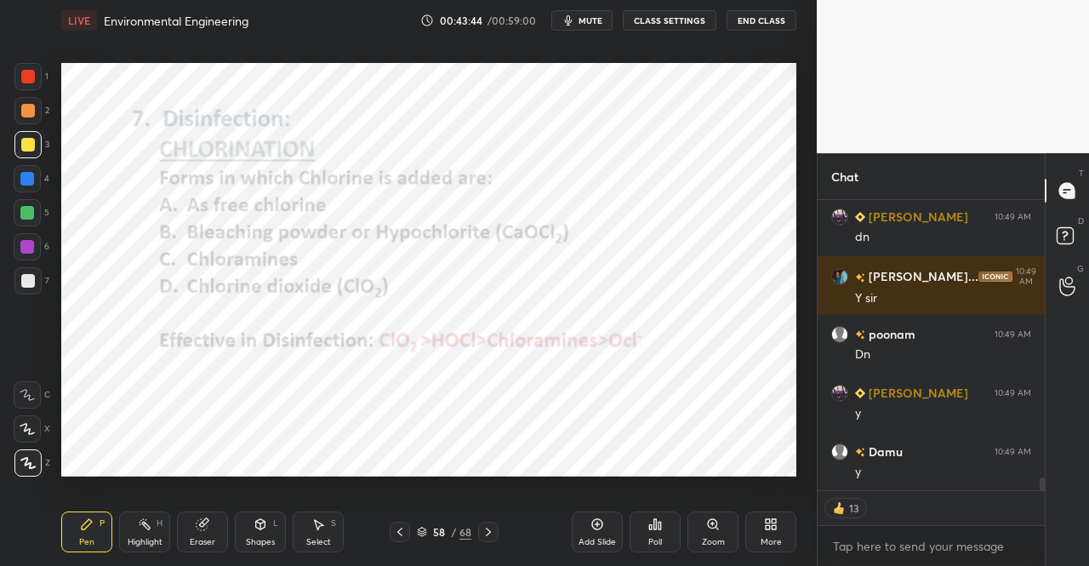
click at [488, 535] on icon at bounding box center [489, 532] width 14 height 14
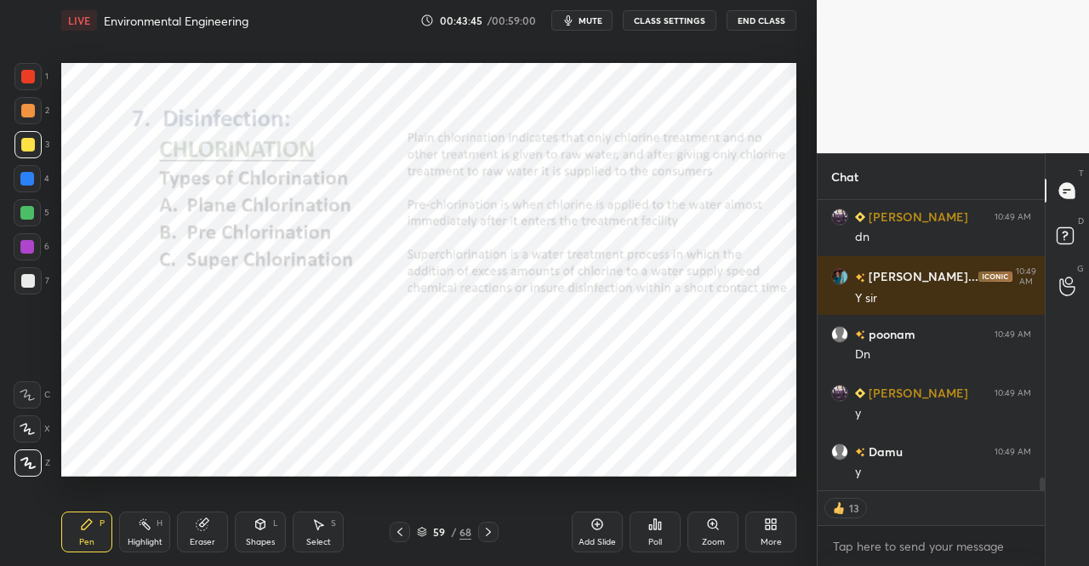
click at [488, 534] on icon at bounding box center [489, 532] width 14 height 14
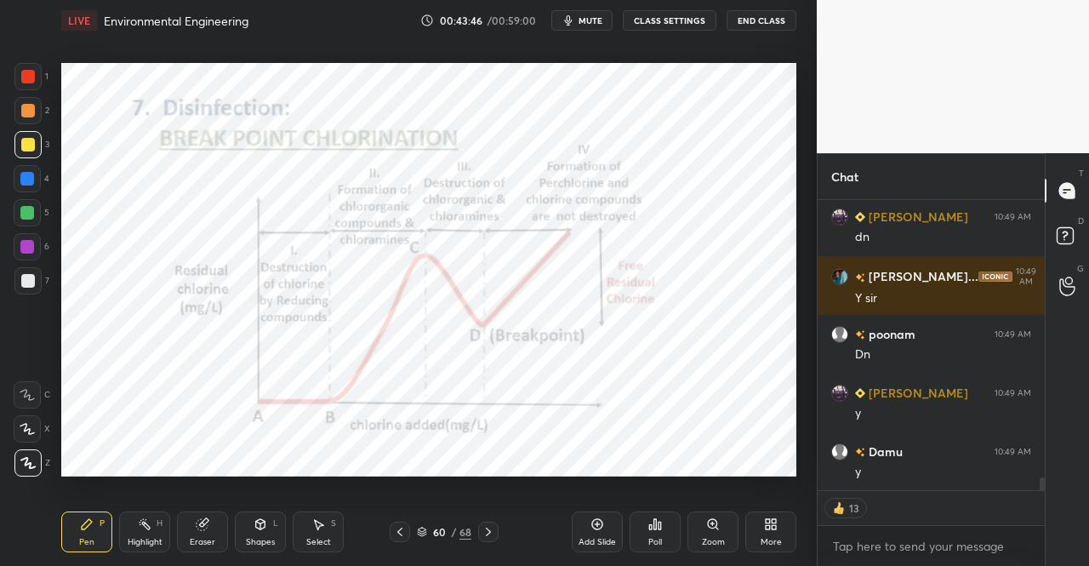
click at [483, 533] on icon at bounding box center [489, 532] width 14 height 14
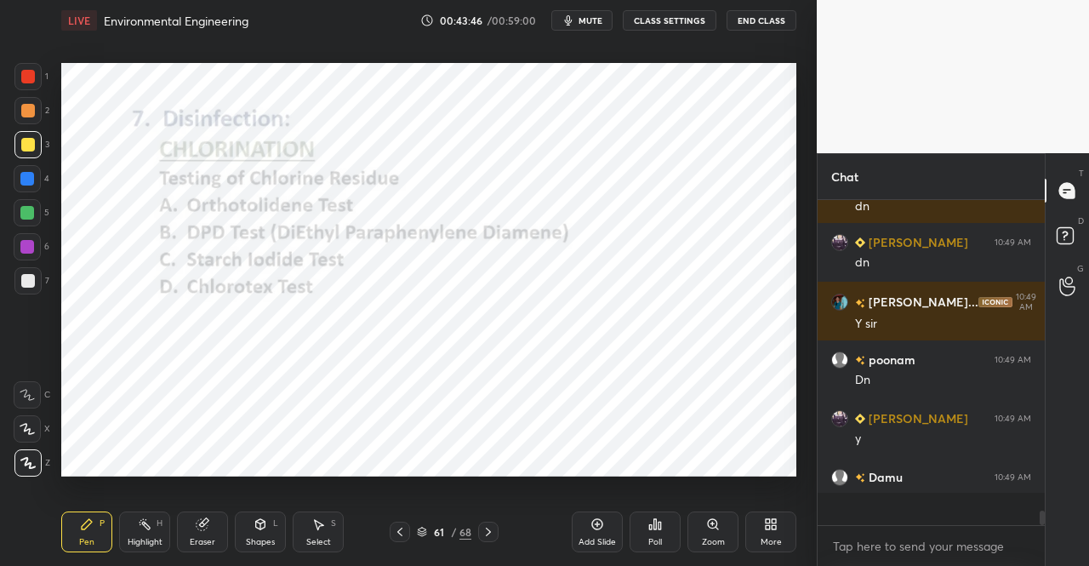
scroll to position [6, 5]
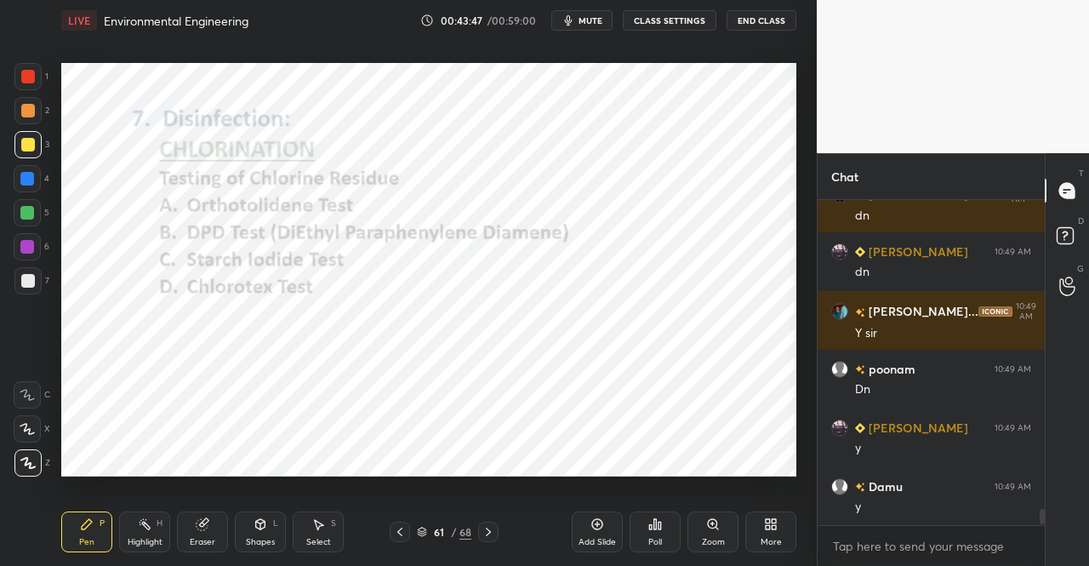
click at [485, 532] on icon at bounding box center [489, 532] width 14 height 14
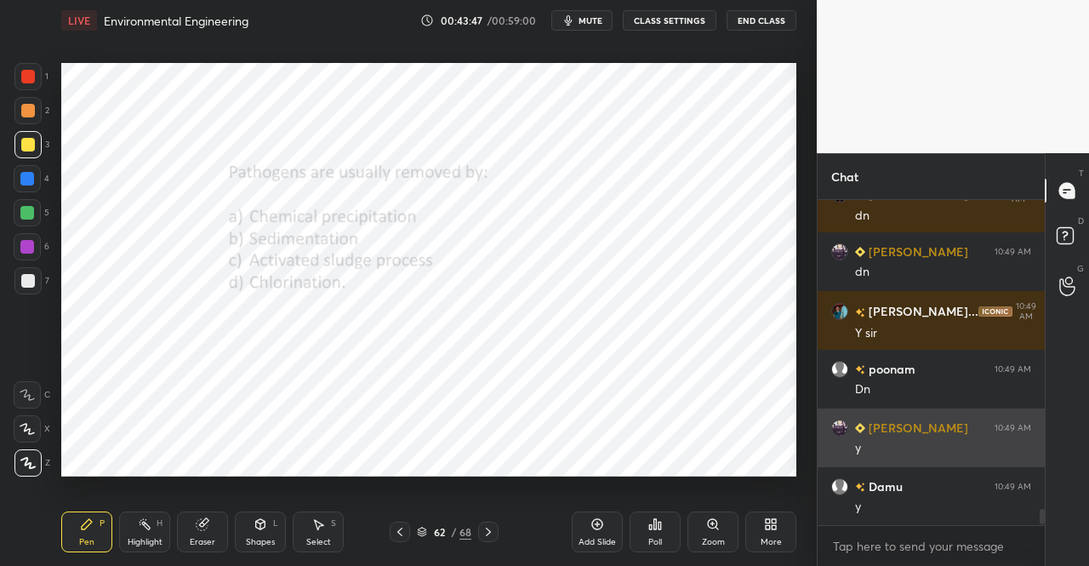
click at [482, 533] on icon at bounding box center [489, 532] width 14 height 14
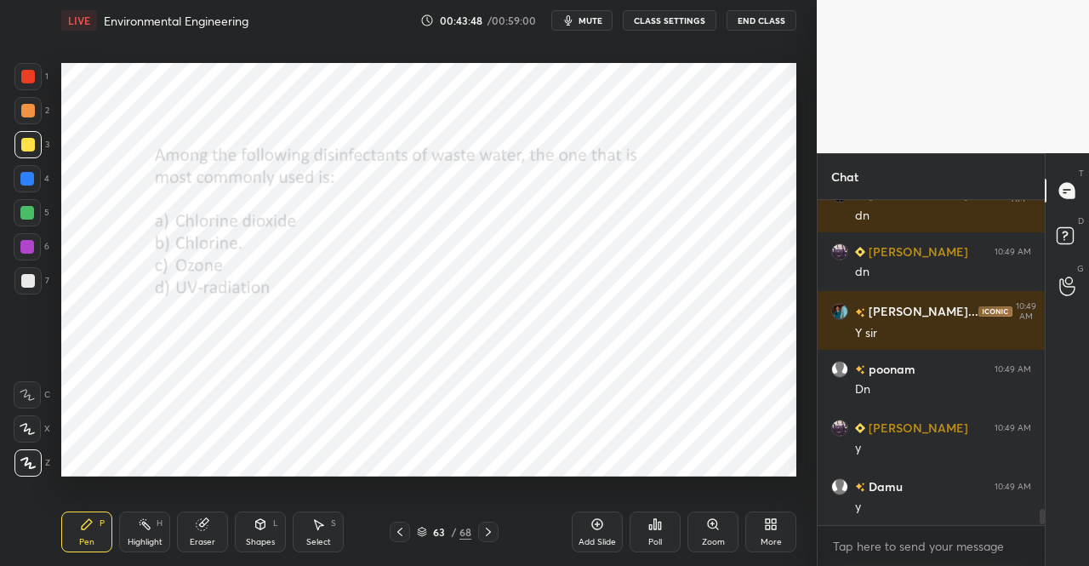
scroll to position [6352, 0]
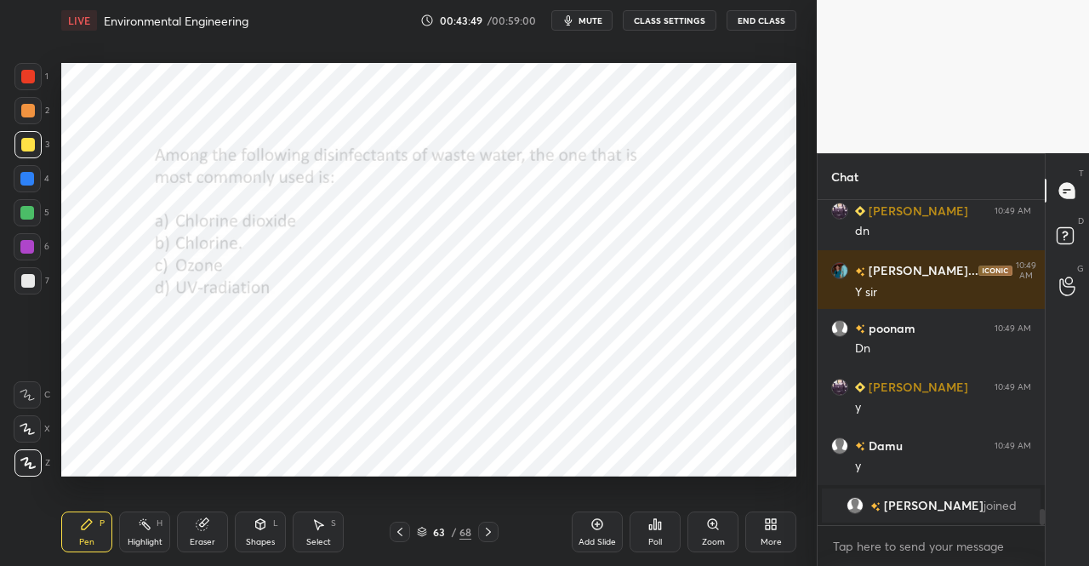
click at [403, 530] on icon at bounding box center [400, 532] width 14 height 14
click at [399, 527] on icon at bounding box center [400, 532] width 14 height 14
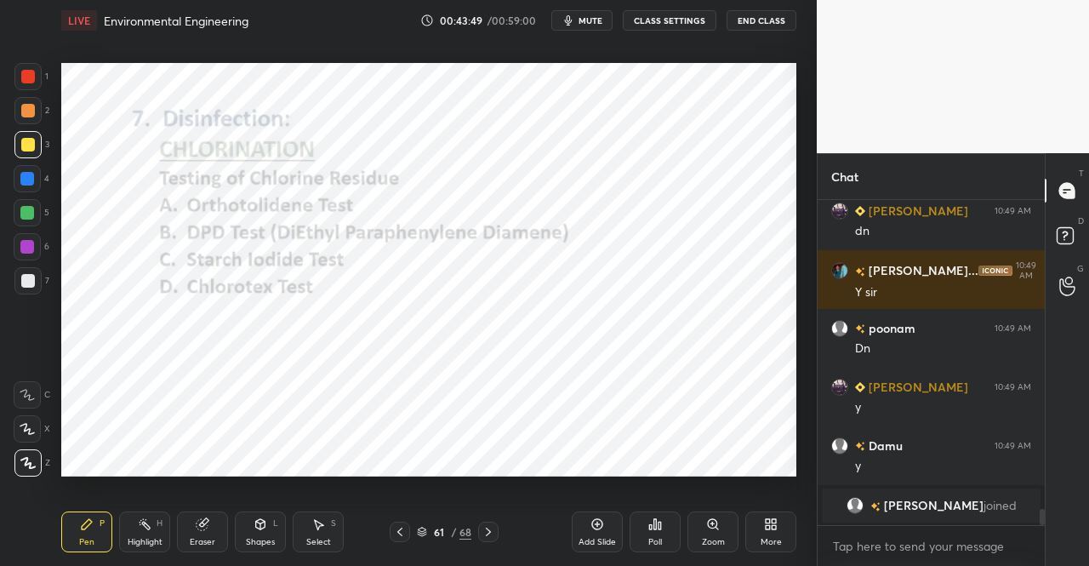
click at [396, 527] on icon at bounding box center [400, 532] width 14 height 14
click at [398, 528] on icon at bounding box center [400, 532] width 14 height 14
click at [398, 529] on icon at bounding box center [400, 532] width 14 height 14
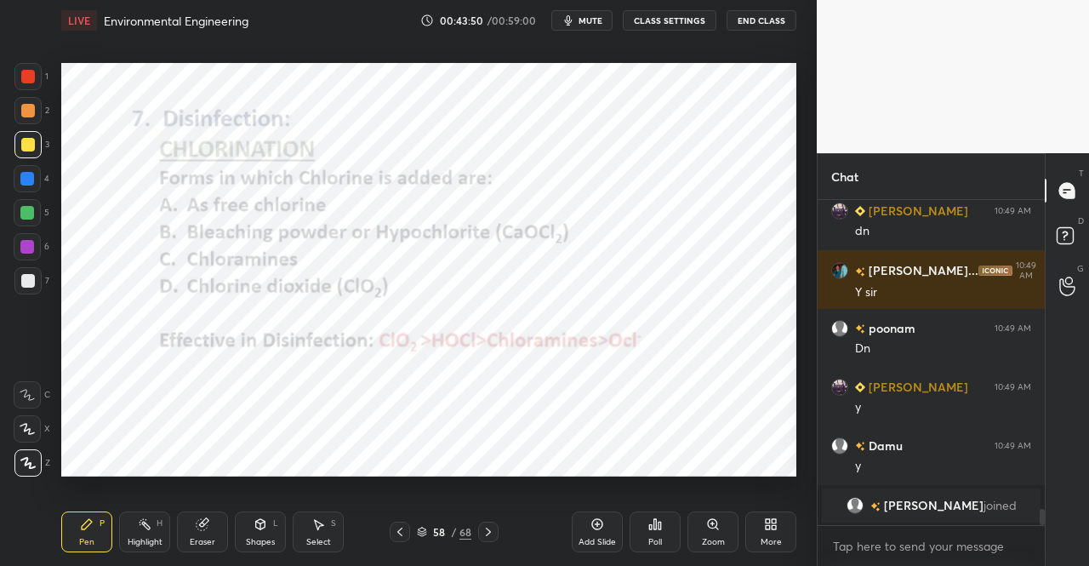
click at [398, 529] on icon at bounding box center [400, 532] width 14 height 14
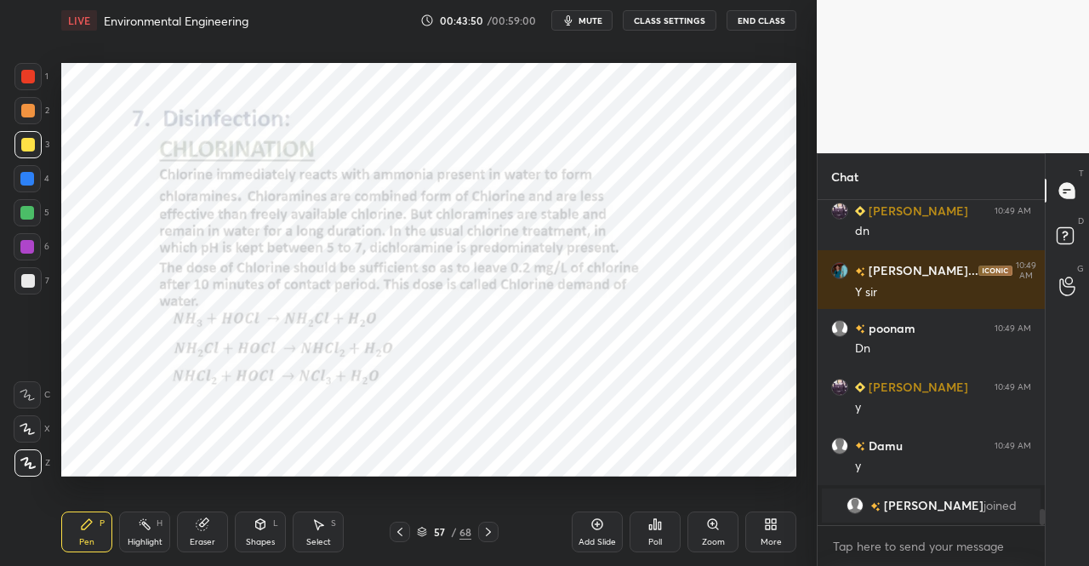
click at [400, 529] on icon at bounding box center [400, 532] width 14 height 14
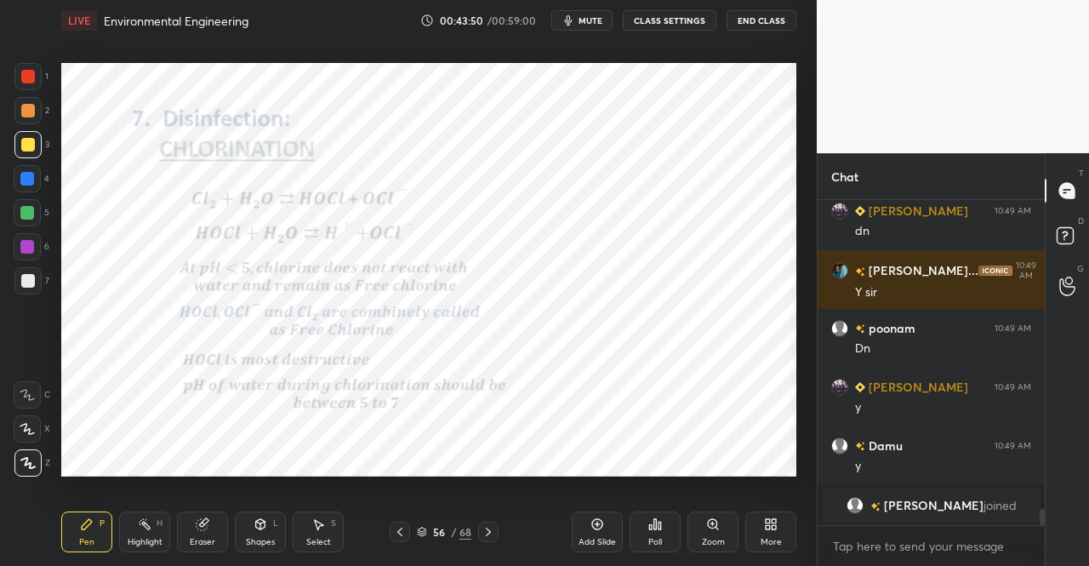
click at [402, 530] on icon at bounding box center [400, 532] width 14 height 14
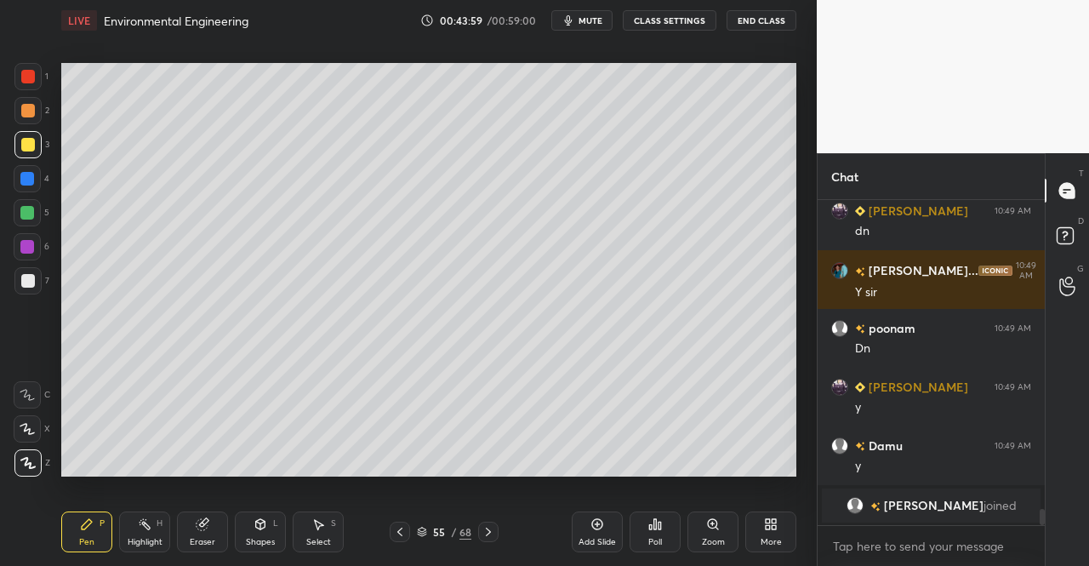
click at [199, 533] on div "Eraser" at bounding box center [202, 531] width 51 height 41
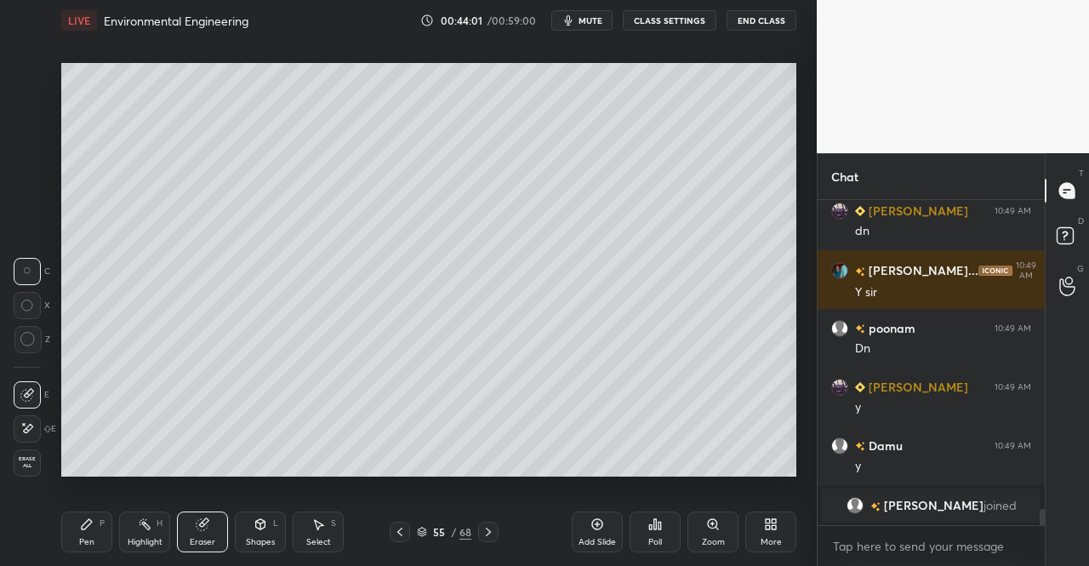
click at [91, 534] on div "Pen P" at bounding box center [86, 531] width 51 height 41
click at [83, 513] on div "Pen P" at bounding box center [86, 531] width 51 height 41
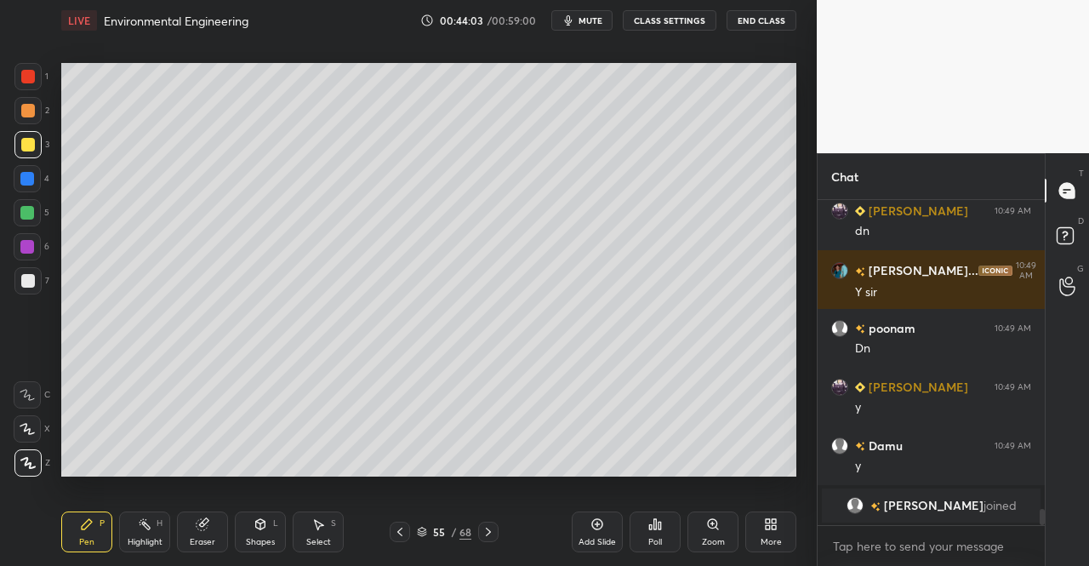
click at [209, 528] on div "Eraser" at bounding box center [202, 531] width 51 height 41
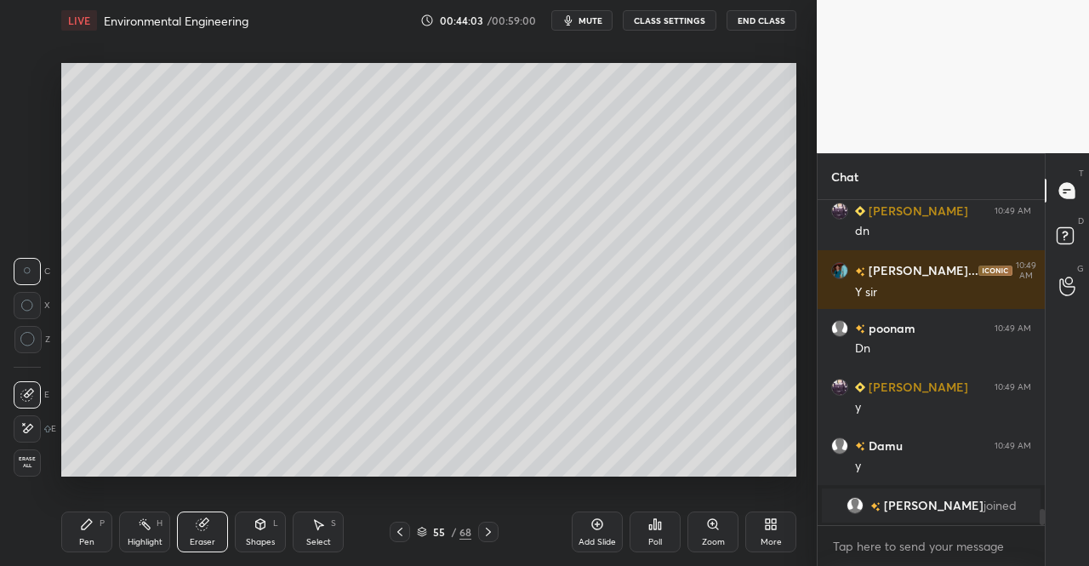
click at [198, 500] on div "Pen P Highlight H Eraser Shapes L Select S 55 / 68 Add Slide Poll Zoom More" at bounding box center [428, 532] width 735 height 68
click at [97, 531] on div "Pen P" at bounding box center [86, 531] width 51 height 41
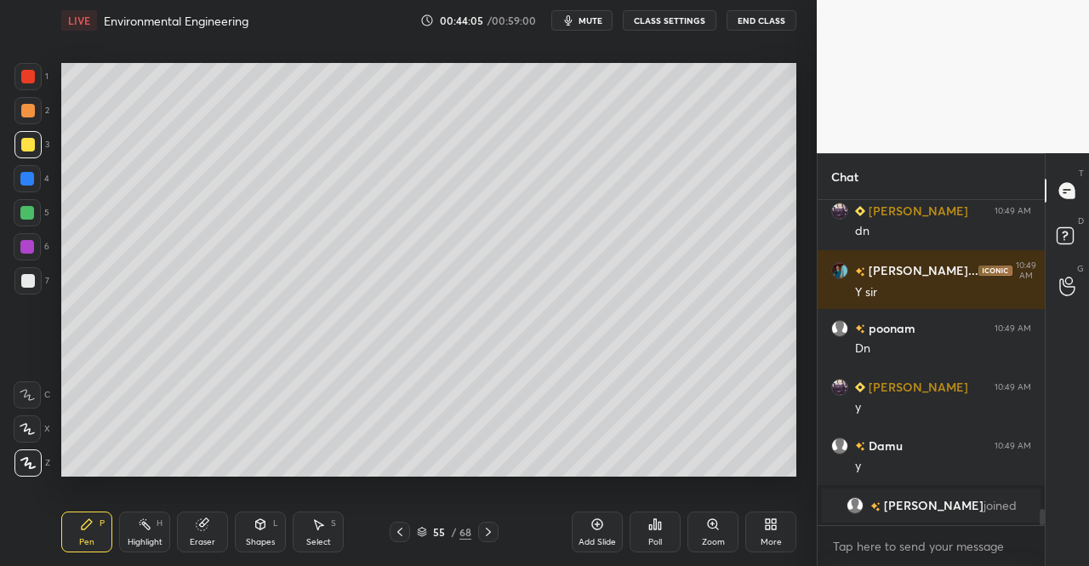
click at [92, 518] on icon at bounding box center [87, 524] width 14 height 14
click at [250, 538] on div "Shapes" at bounding box center [260, 542] width 29 height 9
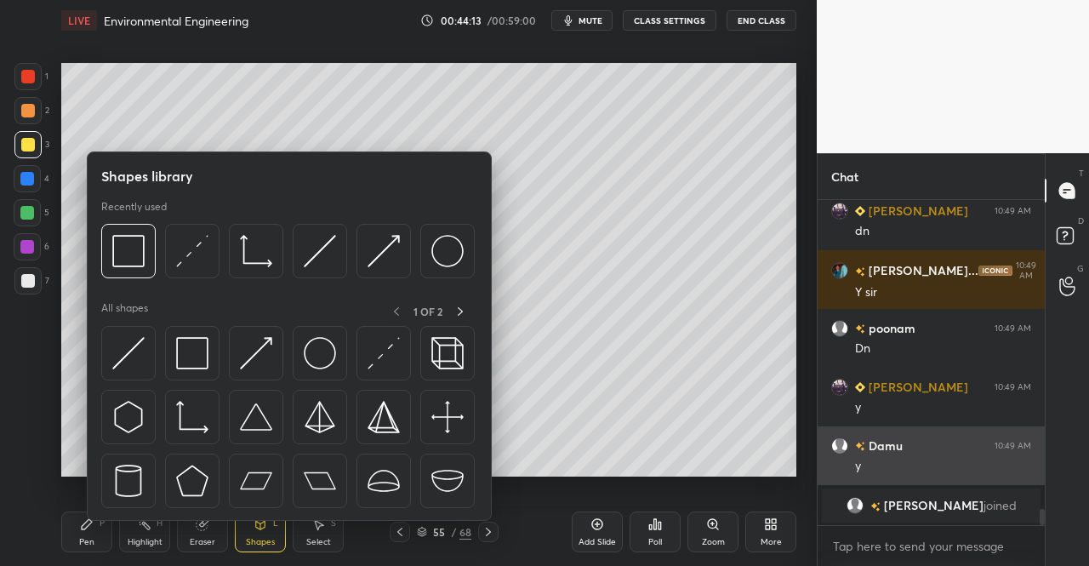
click at [128, 351] on img at bounding box center [128, 353] width 32 height 32
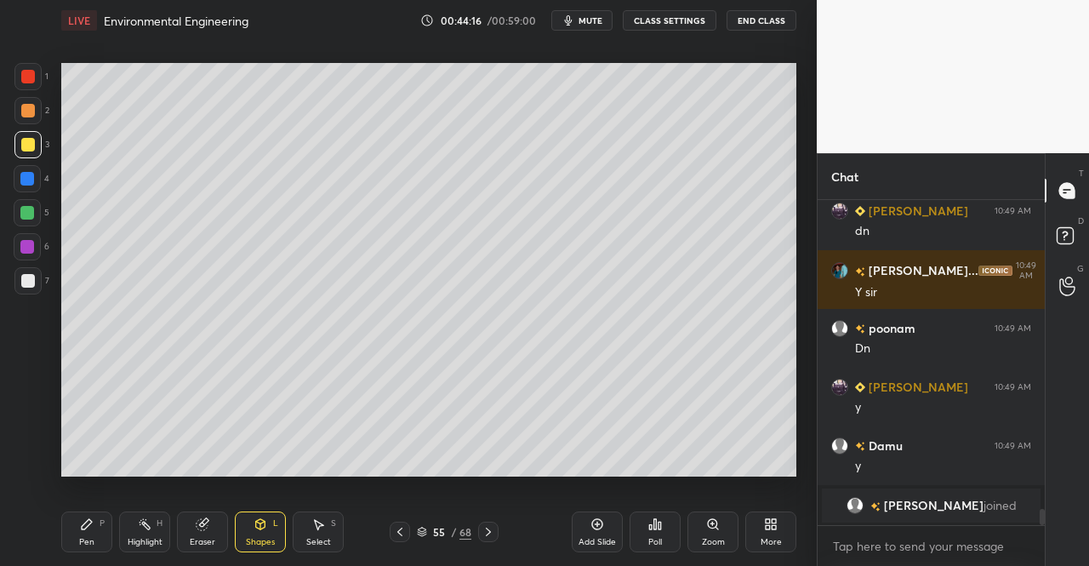
click at [100, 532] on div "Pen P" at bounding box center [86, 531] width 51 height 41
click at [87, 524] on icon at bounding box center [87, 524] width 10 height 10
click at [408, 530] on div at bounding box center [400, 532] width 20 height 20
click at [406, 528] on icon at bounding box center [400, 532] width 14 height 14
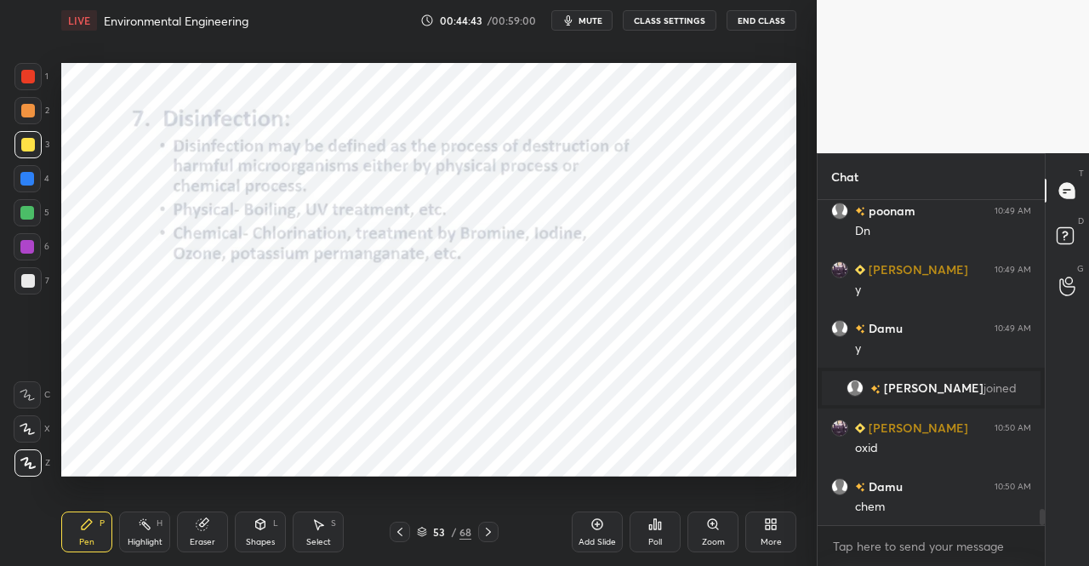
scroll to position [6432, 0]
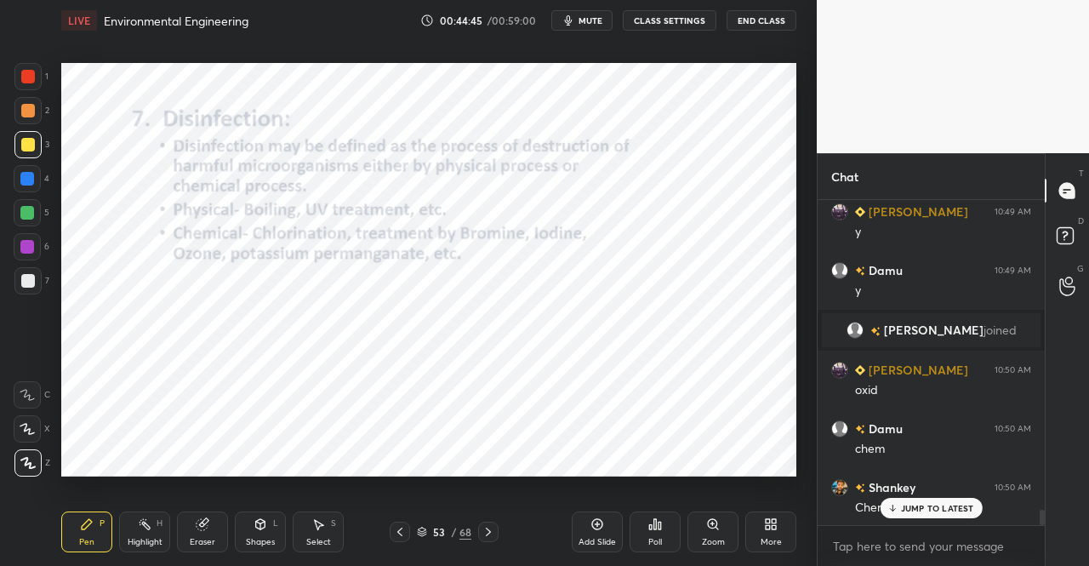
click at [487, 526] on icon at bounding box center [489, 532] width 14 height 14
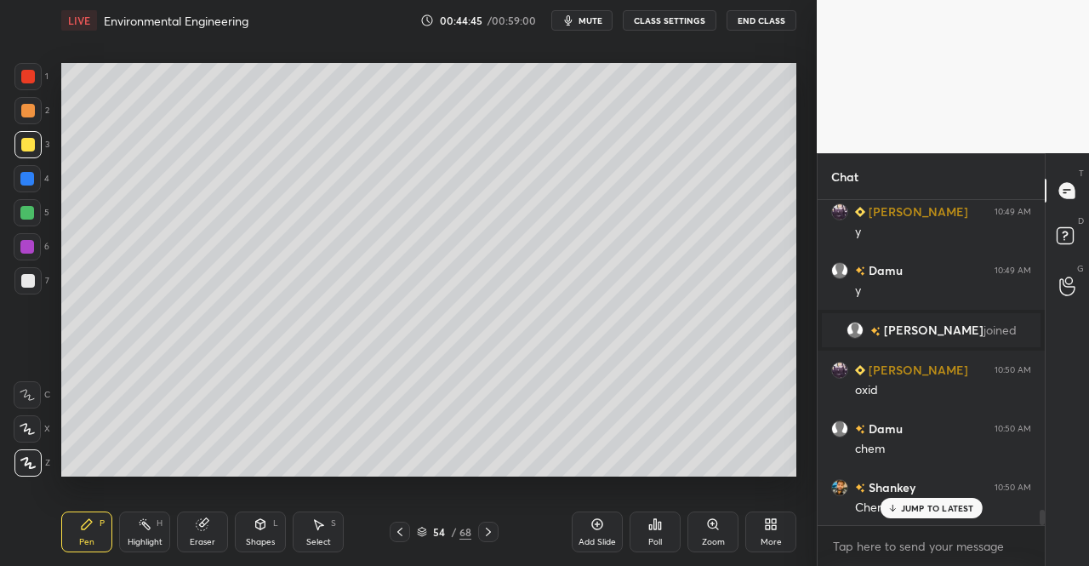
click at [486, 527] on icon at bounding box center [489, 532] width 14 height 14
click at [61, 556] on div "Pen P Highlight H Eraser Shapes L Select S 55 / 68 Add Slide Poll Zoom More" at bounding box center [428, 532] width 735 height 68
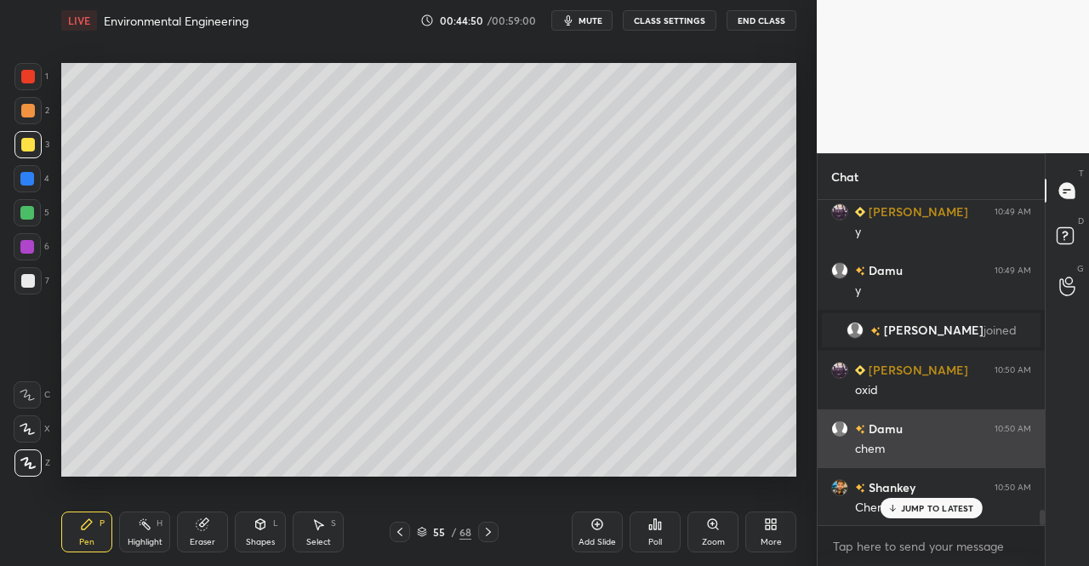
click at [73, 539] on div "Pen P" at bounding box center [86, 531] width 51 height 41
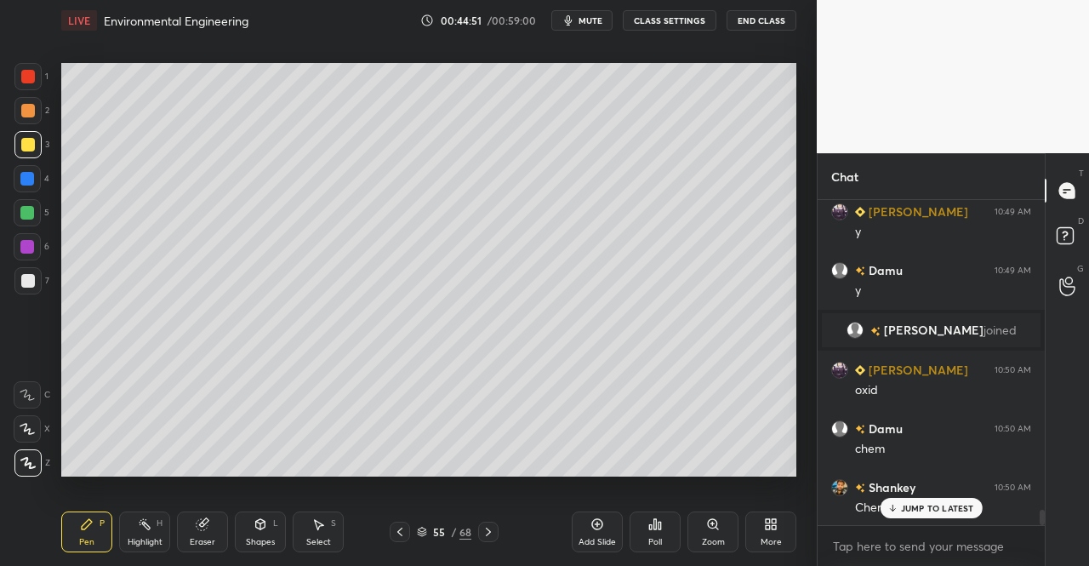
click at [248, 533] on div "Shapes L" at bounding box center [260, 531] width 51 height 41
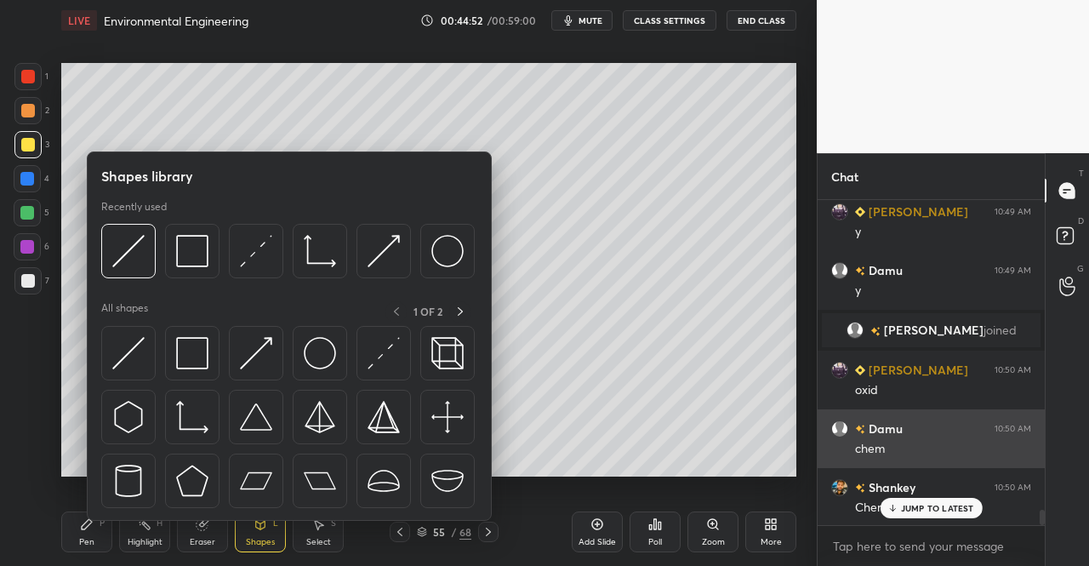
click at [128, 362] on img at bounding box center [128, 353] width 32 height 32
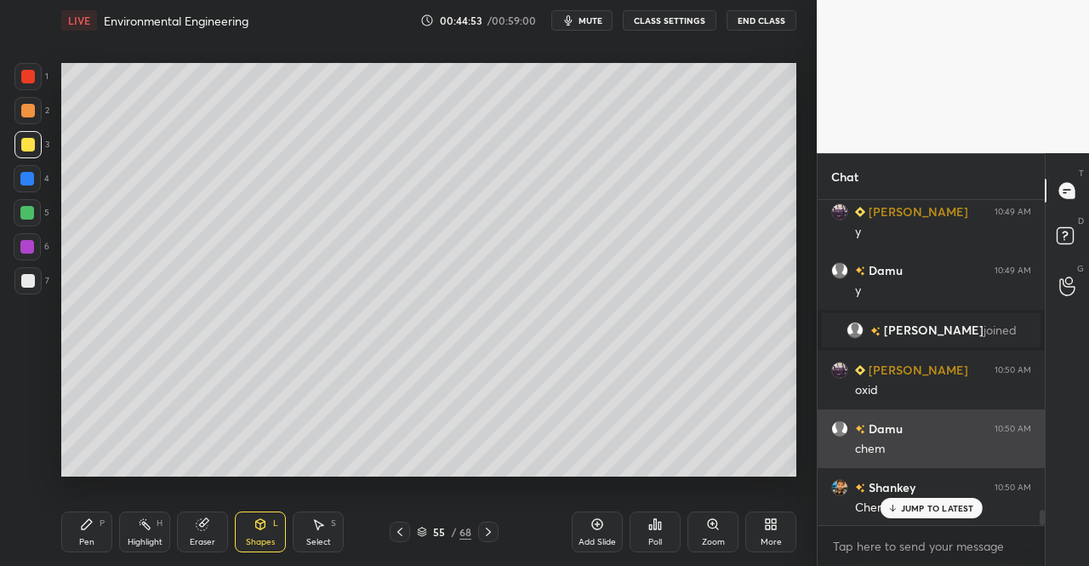
scroll to position [6491, 0]
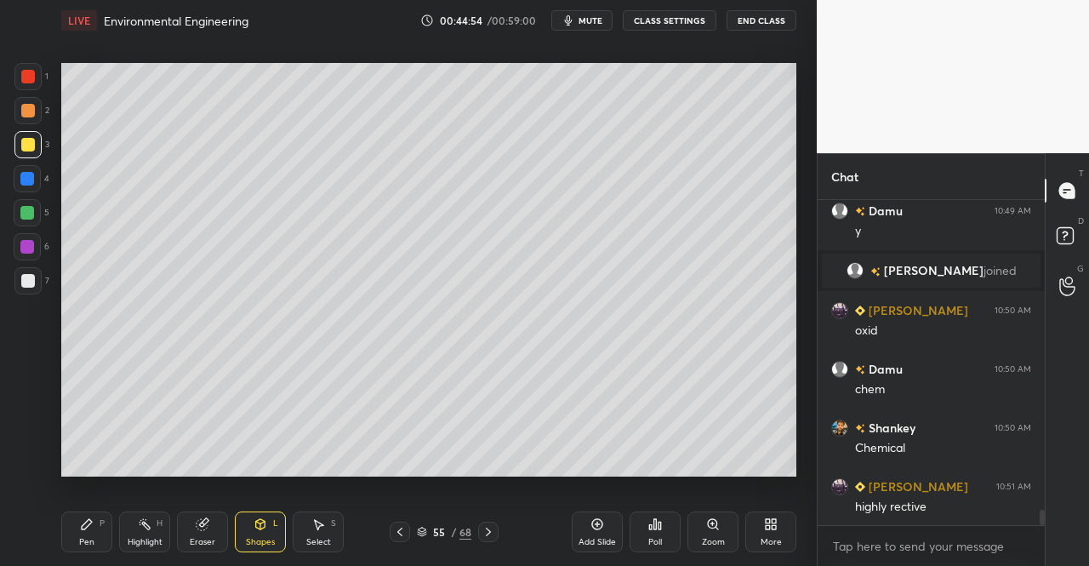
click at [73, 524] on div "Pen P" at bounding box center [86, 531] width 51 height 41
click at [72, 503] on div "Pen P Highlight H Eraser Shapes L Select S 55 / 68 Add Slide Poll Zoom More" at bounding box center [428, 532] width 735 height 68
click at [264, 527] on icon at bounding box center [260, 524] width 9 height 10
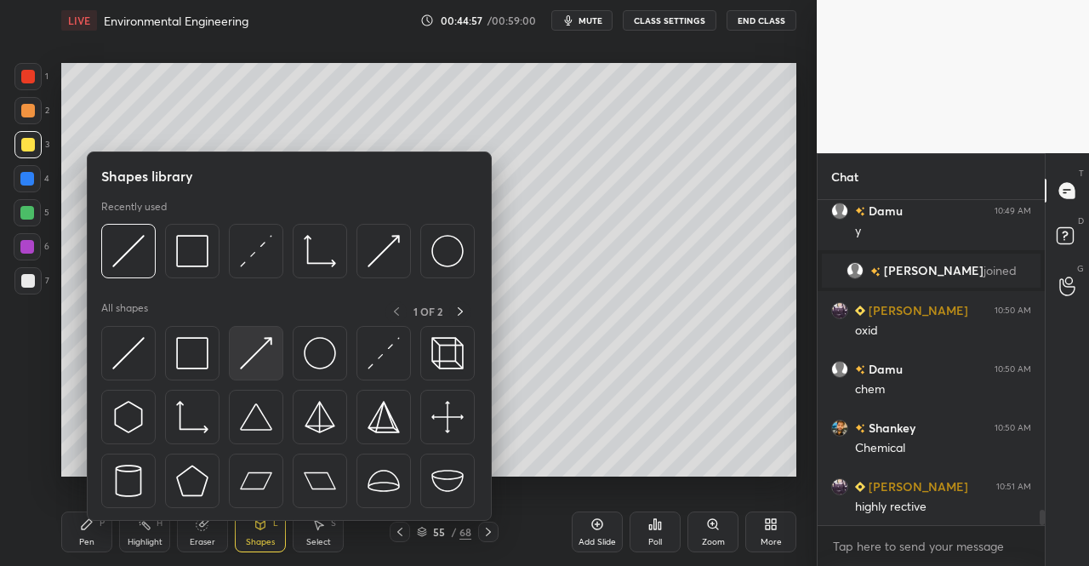
click at [258, 363] on img at bounding box center [256, 353] width 32 height 32
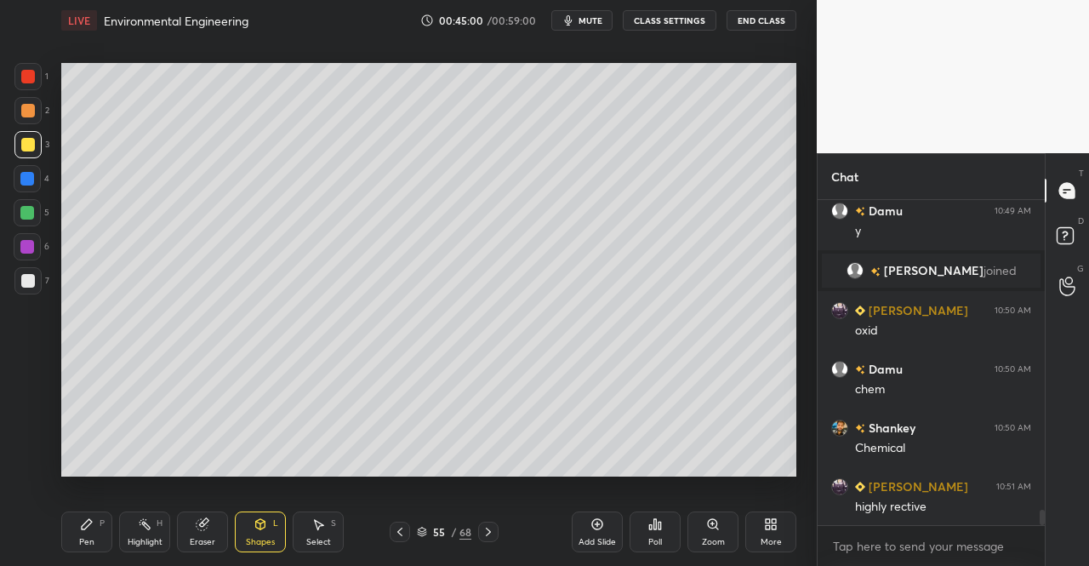
click at [88, 545] on div "Pen" at bounding box center [86, 542] width 15 height 9
click at [81, 529] on icon at bounding box center [87, 524] width 14 height 14
click at [255, 544] on div "Shapes" at bounding box center [260, 542] width 29 height 9
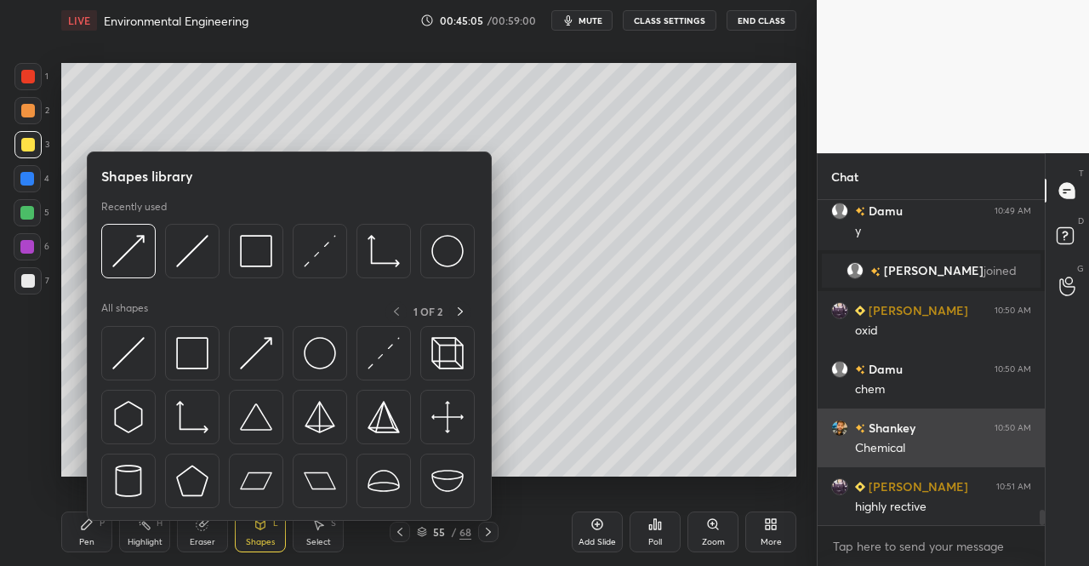
click at [191, 354] on img at bounding box center [192, 353] width 32 height 32
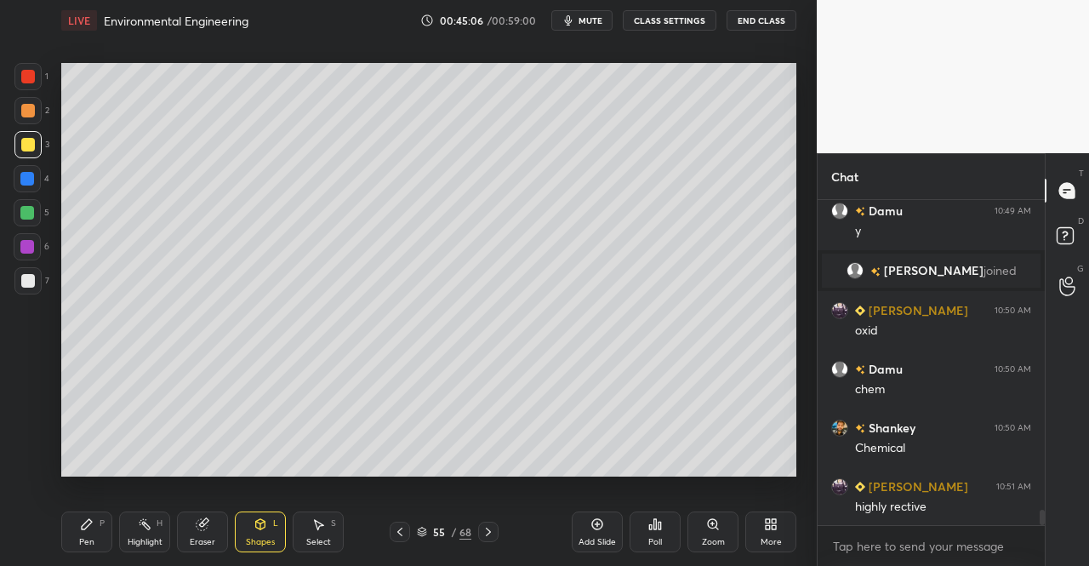
click at [19, 76] on div at bounding box center [27, 76] width 27 height 27
click at [100, 530] on div "Pen P" at bounding box center [86, 531] width 51 height 41
click at [81, 522] on icon at bounding box center [87, 524] width 14 height 14
click at [23, 149] on div at bounding box center [28, 145] width 14 height 14
click at [32, 154] on div at bounding box center [27, 144] width 27 height 27
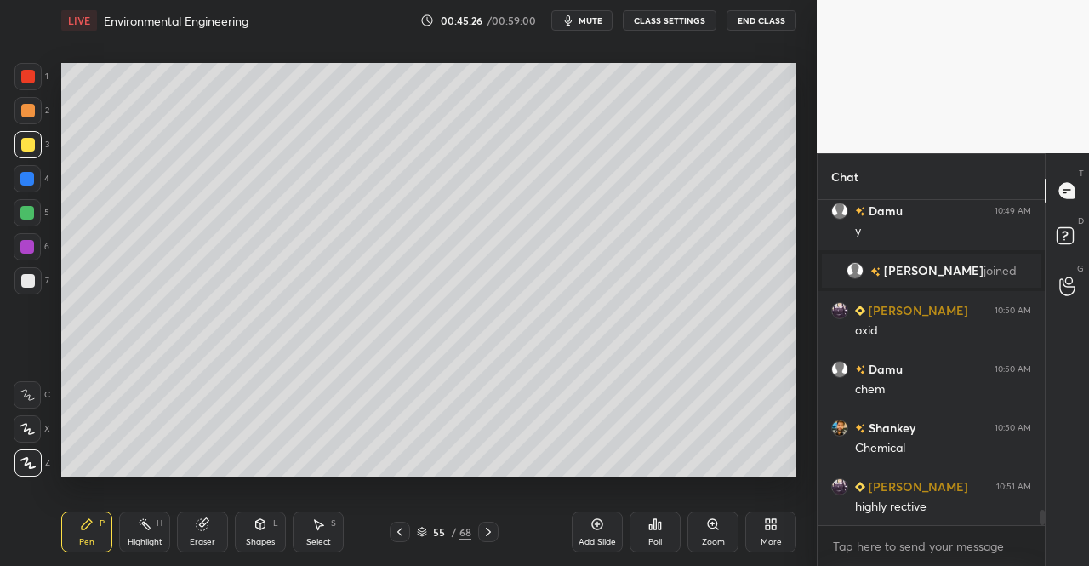
click at [323, 530] on icon at bounding box center [318, 524] width 14 height 14
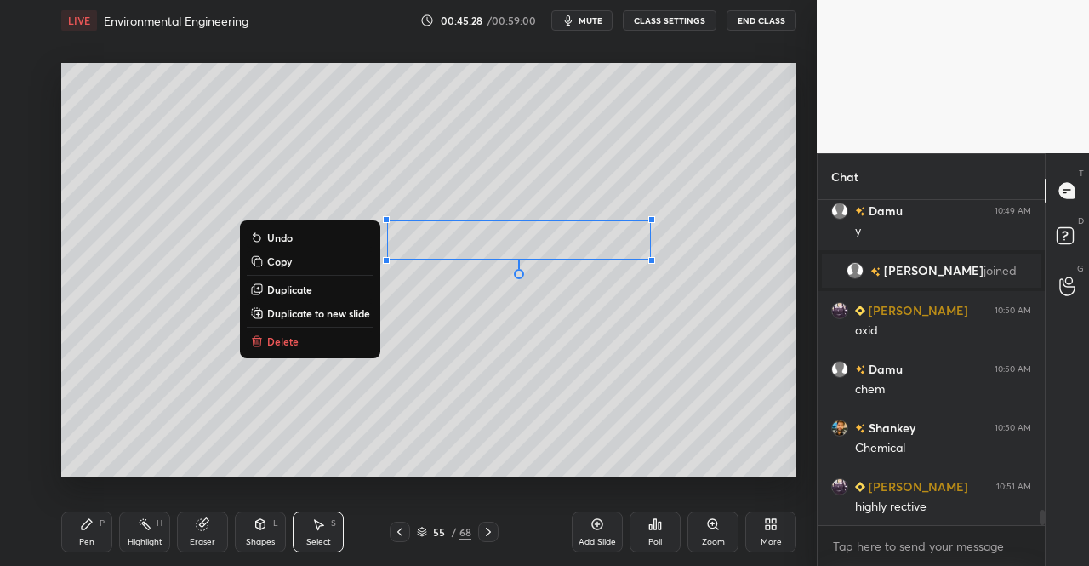
click at [584, 356] on div "0 ° Undo Copy Duplicate Duplicate to new slide Delete" at bounding box center [428, 269] width 735 height 413
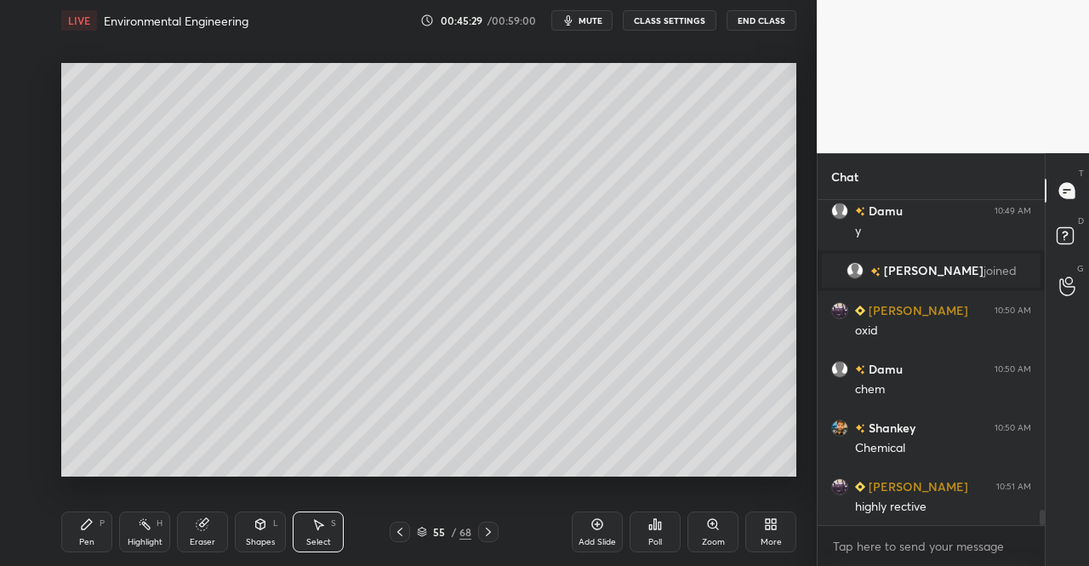
click at [252, 535] on div "Shapes L" at bounding box center [260, 531] width 51 height 41
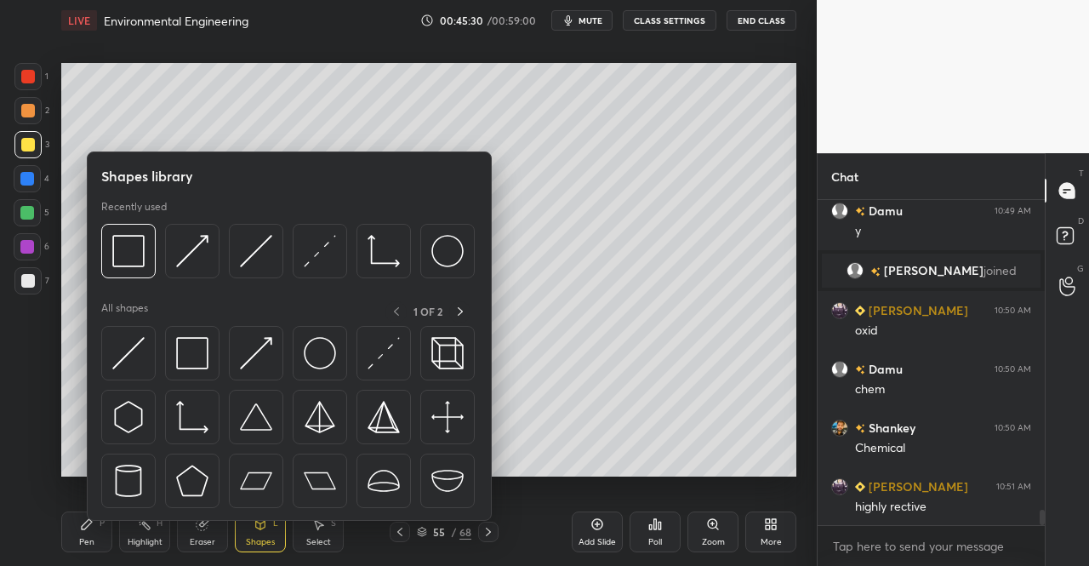
click at [78, 549] on div "Pen P" at bounding box center [86, 531] width 51 height 41
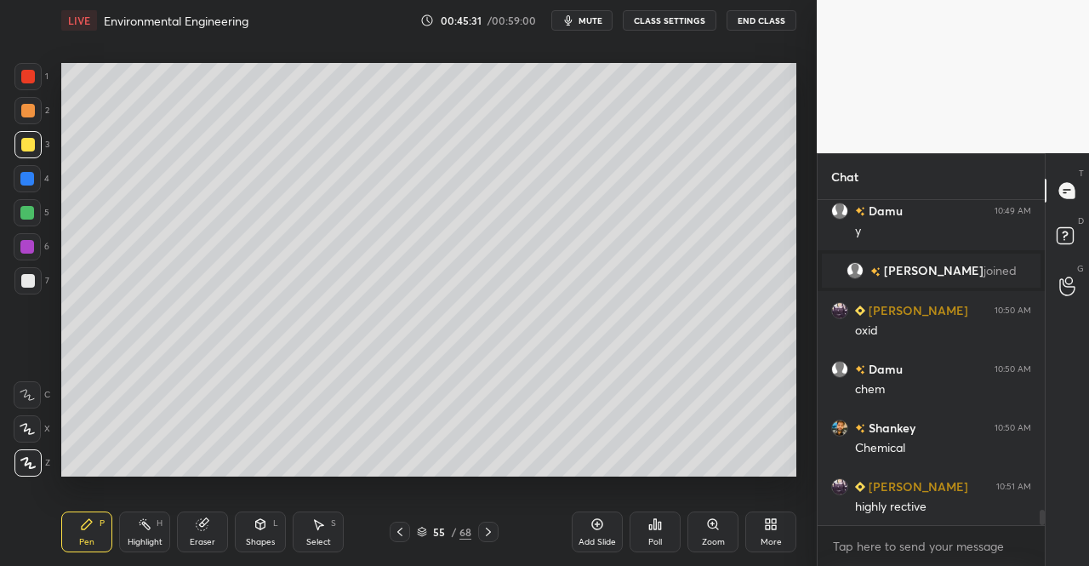
click at [22, 218] on div at bounding box center [27, 213] width 14 height 14
click at [27, 223] on div at bounding box center [27, 212] width 27 height 27
click at [25, 246] on div at bounding box center [27, 247] width 14 height 14
click at [20, 251] on div at bounding box center [27, 247] width 14 height 14
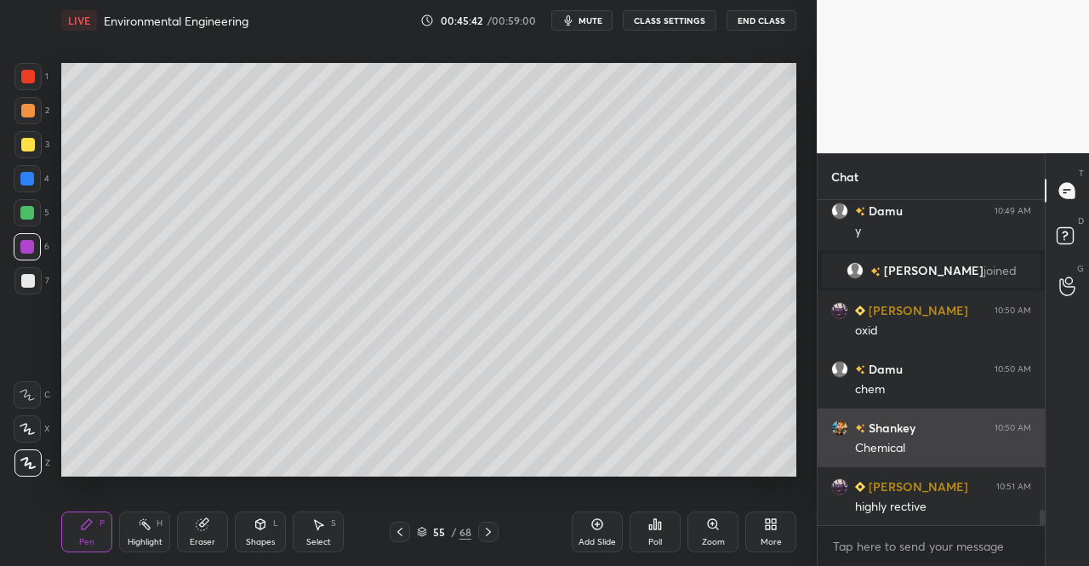
scroll to position [6549, 0]
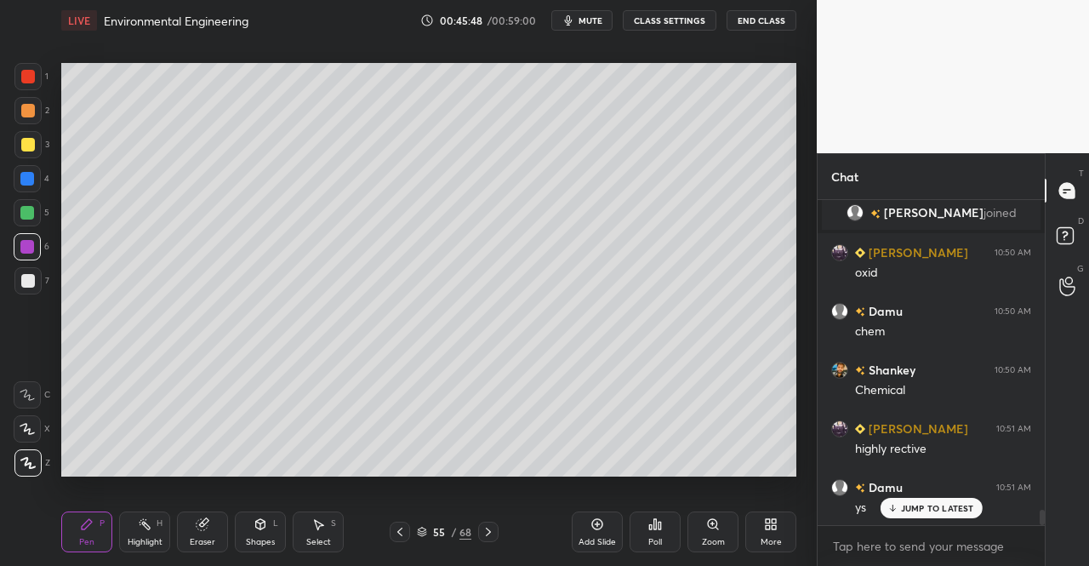
click at [327, 533] on div "Select S" at bounding box center [318, 531] width 51 height 41
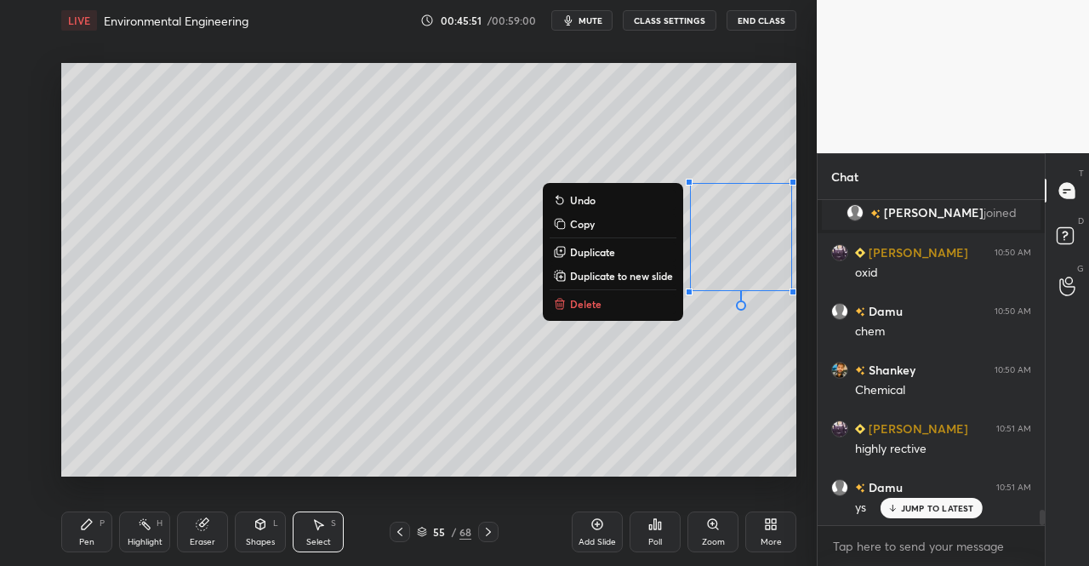
click at [672, 386] on div "0 ° Undo Copy Duplicate Duplicate to new slide Delete" at bounding box center [428, 269] width 735 height 413
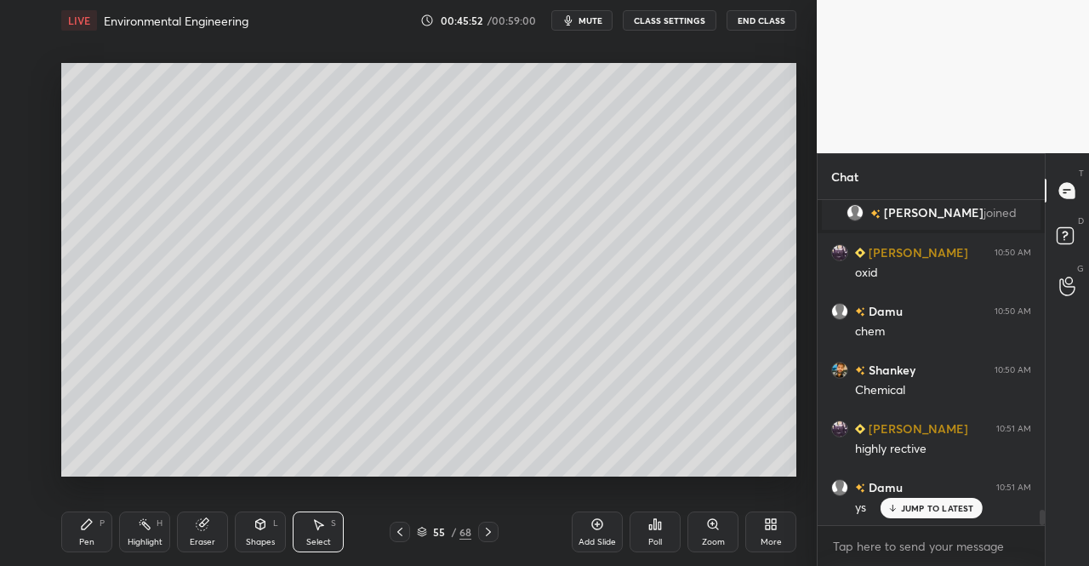
click at [94, 526] on div "Pen P" at bounding box center [86, 531] width 51 height 41
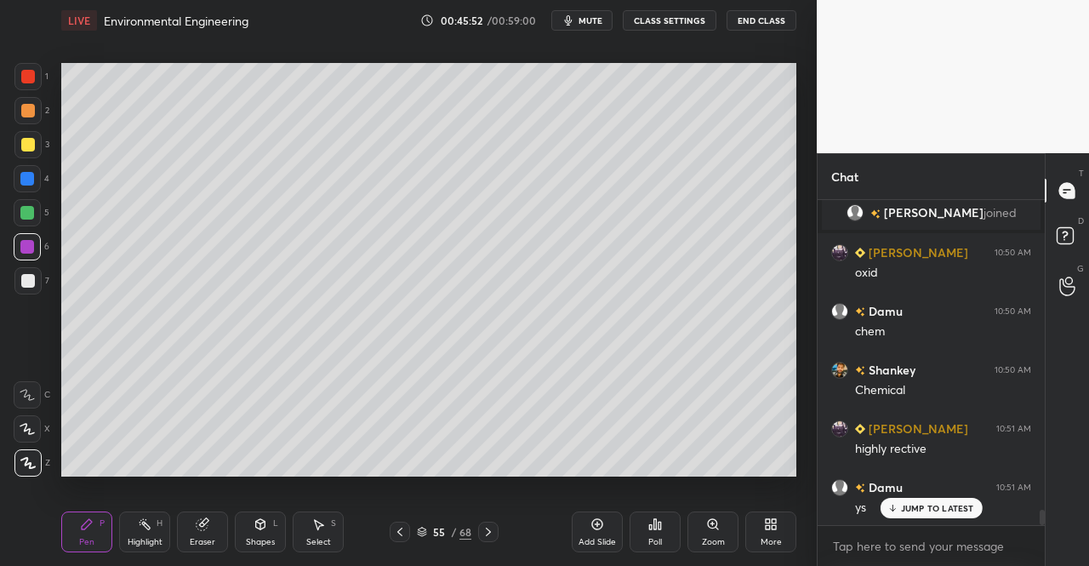
click at [106, 520] on div "Pen P" at bounding box center [86, 531] width 51 height 41
click at [260, 539] on div "Shapes" at bounding box center [260, 542] width 29 height 9
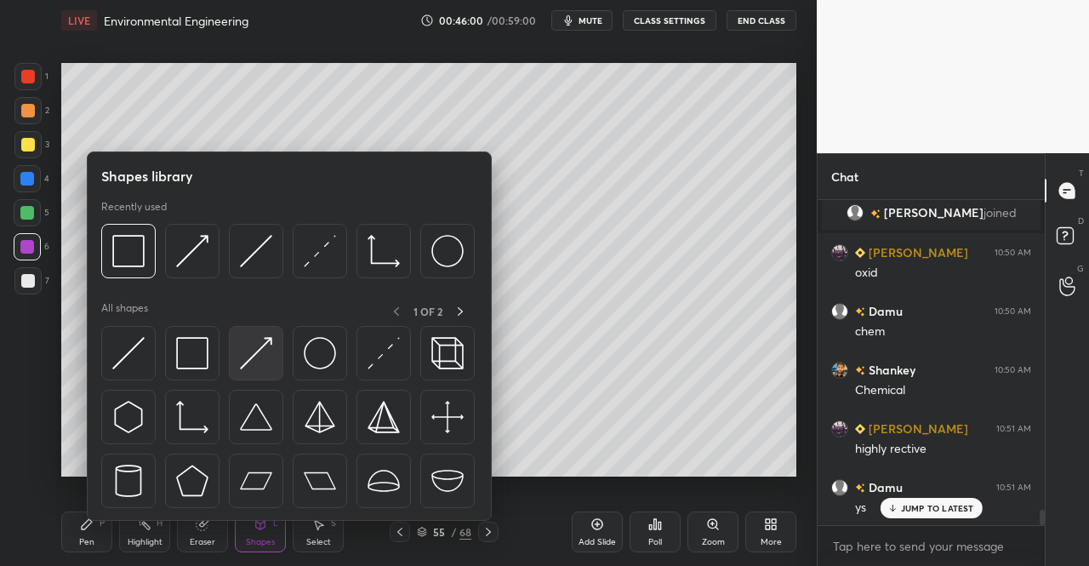
click at [259, 350] on img at bounding box center [256, 353] width 32 height 32
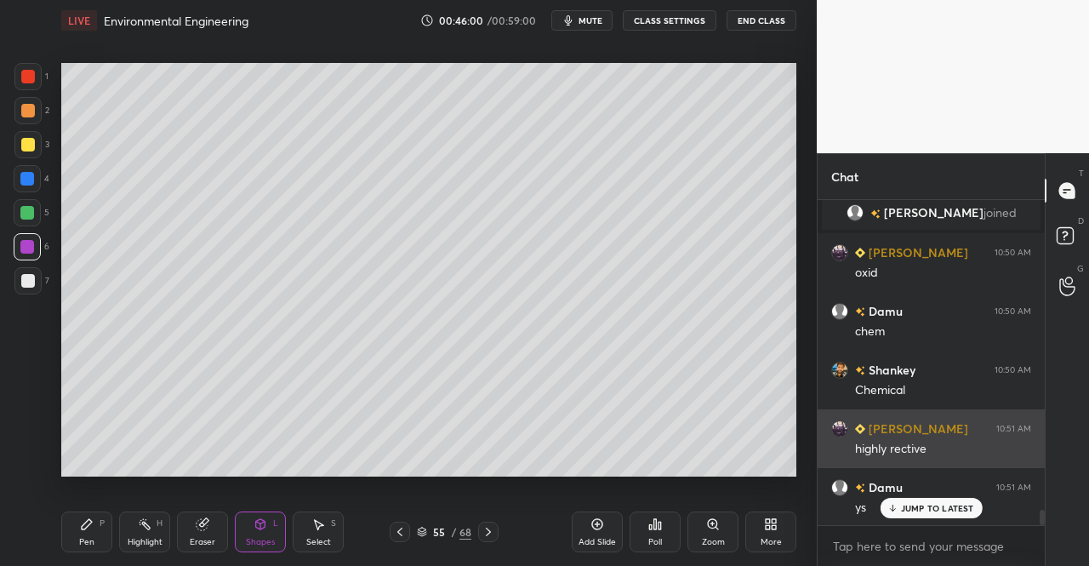
click at [21, 285] on div at bounding box center [28, 281] width 14 height 14
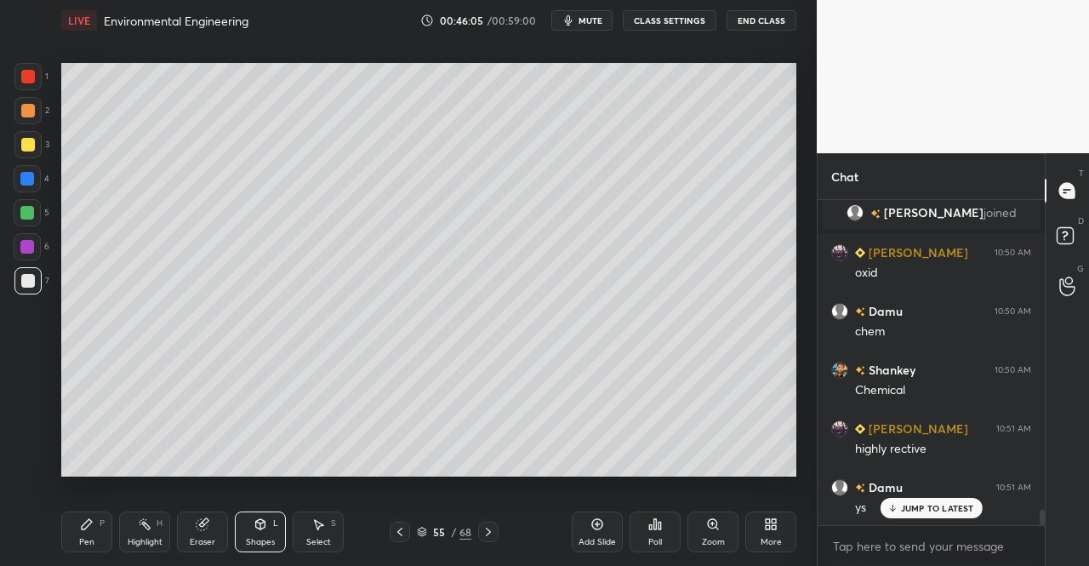
click at [75, 556] on div "Pen P Highlight H Eraser Shapes L Select S 55 / 68 Add Slide Poll Zoom More" at bounding box center [428, 532] width 735 height 68
click at [79, 549] on div "Pen P" at bounding box center [86, 531] width 51 height 41
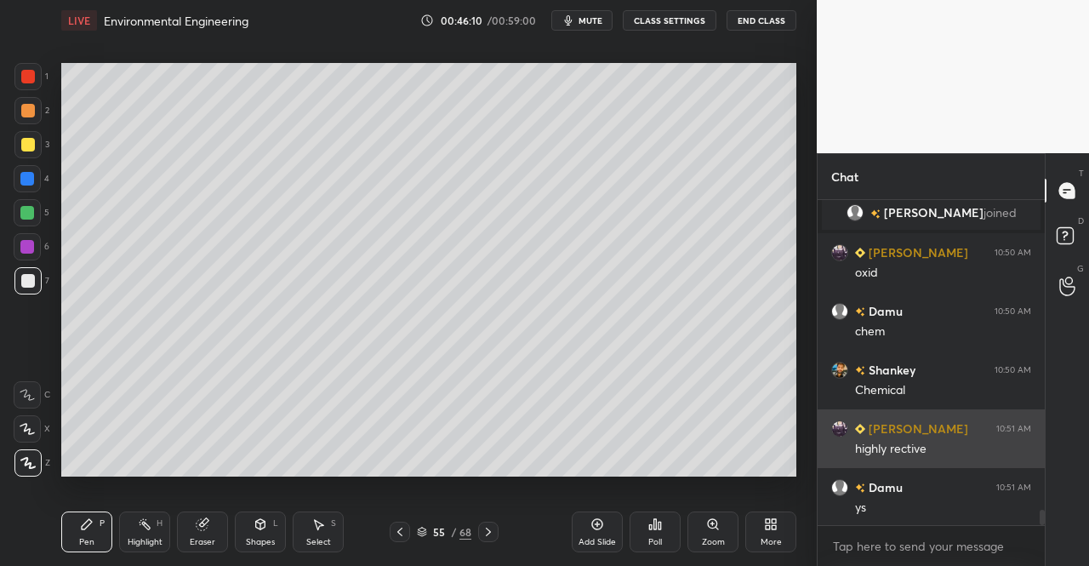
scroll to position [6609, 0]
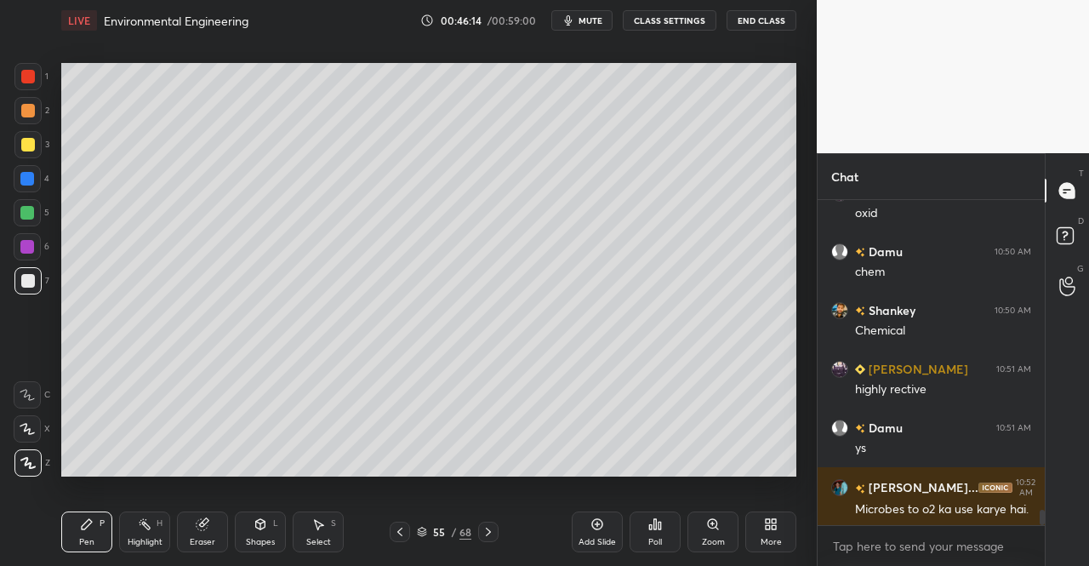
click at [83, 533] on div "Pen P" at bounding box center [86, 531] width 51 height 41
click at [75, 510] on div "Pen P Highlight H Eraser Shapes L Select S 55 / 68 Add Slide Poll Zoom More" at bounding box center [428, 532] width 735 height 68
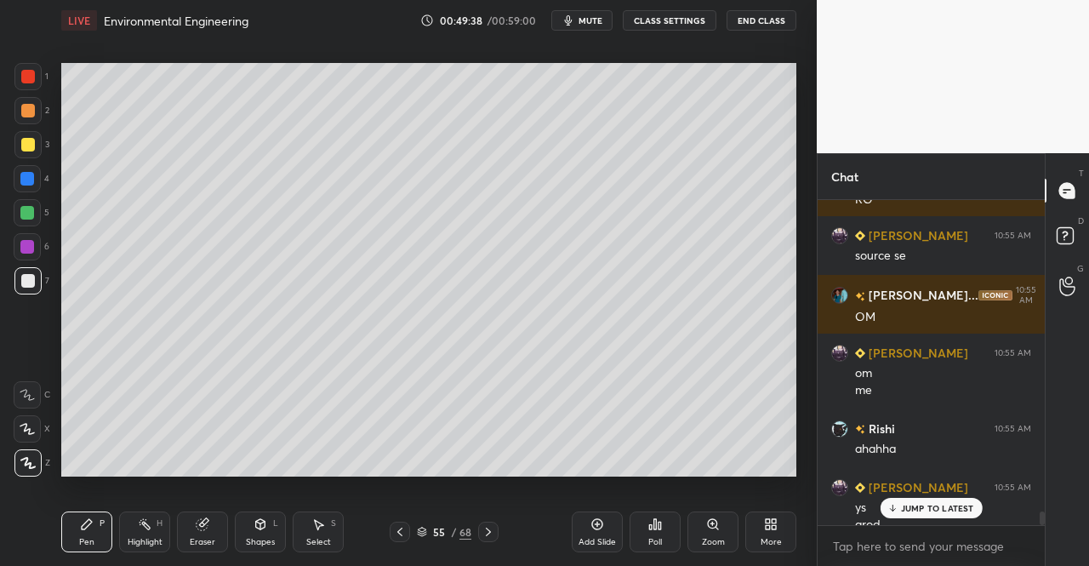
scroll to position [7226, 0]
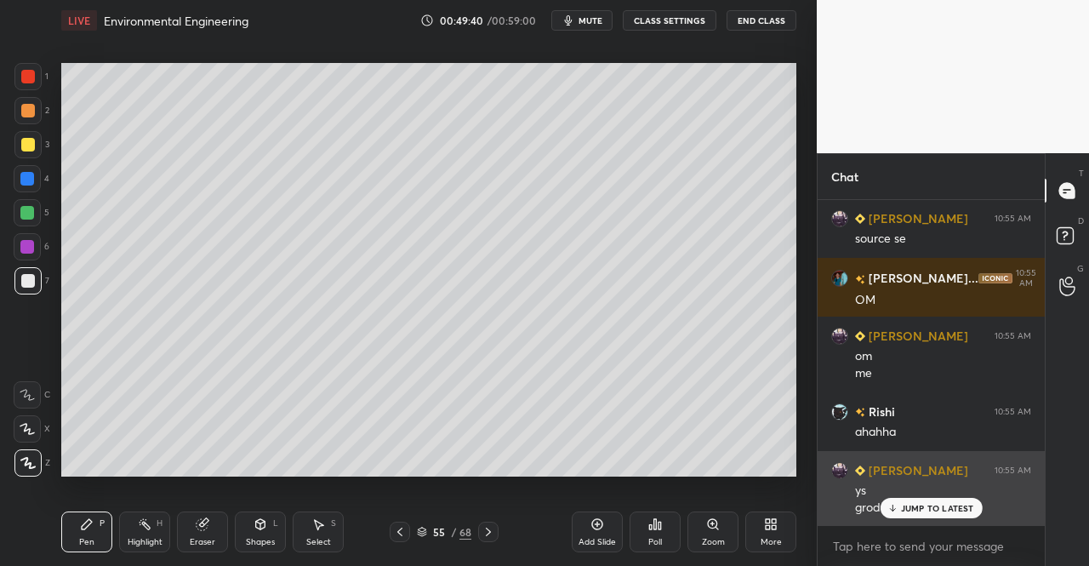
click at [898, 502] on div "JUMP TO LATEST" at bounding box center [931, 508] width 102 height 20
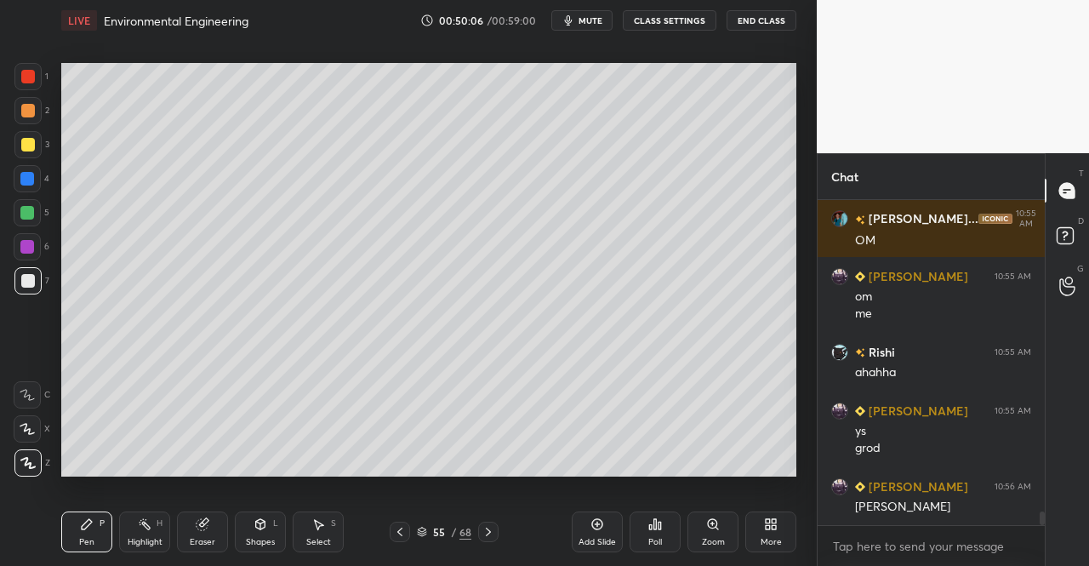
scroll to position [7303, 0]
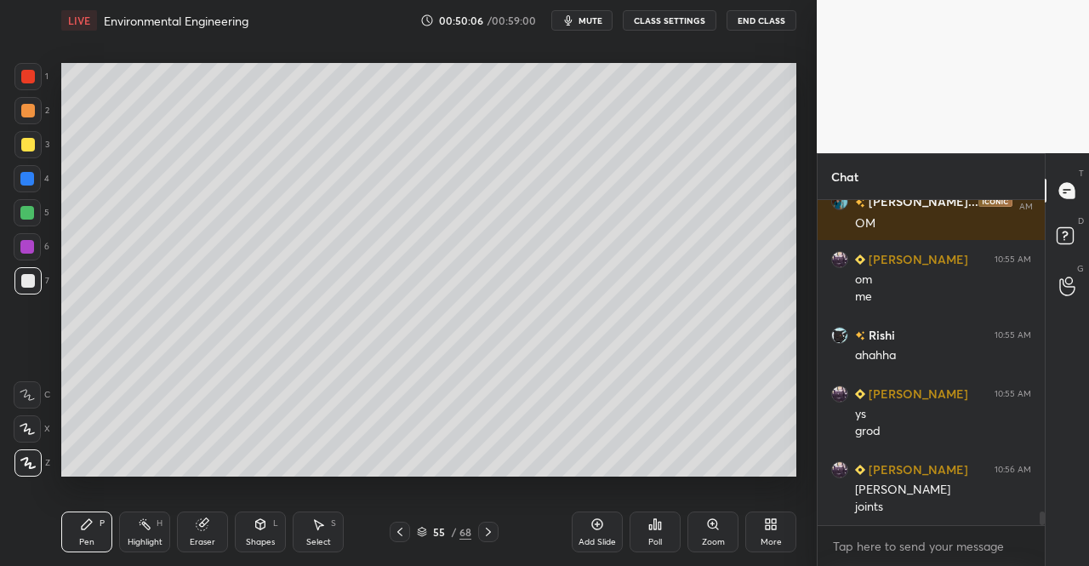
click at [73, 529] on div "Pen P" at bounding box center [86, 531] width 51 height 41
click at [83, 512] on div "Pen P" at bounding box center [86, 531] width 51 height 41
click at [191, 523] on div "Eraser" at bounding box center [202, 531] width 51 height 41
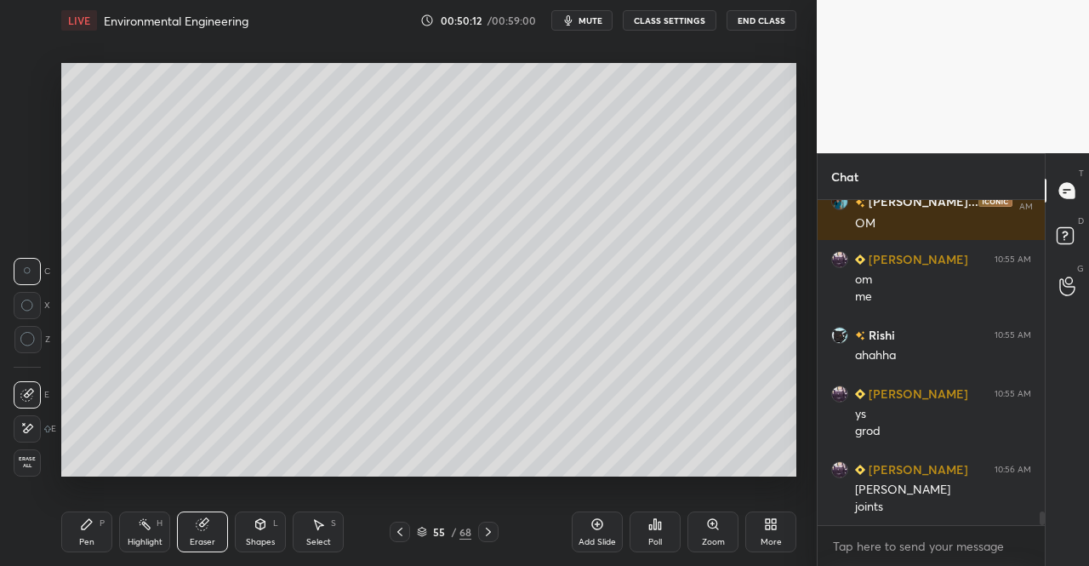
click at [76, 539] on div "Pen P" at bounding box center [86, 531] width 51 height 41
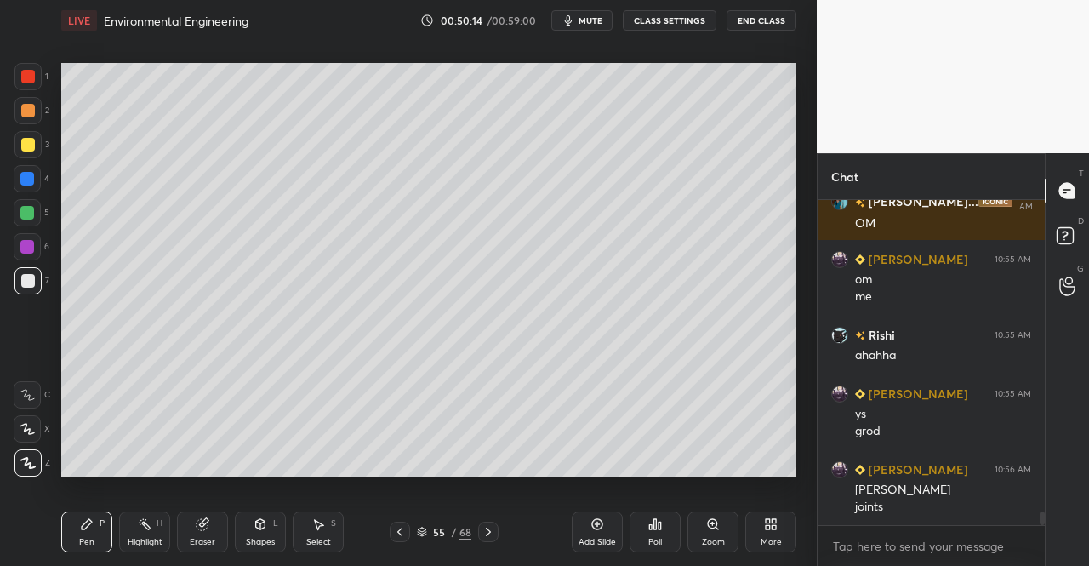
click at [21, 142] on div at bounding box center [28, 145] width 14 height 14
click at [255, 530] on icon at bounding box center [261, 524] width 14 height 14
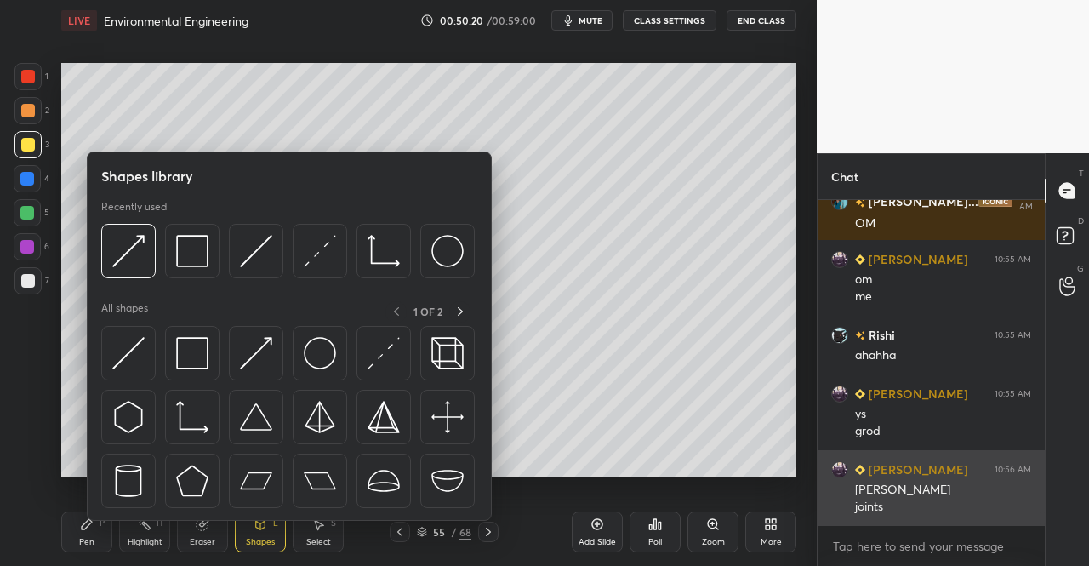
click at [139, 360] on img at bounding box center [128, 353] width 32 height 32
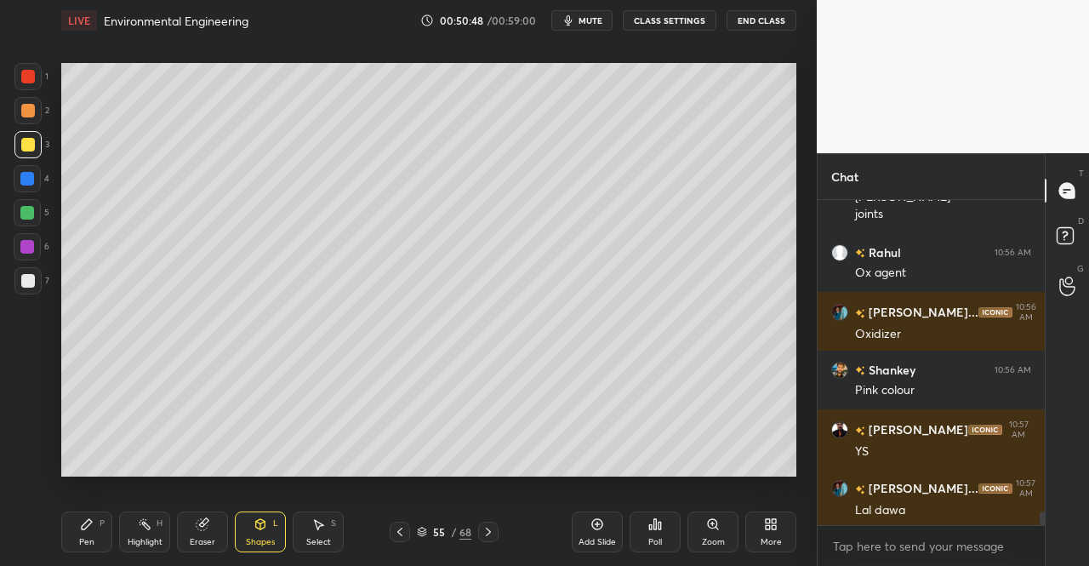
scroll to position [7655, 0]
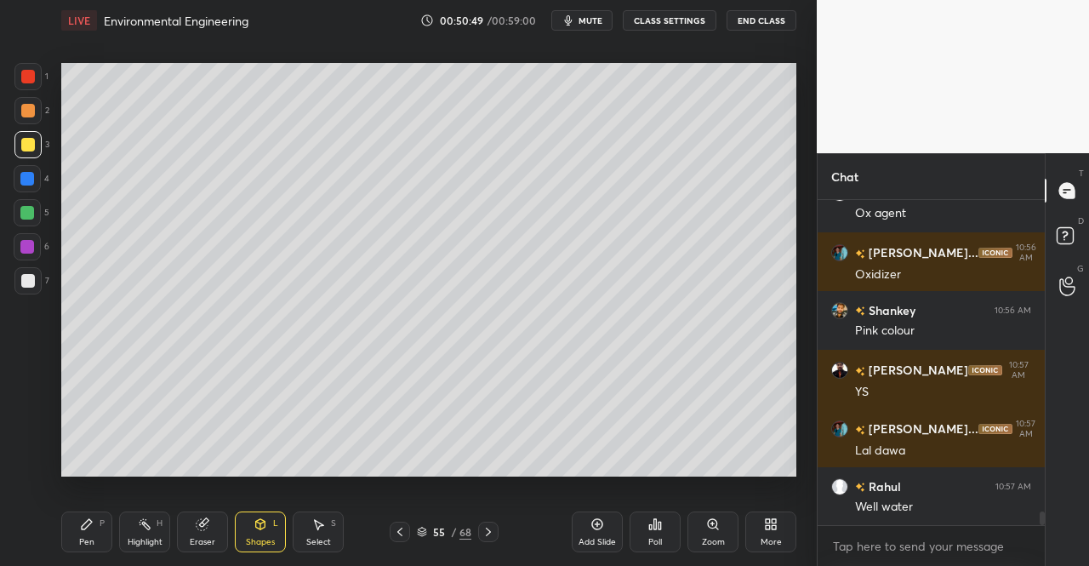
click at [78, 536] on div "Pen P" at bounding box center [86, 531] width 51 height 41
click at [91, 528] on icon at bounding box center [87, 524] width 14 height 14
click at [95, 520] on div "Pen P" at bounding box center [86, 531] width 51 height 41
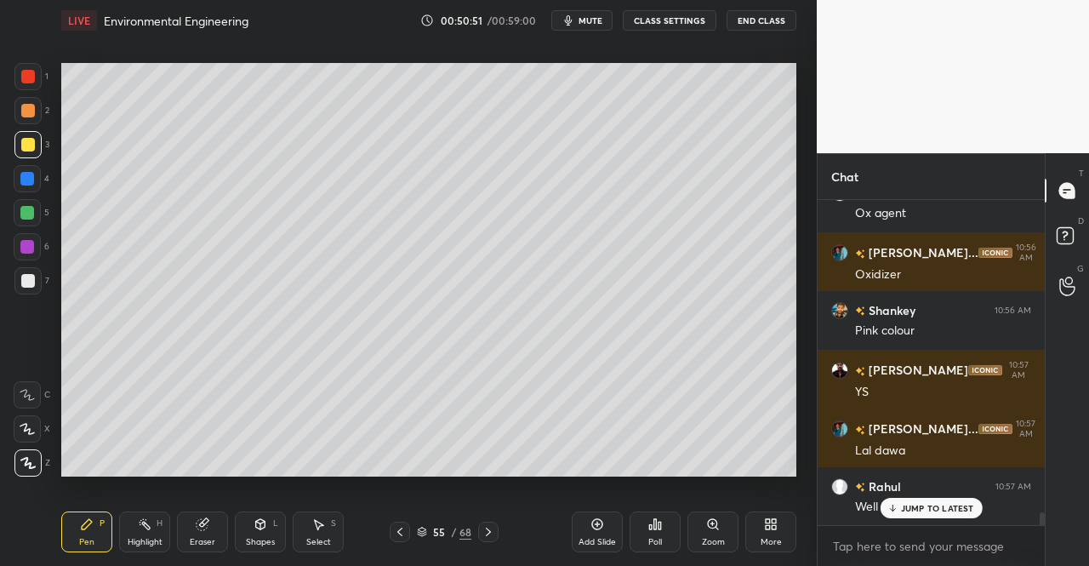
scroll to position [7713, 0]
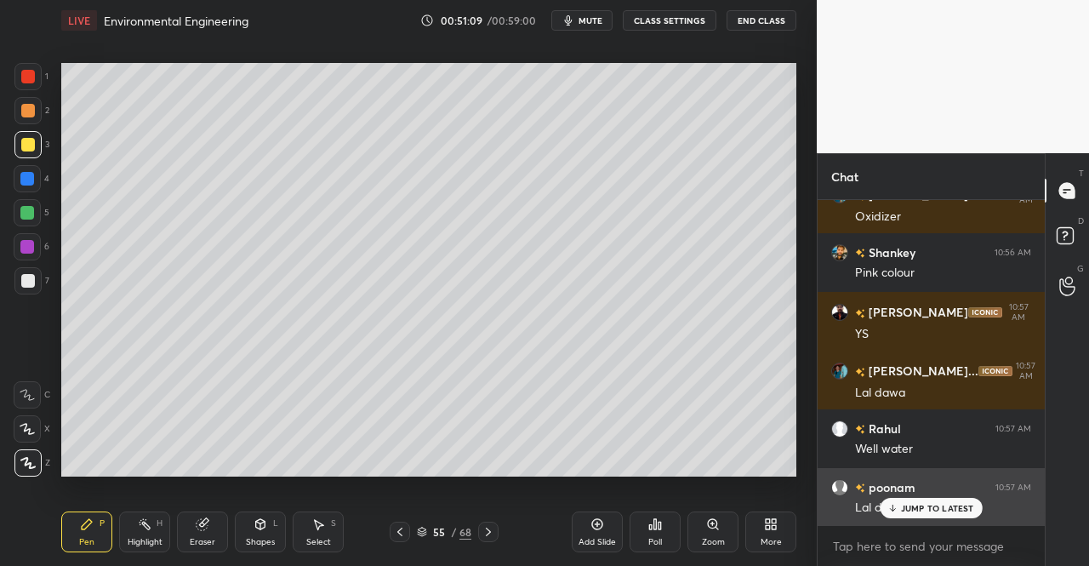
click at [915, 502] on div "JUMP TO LATEST" at bounding box center [931, 508] width 102 height 20
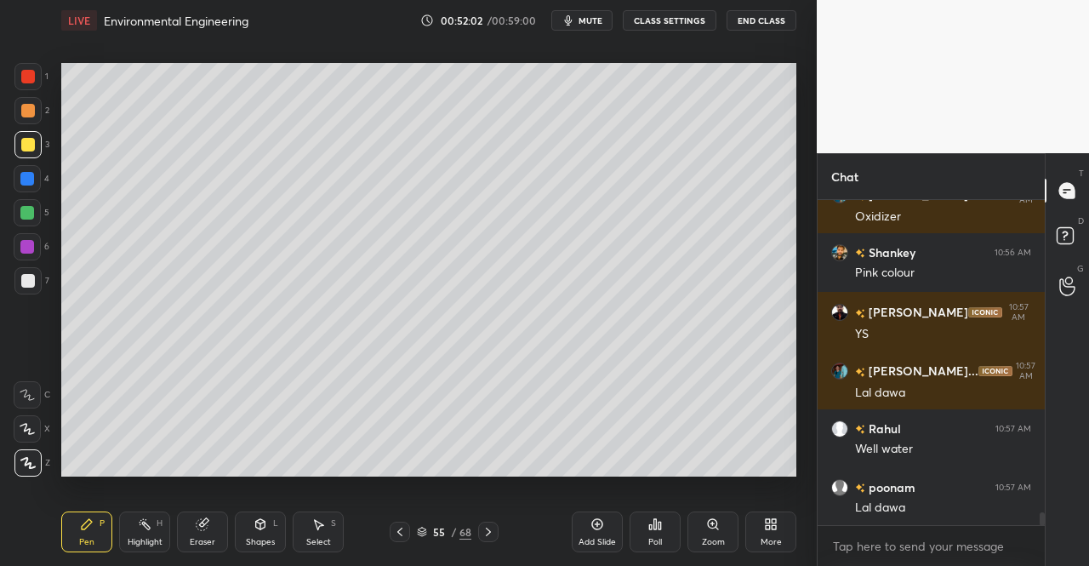
click at [25, 245] on div at bounding box center [27, 247] width 14 height 14
click at [22, 242] on div at bounding box center [27, 247] width 14 height 14
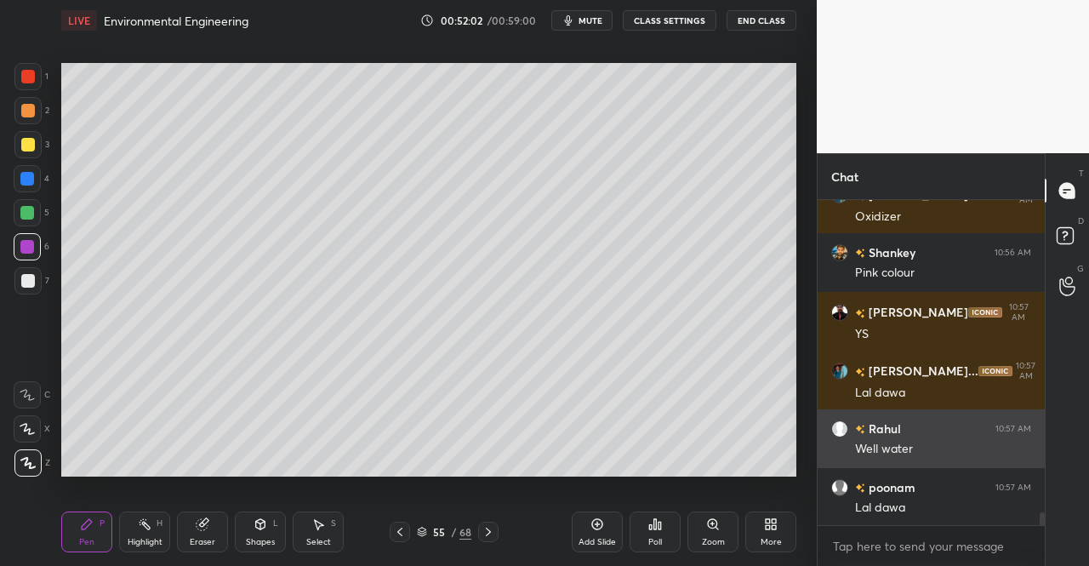
click at [32, 243] on div at bounding box center [27, 247] width 14 height 14
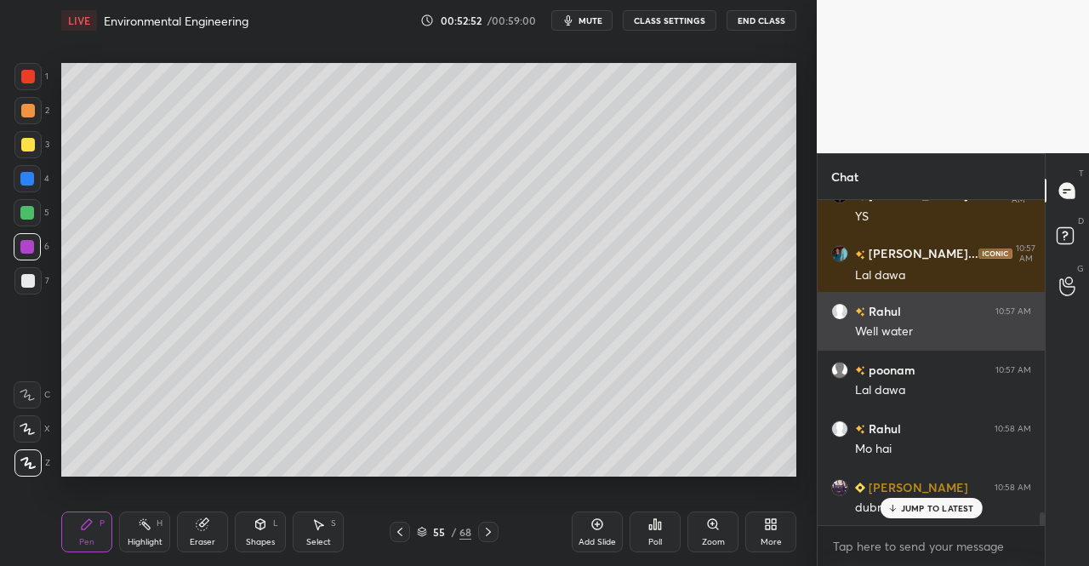
scroll to position [7890, 0]
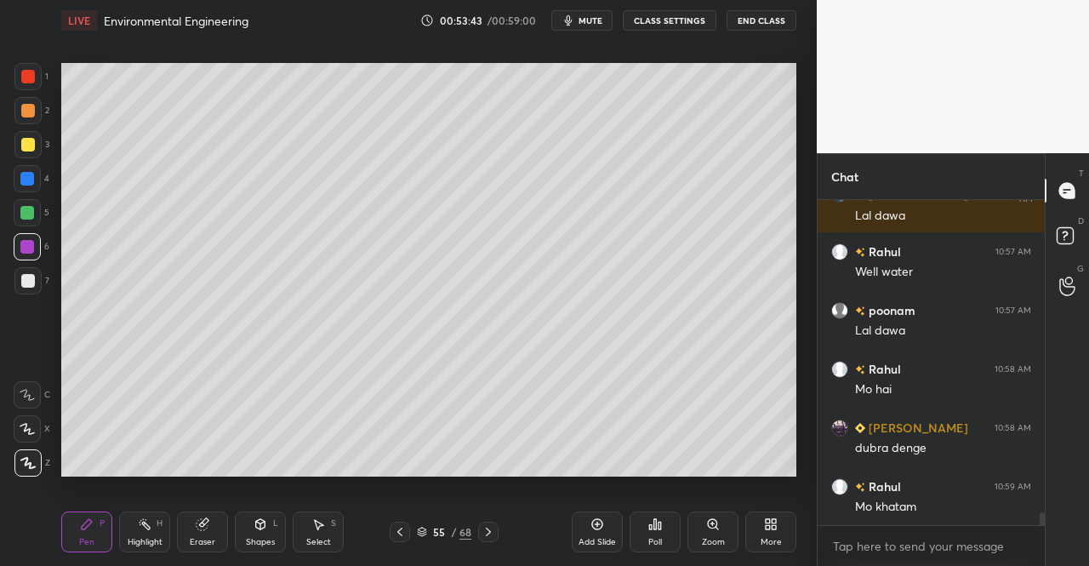
click at [23, 145] on div at bounding box center [28, 145] width 14 height 14
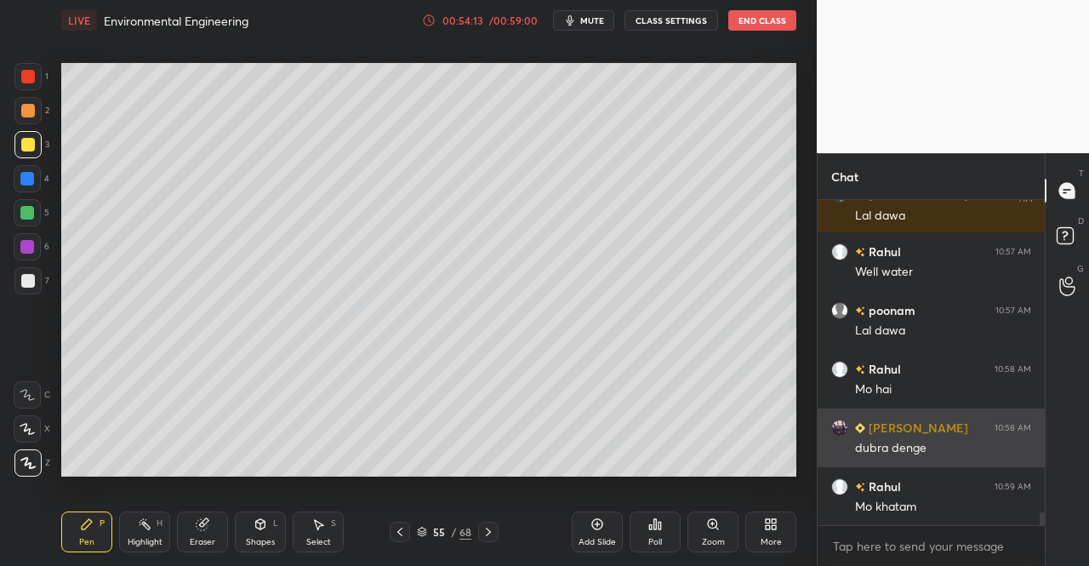
scroll to position [7948, 0]
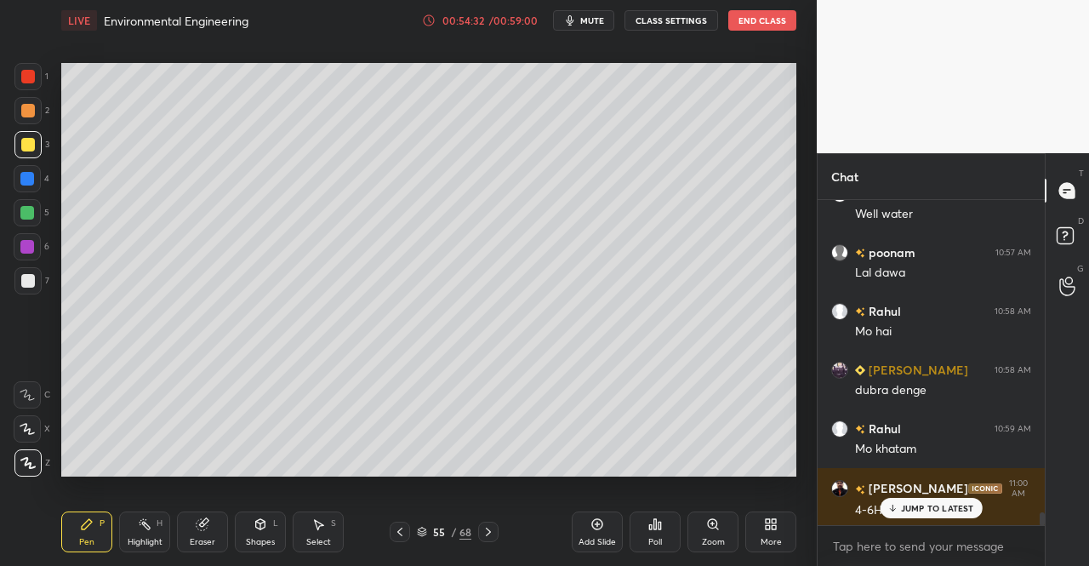
click at [83, 532] on div "Pen P" at bounding box center [86, 531] width 51 height 41
click at [89, 528] on icon at bounding box center [87, 524] width 14 height 14
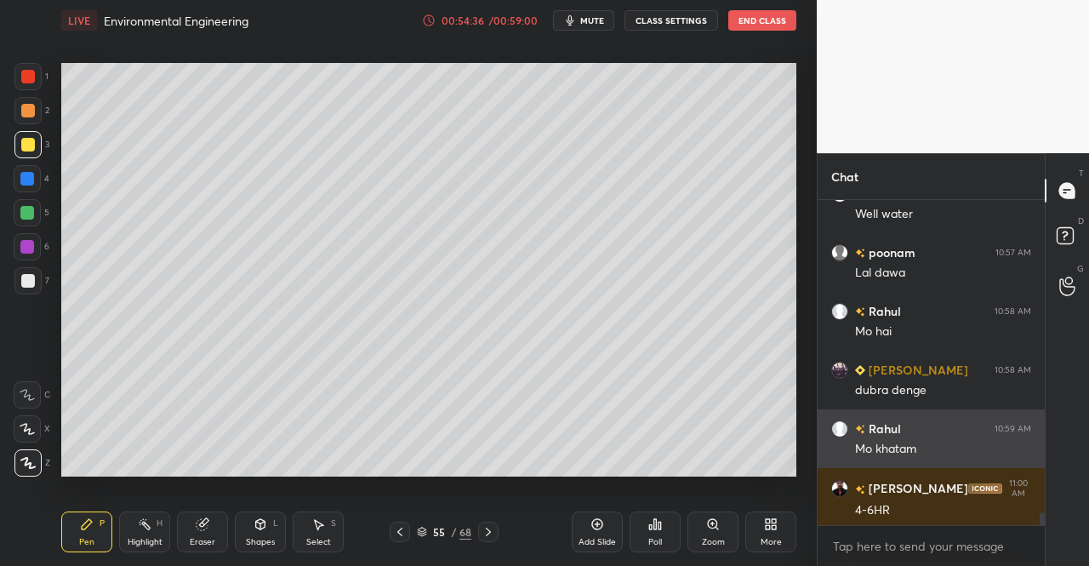
scroll to position [8007, 0]
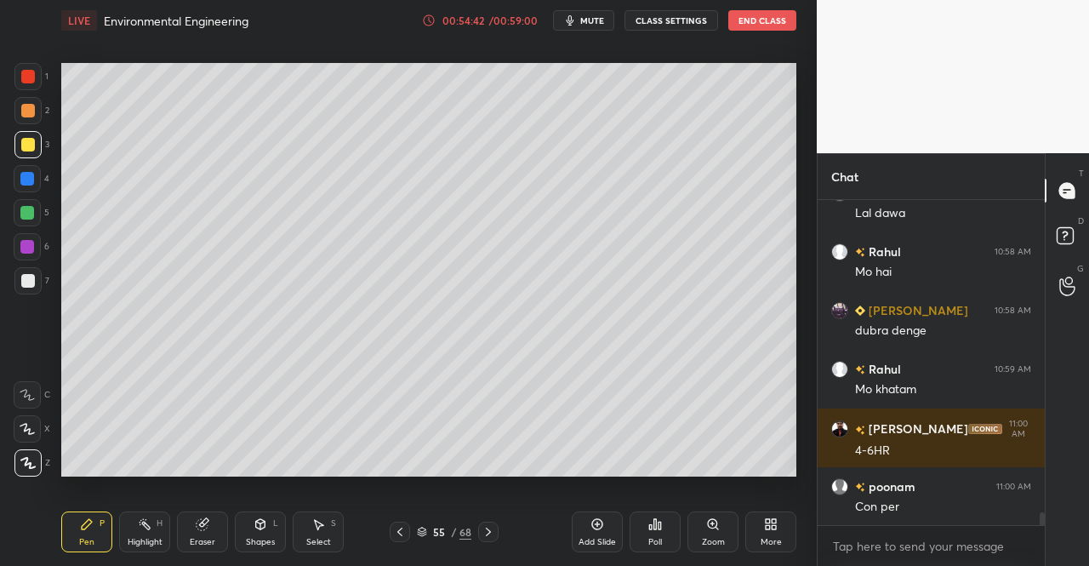
click at [248, 527] on div "Shapes L" at bounding box center [260, 531] width 51 height 41
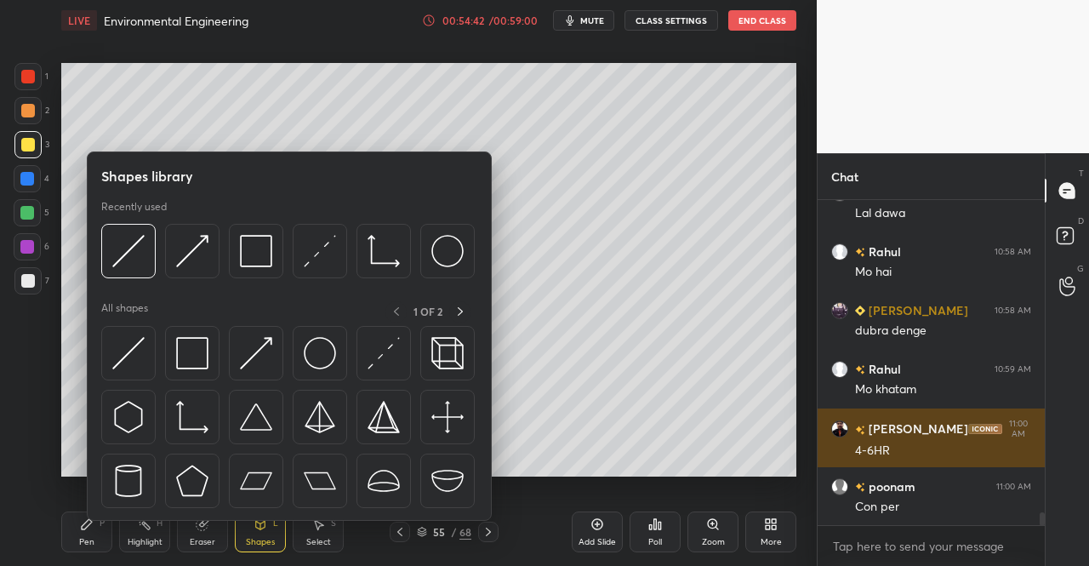
click at [131, 353] on img at bounding box center [128, 353] width 32 height 32
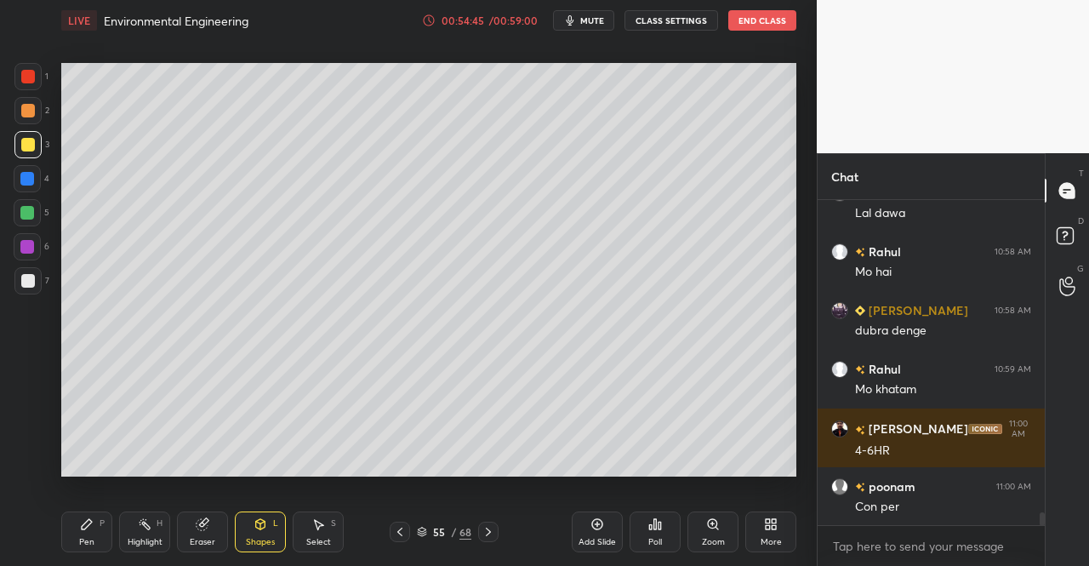
click at [92, 522] on icon at bounding box center [87, 524] width 14 height 14
click at [88, 523] on icon at bounding box center [87, 524] width 10 height 10
click at [208, 539] on div "Eraser" at bounding box center [203, 542] width 26 height 9
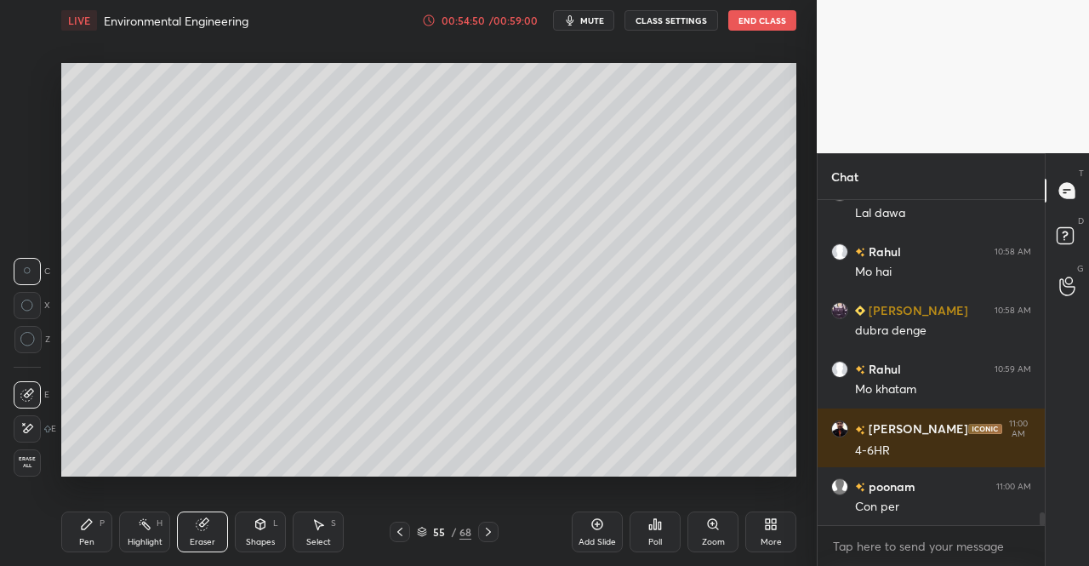
click at [80, 525] on icon at bounding box center [87, 524] width 14 height 14
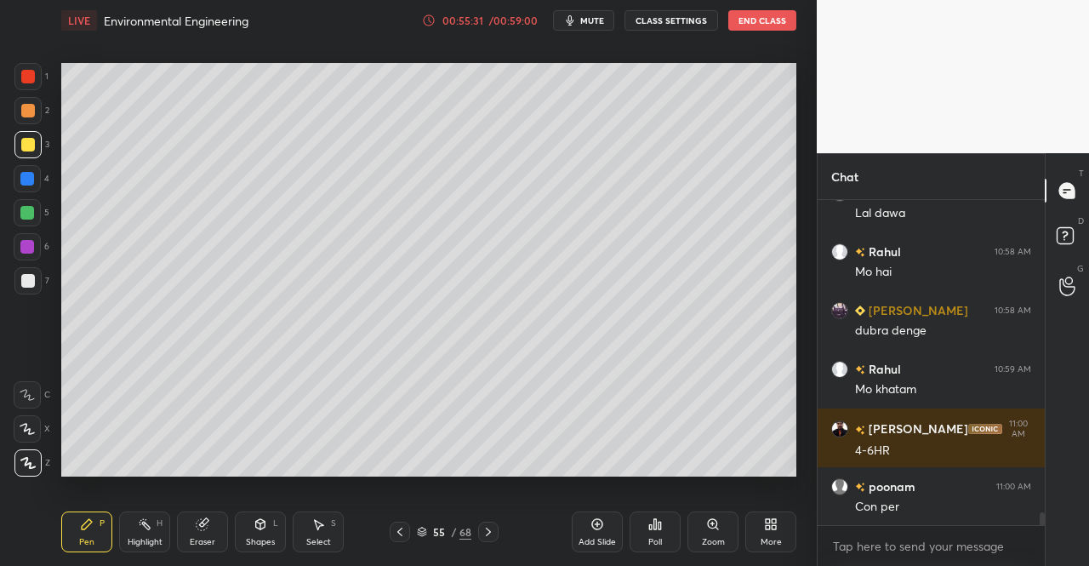
click at [71, 547] on div "Pen P" at bounding box center [86, 531] width 51 height 41
click at [83, 545] on div "Pen" at bounding box center [86, 542] width 15 height 9
click at [318, 538] on div "Select" at bounding box center [318, 542] width 25 height 9
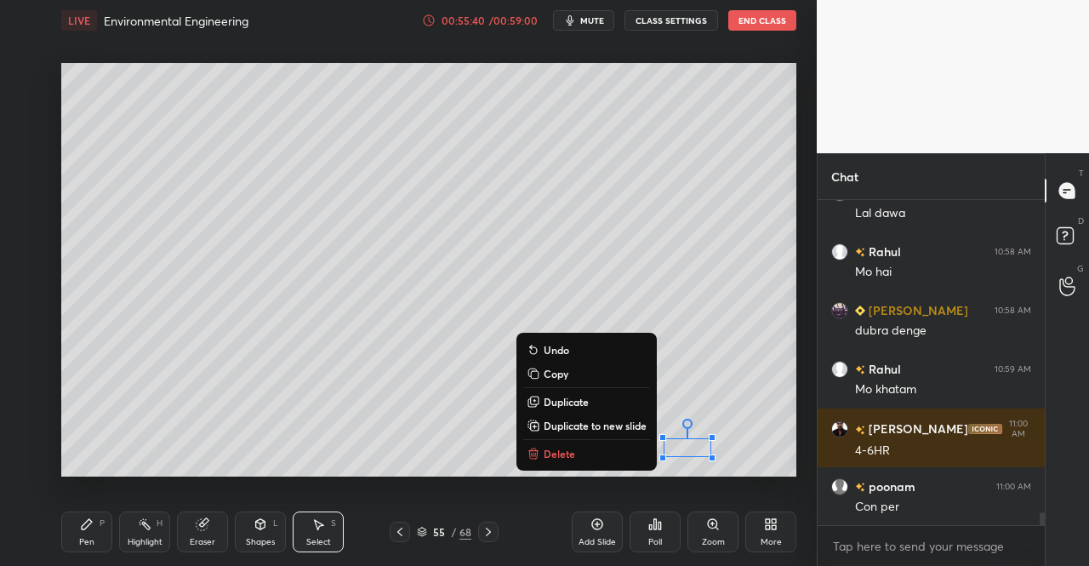
click at [594, 462] on button "Delete" at bounding box center [586, 453] width 127 height 20
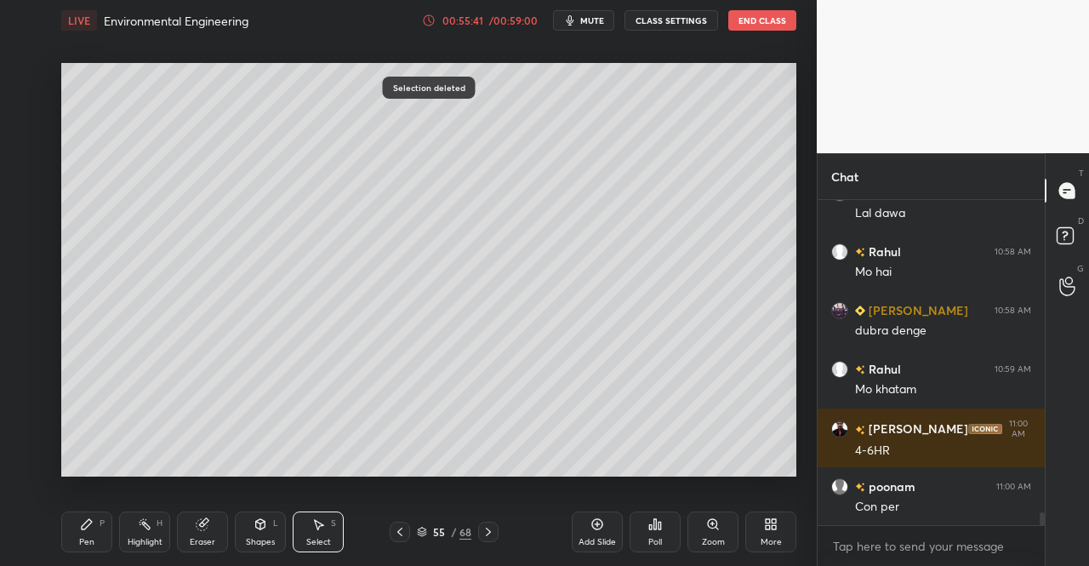
click at [73, 528] on div "Pen P" at bounding box center [86, 531] width 51 height 41
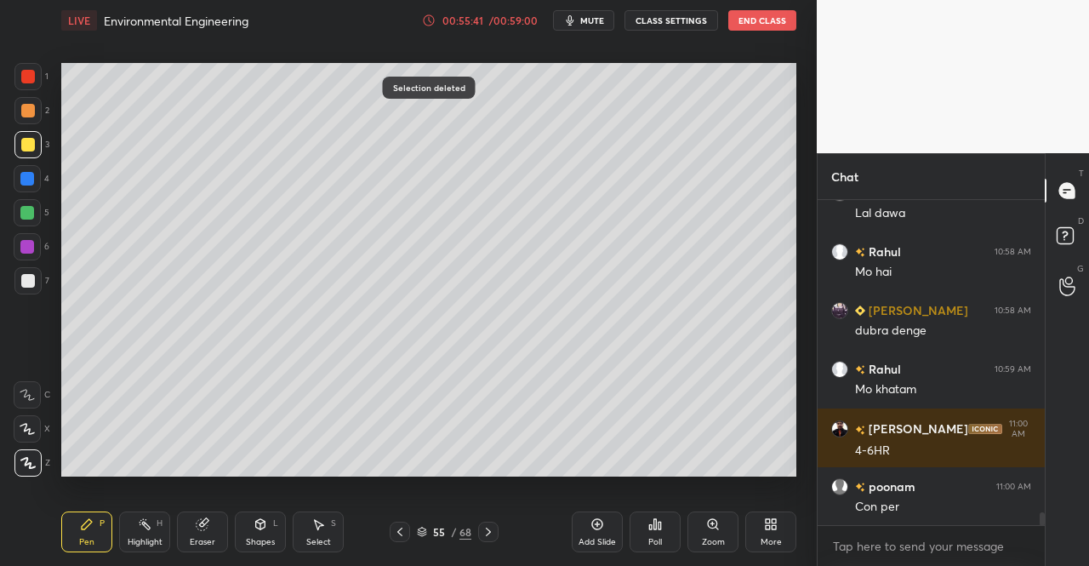
click at [78, 537] on div "Pen P" at bounding box center [86, 531] width 51 height 41
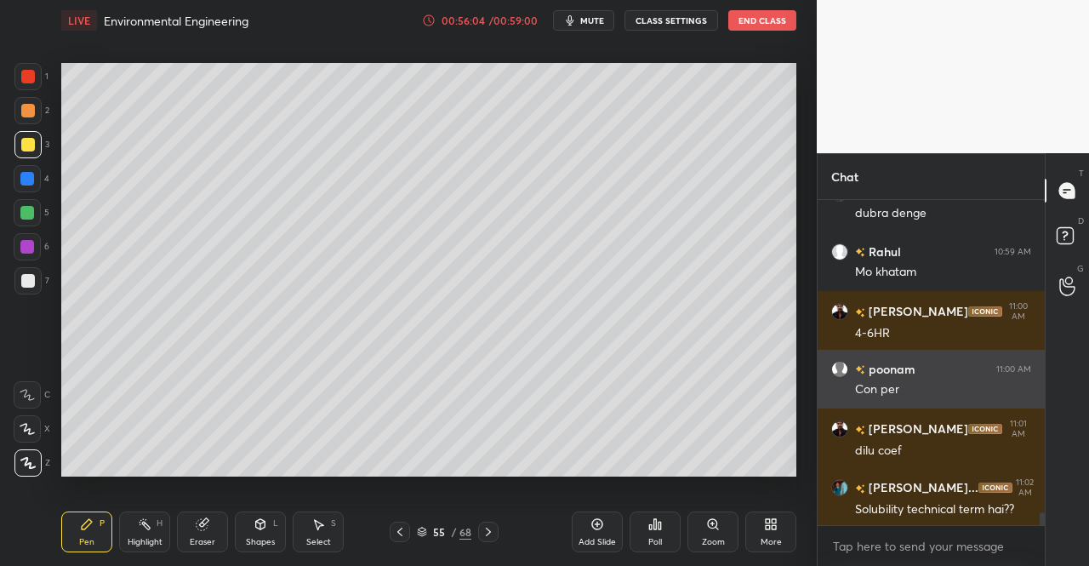
scroll to position [8183, 0]
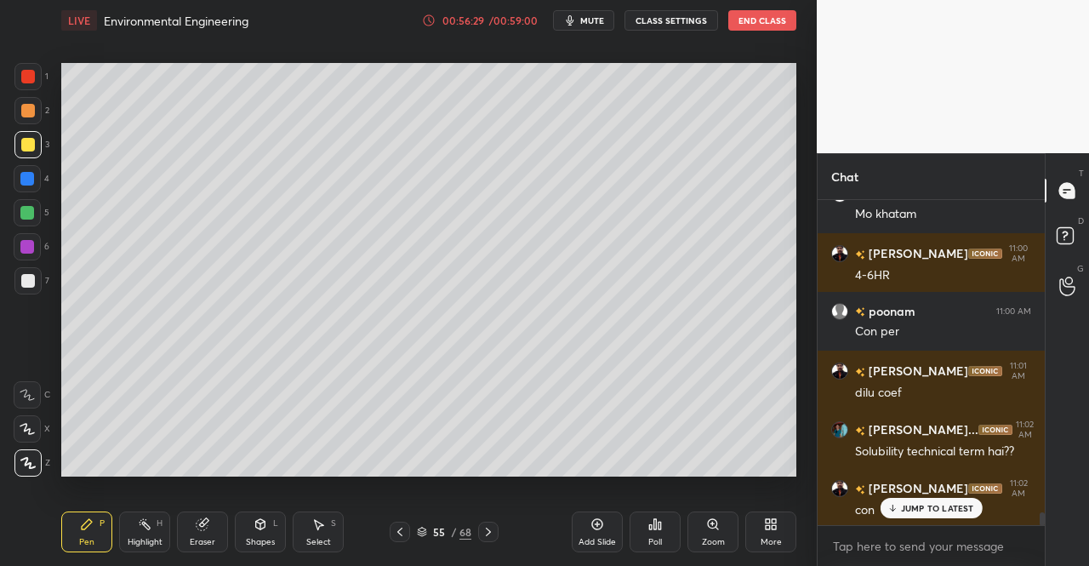
click at [581, 18] on button "mute" at bounding box center [583, 20] width 61 height 20
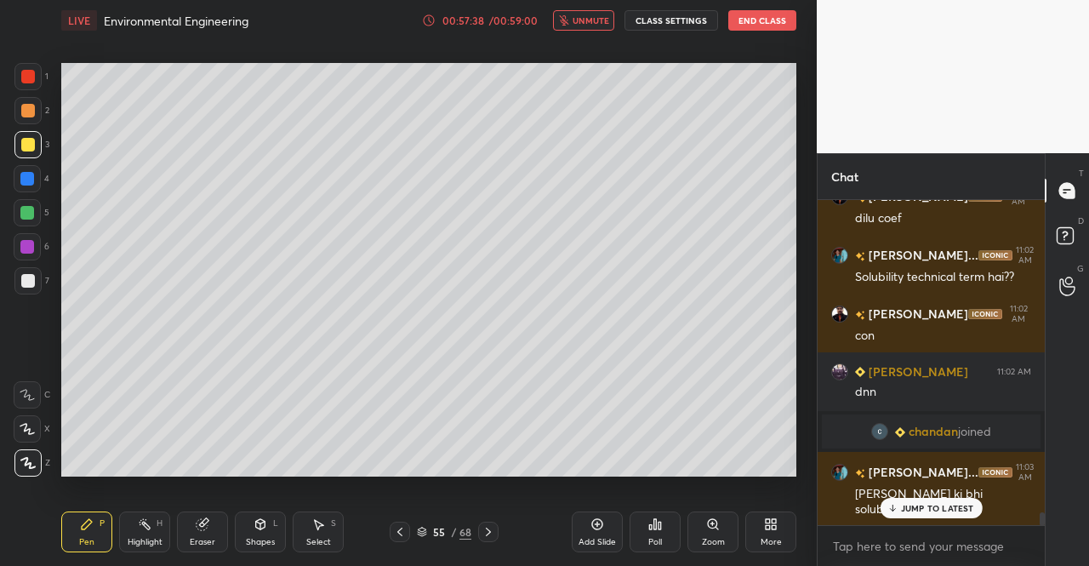
scroll to position [7779, 0]
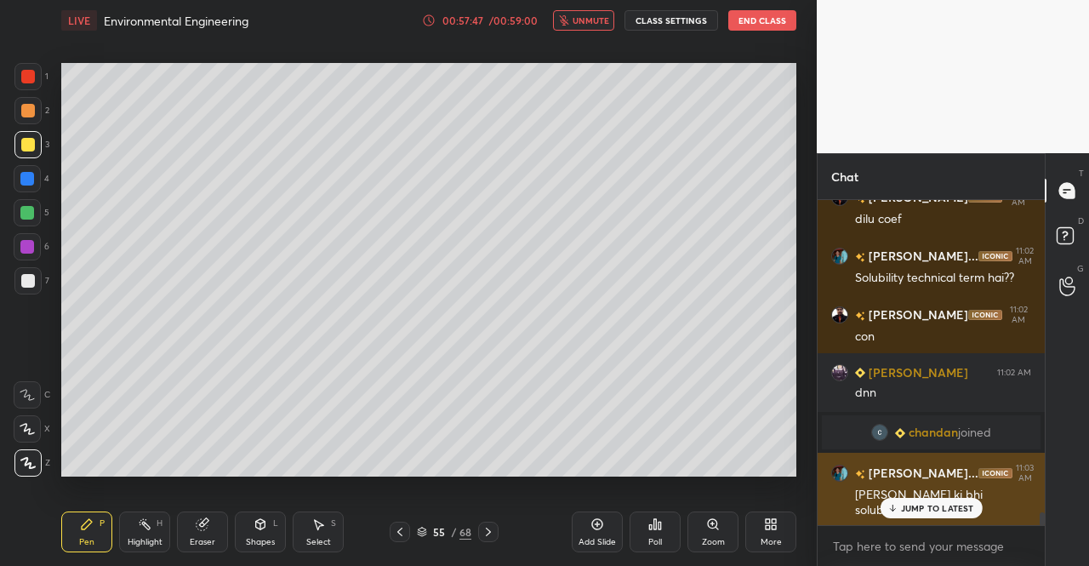
click at [920, 507] on p "JUMP TO LATEST" at bounding box center [937, 508] width 73 height 10
click at [579, 15] on span "unmute" at bounding box center [591, 20] width 37 height 12
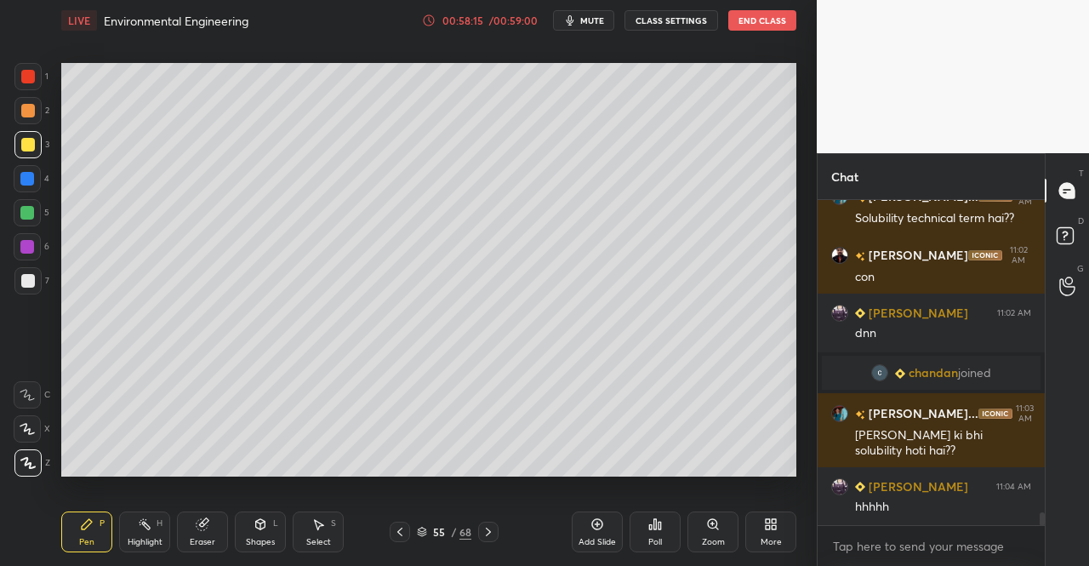
scroll to position [7897, 0]
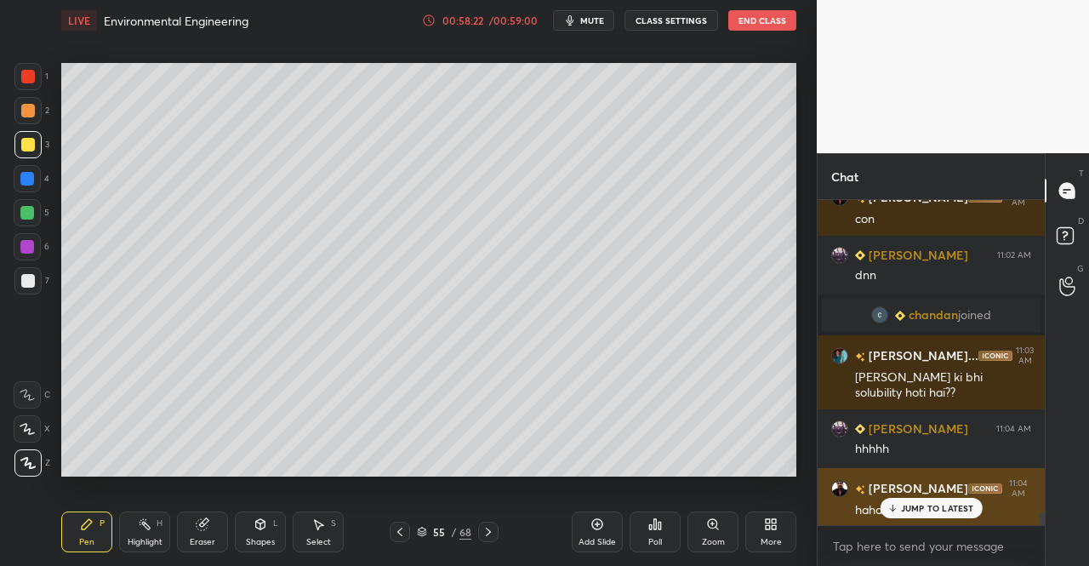
click at [933, 510] on p "JUMP TO LATEST" at bounding box center [937, 508] width 73 height 10
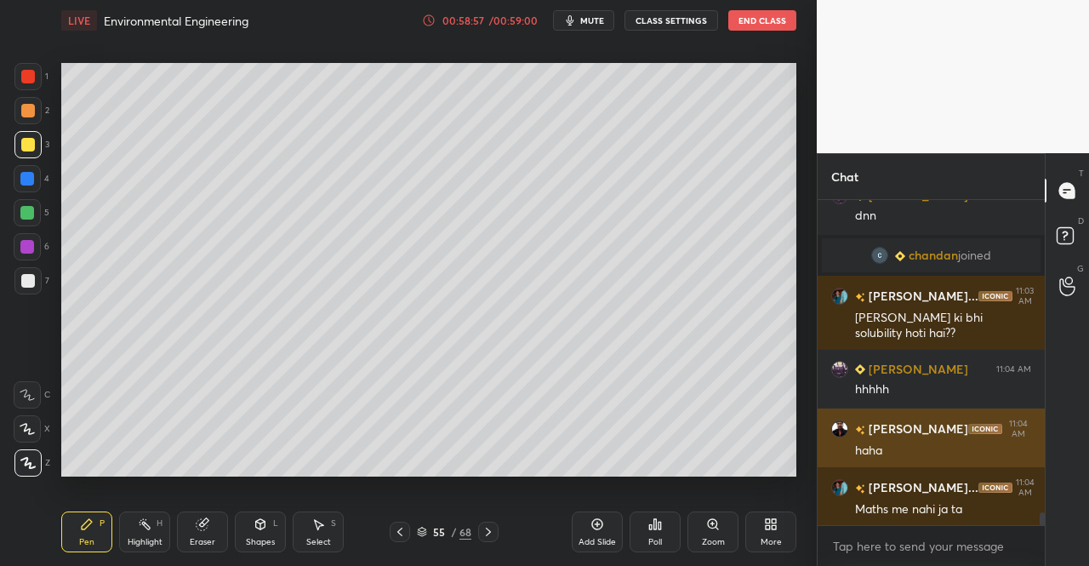
scroll to position [8014, 0]
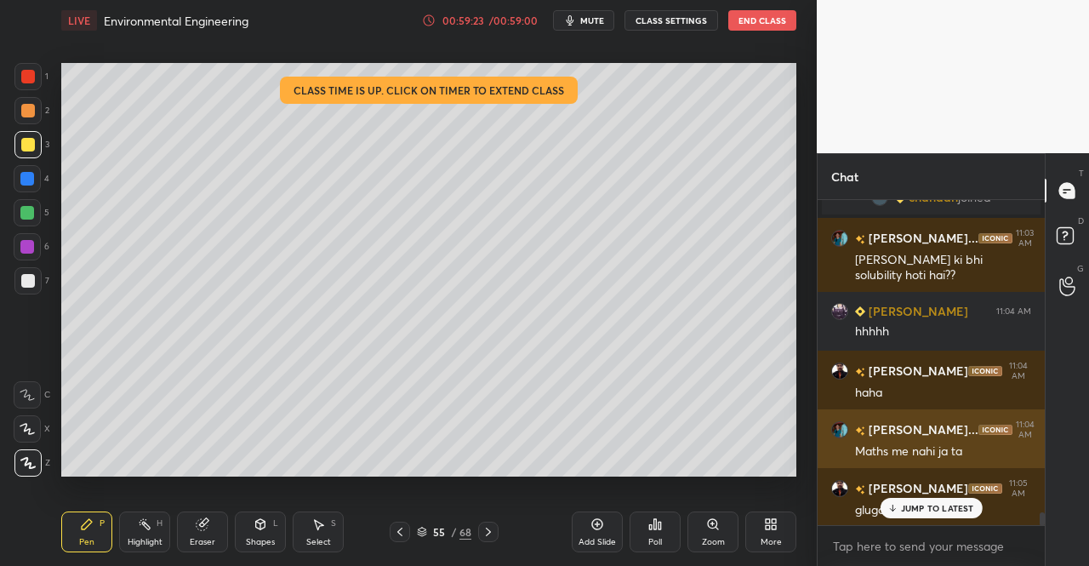
click at [904, 510] on p "JUMP TO LATEST" at bounding box center [937, 508] width 73 height 10
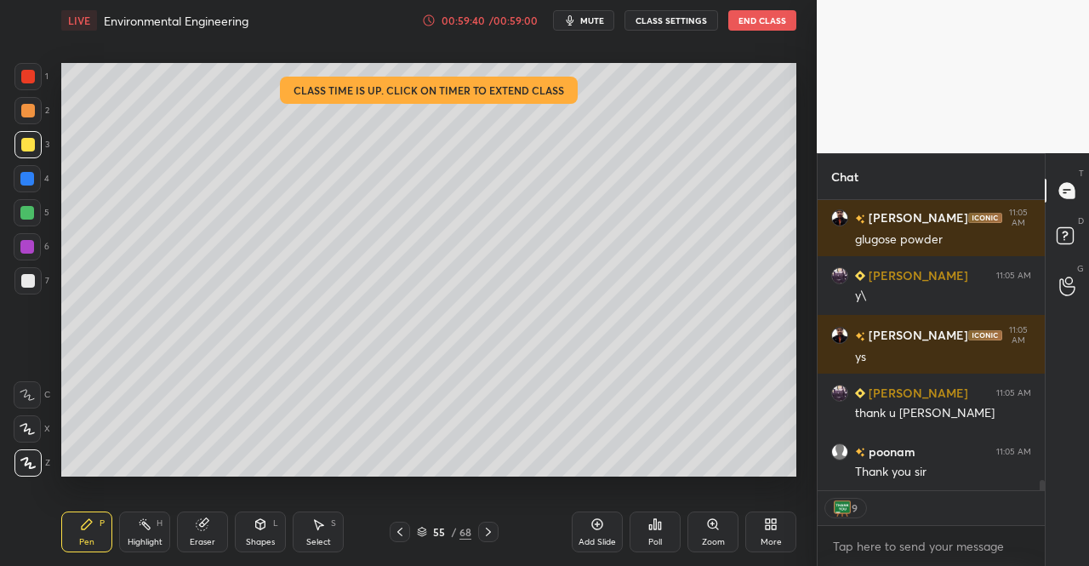
scroll to position [8344, 0]
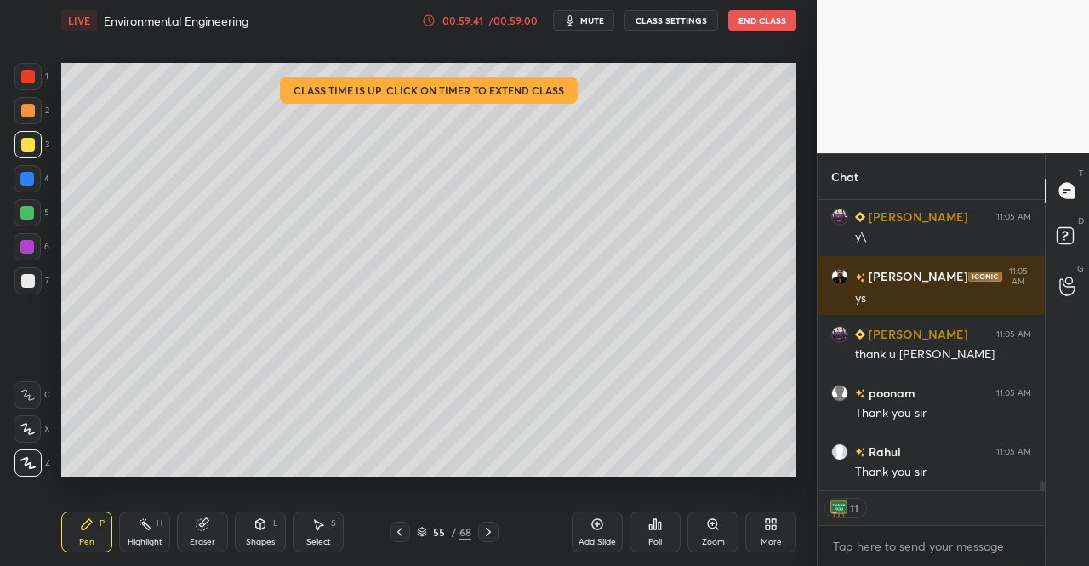
click at [602, 20] on span "mute" at bounding box center [592, 20] width 24 height 12
click at [727, 25] on div "00:59:41 / 00:59:00 unmute CLASS SETTINGS End Class" at bounding box center [609, 20] width 374 height 20
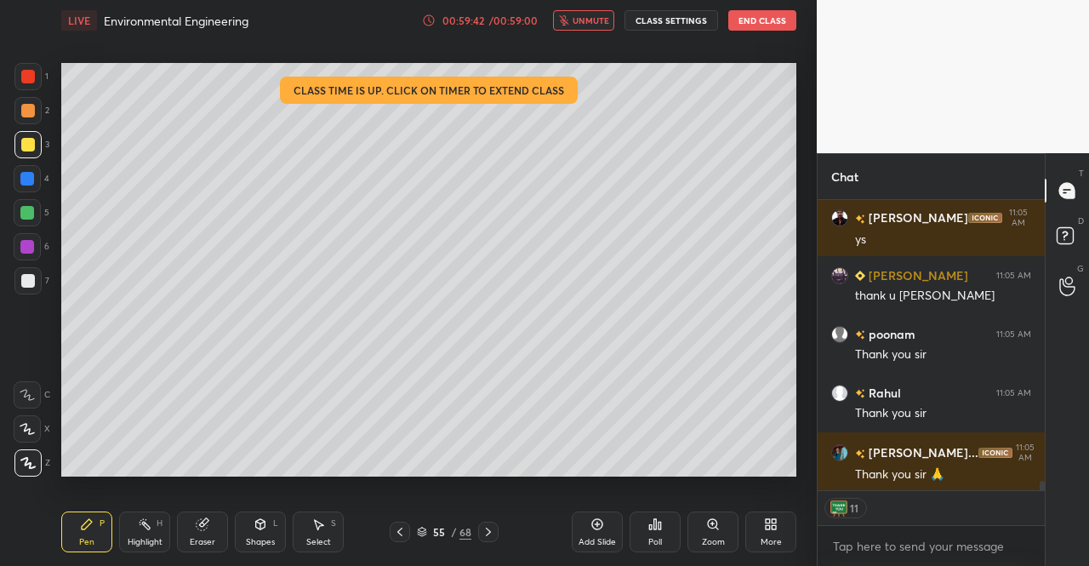
click at [774, 38] on div "LIVE Environmental Engineering 00:59:42 / 00:59:00 unmute CLASS SETTINGS End Cl…" at bounding box center [428, 20] width 735 height 41
click at [773, 26] on button "End Class" at bounding box center [762, 20] width 68 height 20
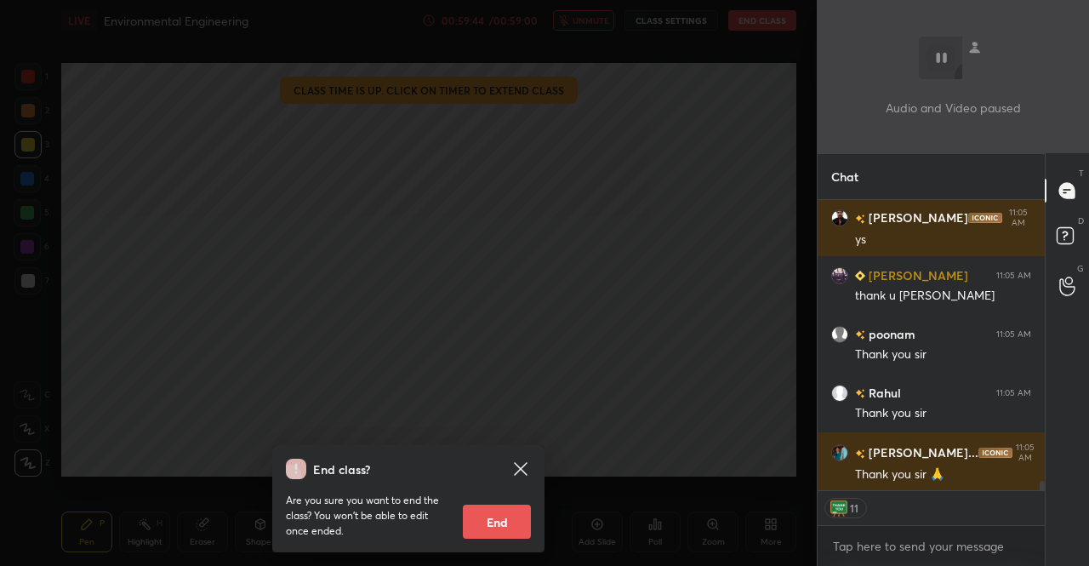
drag, startPoint x: 511, startPoint y: 544, endPoint x: 519, endPoint y: 489, distance: 55.0
click at [515, 537] on div "End class? Are you sure you want to end the class? You won’t be able to edit on…" at bounding box center [408, 498] width 272 height 107
click at [473, 527] on button "End" at bounding box center [497, 522] width 68 height 34
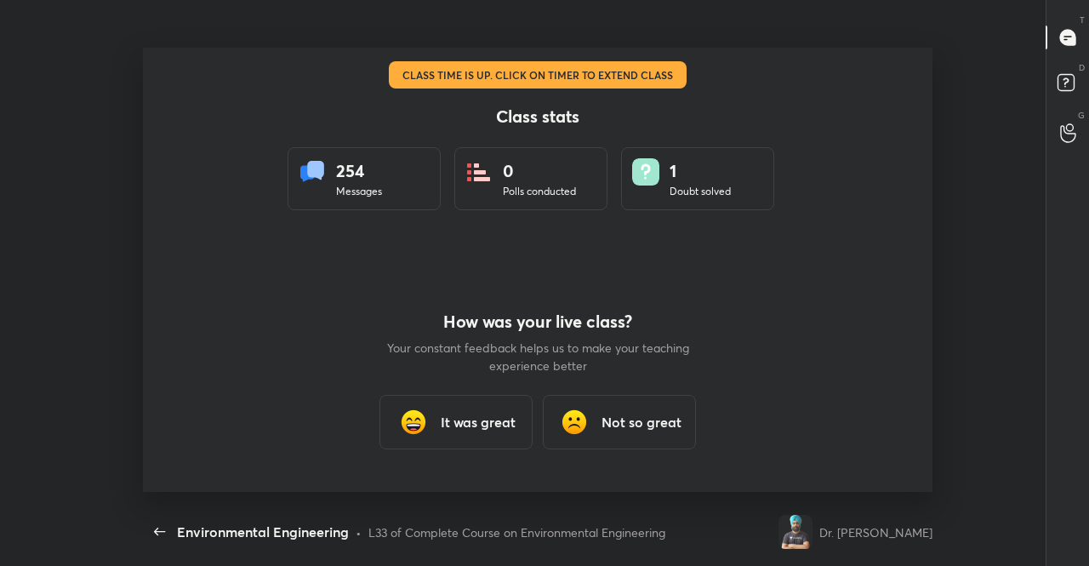
scroll to position [0, 0]
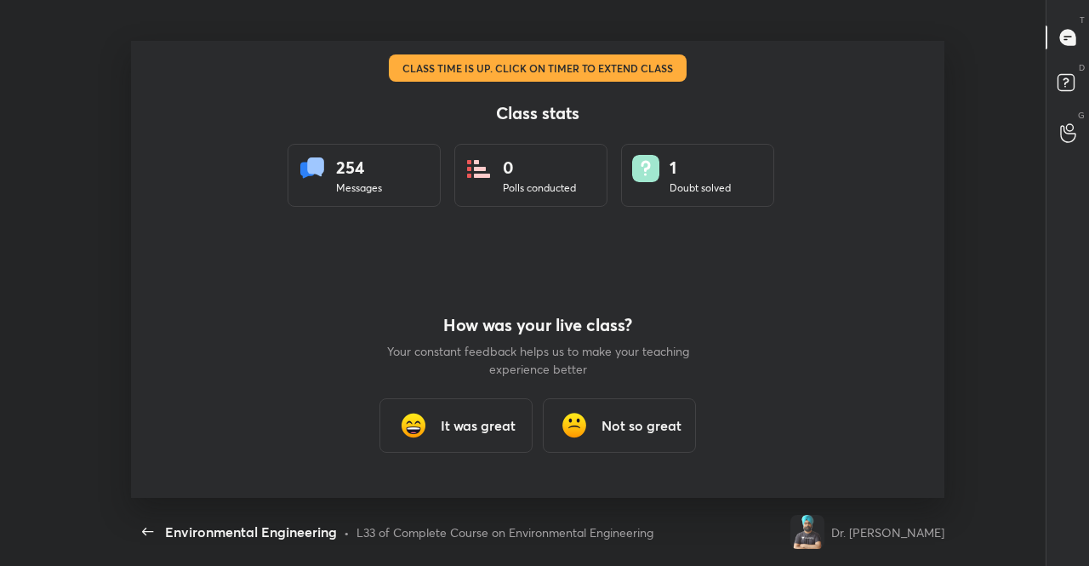
type textarea "x"
